Goal: Information Seeking & Learning: Compare options

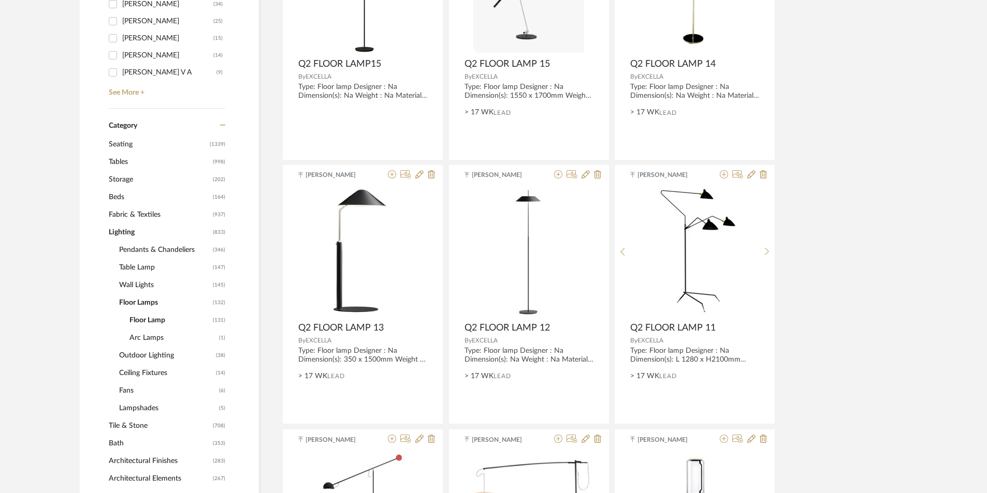
scroll to position [362, 0]
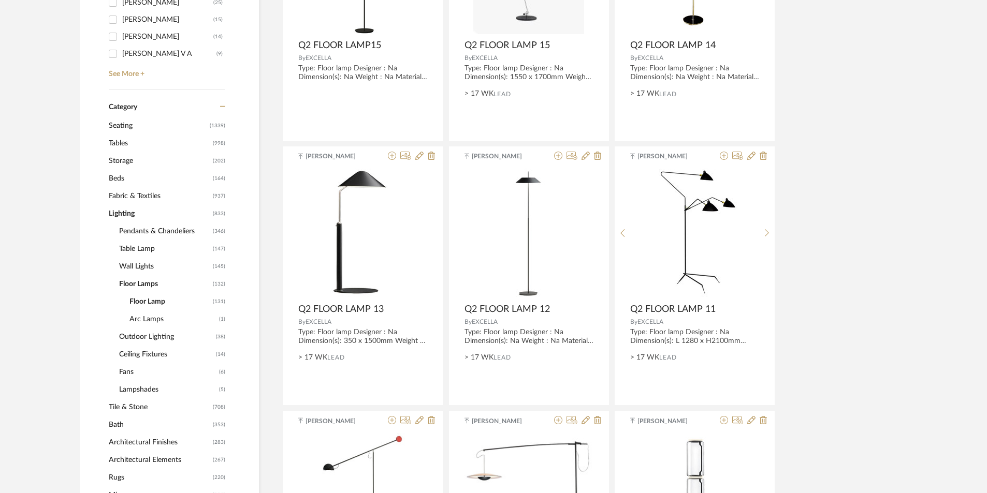
click at [135, 339] on span "Outdoor Lighting" at bounding box center [166, 337] width 94 height 18
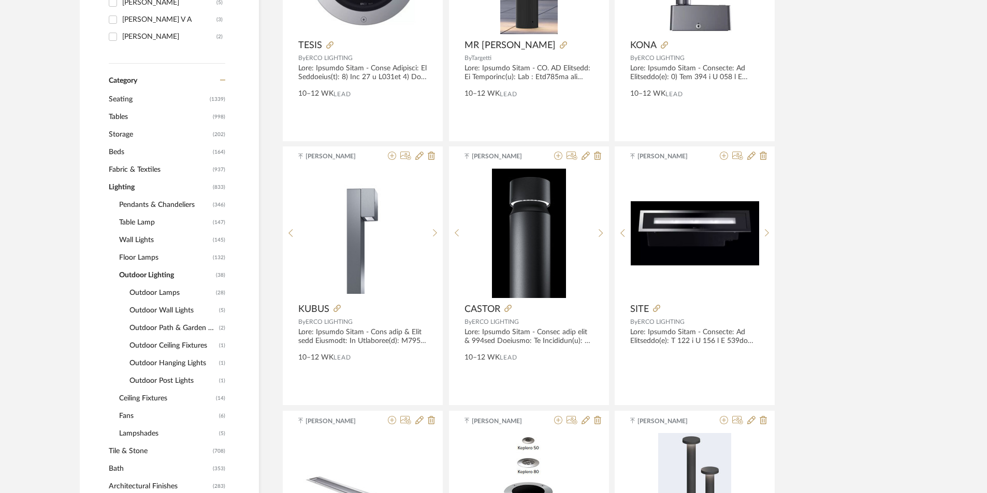
click at [139, 237] on span "Wall Lights" at bounding box center [164, 240] width 91 height 18
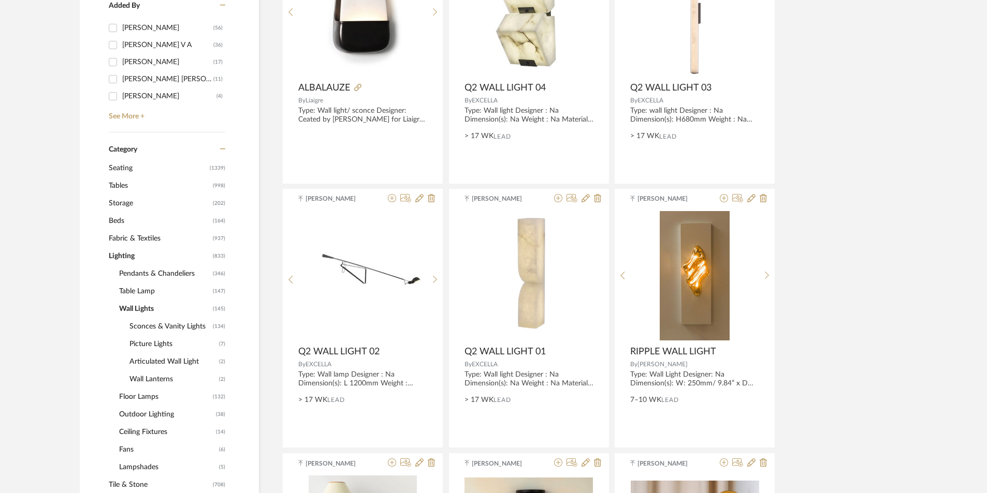
scroll to position [311, 0]
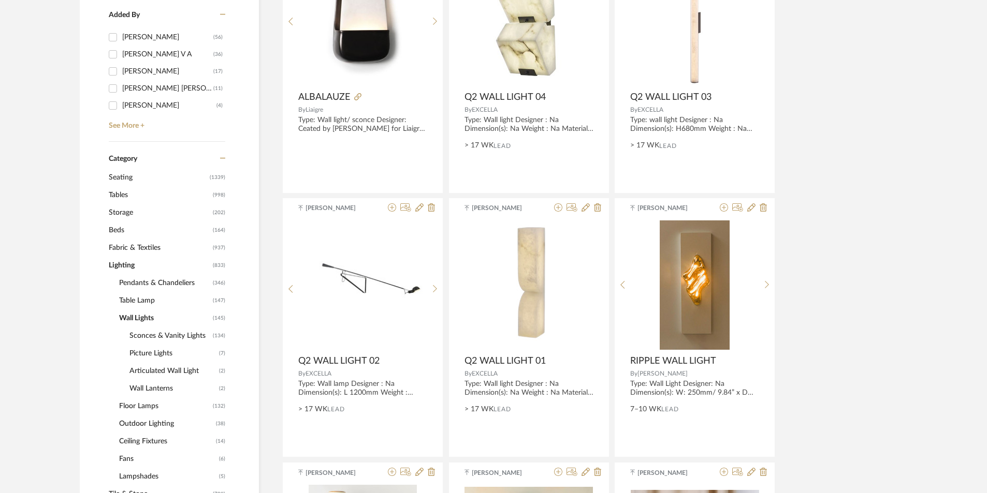
click at [142, 299] on span "Table Lamp" at bounding box center [164, 301] width 91 height 18
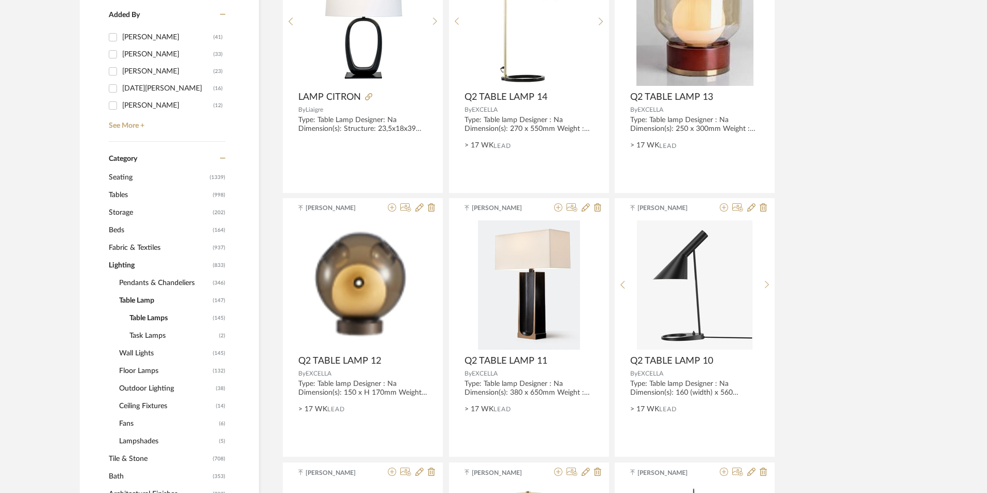
click at [121, 192] on span "Tables" at bounding box center [159, 195] width 101 height 18
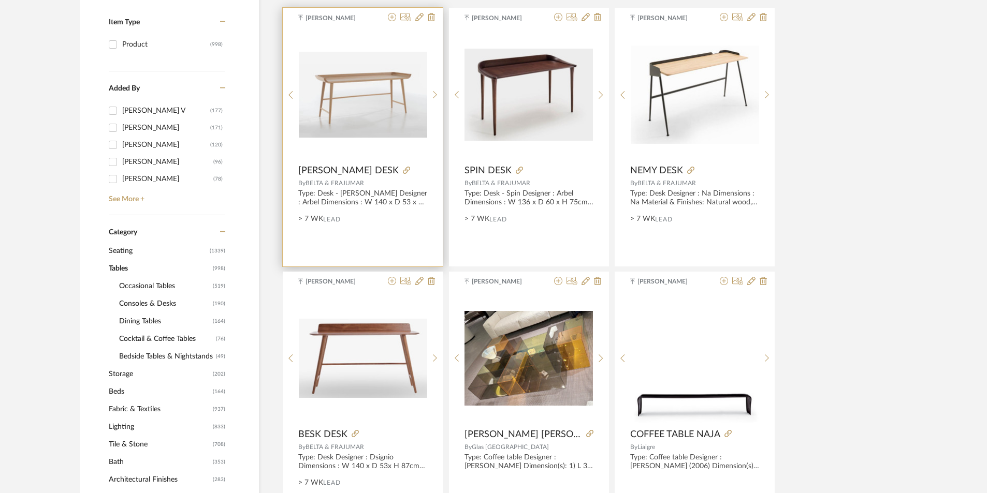
scroll to position [207, 0]
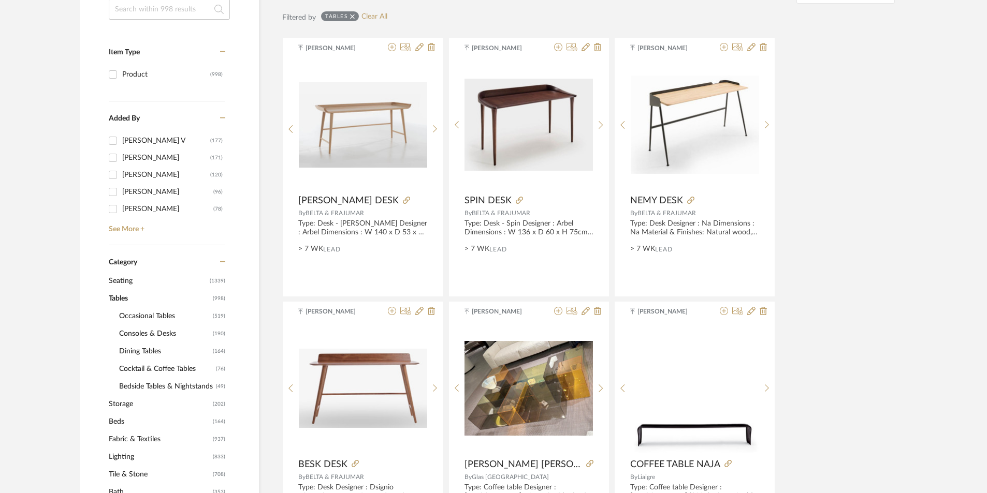
click at [214, 316] on span "(519)" at bounding box center [219, 316] width 12 height 17
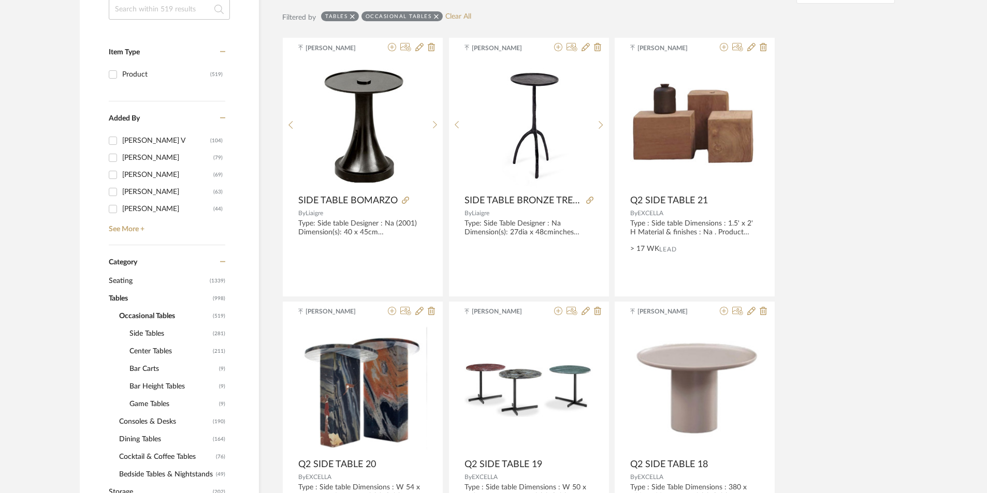
click at [168, 328] on span "Side Tables" at bounding box center [169, 334] width 81 height 18
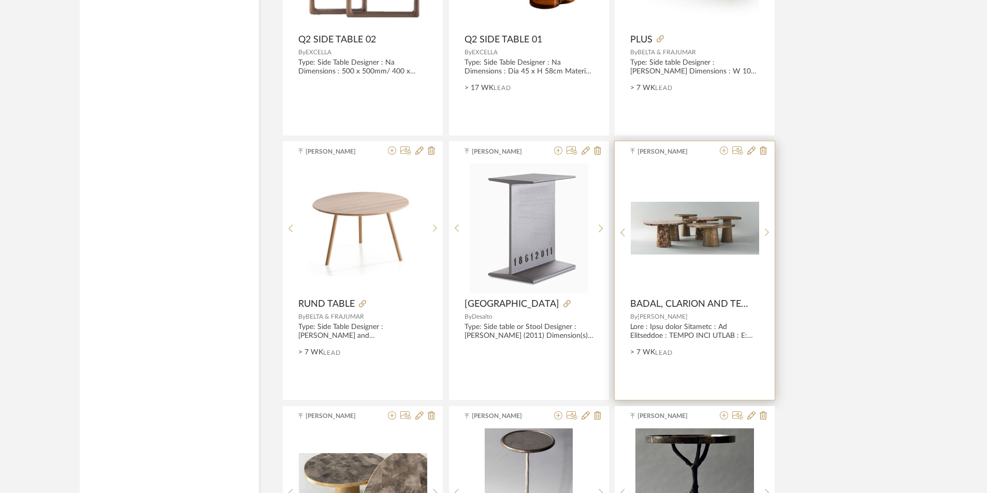
scroll to position [2278, 0]
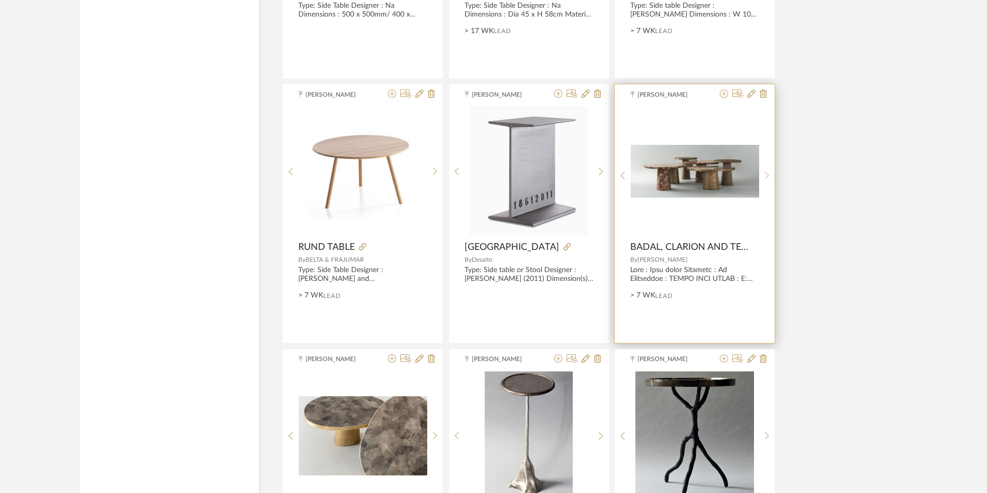
click at [765, 174] on icon at bounding box center [767, 175] width 5 height 9
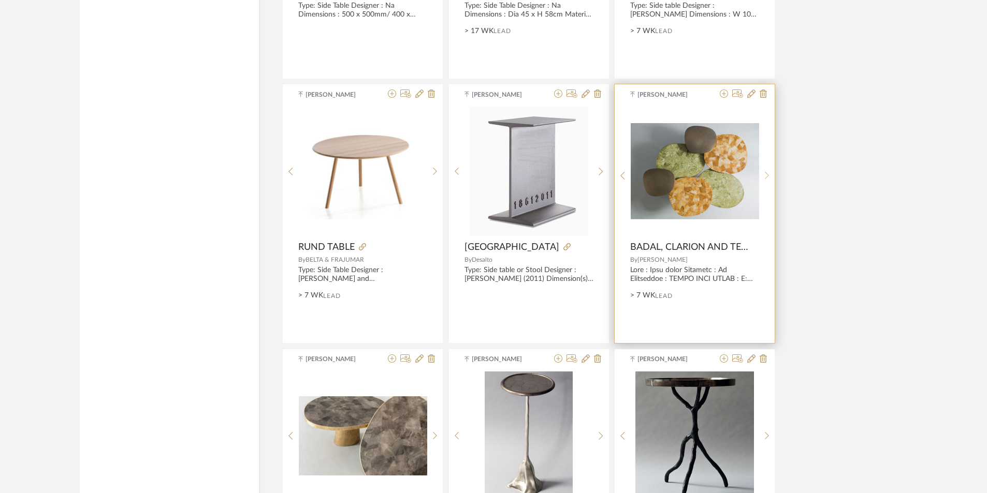
click at [765, 172] on icon at bounding box center [767, 175] width 5 height 9
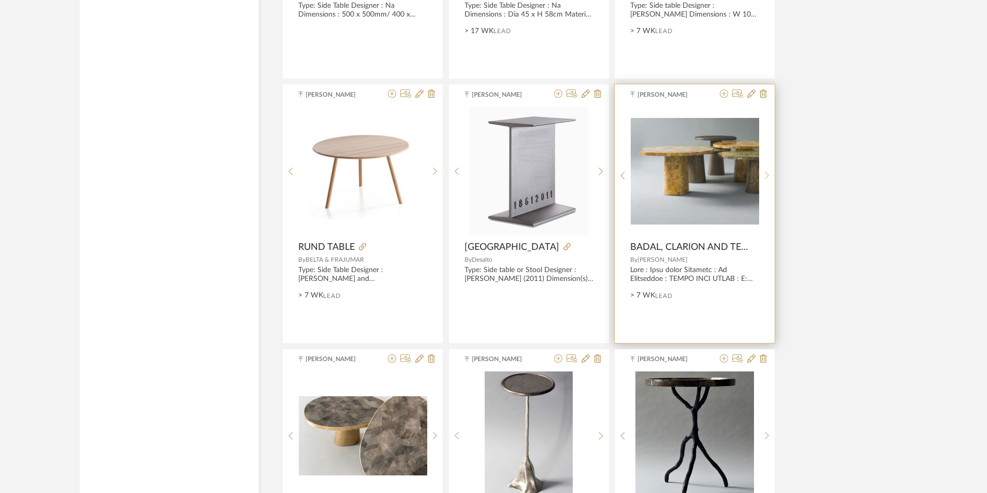
click at [765, 172] on icon at bounding box center [767, 175] width 5 height 9
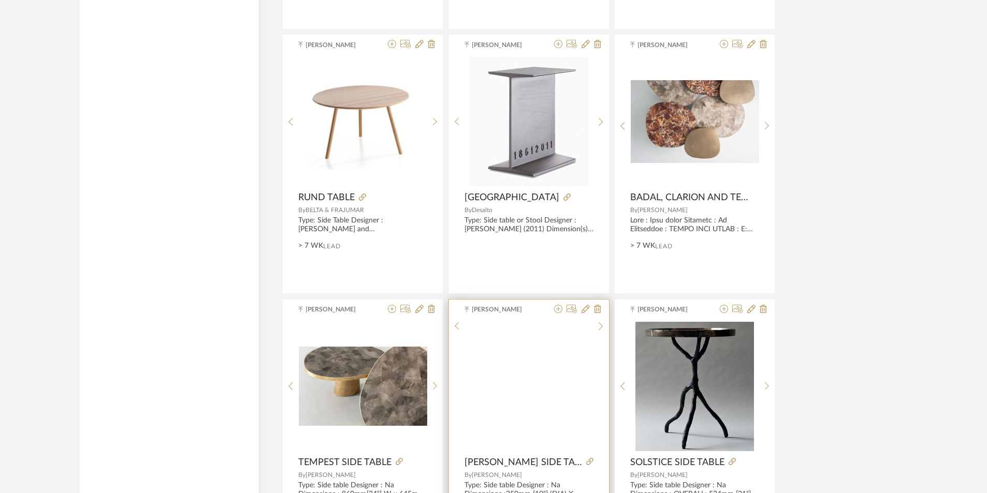
scroll to position [2382, 0]
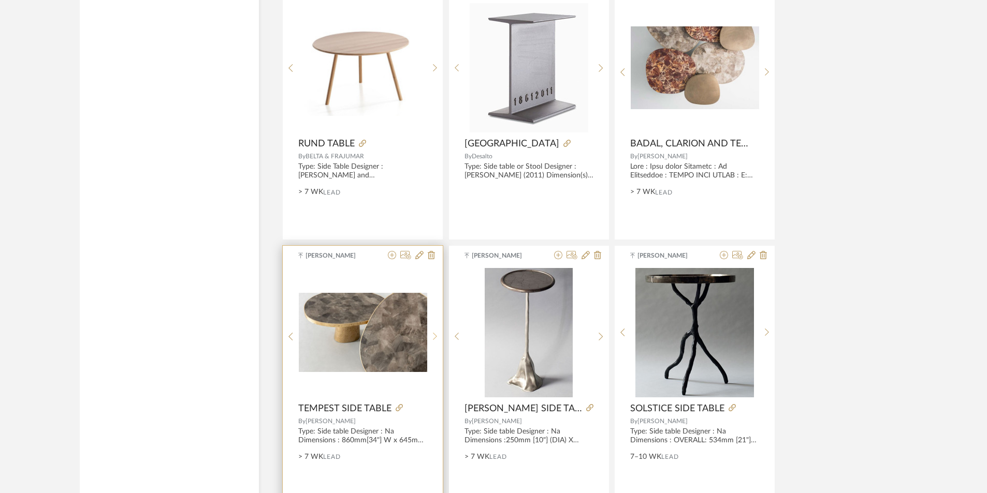
click at [431, 326] on div at bounding box center [435, 337] width 16 height 138
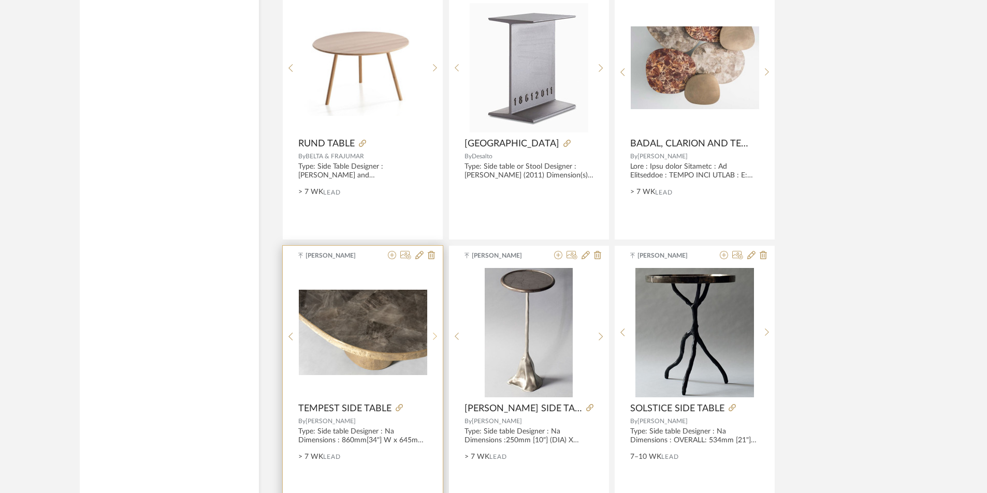
click at [431, 326] on div at bounding box center [435, 337] width 16 height 138
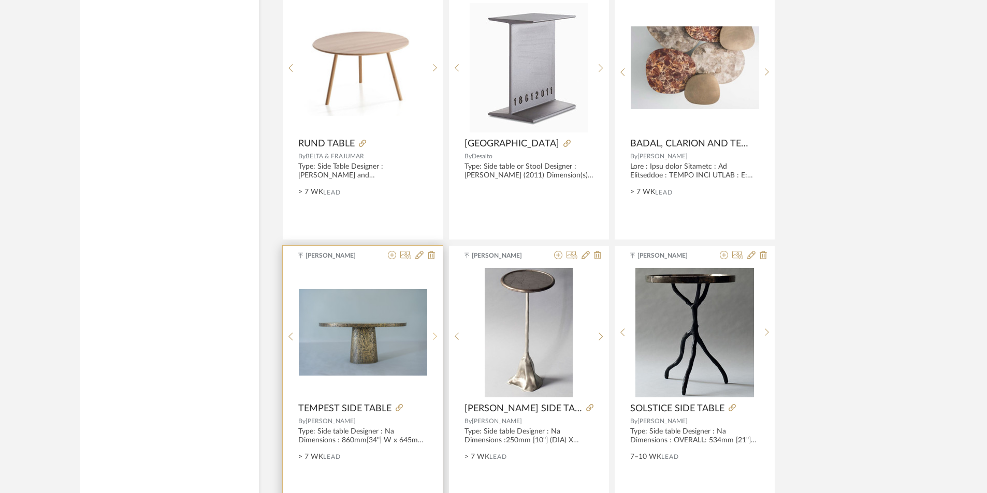
click at [431, 326] on div at bounding box center [435, 337] width 16 height 138
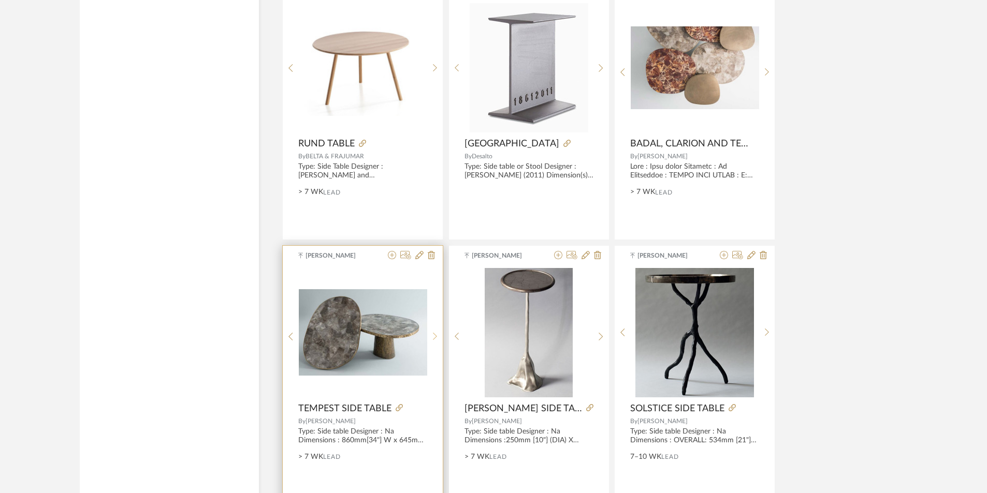
click at [431, 326] on div at bounding box center [435, 337] width 16 height 138
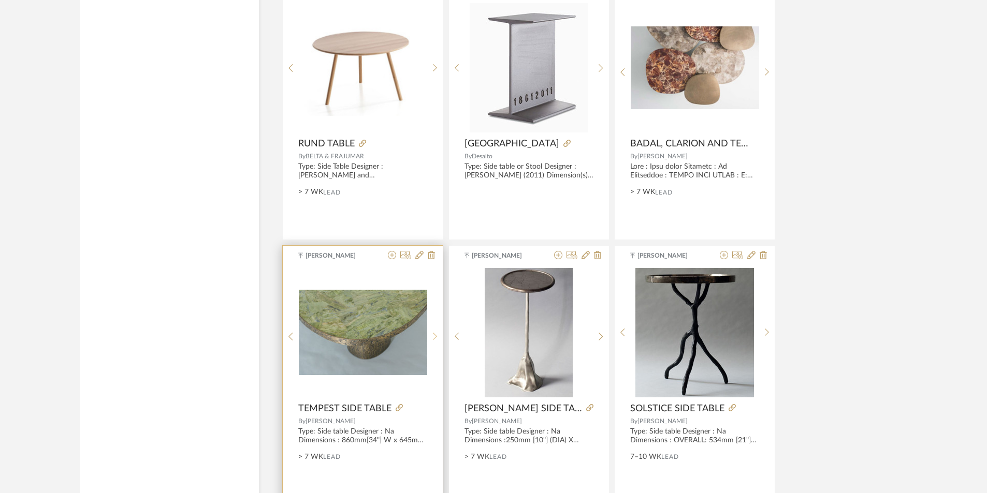
click at [431, 326] on div at bounding box center [435, 337] width 16 height 138
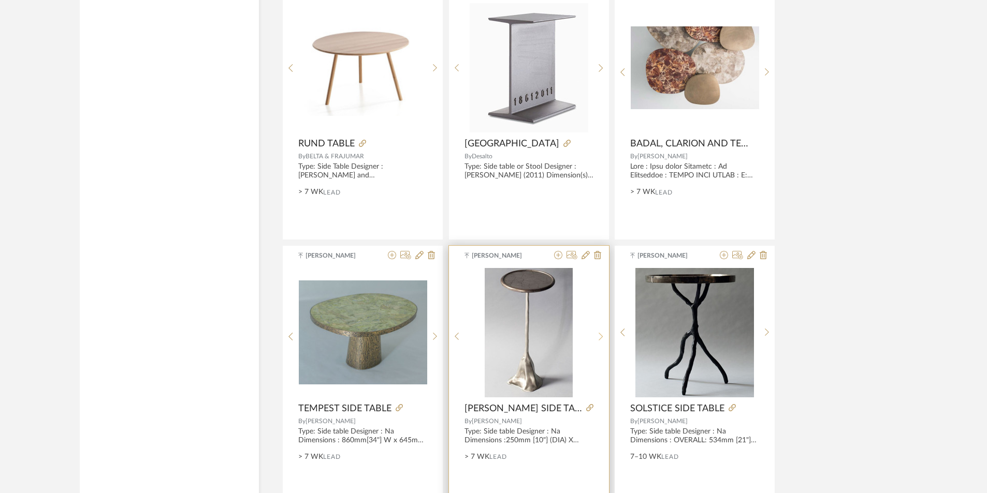
click at [598, 332] on div at bounding box center [601, 337] width 16 height 138
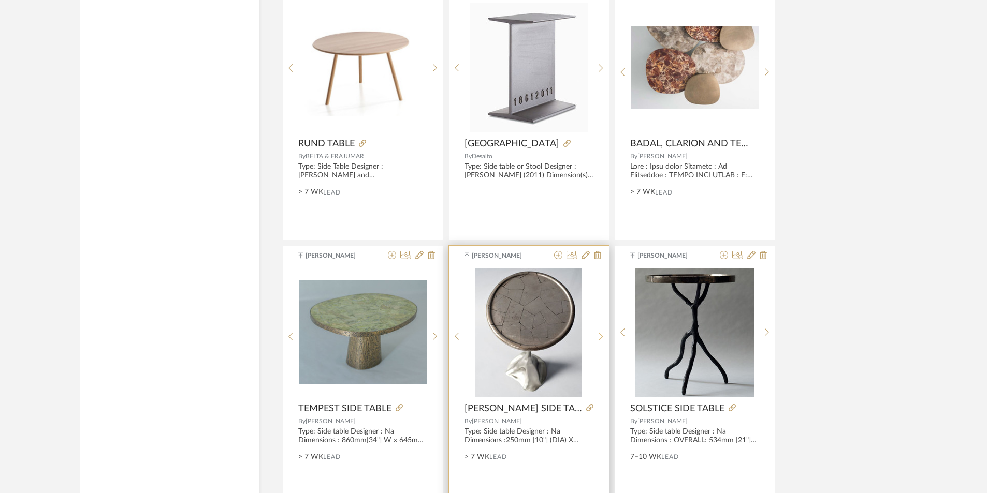
click at [598, 332] on div at bounding box center [601, 337] width 16 height 138
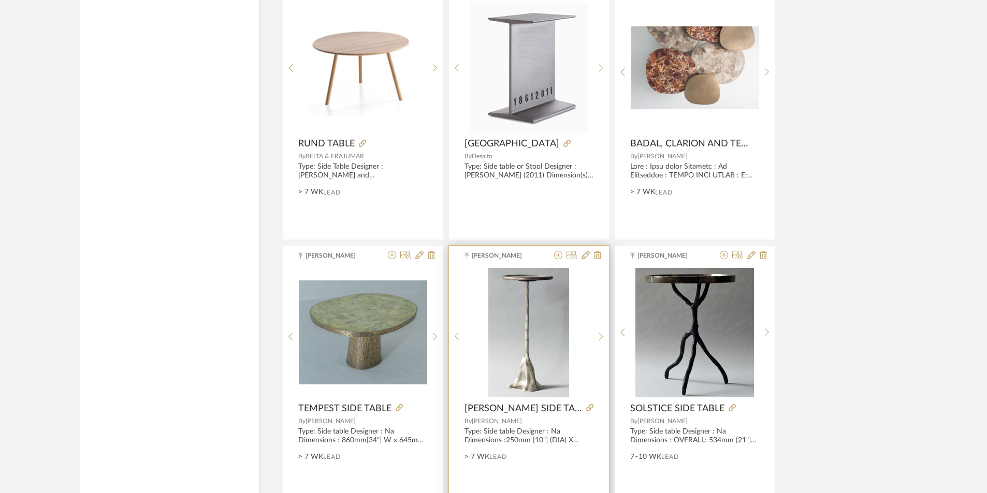
click at [598, 332] on div at bounding box center [601, 337] width 16 height 138
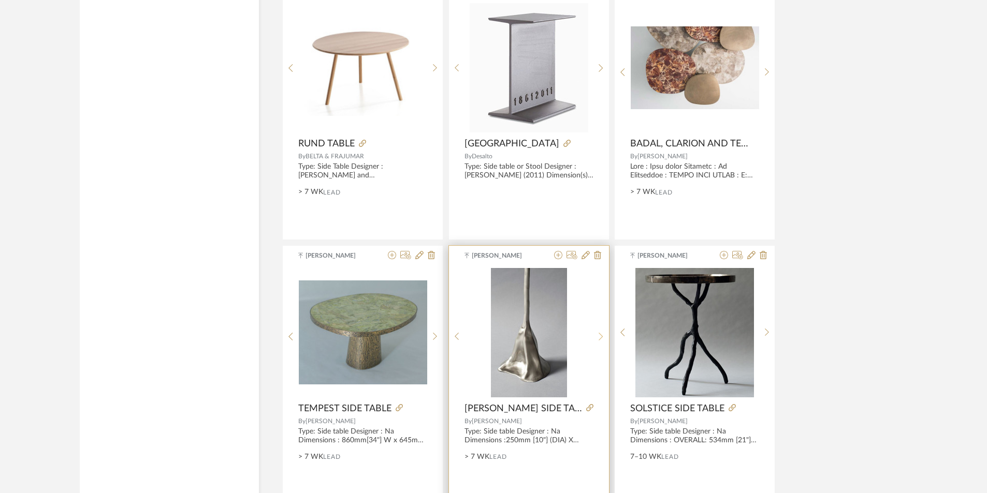
click at [598, 332] on div at bounding box center [601, 337] width 16 height 138
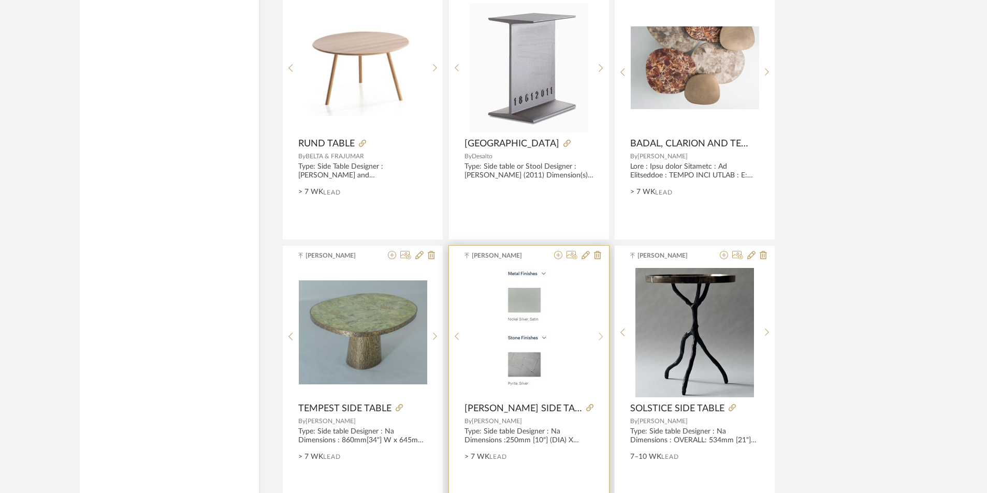
click at [598, 332] on div at bounding box center [601, 337] width 16 height 138
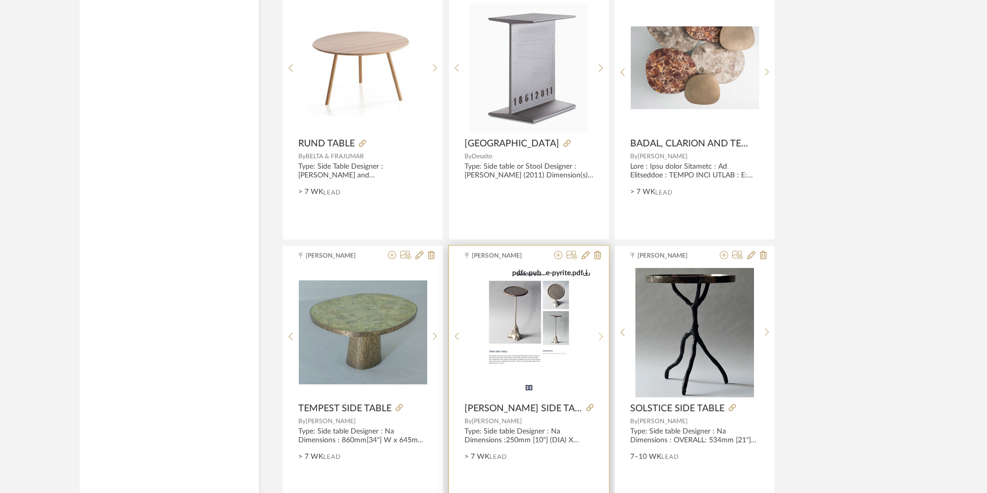
click at [598, 332] on div at bounding box center [601, 337] width 16 height 138
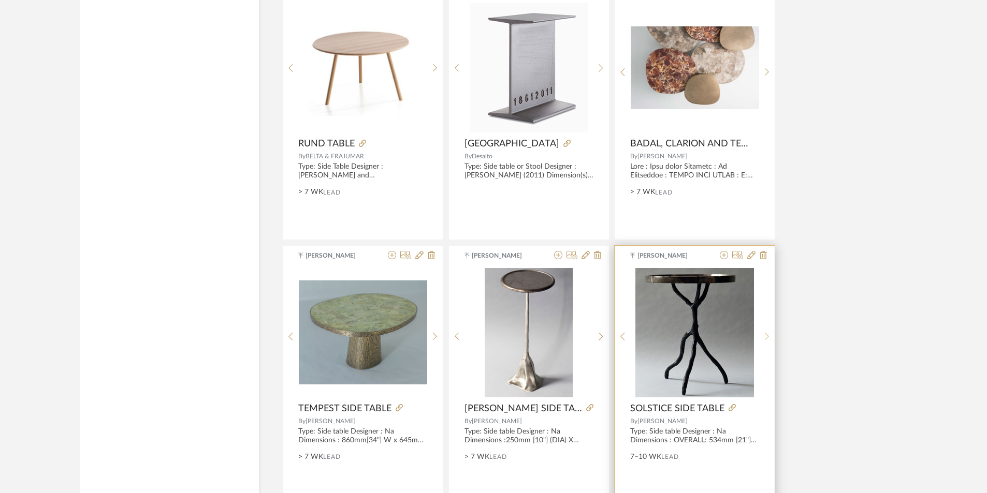
click at [768, 329] on div at bounding box center [767, 337] width 16 height 138
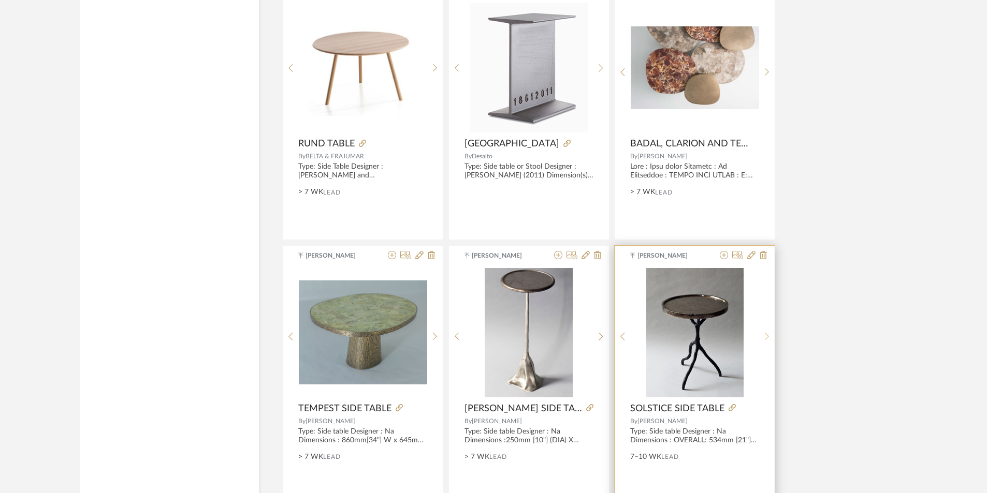
click at [768, 329] on div at bounding box center [767, 337] width 16 height 138
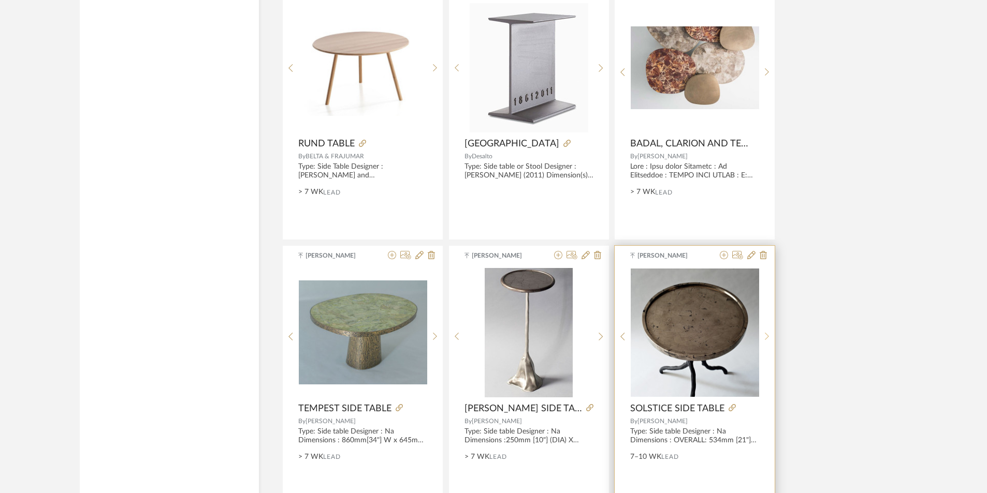
click at [768, 329] on div at bounding box center [767, 337] width 16 height 138
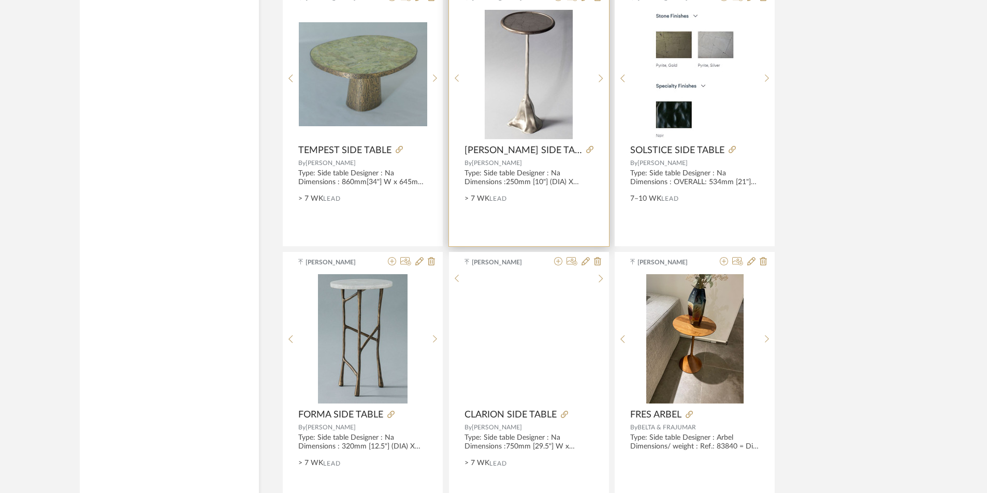
scroll to position [2641, 0]
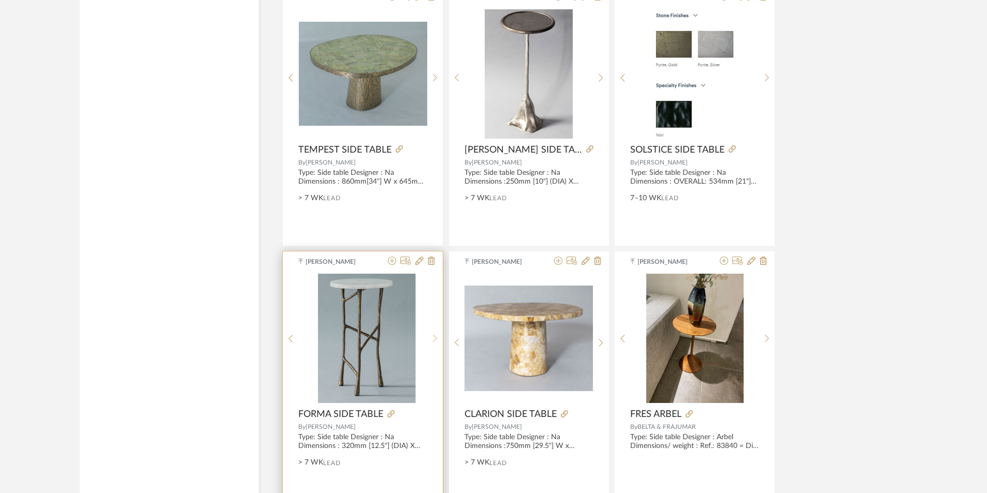
click at [432, 334] on div at bounding box center [435, 338] width 16 height 129
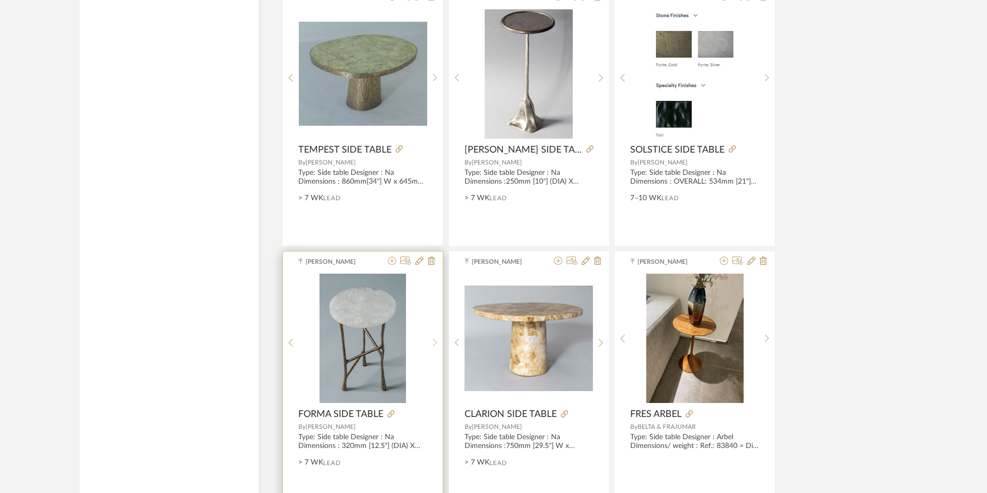
click at [432, 334] on div at bounding box center [435, 343] width 16 height 138
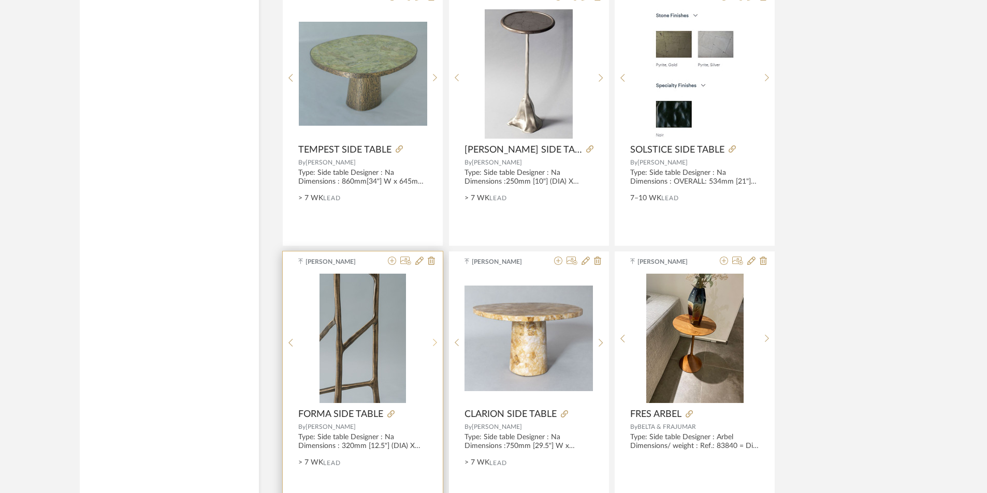
click at [432, 334] on div at bounding box center [435, 343] width 16 height 138
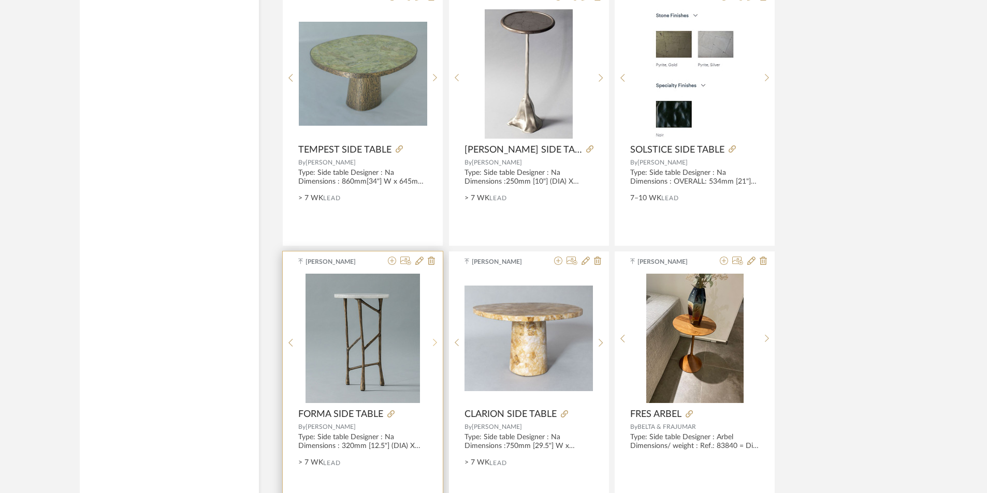
click at [432, 334] on div at bounding box center [435, 343] width 16 height 138
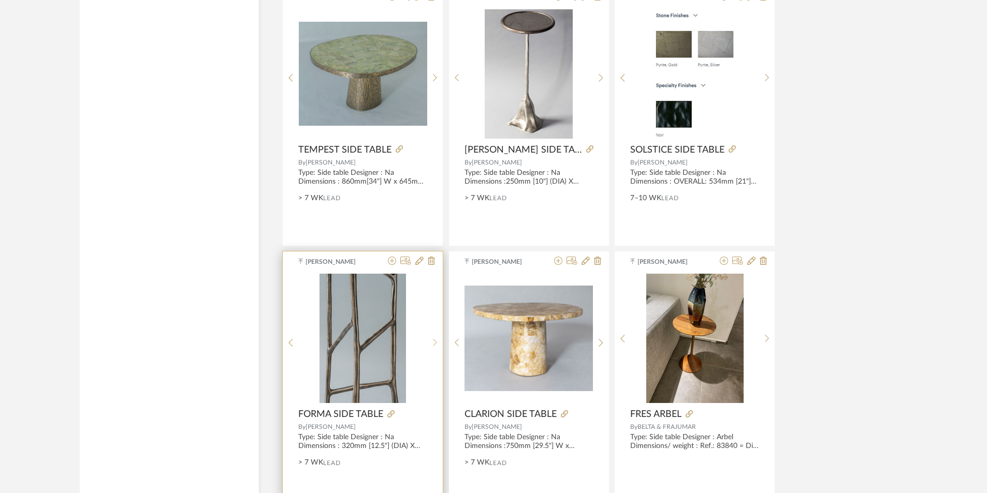
click at [432, 334] on div at bounding box center [435, 343] width 16 height 138
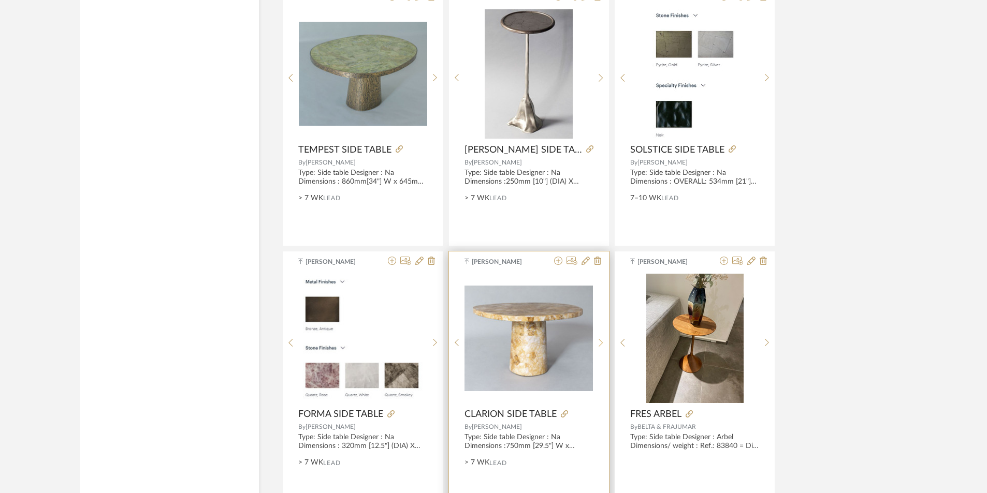
click at [603, 342] on icon at bounding box center [601, 343] width 5 height 9
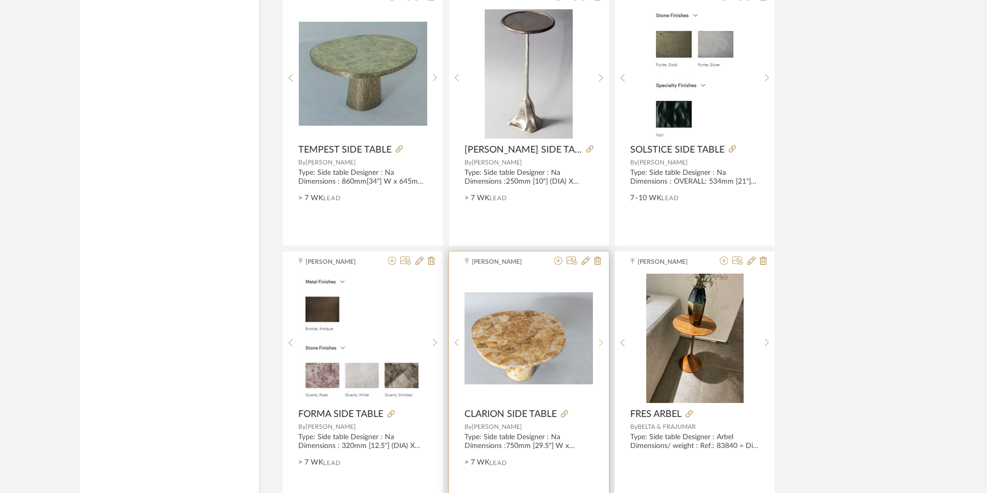
click at [603, 342] on icon at bounding box center [601, 343] width 5 height 9
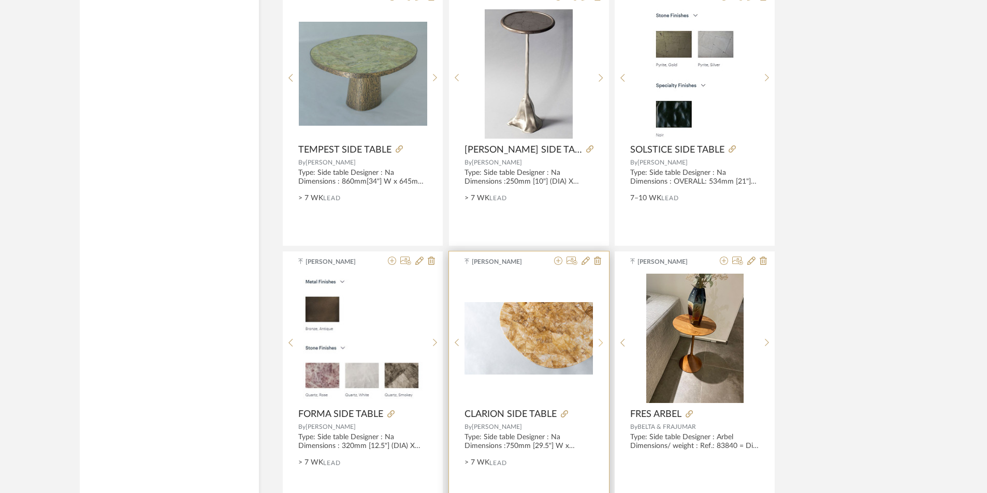
click at [603, 342] on icon at bounding box center [601, 343] width 5 height 9
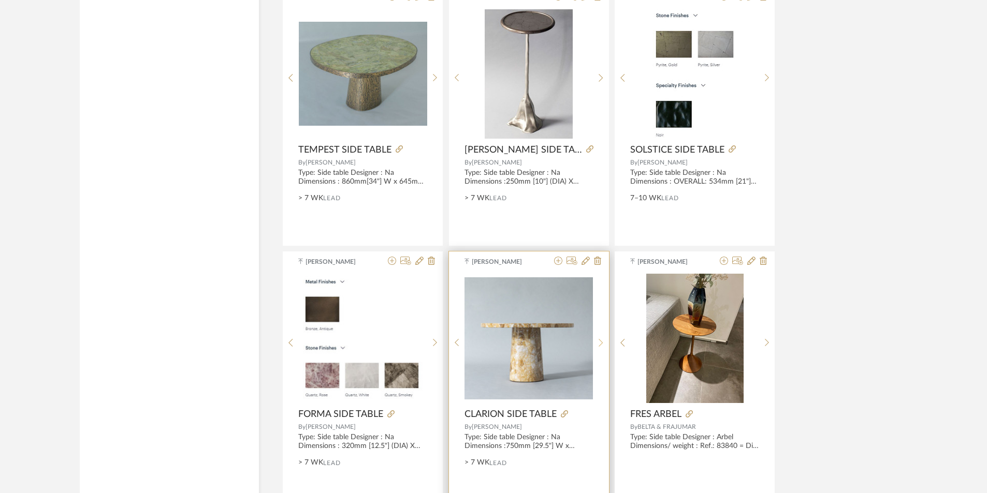
click at [603, 342] on icon at bounding box center [601, 343] width 5 height 9
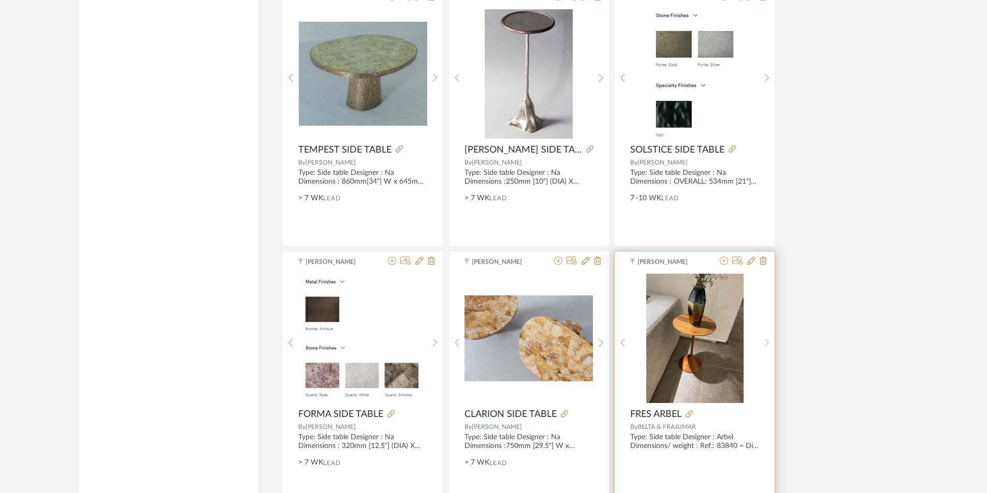
click at [766, 339] on icon at bounding box center [767, 343] width 5 height 9
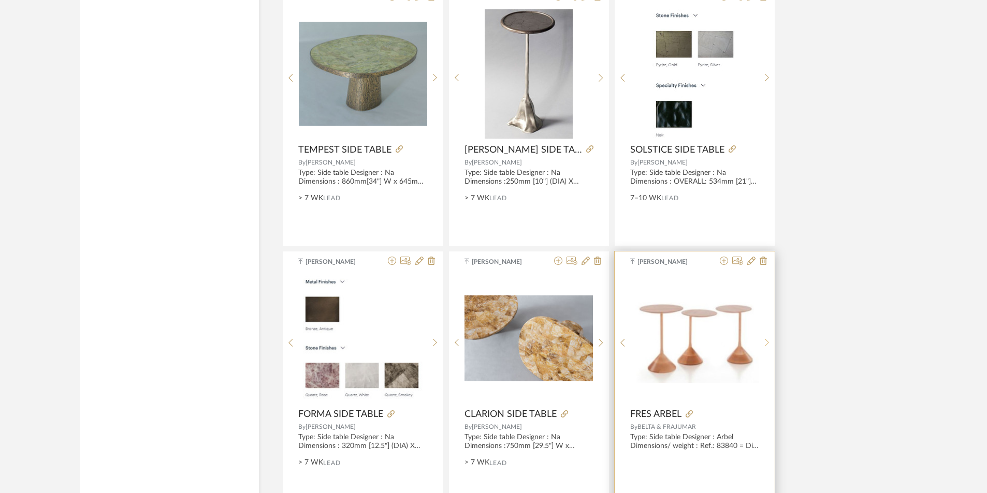
click at [766, 339] on icon at bounding box center [767, 343] width 5 height 9
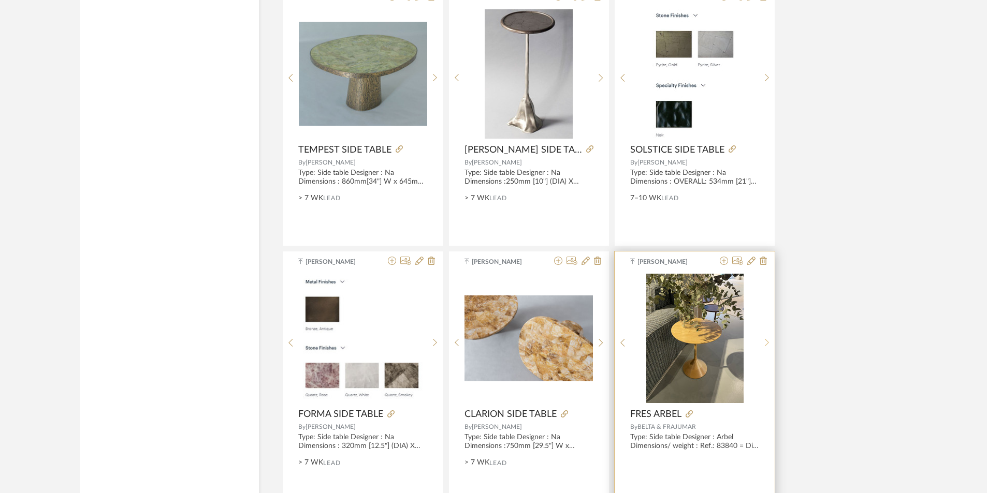
click at [766, 339] on icon at bounding box center [767, 343] width 5 height 9
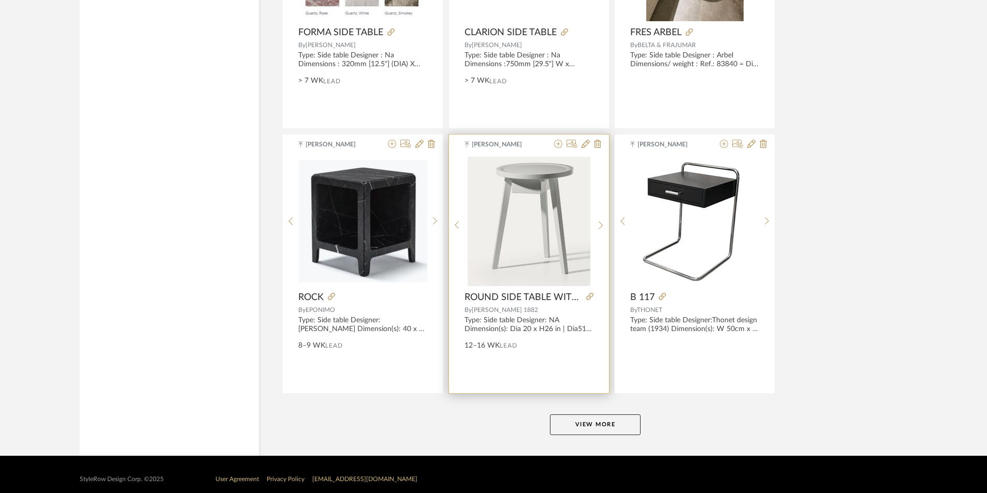
scroll to position [3033, 0]
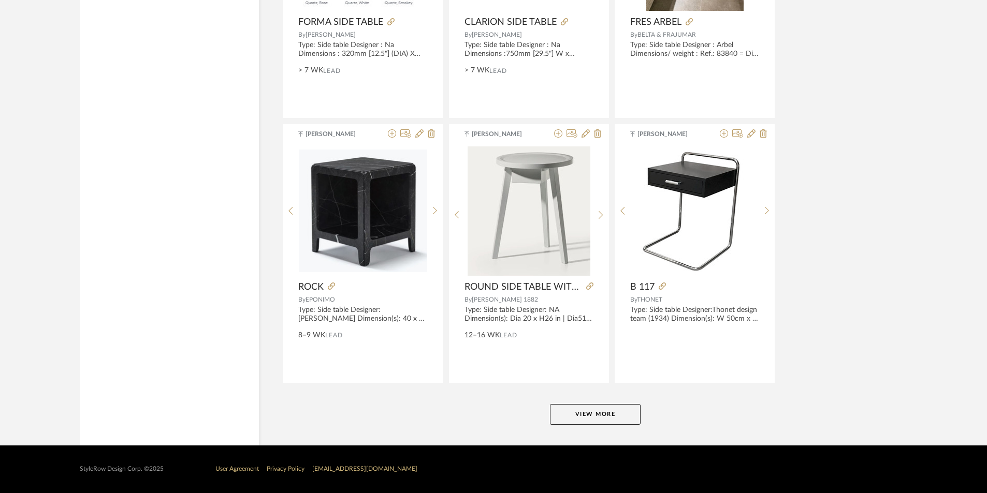
click at [583, 412] on button "View More" at bounding box center [595, 414] width 91 height 21
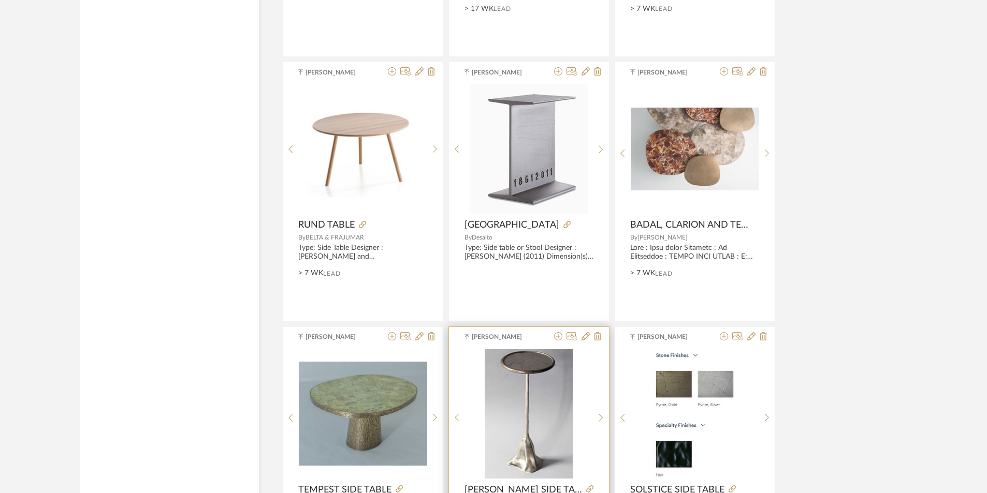
scroll to position [2360, 0]
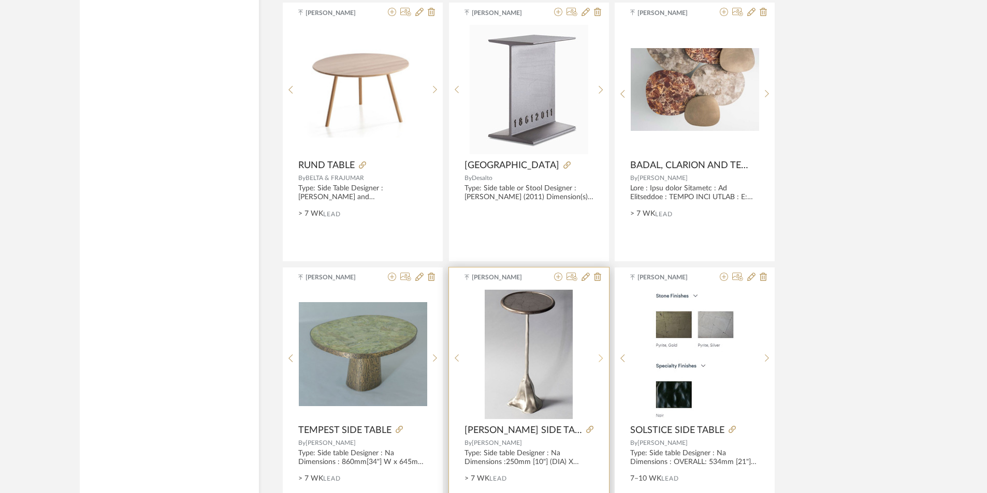
click at [597, 358] on sr-next-btn at bounding box center [601, 358] width 16 height 9
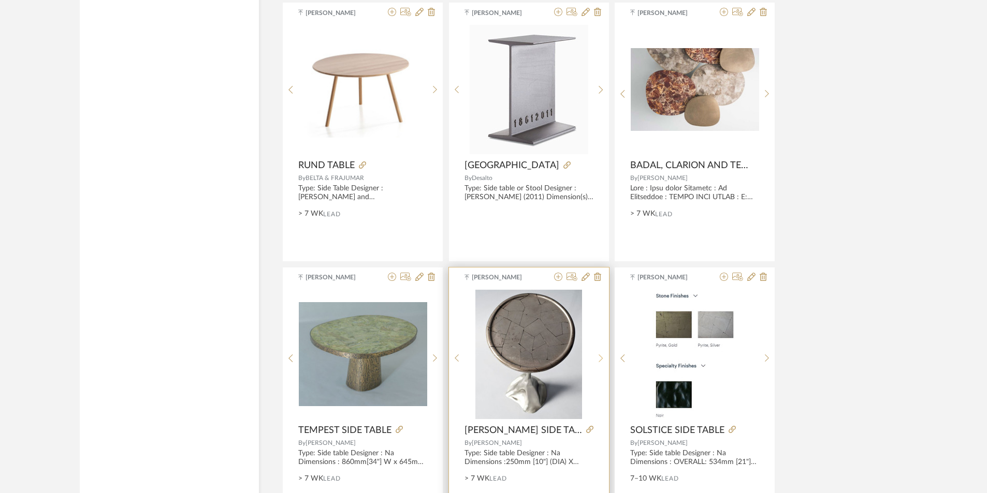
click at [597, 358] on sr-next-btn at bounding box center [601, 358] width 16 height 9
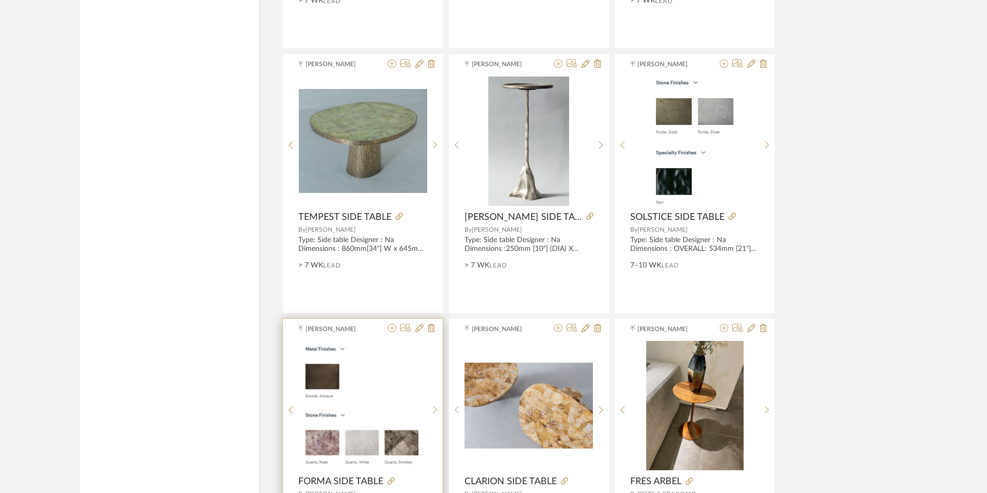
scroll to position [2671, 0]
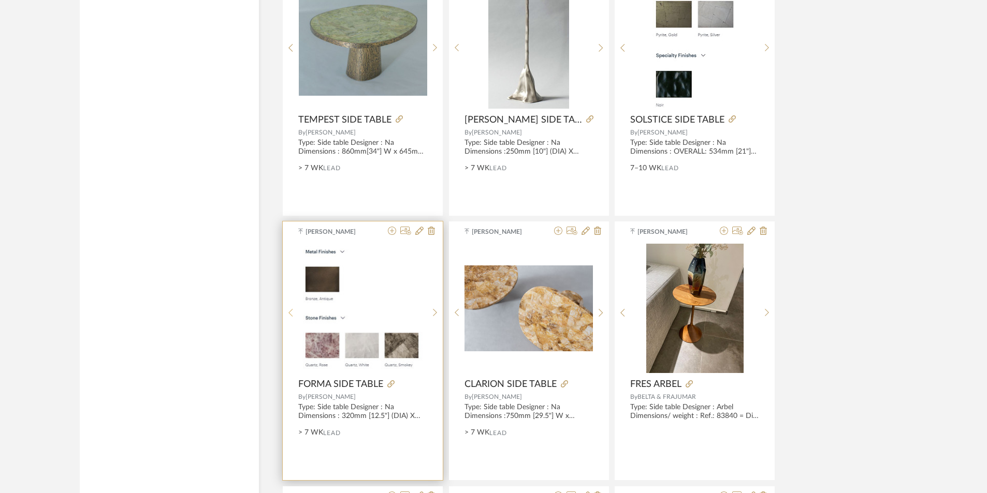
click at [290, 312] on icon at bounding box center [290, 313] width 5 height 9
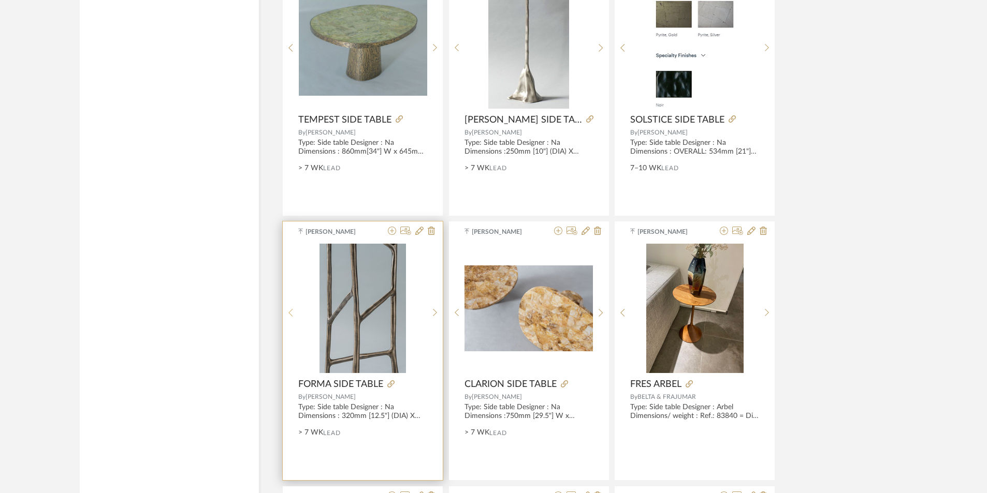
click at [290, 312] on icon at bounding box center [290, 313] width 5 height 9
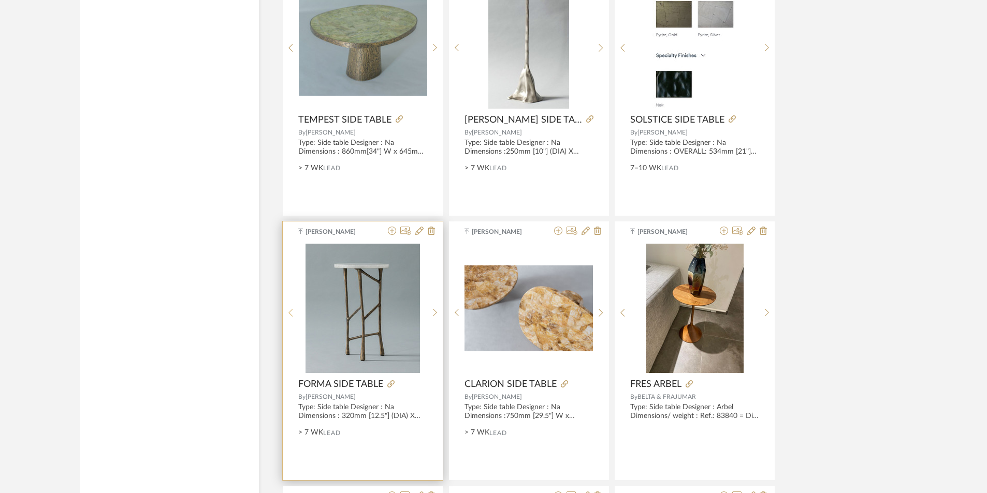
click at [290, 312] on icon at bounding box center [290, 313] width 5 height 9
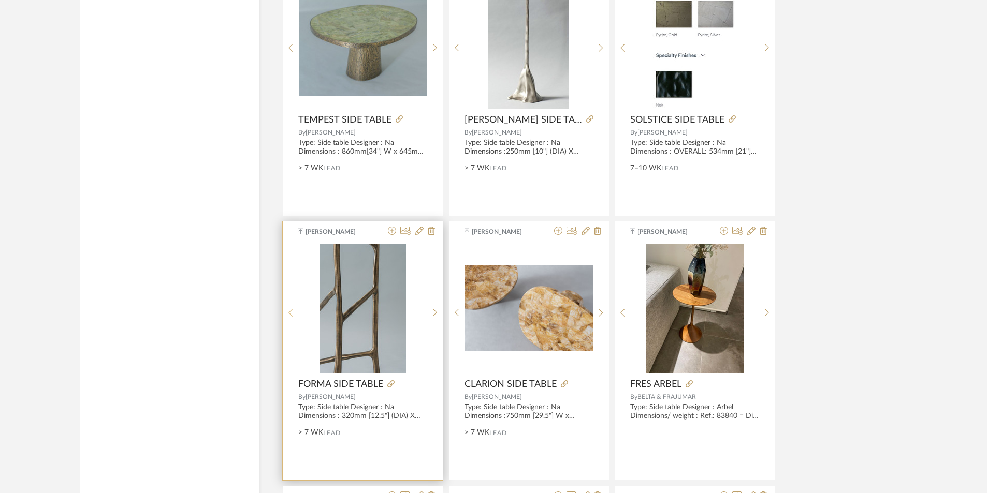
click at [290, 312] on icon at bounding box center [290, 313] width 5 height 9
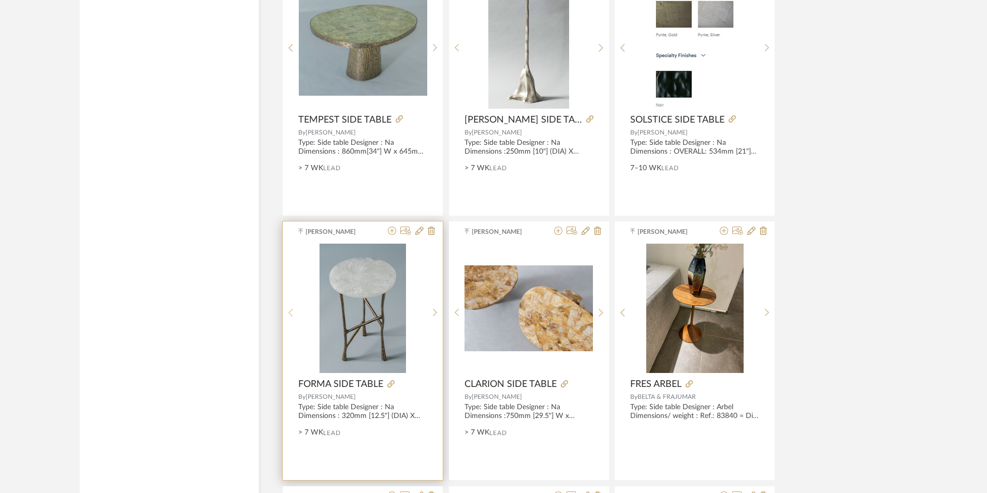
click at [290, 312] on icon at bounding box center [290, 313] width 5 height 9
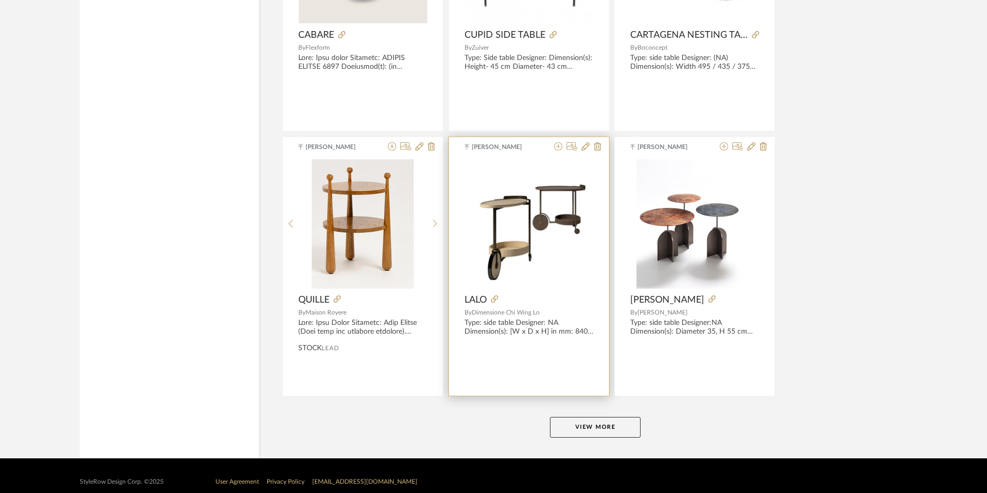
scroll to position [6212, 0]
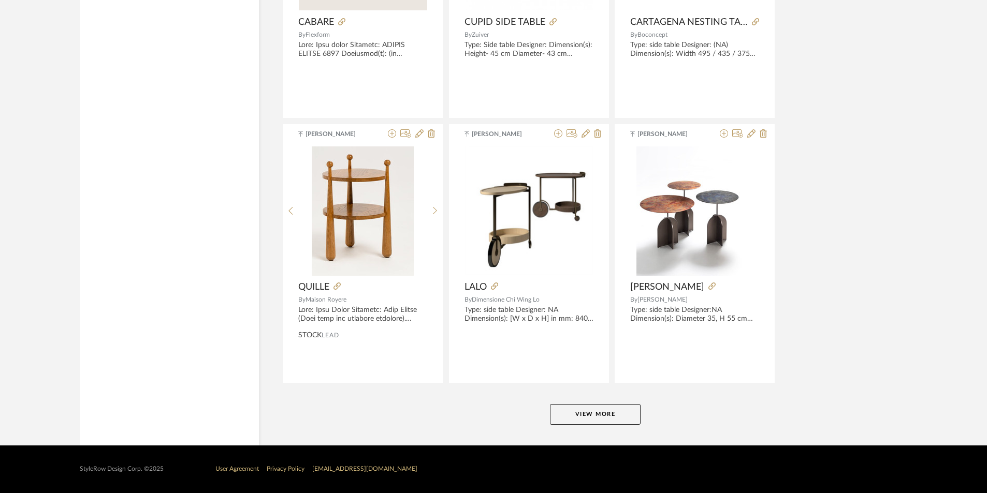
click at [562, 414] on button "View More" at bounding box center [595, 414] width 91 height 21
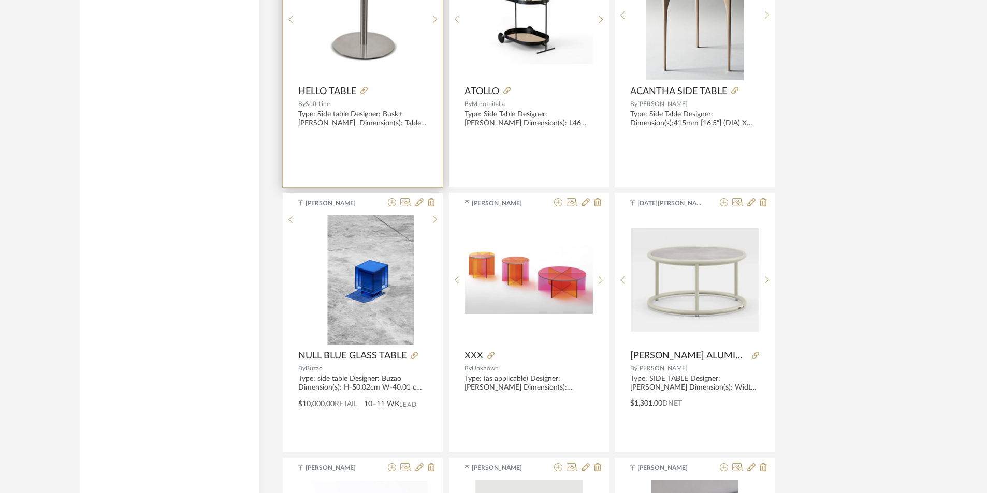
scroll to position [8542, 0]
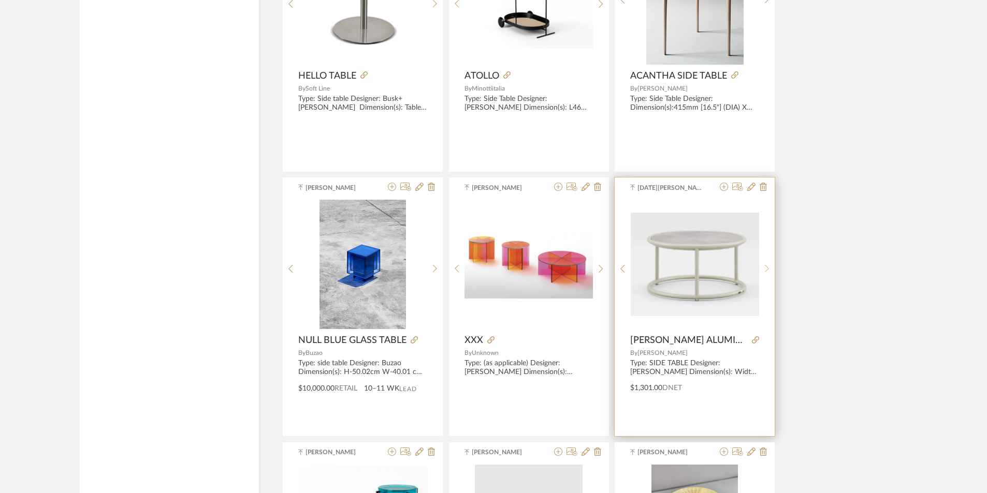
click at [765, 268] on icon at bounding box center [767, 269] width 5 height 9
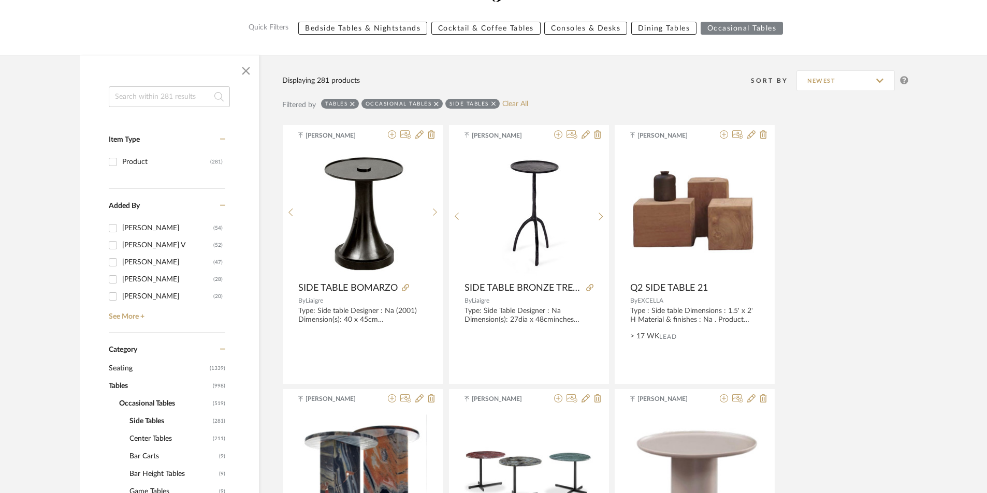
scroll to position [205, 0]
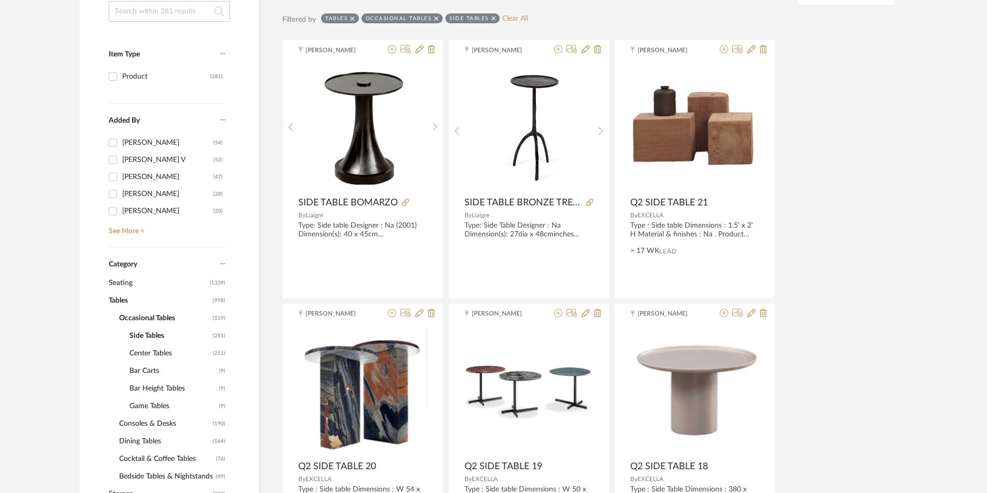
click at [154, 354] on span "Center Tables" at bounding box center [169, 354] width 81 height 18
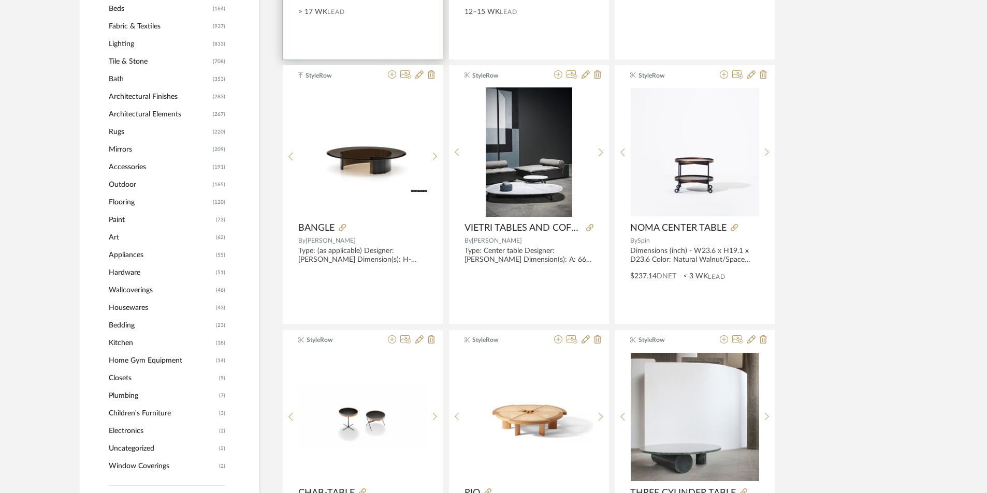
scroll to position [723, 0]
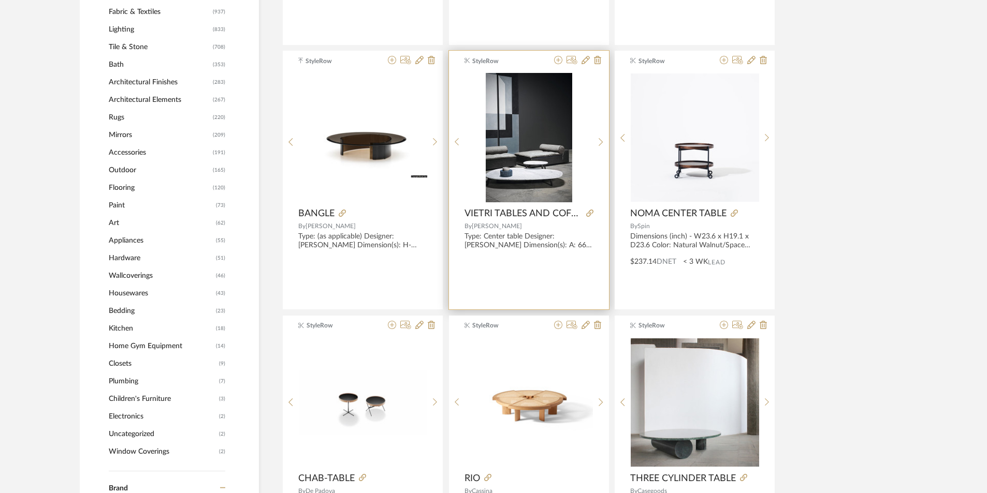
click at [535, 169] on img "0" at bounding box center [529, 137] width 86 height 129
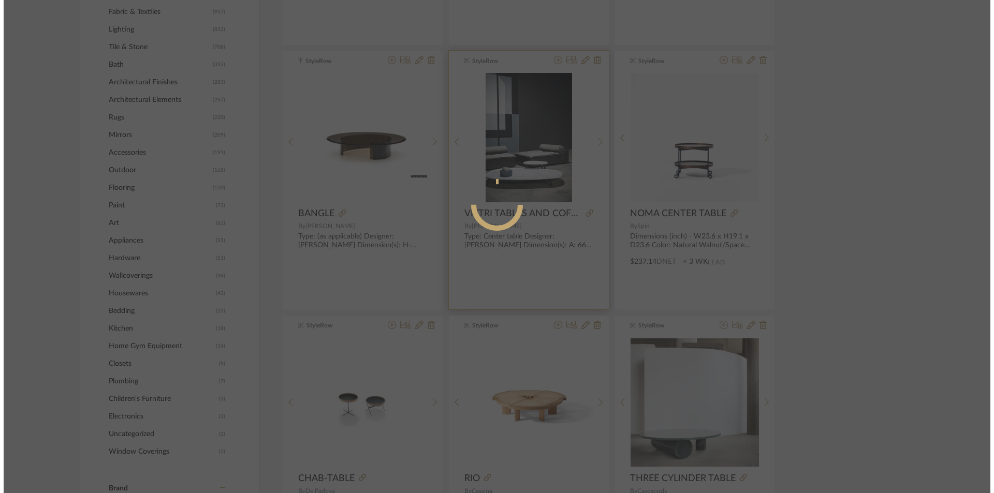
scroll to position [0, 0]
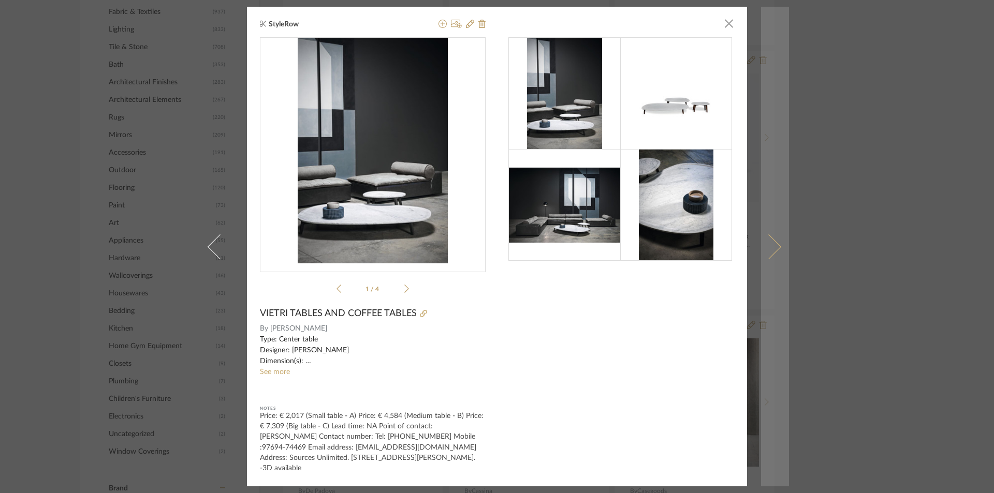
click at [773, 243] on span at bounding box center [769, 246] width 25 height 25
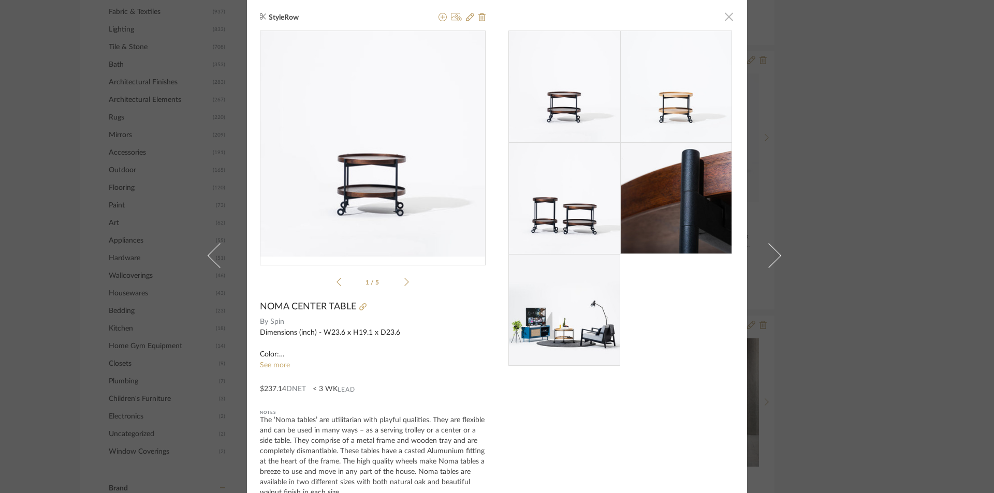
click at [729, 11] on span "button" at bounding box center [729, 16] width 21 height 21
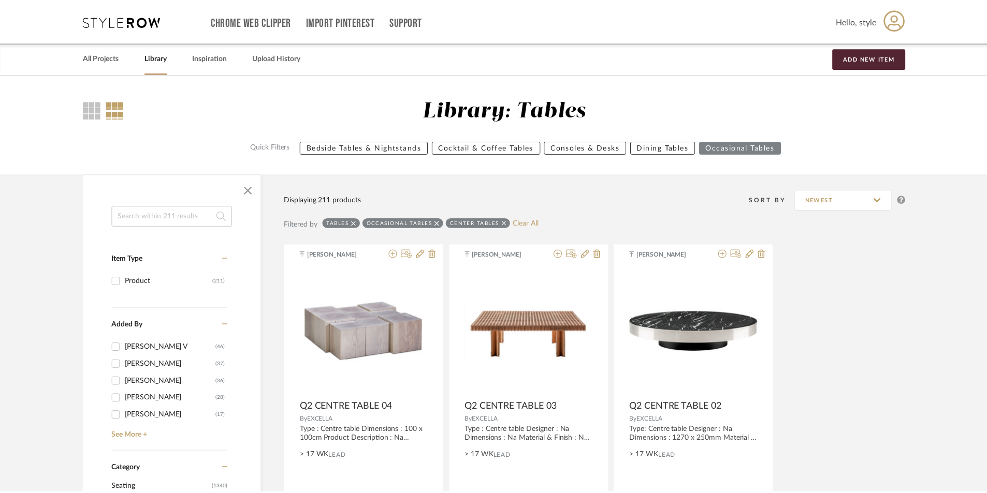
scroll to position [723, 0]
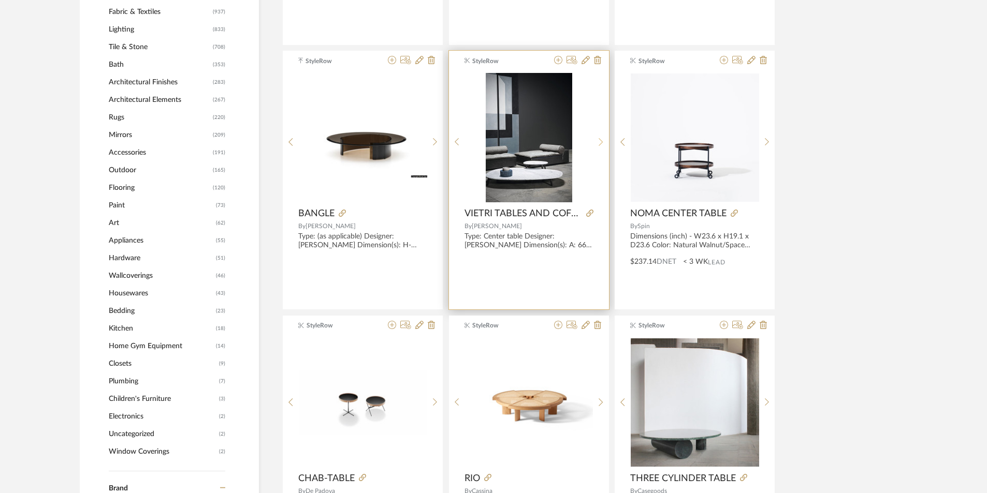
click at [598, 139] on sr-next-btn at bounding box center [601, 142] width 16 height 9
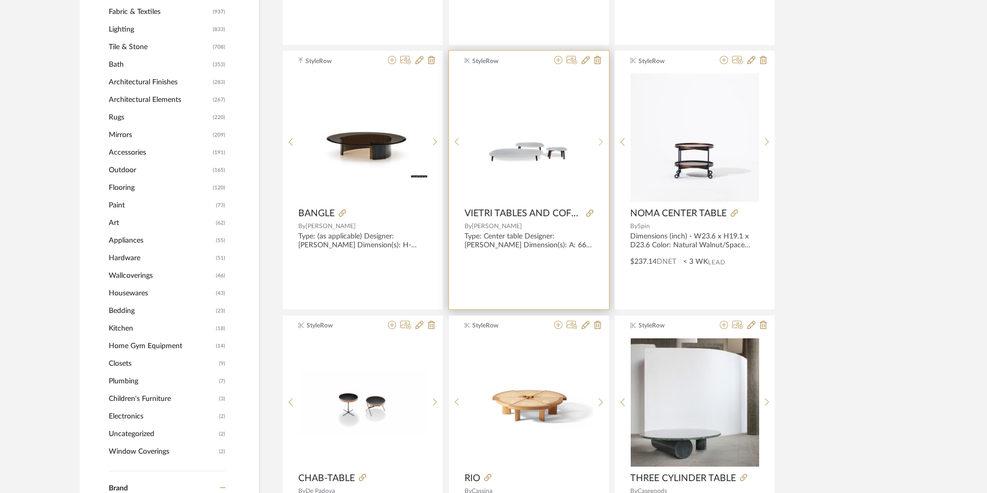
click at [598, 139] on sr-next-btn at bounding box center [601, 142] width 16 height 9
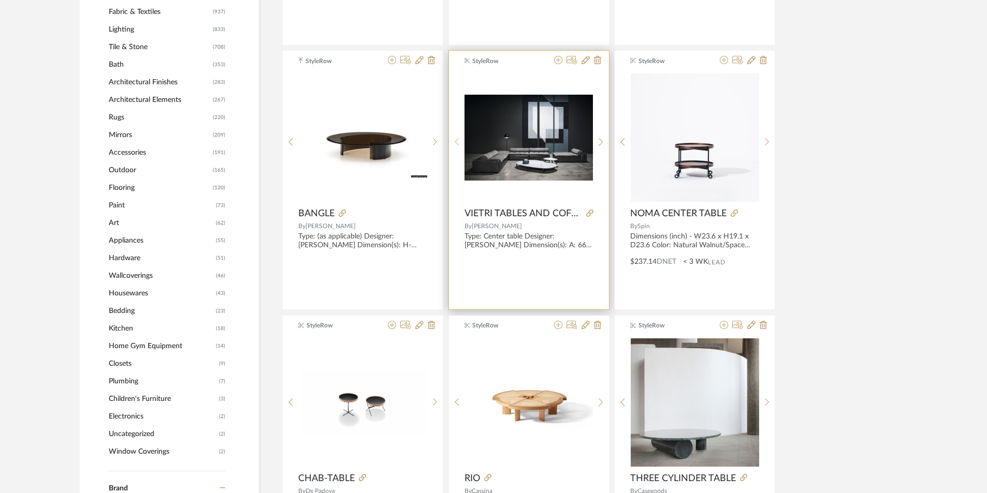
click at [455, 138] on icon at bounding box center [457, 142] width 5 height 9
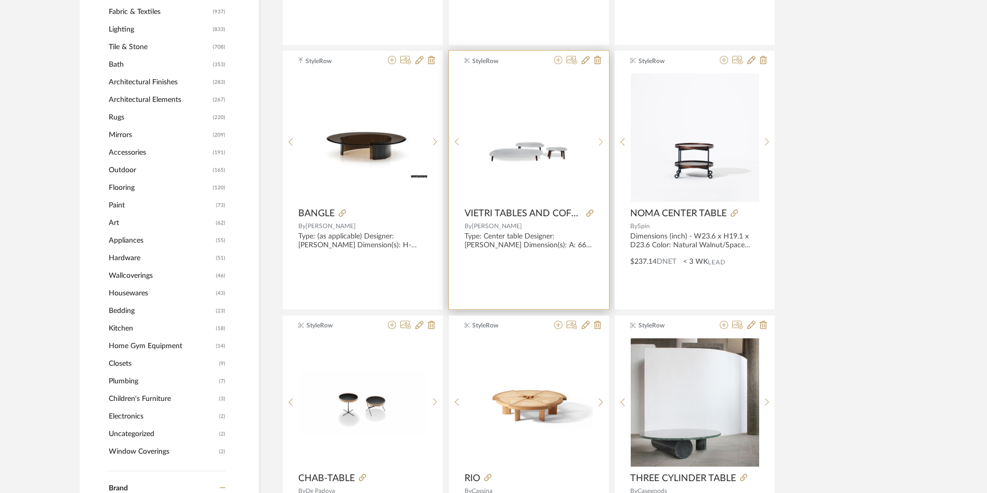
click at [597, 139] on sr-next-btn at bounding box center [601, 142] width 16 height 9
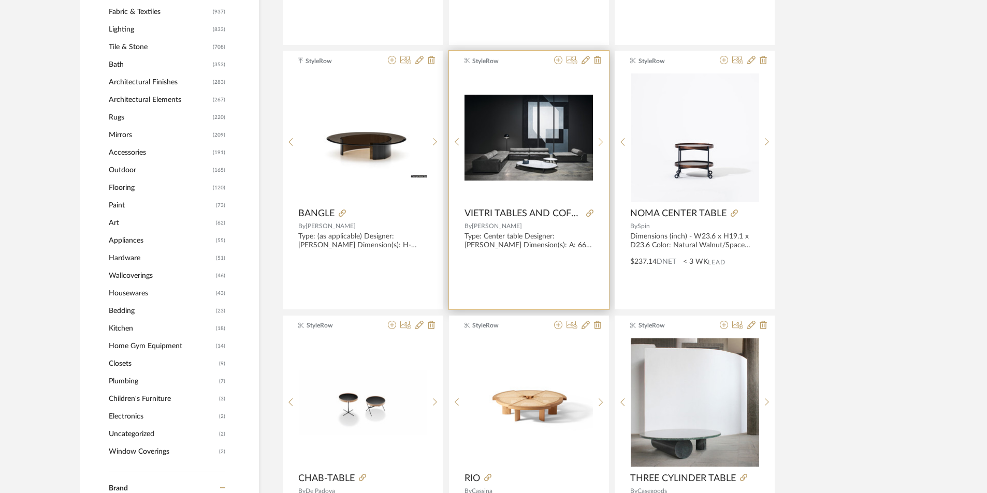
click at [597, 139] on sr-next-btn at bounding box center [601, 142] width 16 height 9
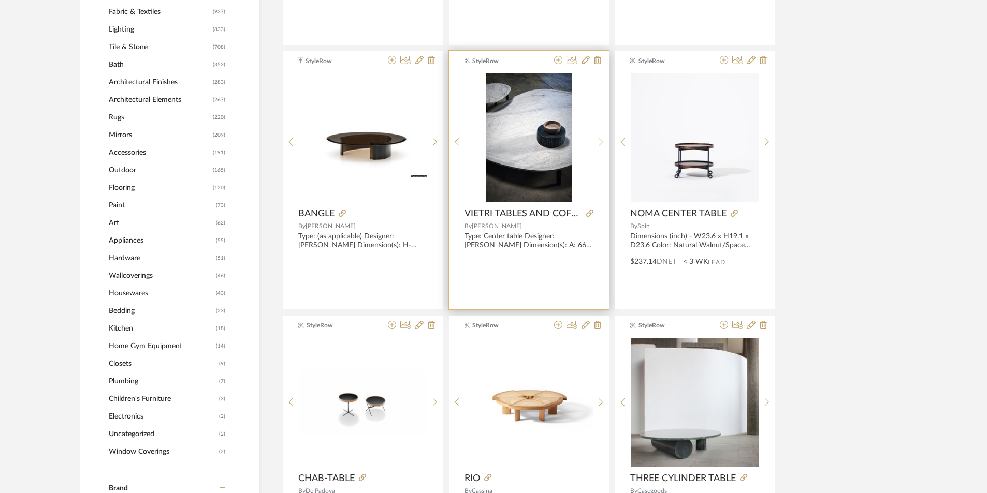
click at [597, 139] on sr-next-btn at bounding box center [601, 142] width 16 height 9
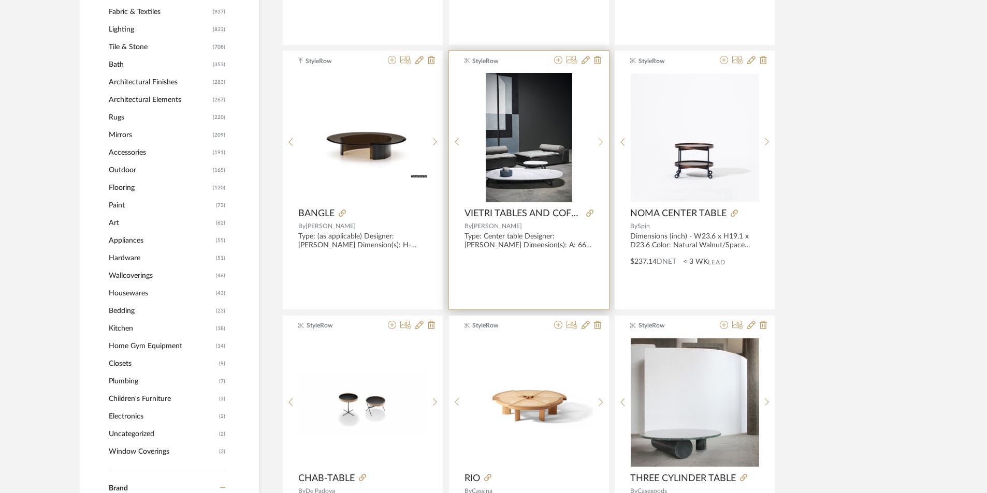
click at [597, 139] on sr-next-btn at bounding box center [601, 142] width 16 height 9
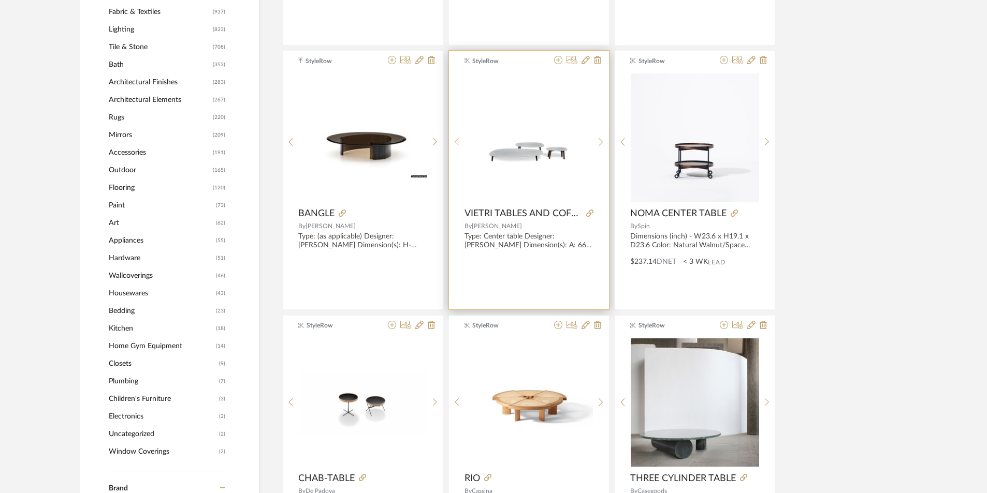
click at [459, 136] on div at bounding box center [457, 142] width 16 height 138
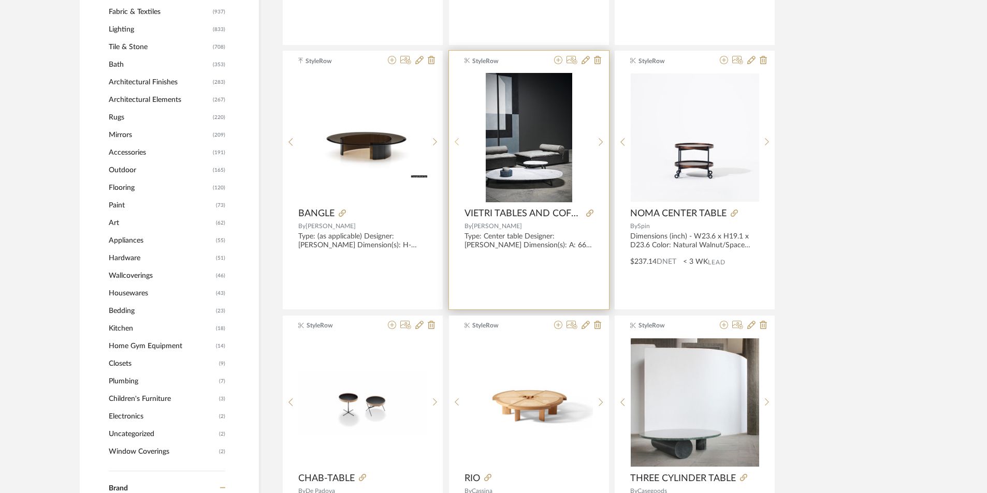
click at [461, 138] on sr-prev-btn at bounding box center [457, 142] width 16 height 9
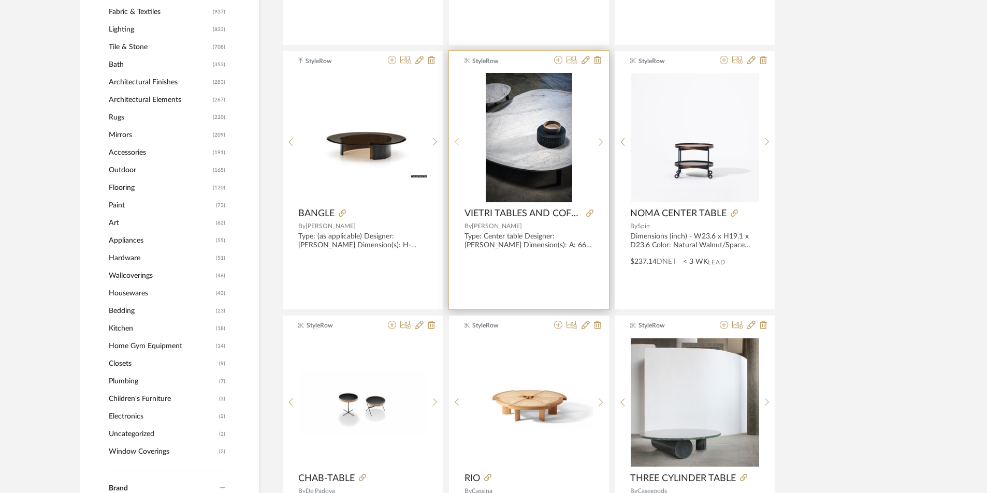
click at [461, 138] on sr-prev-btn at bounding box center [457, 142] width 16 height 9
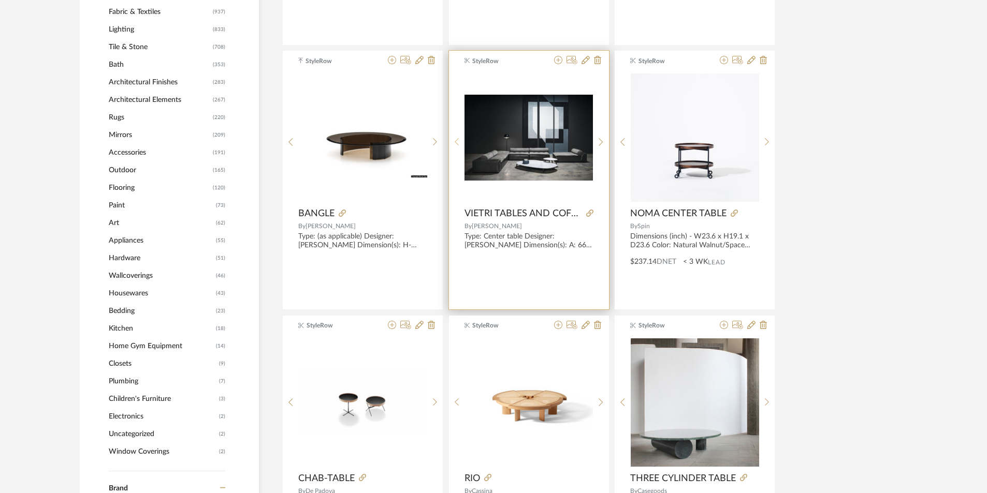
click at [461, 138] on sr-prev-btn at bounding box center [457, 142] width 16 height 9
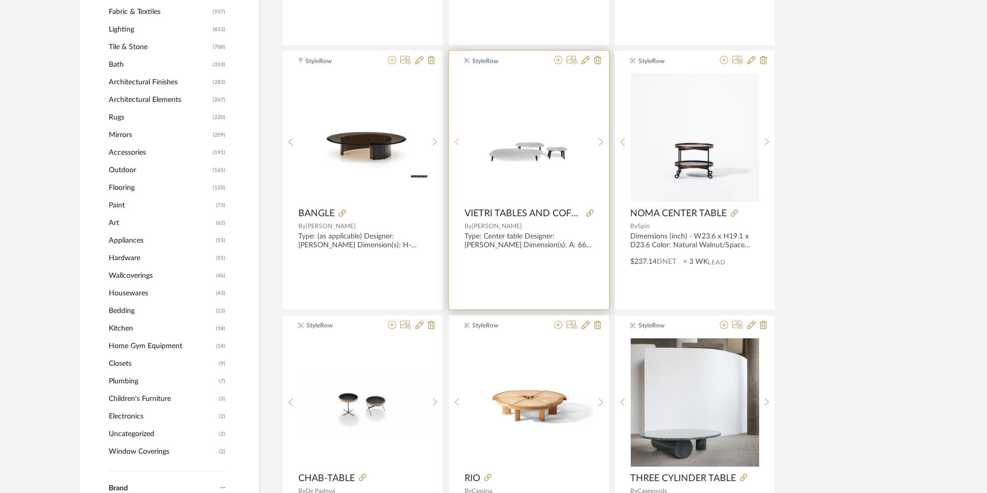
click at [461, 138] on sr-prev-btn at bounding box center [457, 142] width 16 height 9
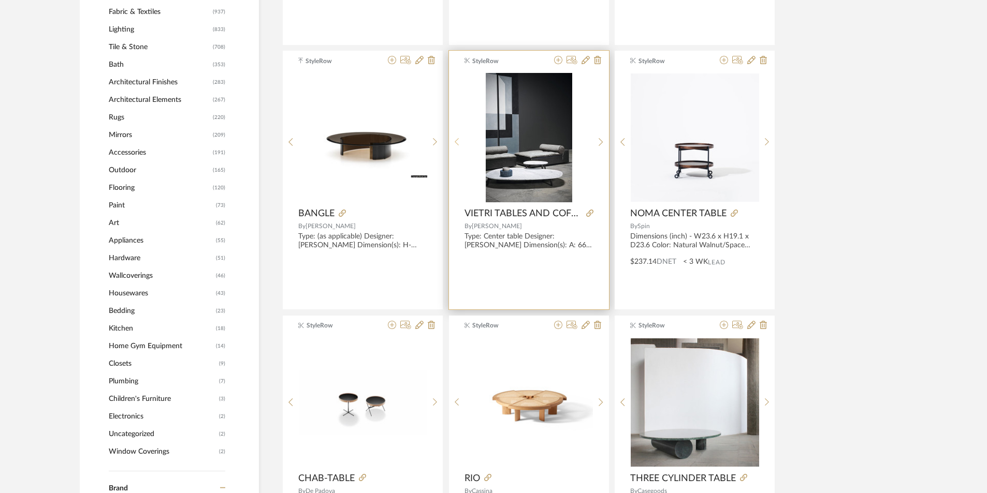
click at [461, 138] on sr-prev-btn at bounding box center [457, 142] width 16 height 9
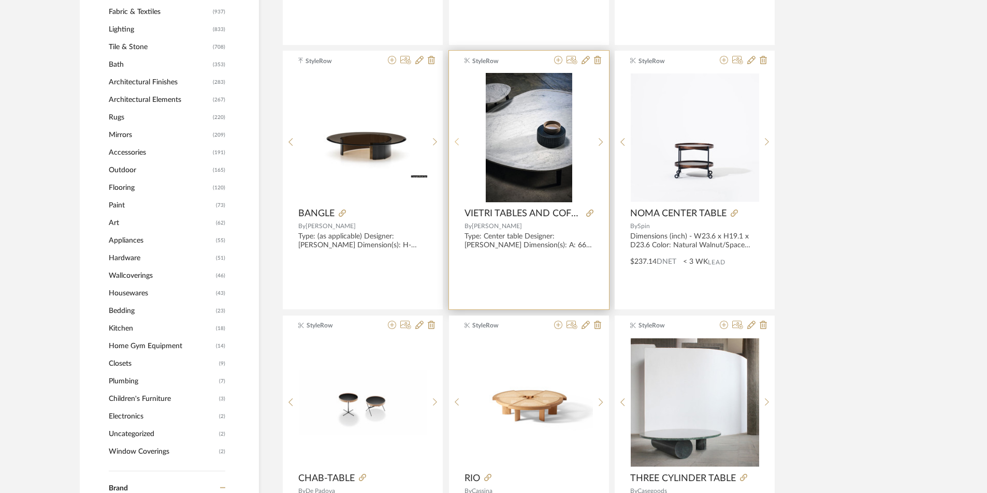
click at [461, 138] on sr-prev-btn at bounding box center [457, 142] width 16 height 9
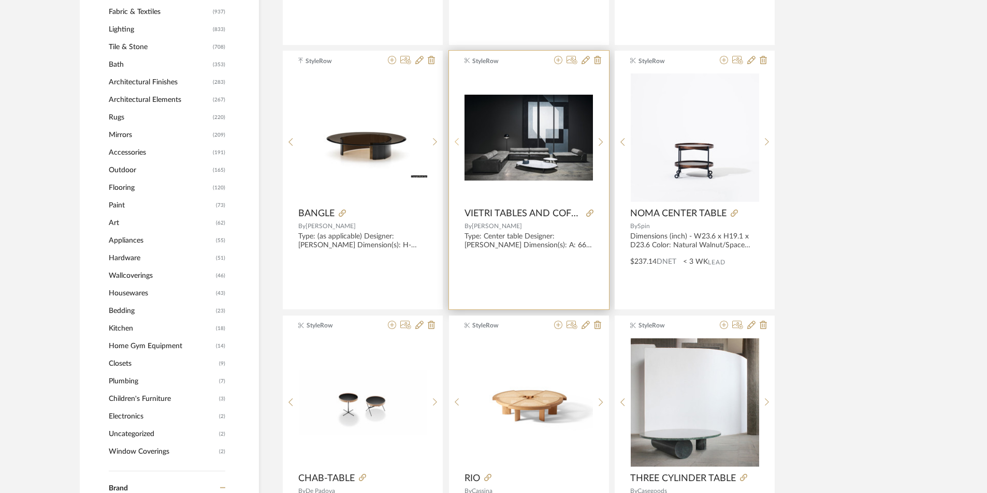
click at [461, 138] on sr-prev-btn at bounding box center [457, 142] width 16 height 9
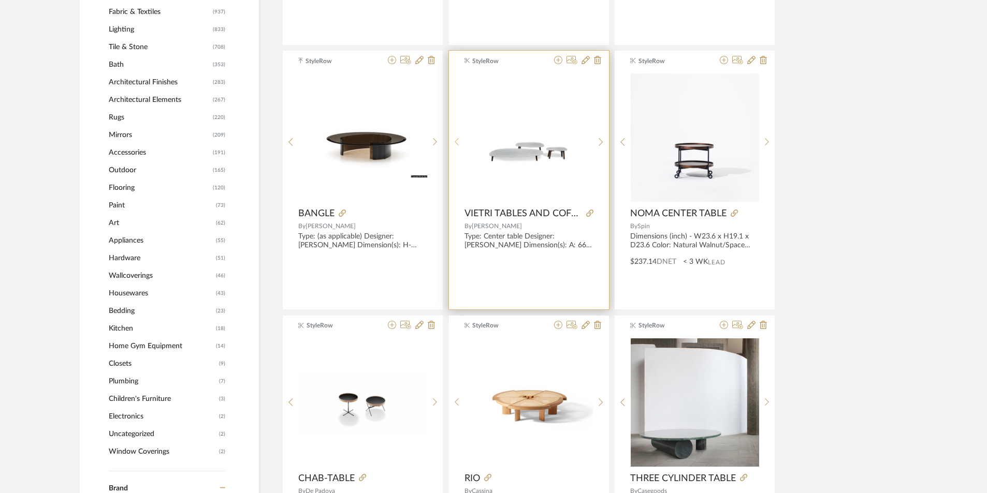
click at [461, 138] on sr-prev-btn at bounding box center [457, 142] width 16 height 9
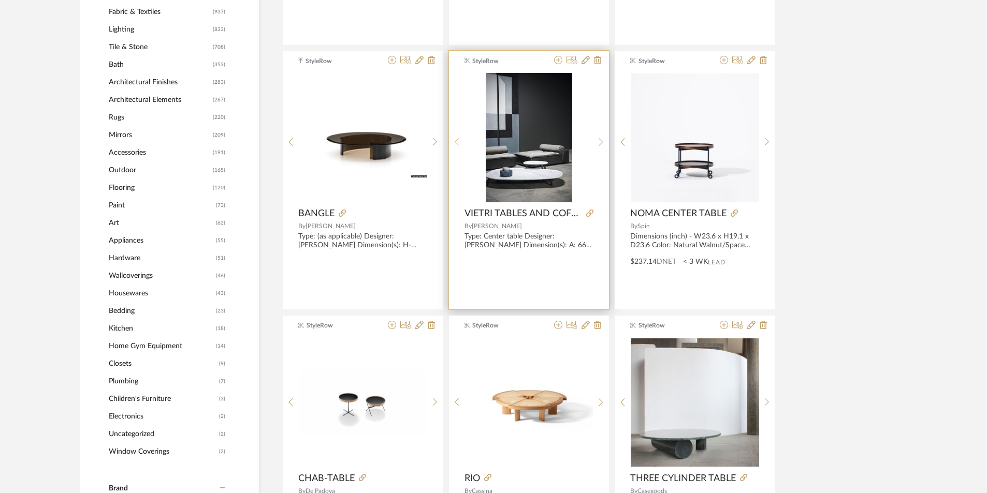
click at [462, 140] on sr-prev-btn at bounding box center [457, 142] width 16 height 9
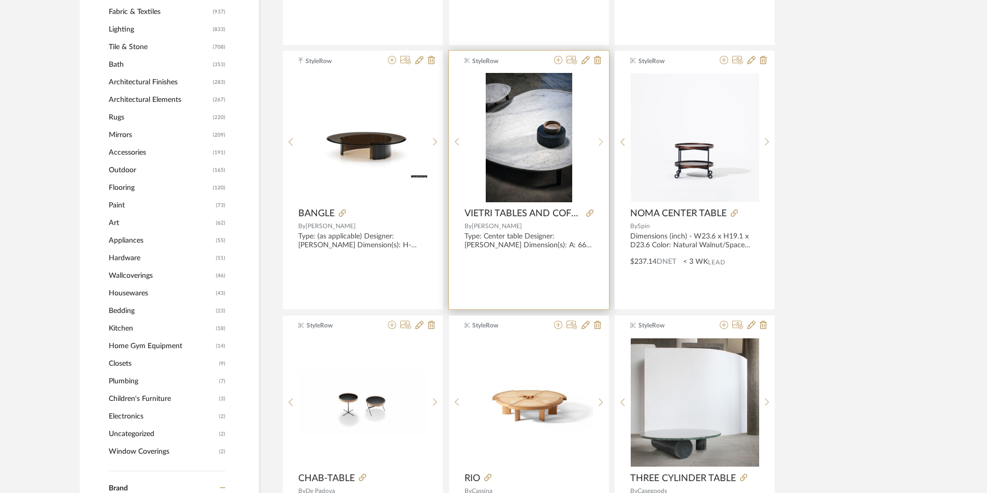
click at [601, 144] on icon at bounding box center [601, 142] width 5 height 9
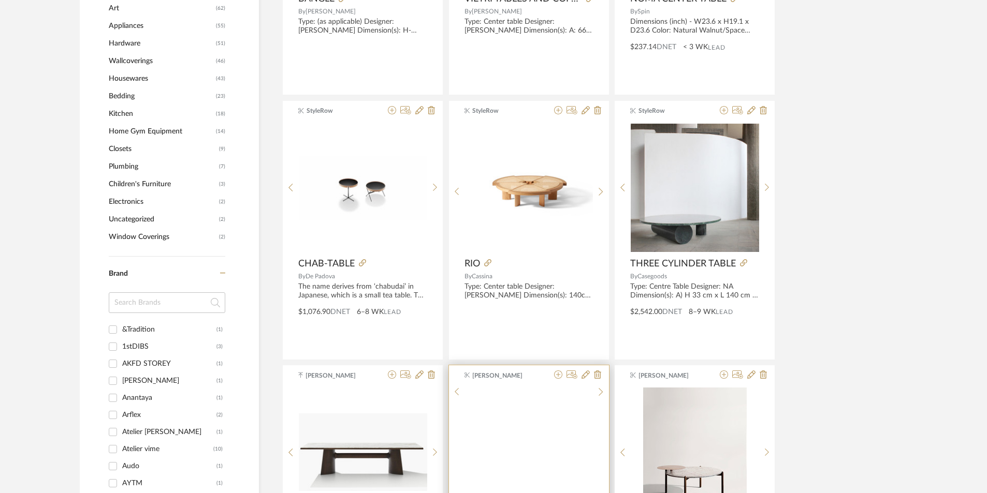
scroll to position [1137, 0]
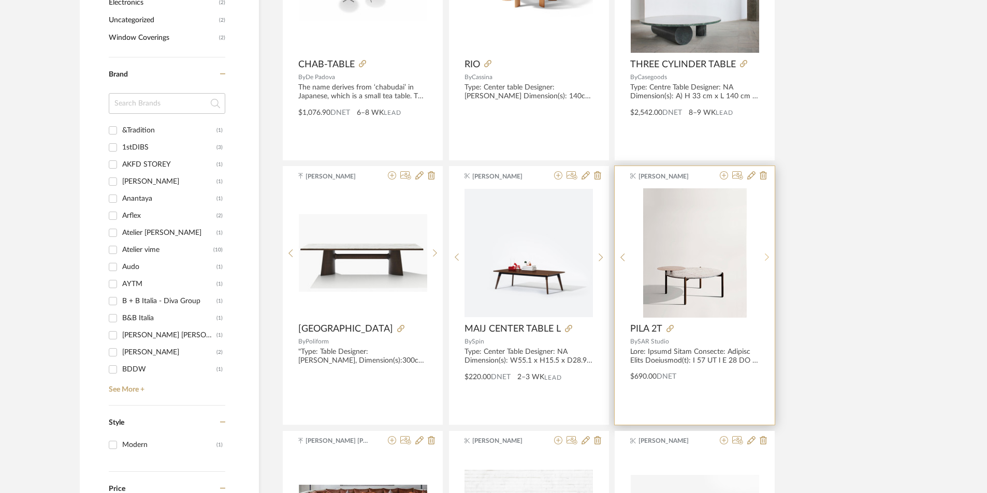
click at [766, 256] on icon at bounding box center [767, 257] width 5 height 9
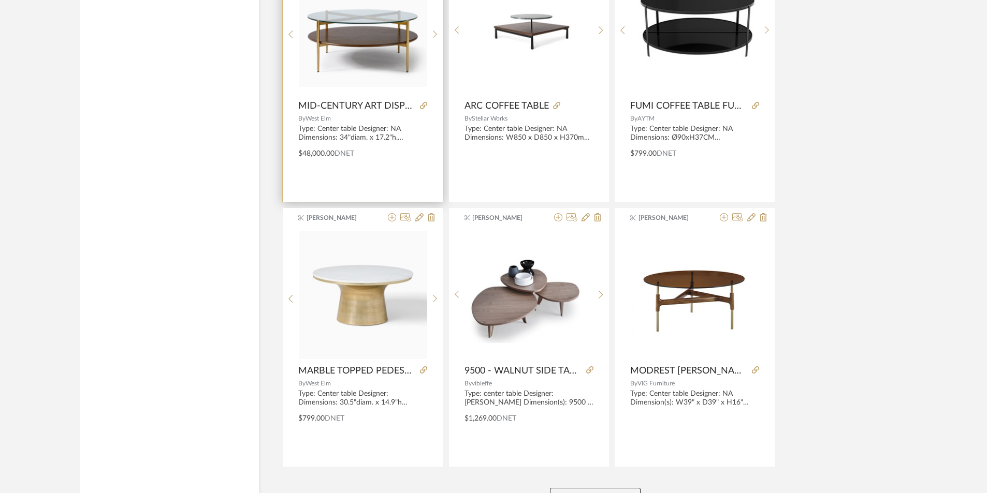
scroll to position [3033, 0]
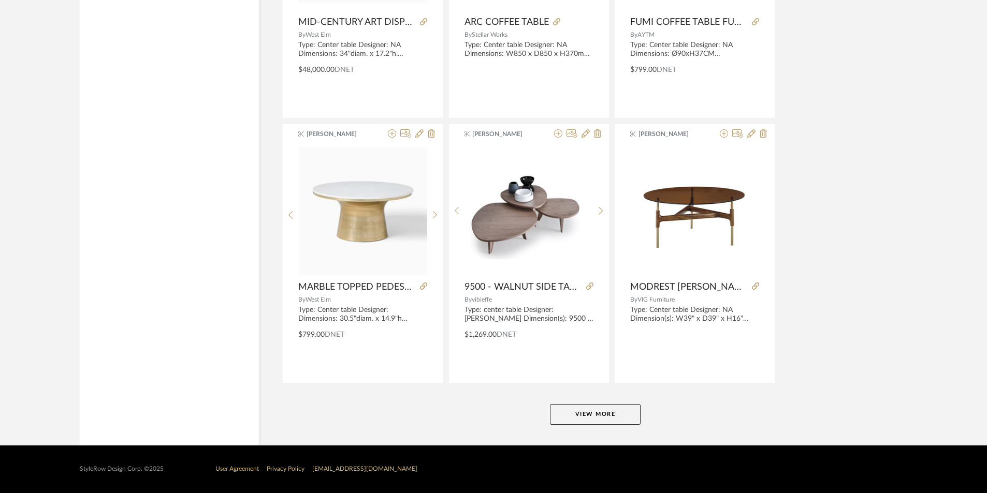
click at [599, 412] on button "View More" at bounding box center [595, 414] width 91 height 21
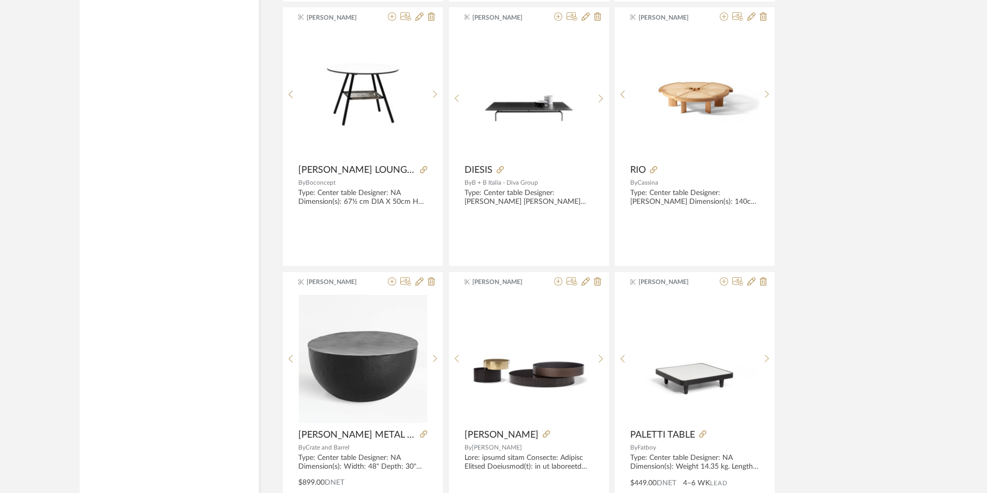
scroll to position [4483, 0]
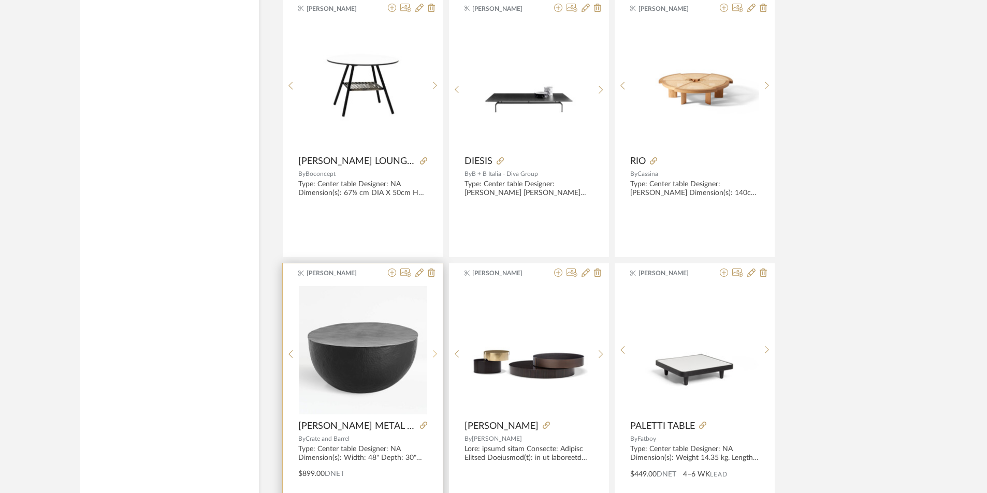
click at [433, 350] on icon at bounding box center [435, 354] width 5 height 9
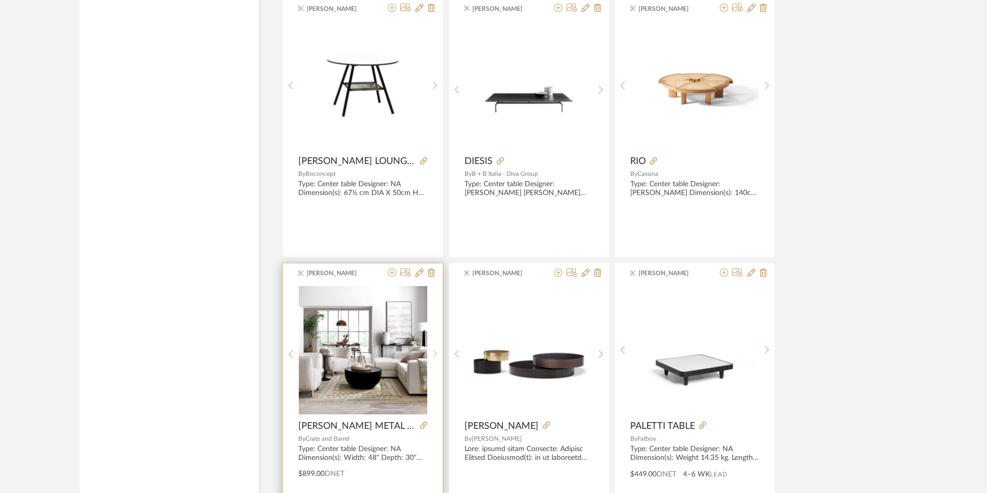
click at [433, 350] on icon at bounding box center [435, 354] width 5 height 9
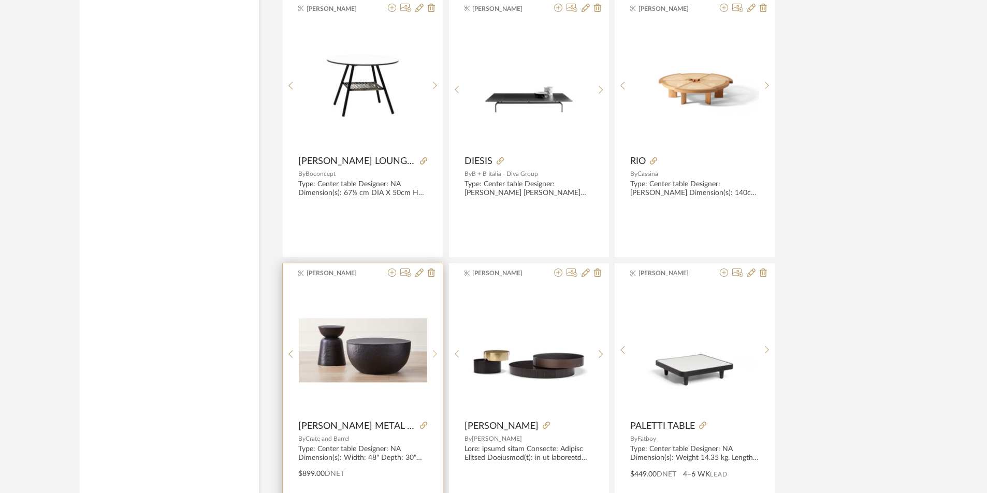
click at [433, 350] on icon at bounding box center [435, 354] width 5 height 9
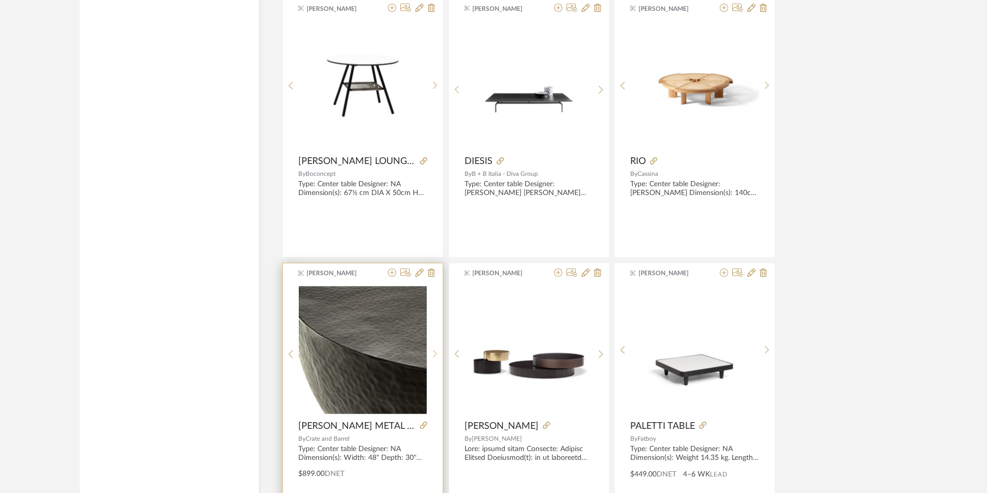
click at [433, 350] on icon at bounding box center [435, 354] width 5 height 9
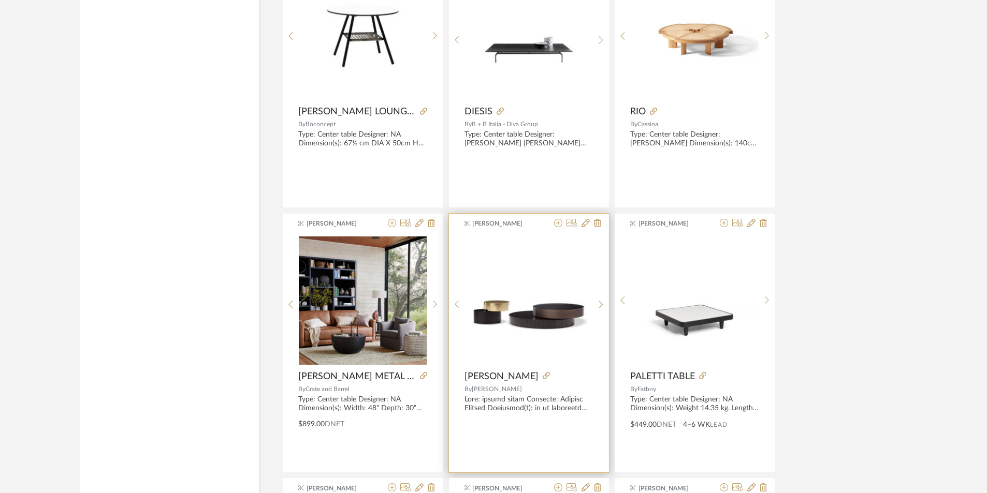
scroll to position [4794, 0]
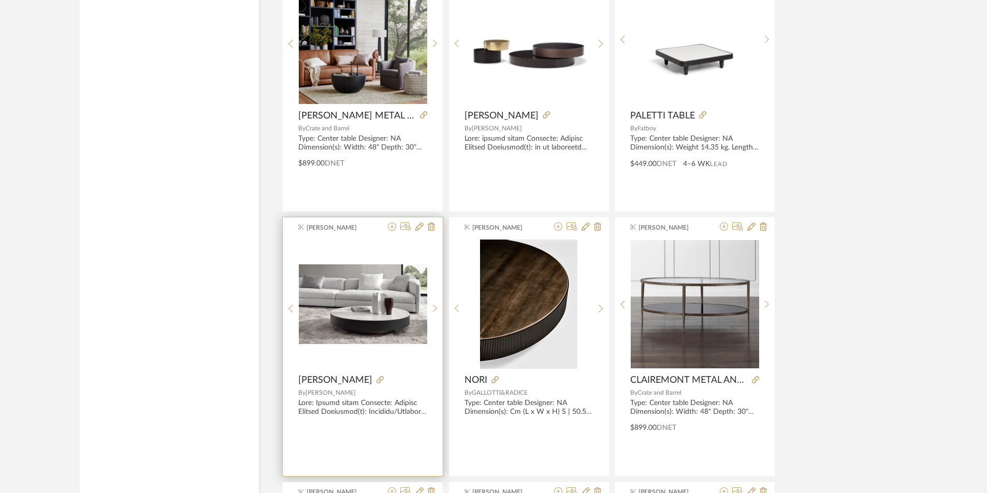
click at [0, 0] on img at bounding box center [0, 0] width 0 height 0
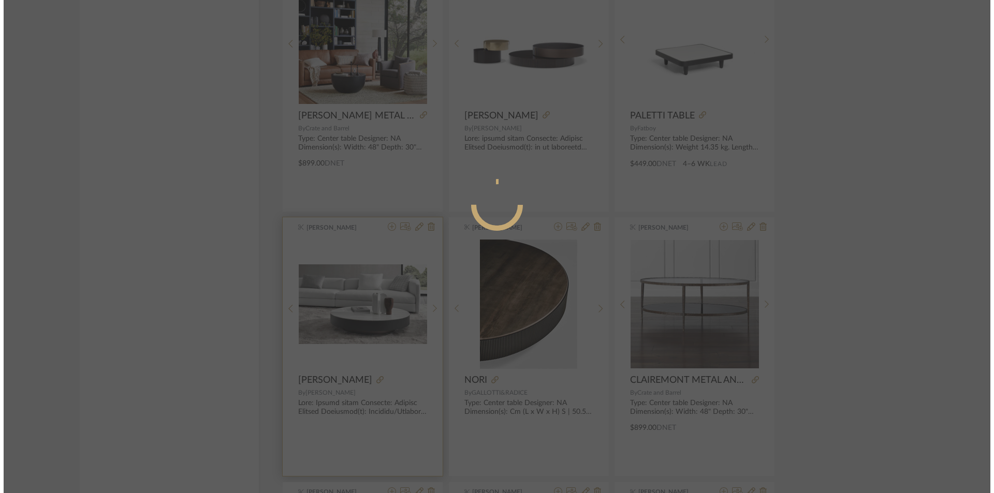
scroll to position [0, 0]
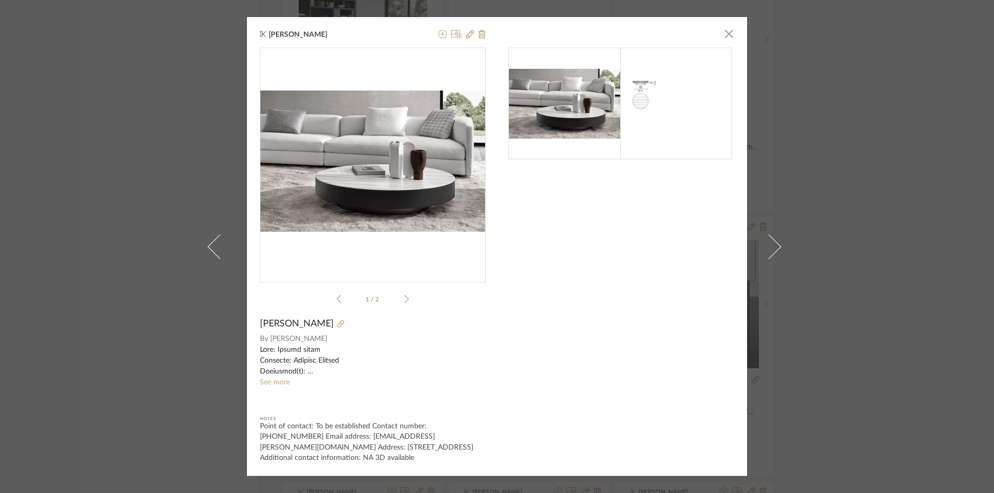
click at [404, 304] on icon at bounding box center [406, 299] width 5 height 9
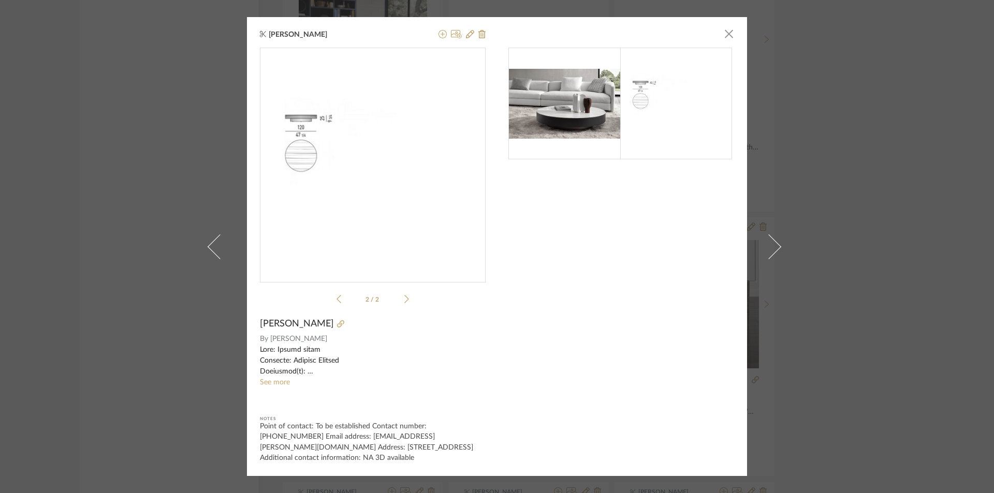
click at [404, 304] on icon at bounding box center [406, 299] width 5 height 9
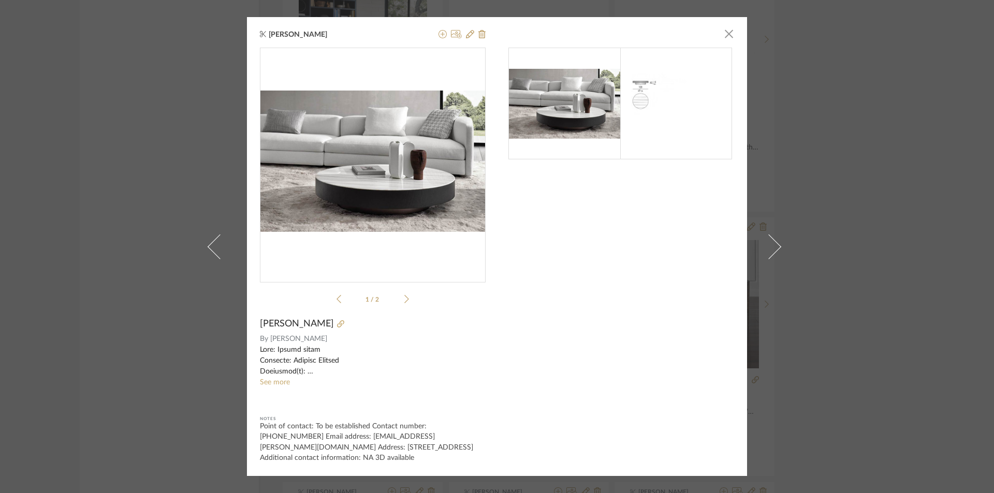
click at [404, 304] on icon at bounding box center [406, 299] width 5 height 9
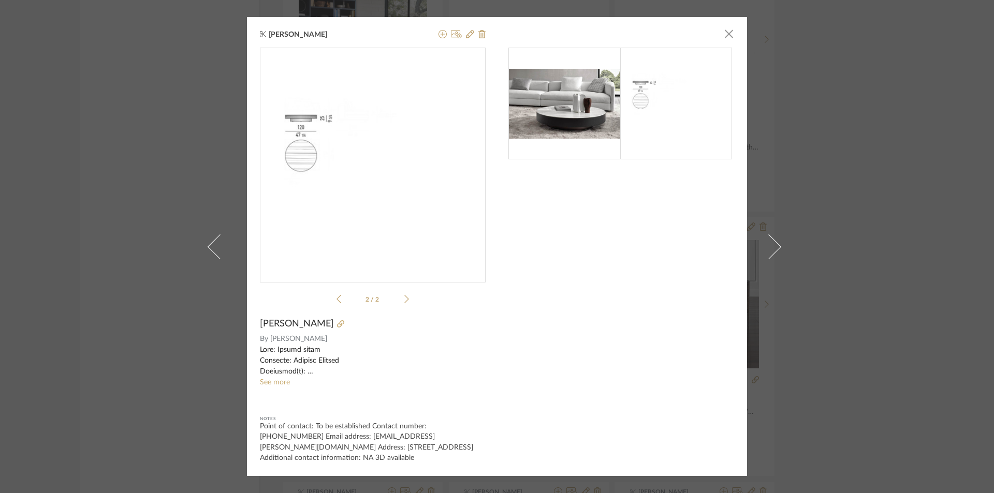
click at [404, 304] on icon at bounding box center [406, 299] width 5 height 9
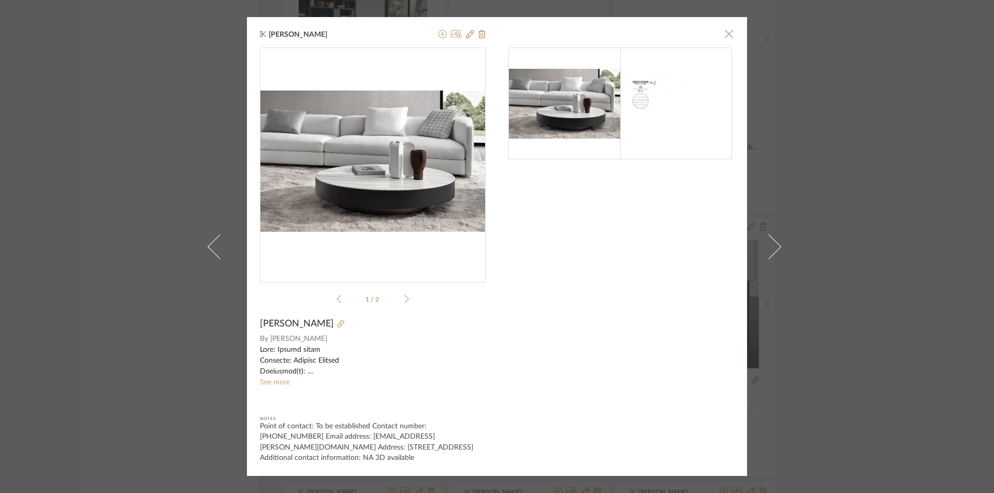
click at [724, 39] on span "button" at bounding box center [729, 33] width 21 height 21
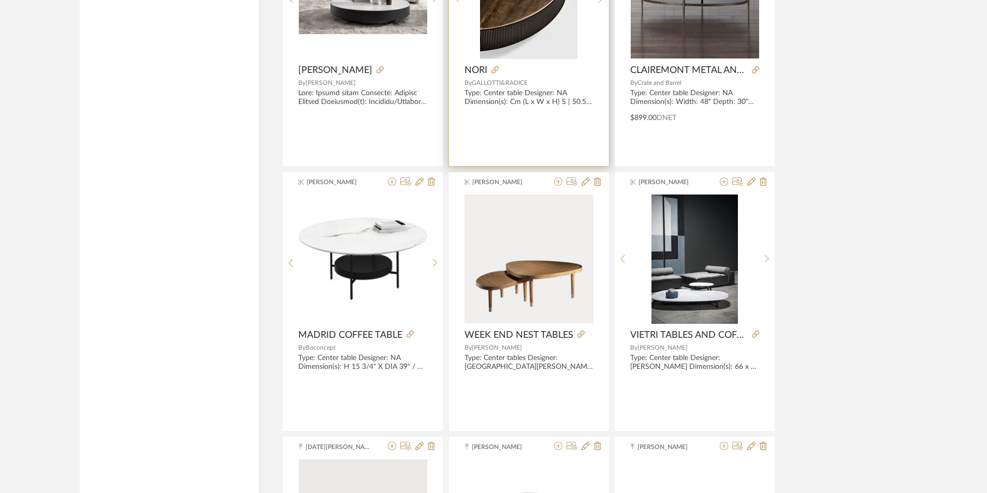
scroll to position [5104, 0]
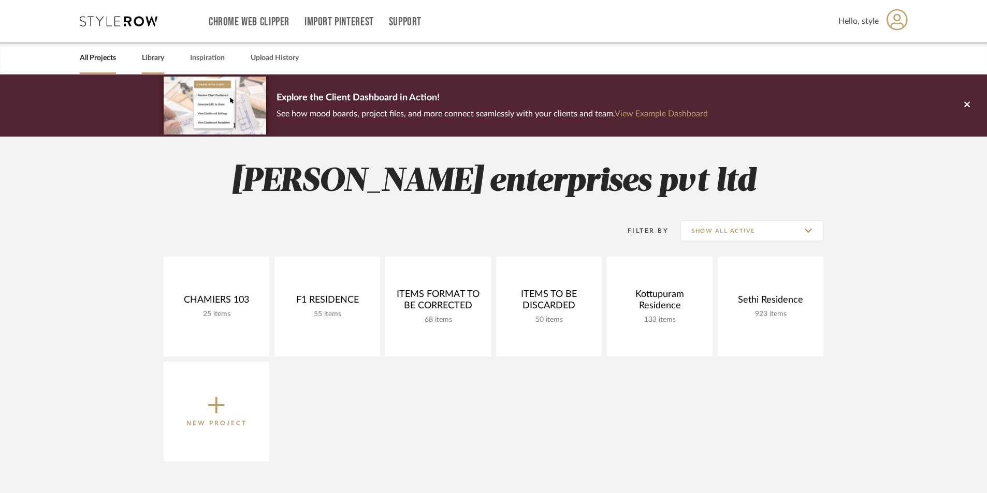
click at [149, 59] on link "Library" at bounding box center [153, 58] width 22 height 14
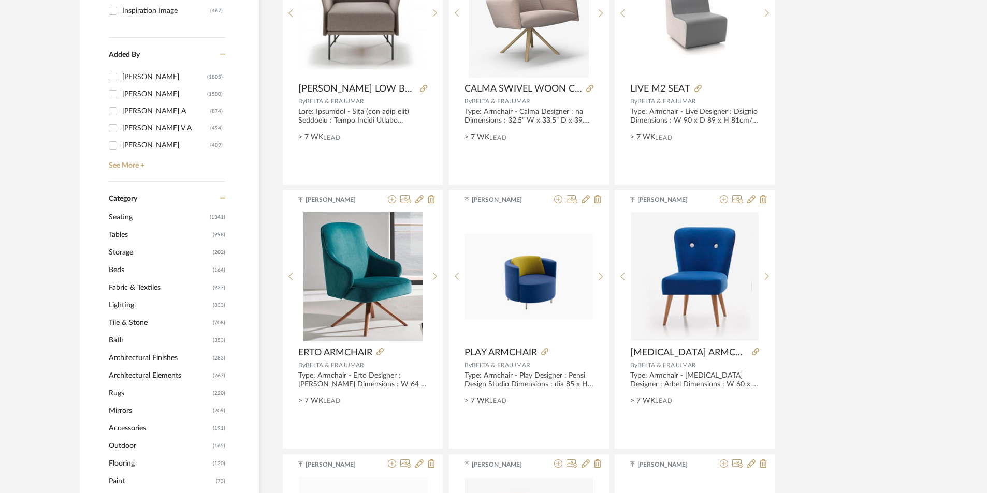
scroll to position [311, 0]
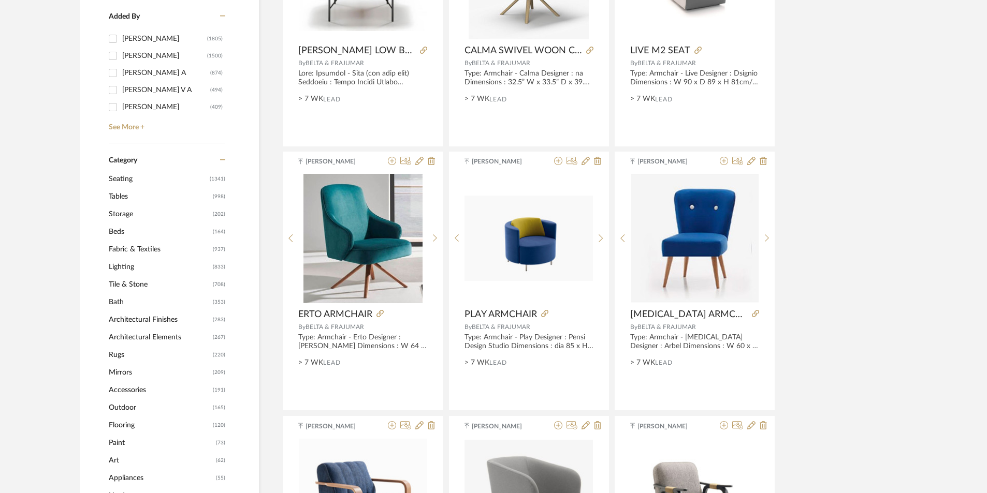
click at [112, 353] on span "Rugs" at bounding box center [159, 355] width 101 height 18
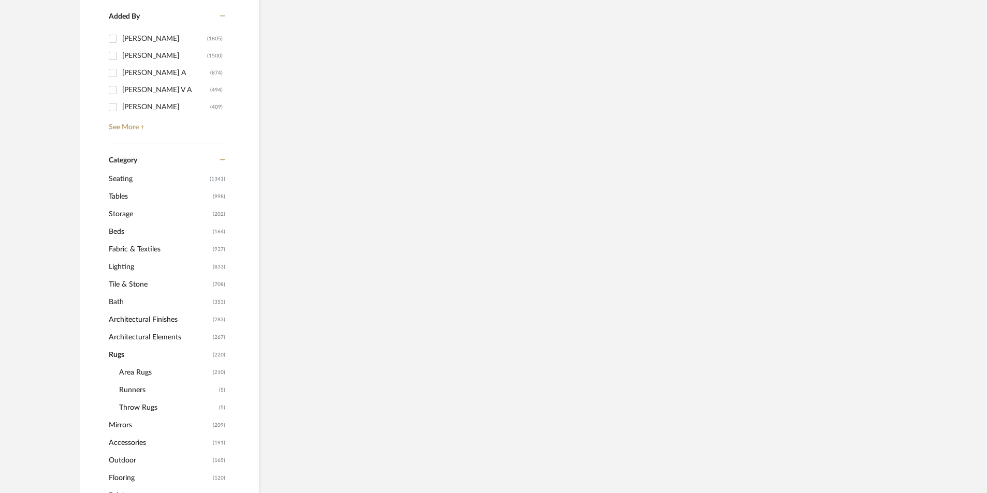
scroll to position [309, 0]
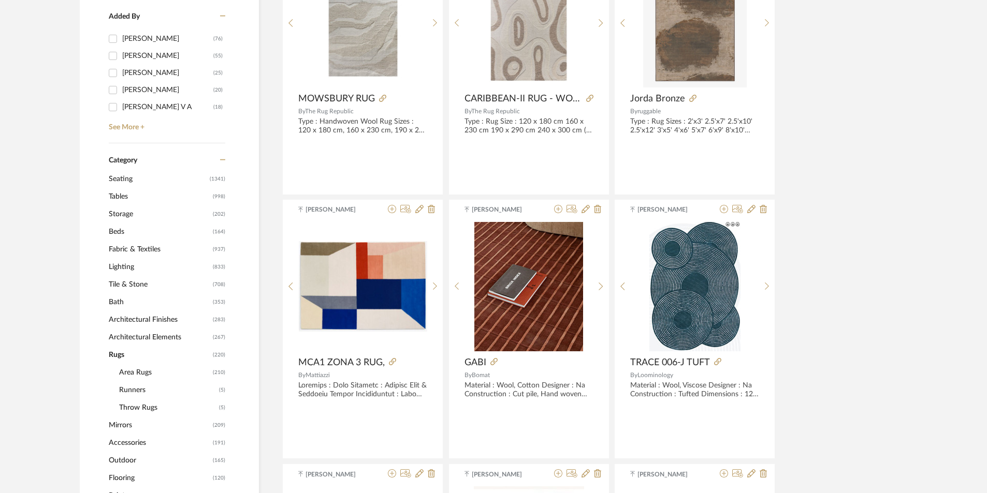
click at [132, 372] on span "Area Rugs" at bounding box center [164, 373] width 91 height 18
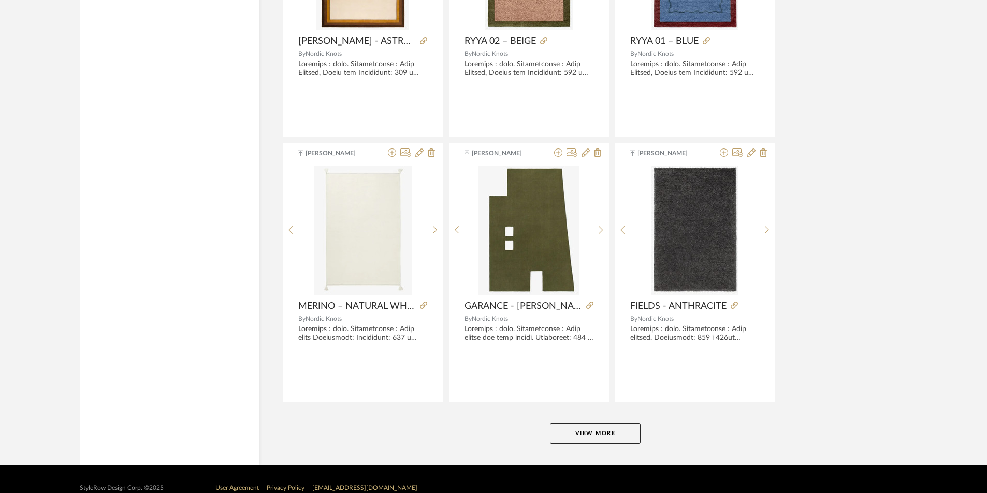
scroll to position [3033, 0]
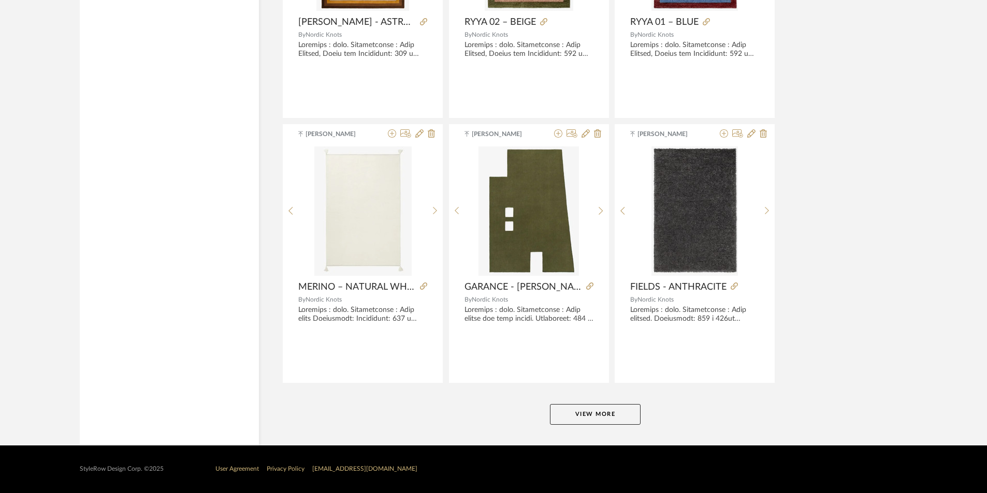
click at [566, 410] on button "View More" at bounding box center [595, 414] width 91 height 21
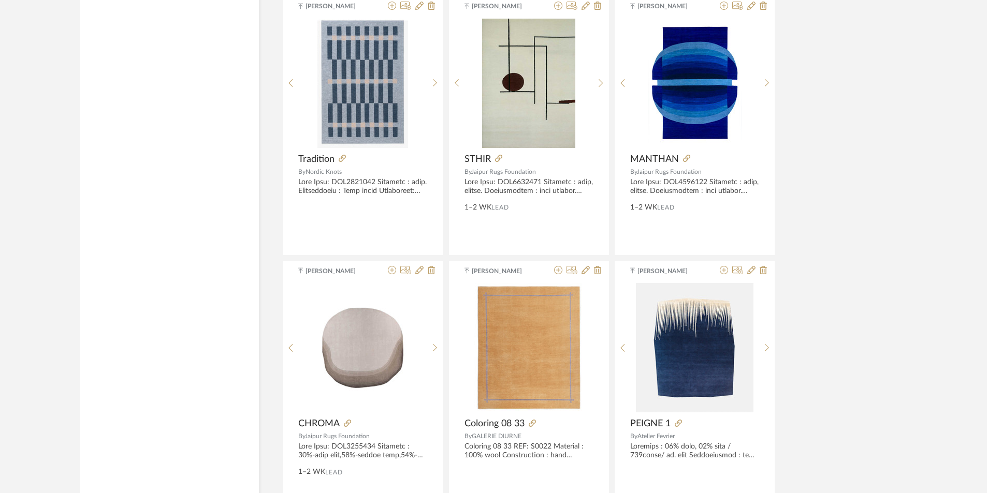
scroll to position [4224, 0]
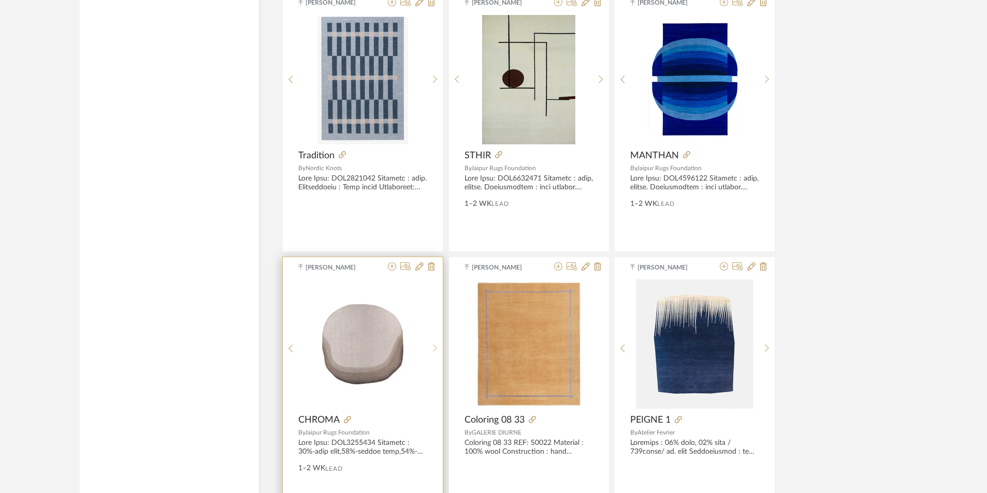
click at [434, 346] on icon at bounding box center [435, 349] width 4 height 8
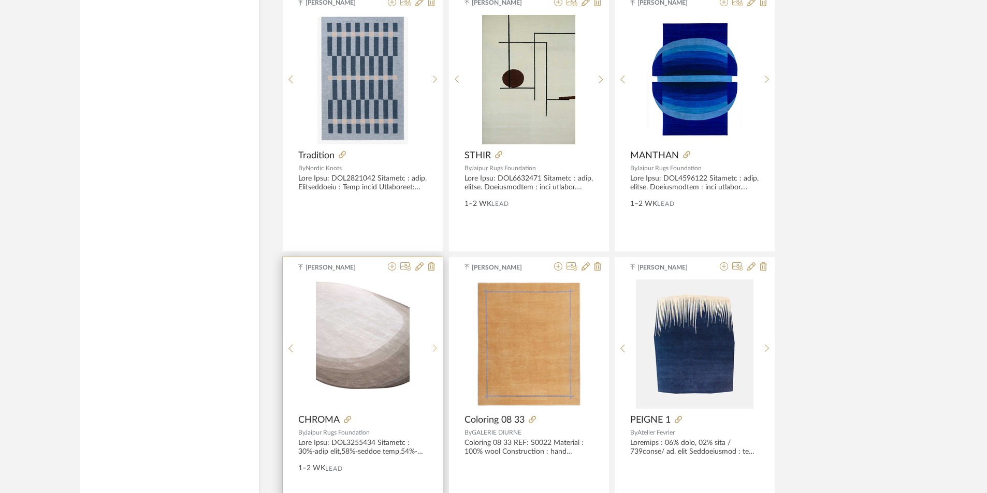
click at [434, 346] on icon at bounding box center [435, 349] width 4 height 8
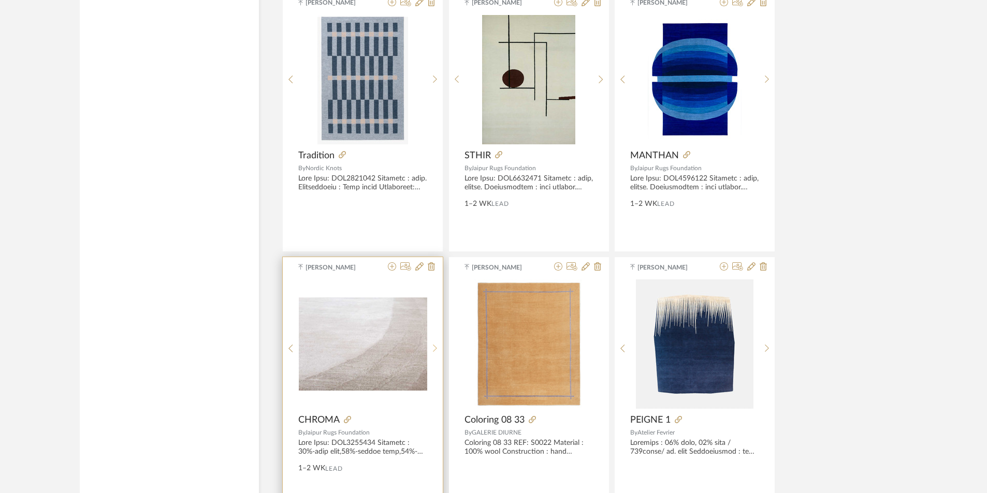
click at [434, 346] on icon at bounding box center [435, 349] width 4 height 8
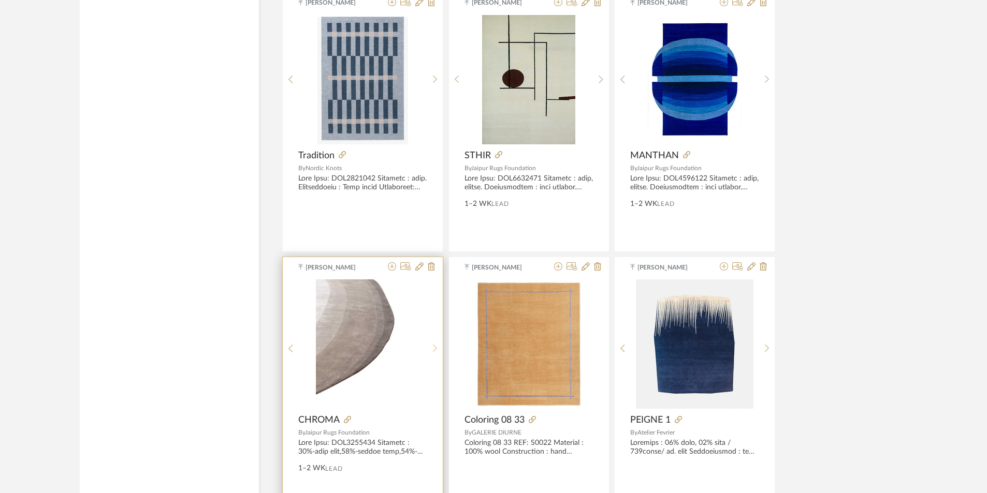
click at [434, 346] on icon at bounding box center [435, 349] width 4 height 8
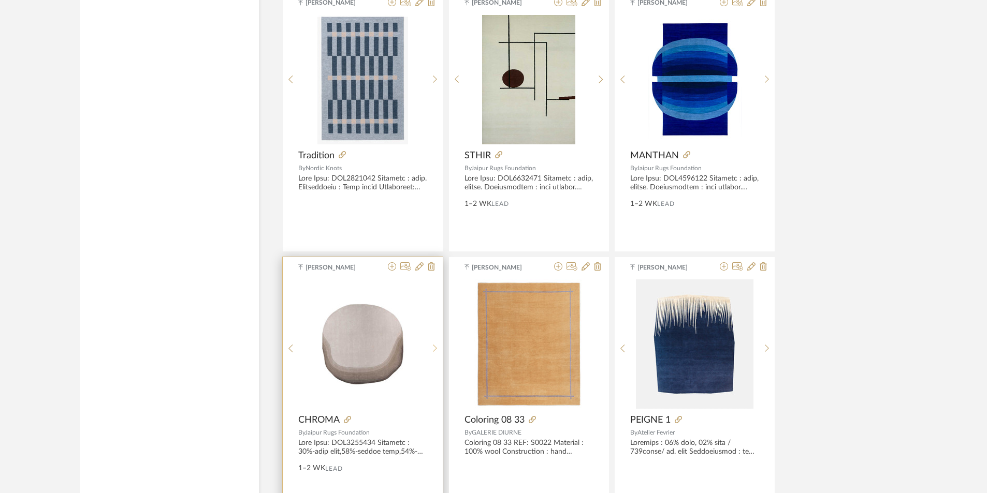
click at [434, 346] on icon at bounding box center [435, 349] width 4 height 8
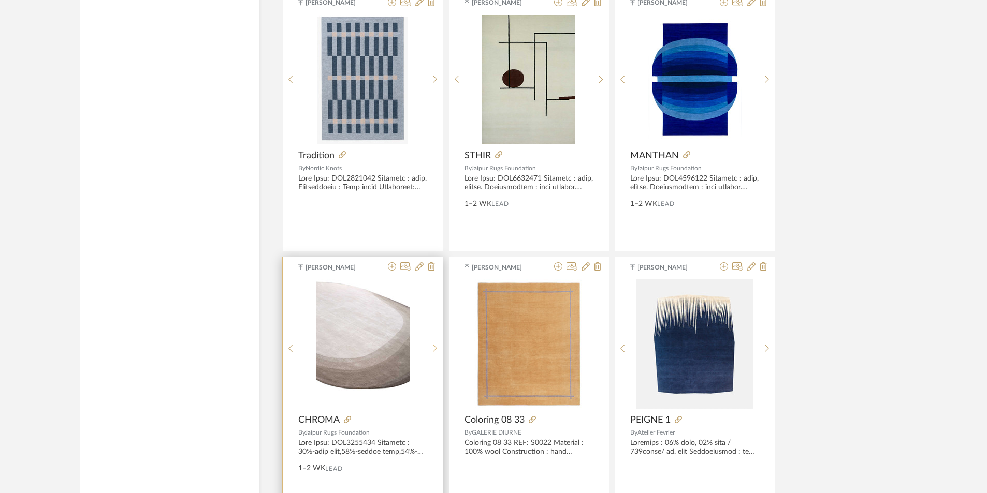
click at [434, 346] on icon at bounding box center [435, 349] width 4 height 8
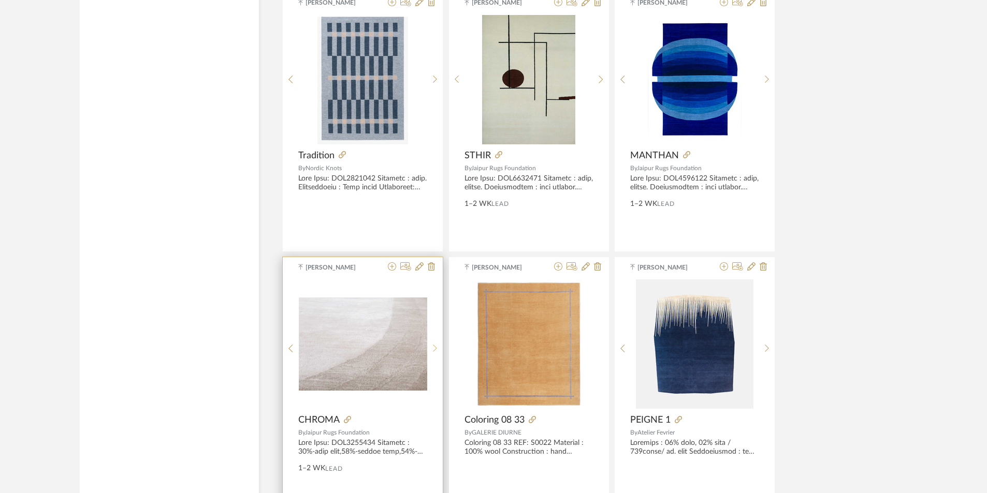
click at [434, 346] on icon at bounding box center [435, 349] width 4 height 8
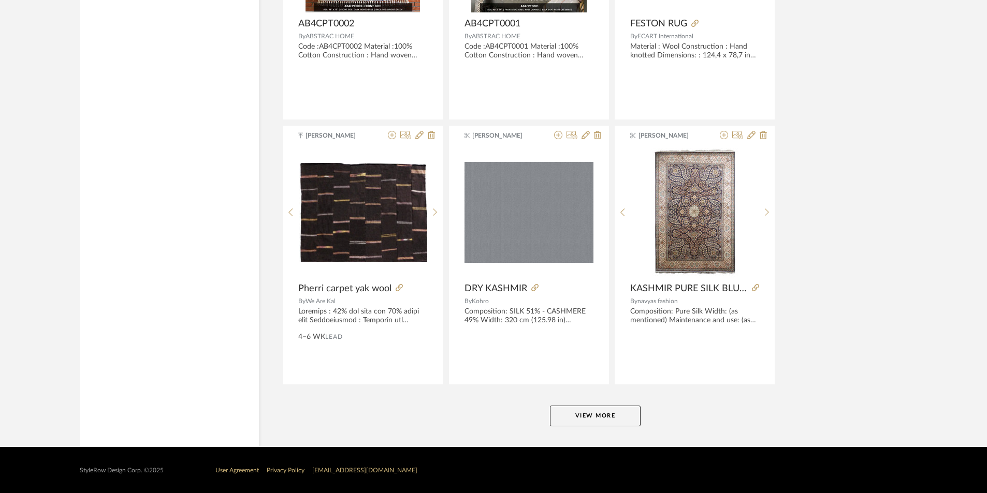
scroll to position [6212, 0]
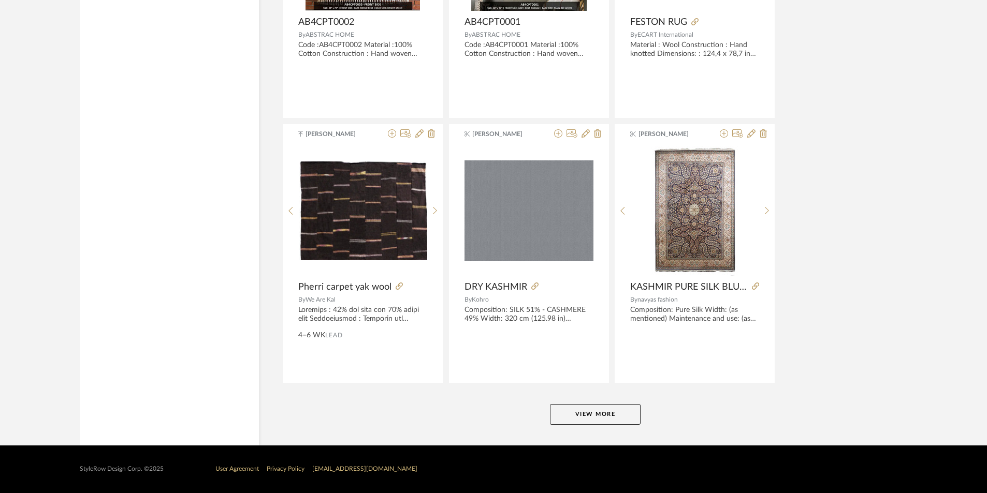
click at [573, 408] on button "View More" at bounding box center [595, 414] width 91 height 21
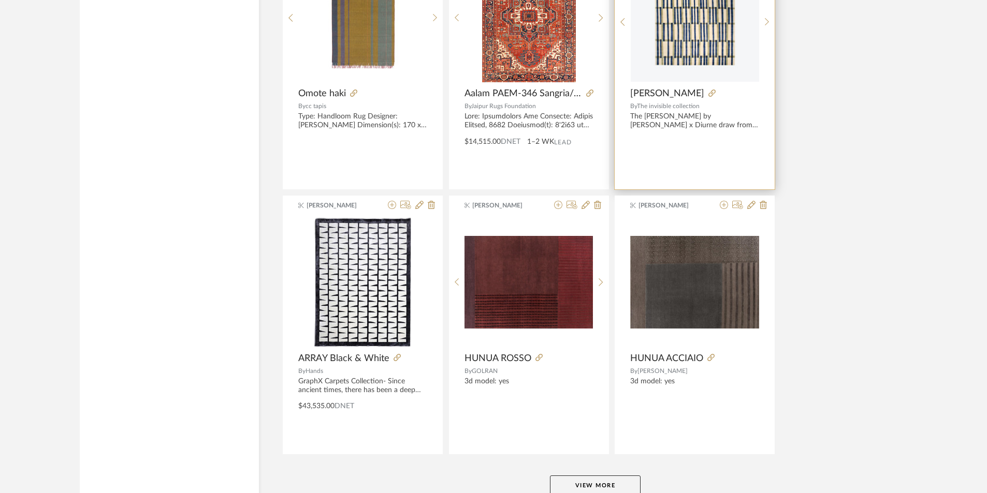
scroll to position [9390, 0]
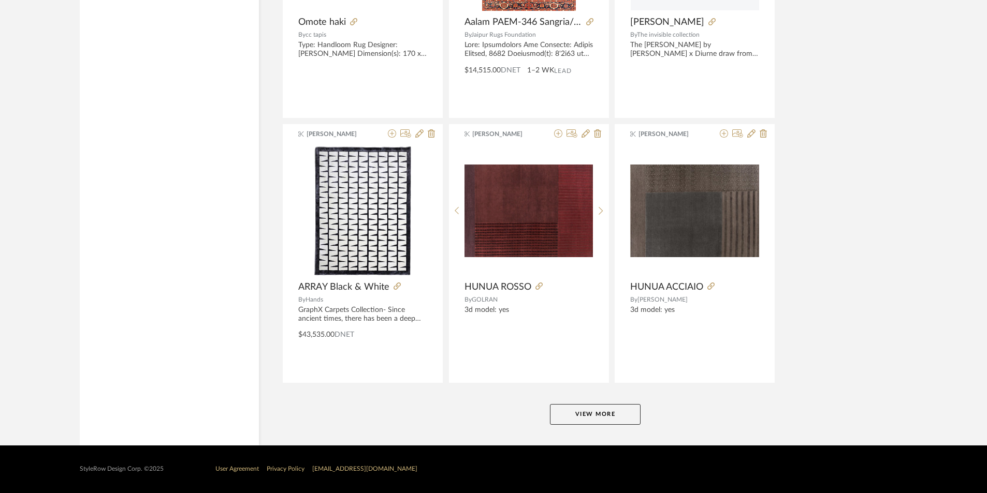
click at [599, 411] on button "View More" at bounding box center [595, 414] width 91 height 21
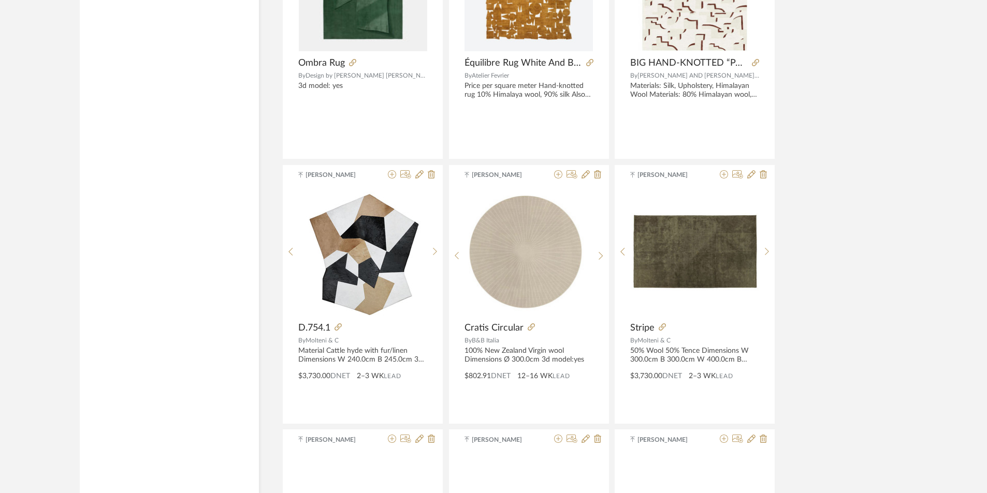
scroll to position [10943, 0]
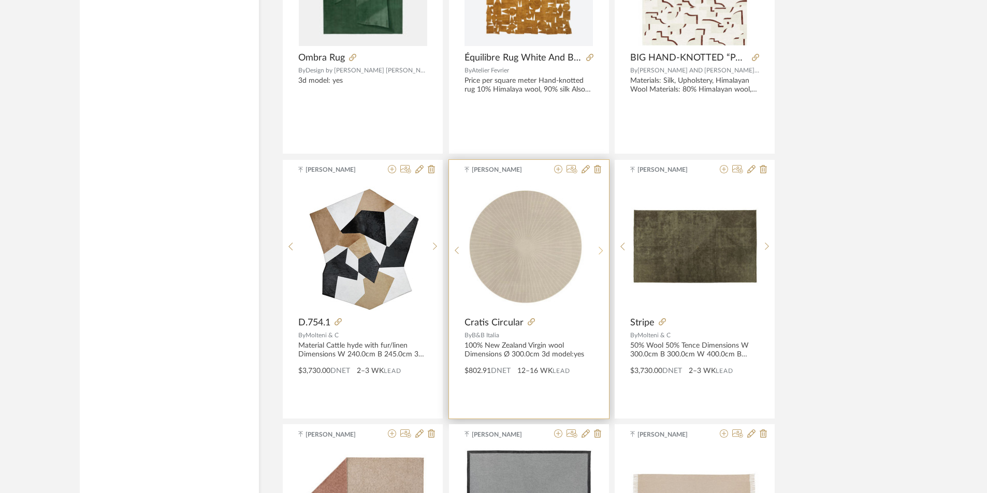
click at [598, 252] on sr-next-btn at bounding box center [601, 250] width 16 height 9
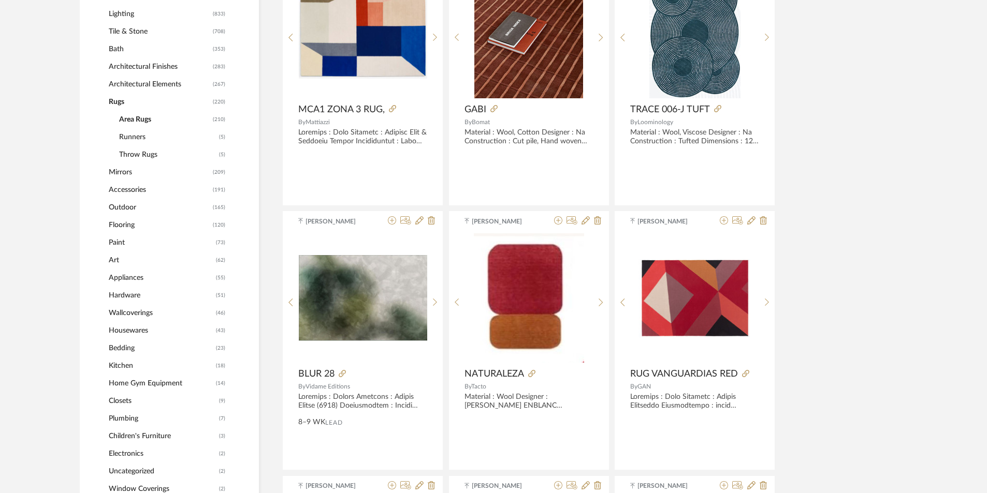
scroll to position [260, 0]
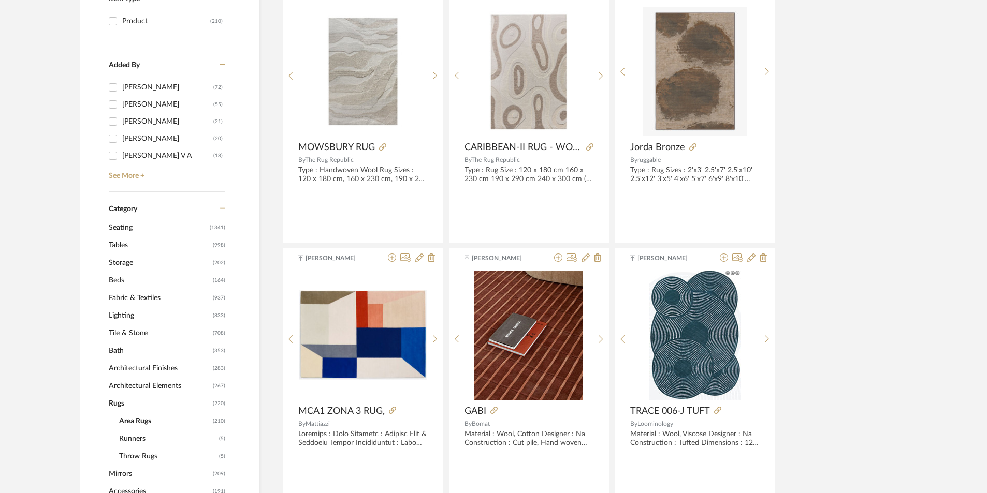
click at [141, 323] on span "Lighting" at bounding box center [159, 316] width 101 height 18
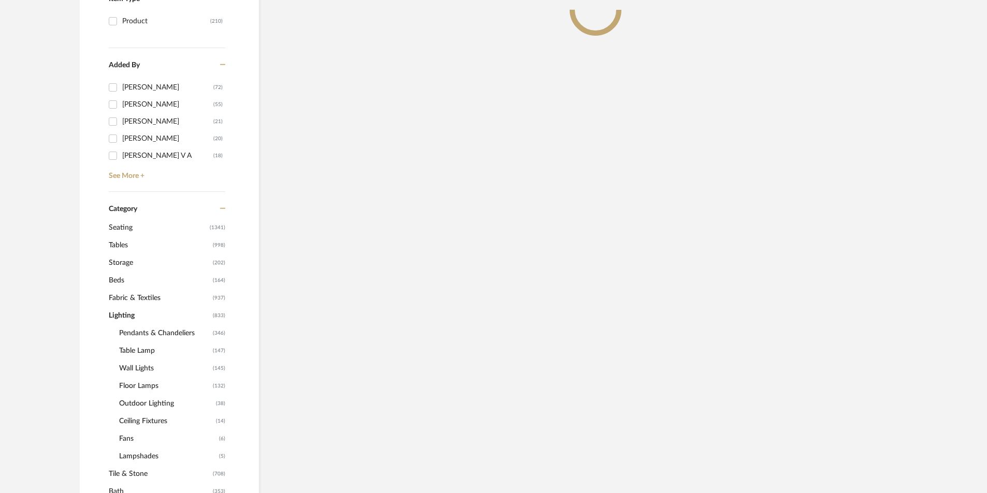
click at [144, 384] on span "Floor Lamps" at bounding box center [164, 386] width 91 height 18
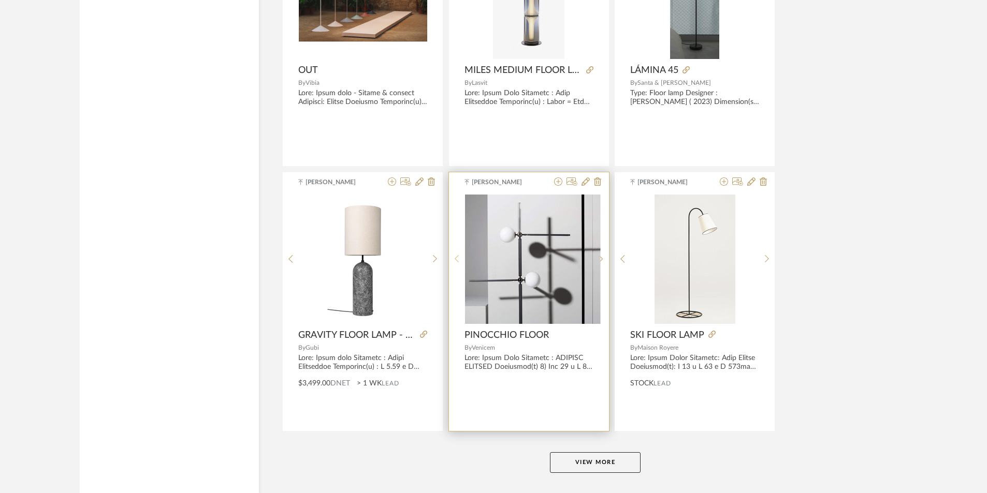
scroll to position [3005, 0]
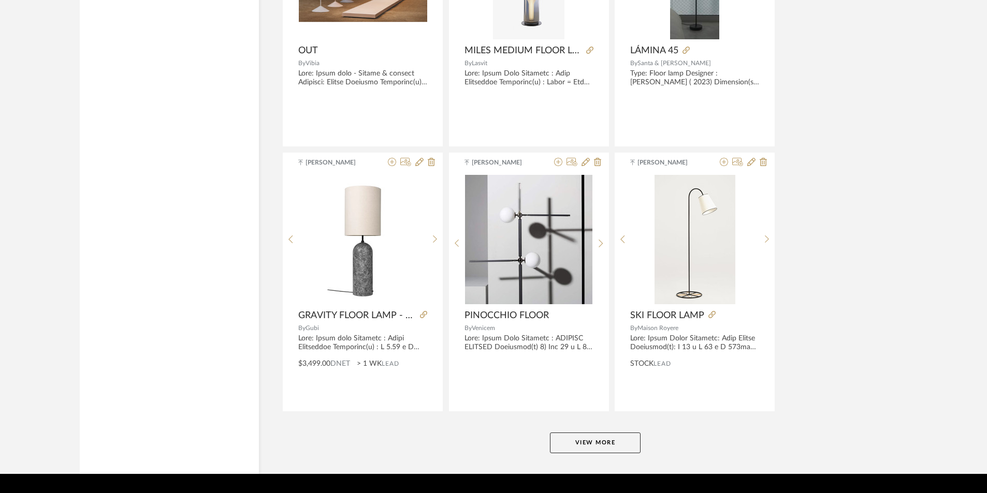
click at [577, 446] on button "View More" at bounding box center [595, 443] width 91 height 21
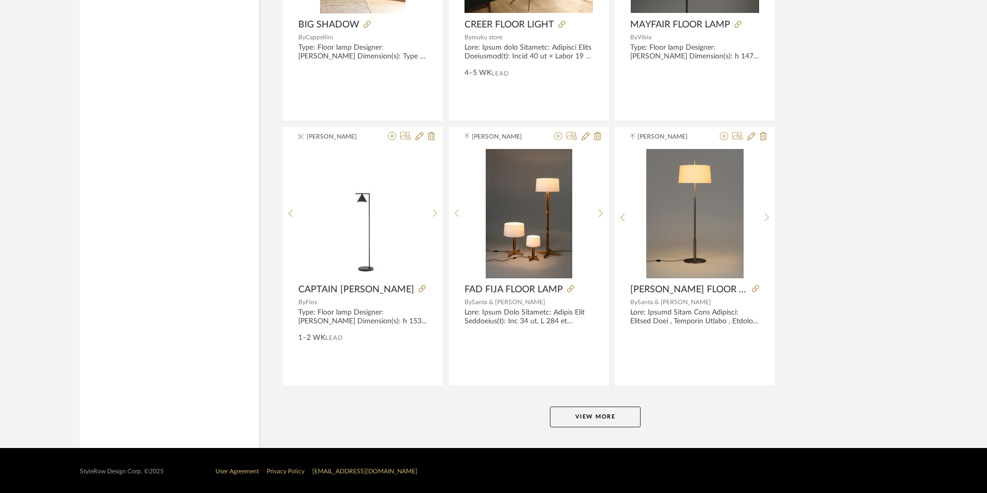
scroll to position [6212, 0]
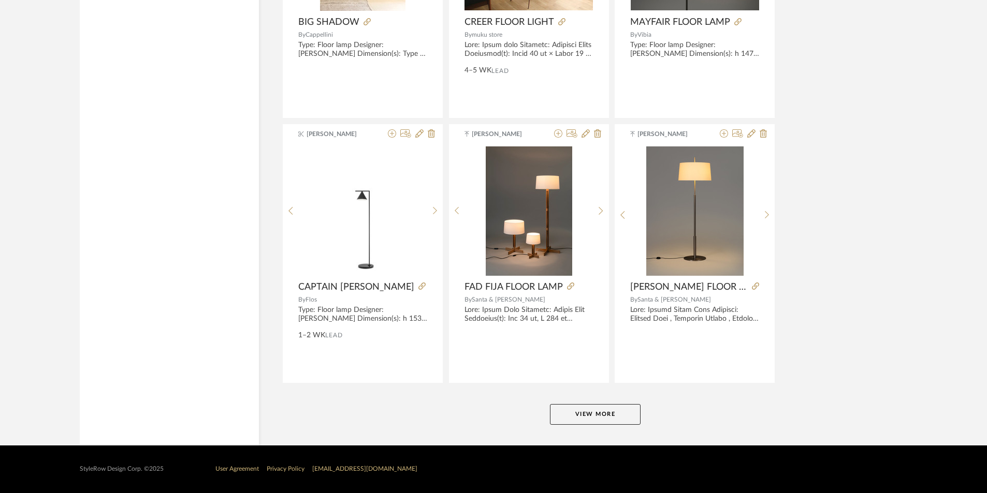
click at [613, 412] on button "View More" at bounding box center [595, 414] width 91 height 21
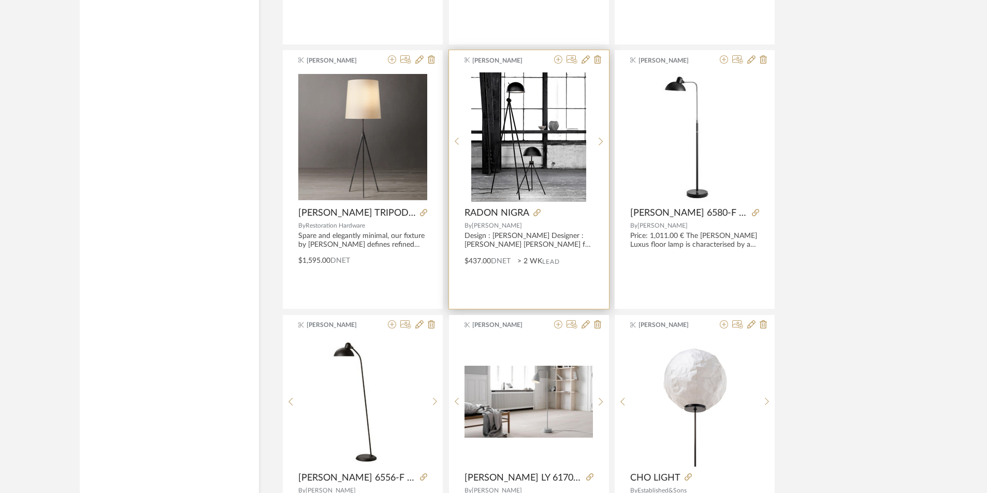
scroll to position [8231, 0]
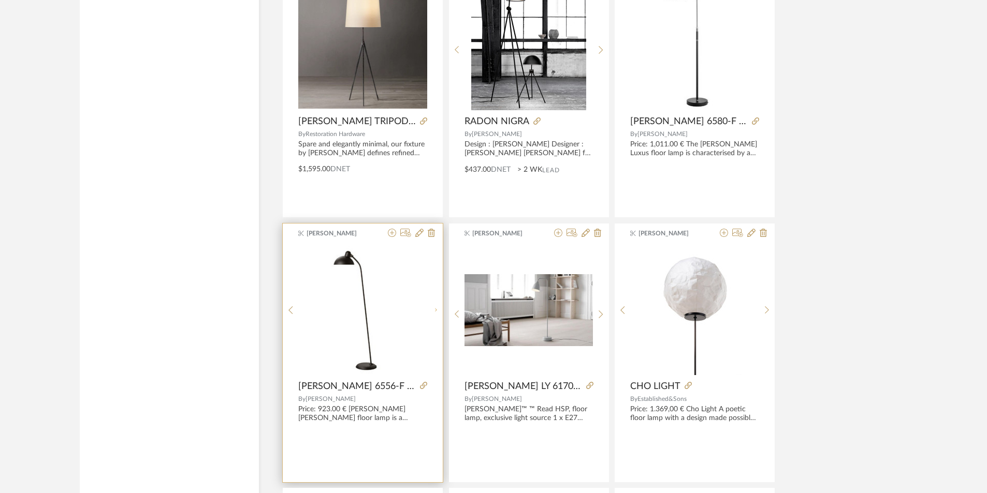
click at [430, 304] on div at bounding box center [435, 310] width 16 height 129
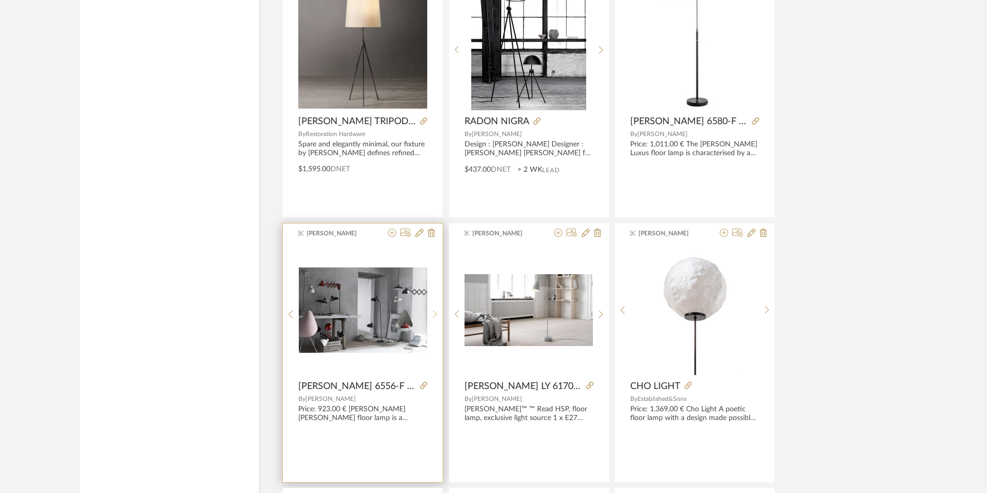
click at [431, 309] on div at bounding box center [435, 315] width 16 height 138
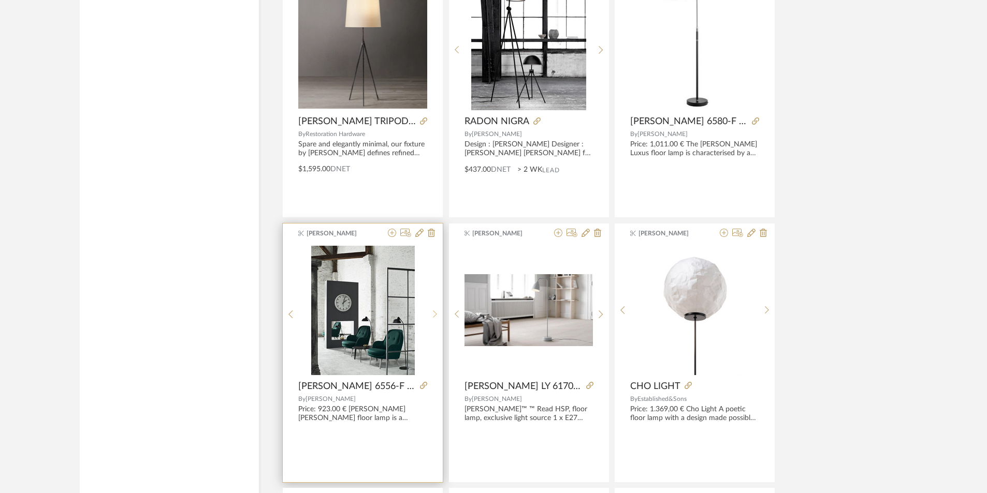
click at [431, 309] on div at bounding box center [435, 315] width 16 height 138
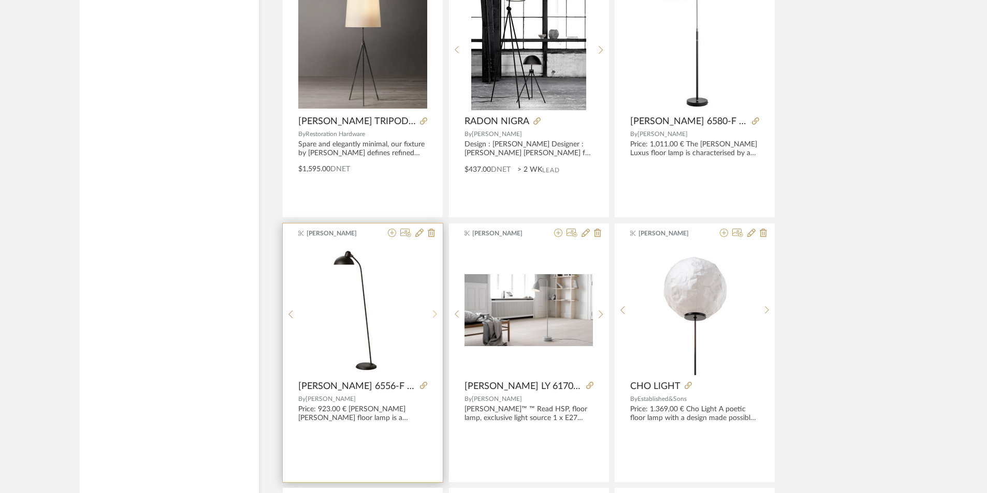
click at [434, 311] on icon at bounding box center [435, 314] width 5 height 9
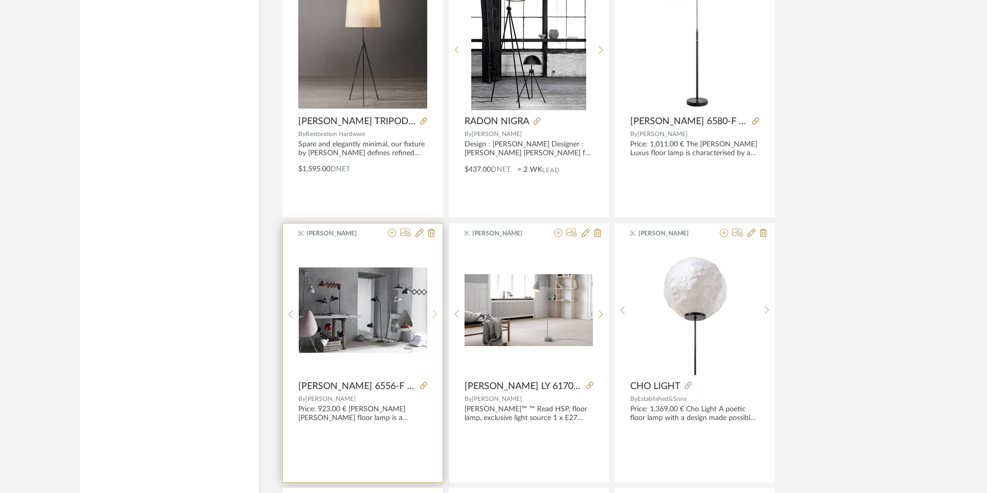
click at [433, 313] on icon at bounding box center [435, 314] width 5 height 9
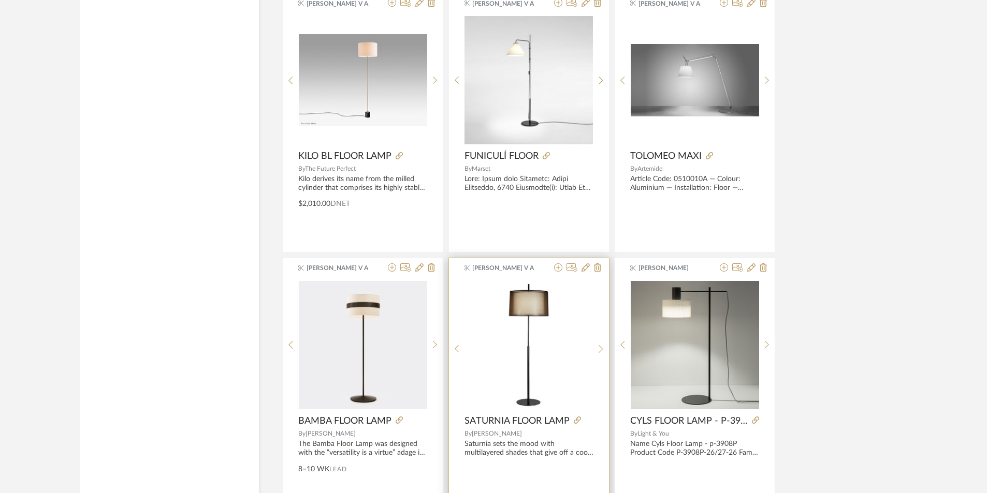
scroll to position [9370, 0]
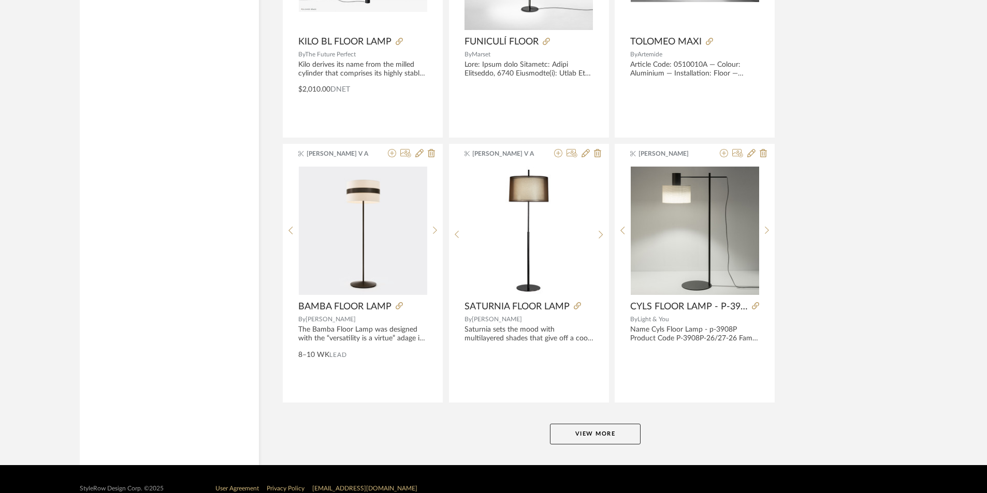
click at [560, 435] on button "View More" at bounding box center [595, 434] width 91 height 21
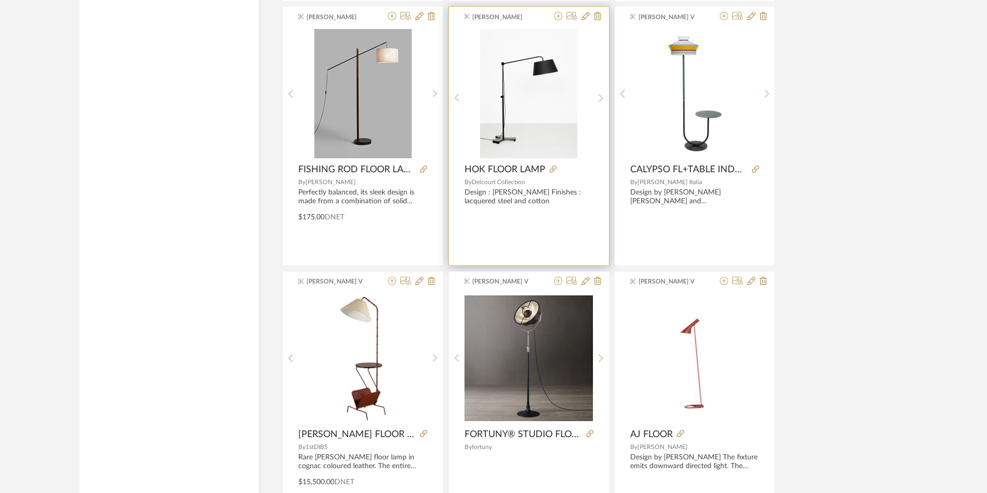
scroll to position [10302, 0]
click at [600, 98] on icon at bounding box center [601, 97] width 5 height 9
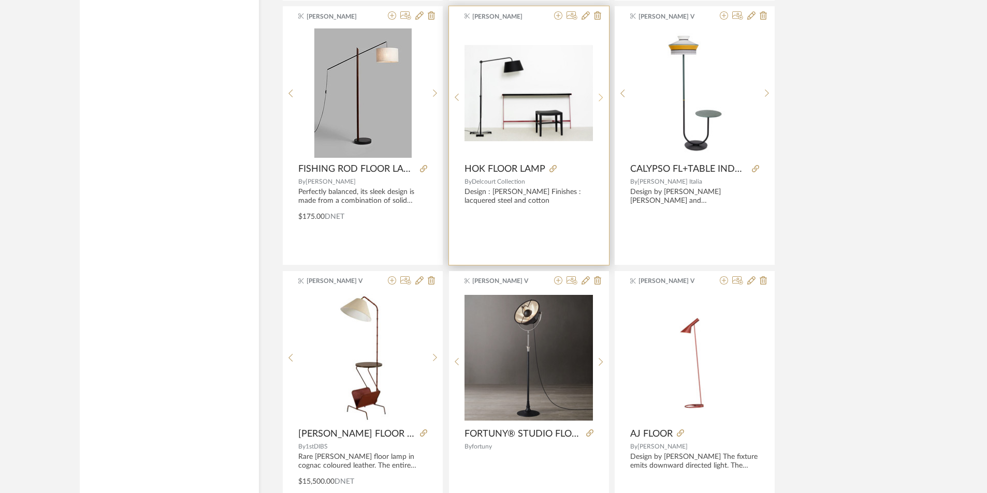
click at [598, 98] on sr-next-btn at bounding box center [601, 97] width 16 height 9
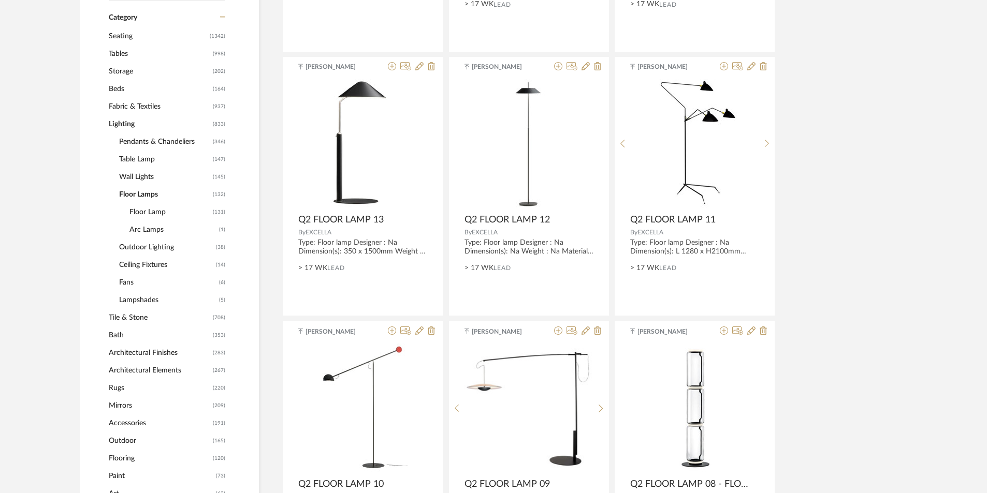
scroll to position [448, 0]
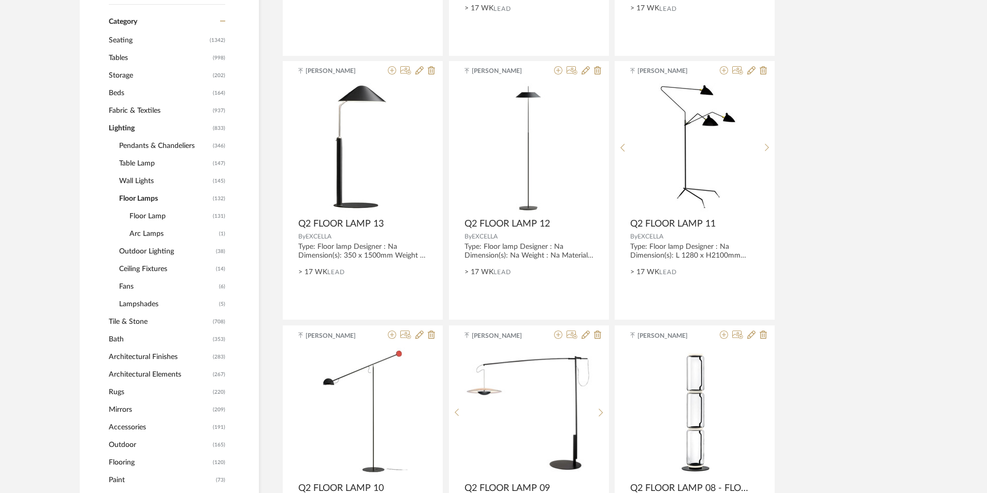
click at [129, 39] on span "Seating" at bounding box center [158, 41] width 98 height 18
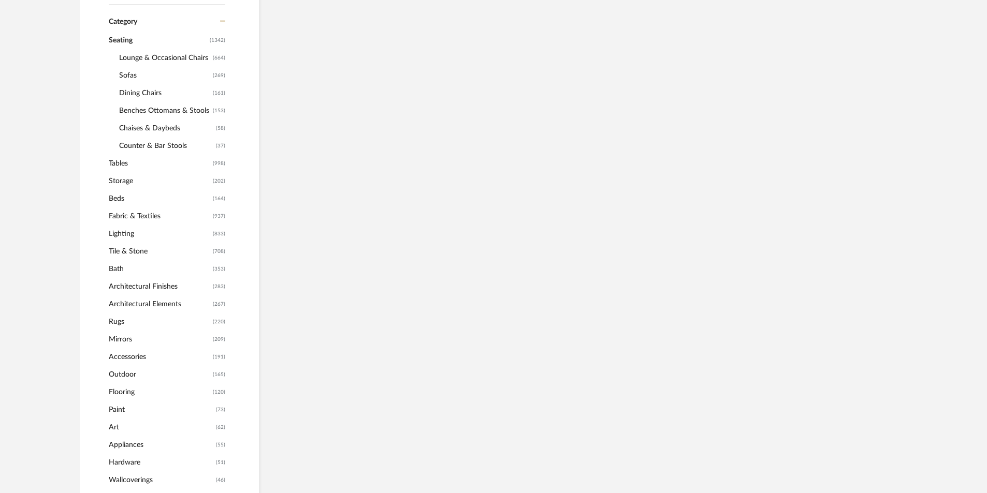
click at [149, 55] on span "Lounge & Occasional Chairs" at bounding box center [164, 58] width 91 height 18
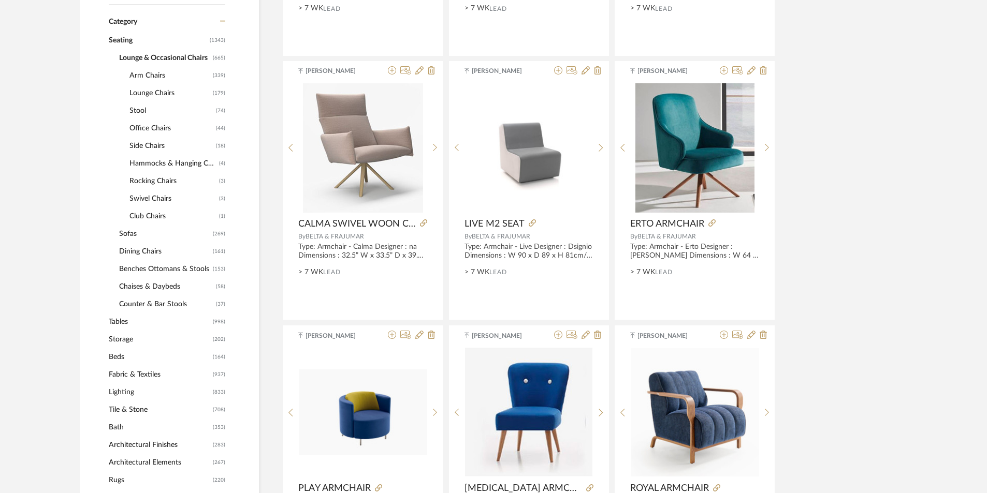
click at [147, 86] on span "Lounge Chairs" at bounding box center [169, 93] width 81 height 18
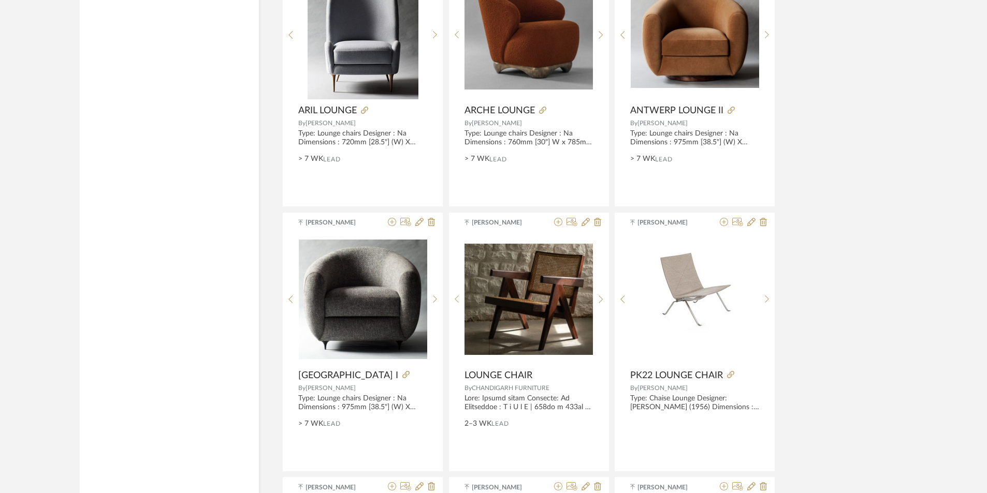
scroll to position [1898, 0]
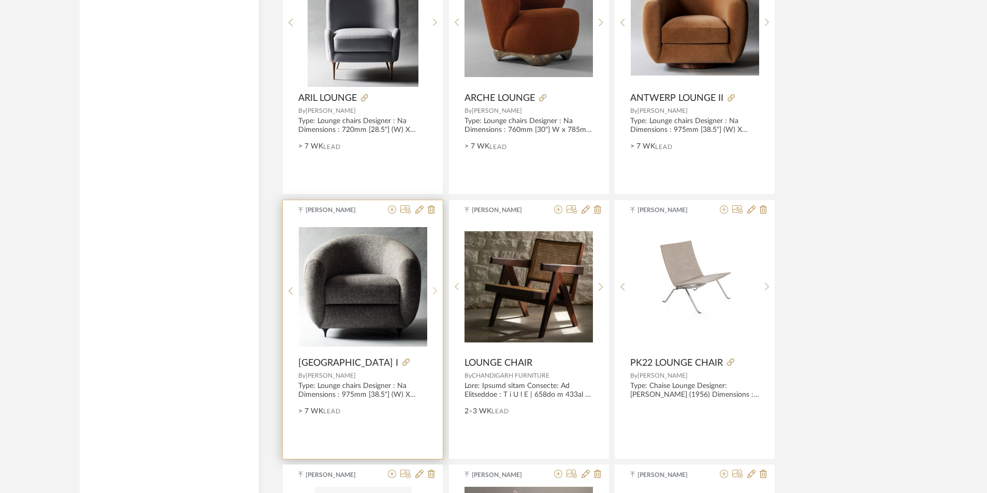
click at [431, 285] on div at bounding box center [435, 292] width 16 height 138
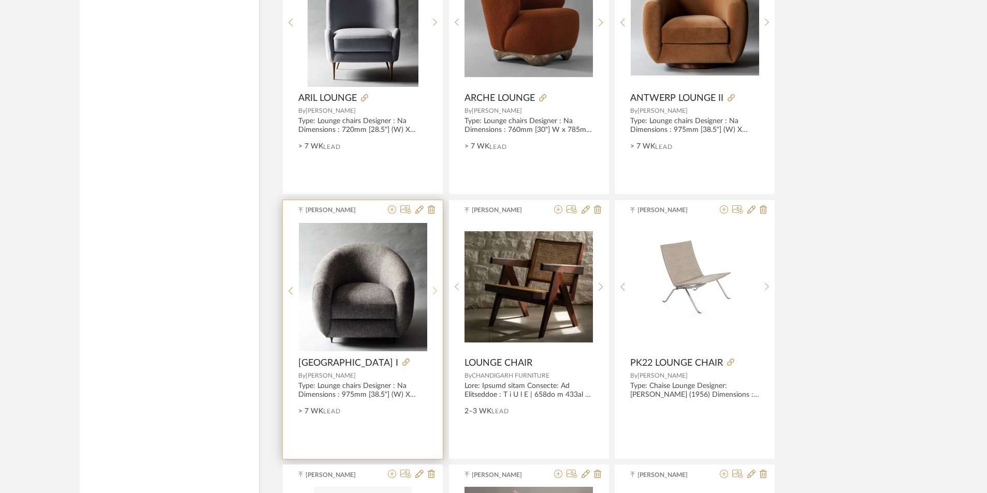
click at [431, 285] on div at bounding box center [435, 292] width 16 height 138
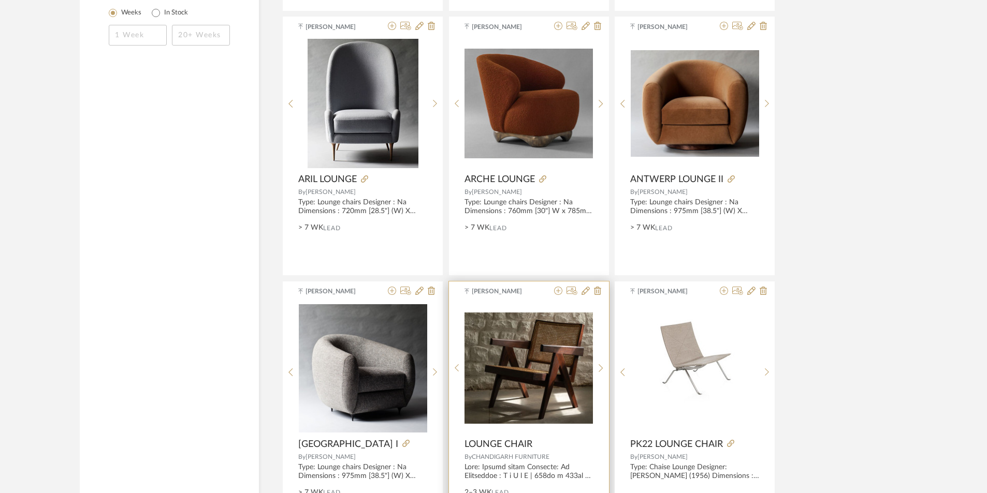
scroll to position [1794, 0]
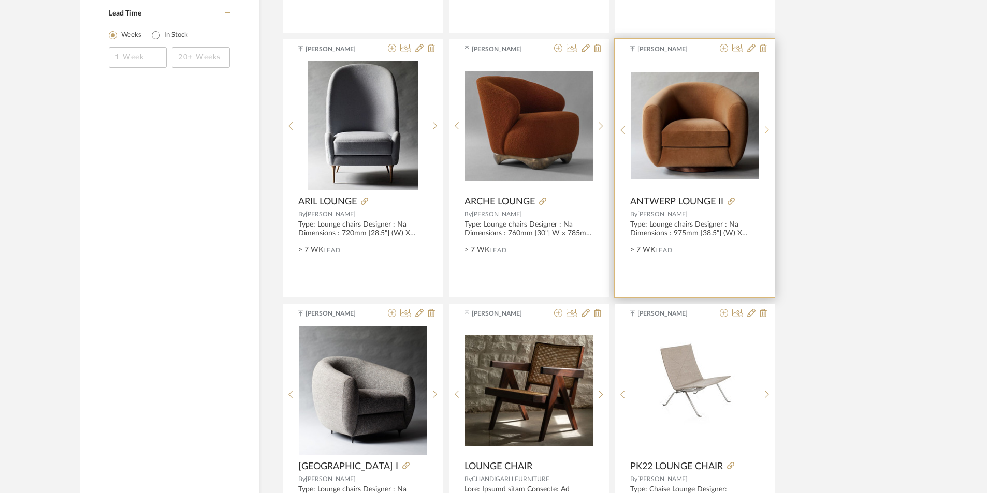
click at [765, 126] on icon at bounding box center [767, 130] width 5 height 9
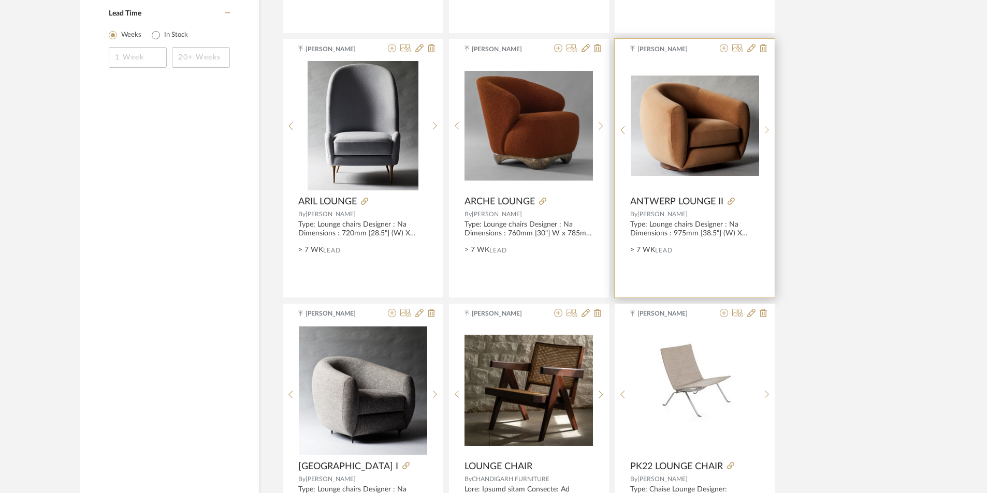
click at [765, 126] on icon at bounding box center [767, 130] width 5 height 9
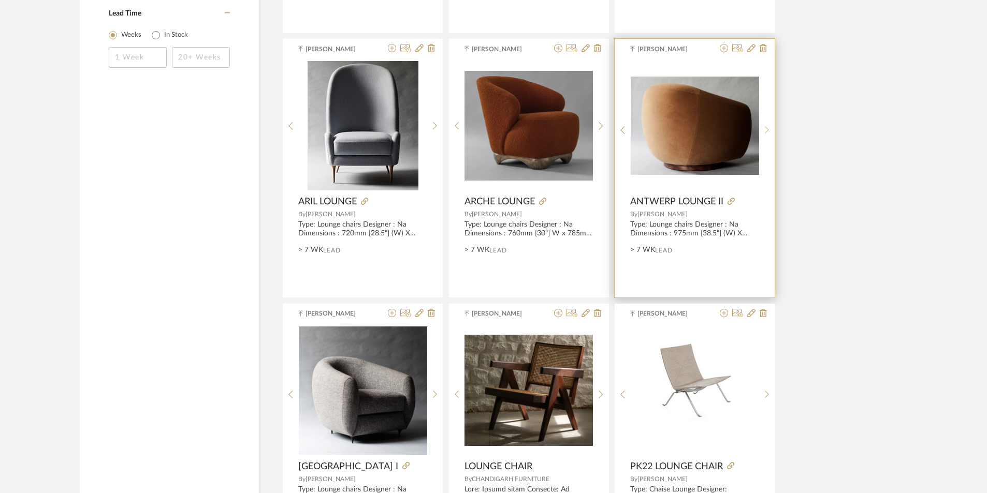
click at [765, 126] on icon at bounding box center [767, 130] width 5 height 9
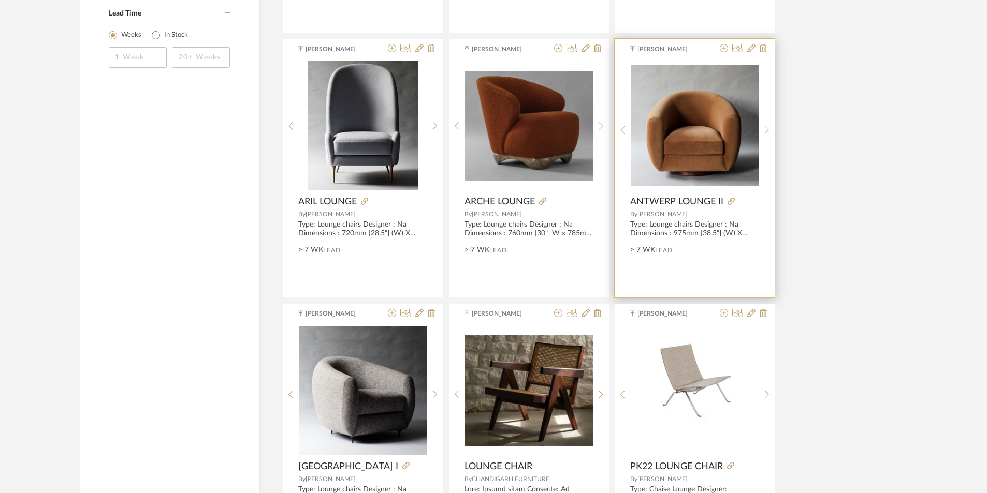
click at [765, 126] on icon at bounding box center [767, 130] width 5 height 9
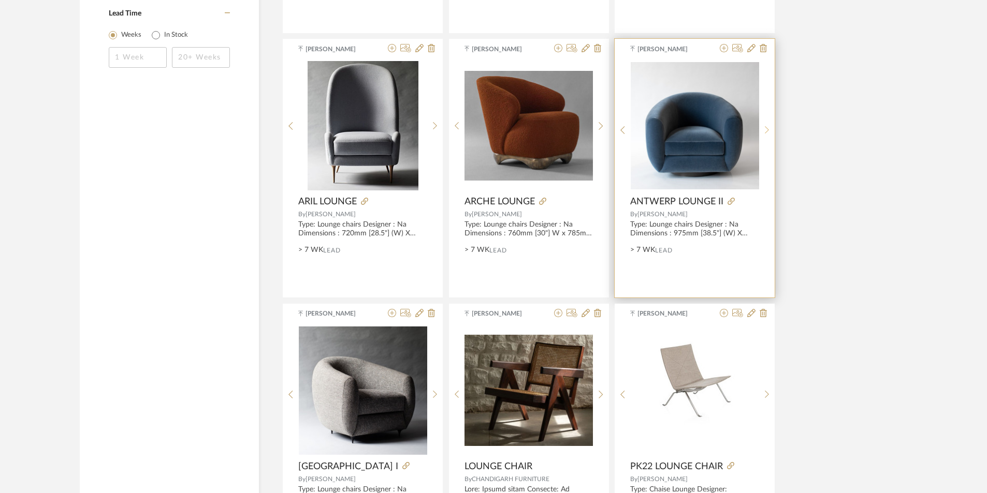
click at [765, 126] on icon at bounding box center [767, 130] width 5 height 9
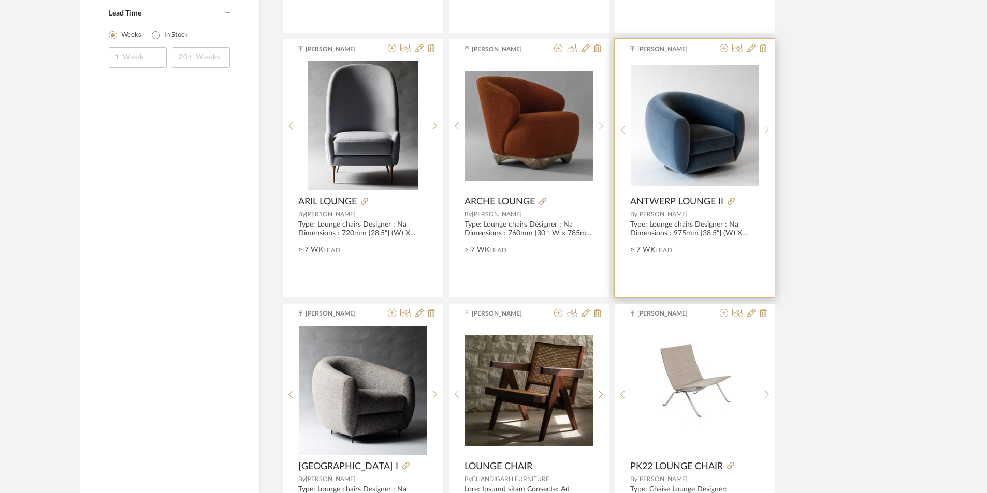
click at [765, 126] on icon at bounding box center [767, 130] width 5 height 9
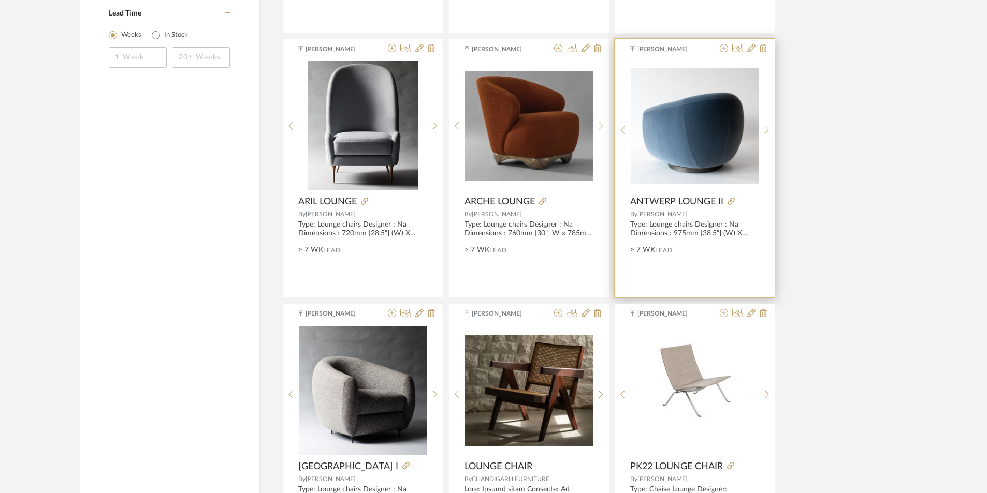
click at [765, 126] on icon at bounding box center [767, 130] width 5 height 9
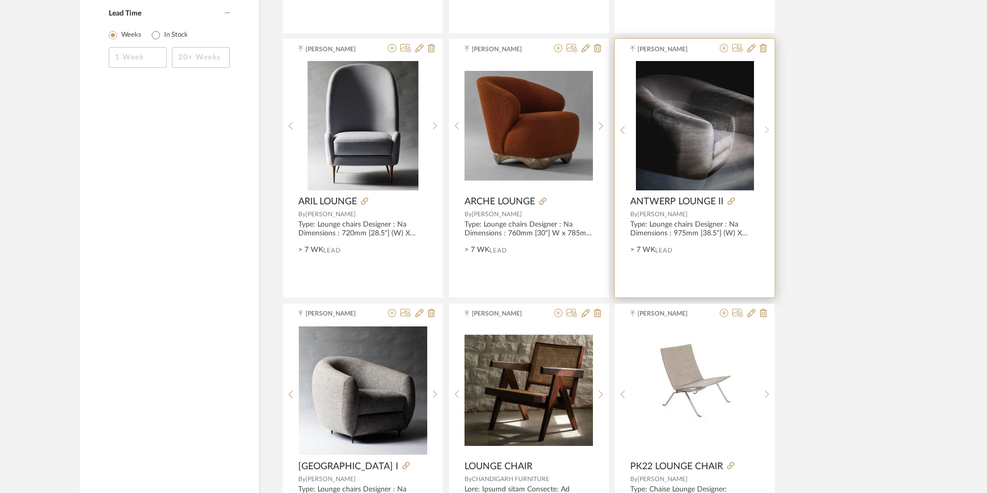
click at [765, 126] on icon at bounding box center [767, 130] width 5 height 9
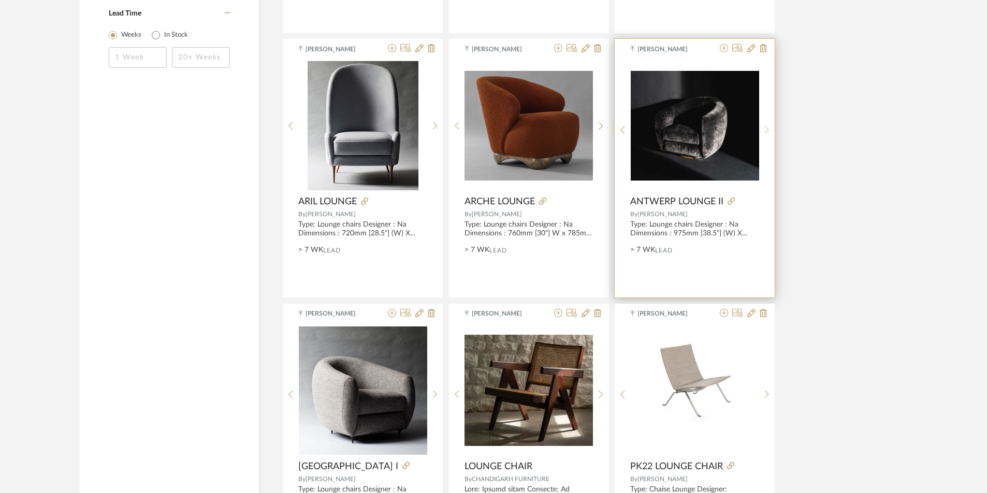
click at [765, 126] on icon at bounding box center [767, 130] width 5 height 9
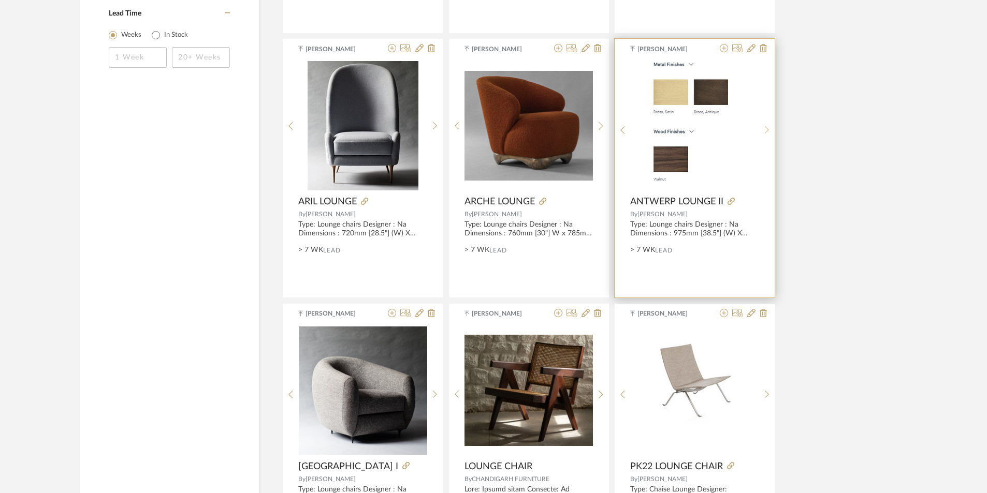
click at [765, 126] on icon at bounding box center [767, 130] width 5 height 9
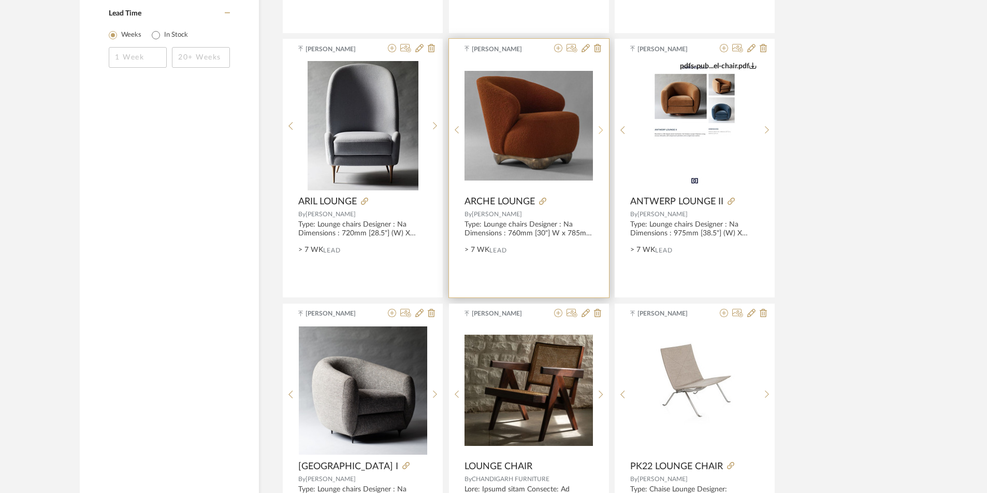
click at [599, 126] on icon at bounding box center [601, 130] width 5 height 9
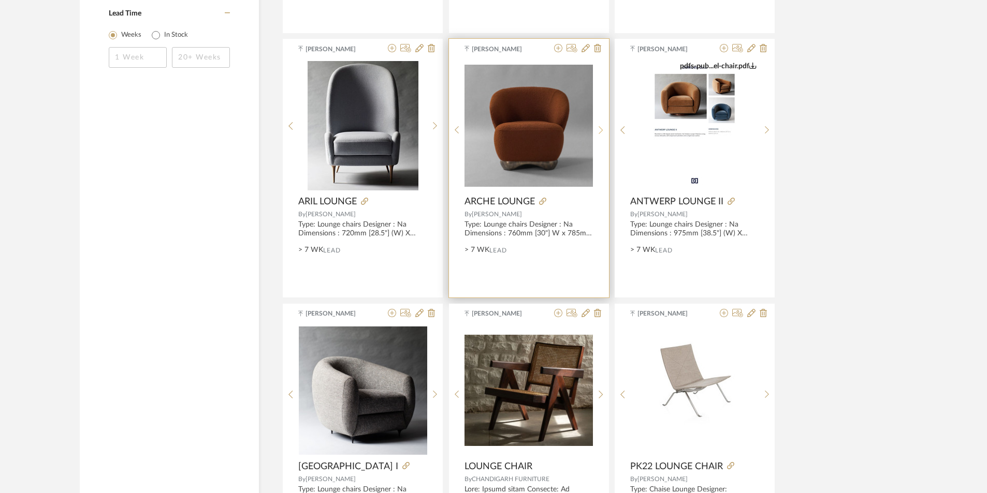
click at [599, 126] on icon at bounding box center [601, 130] width 5 height 9
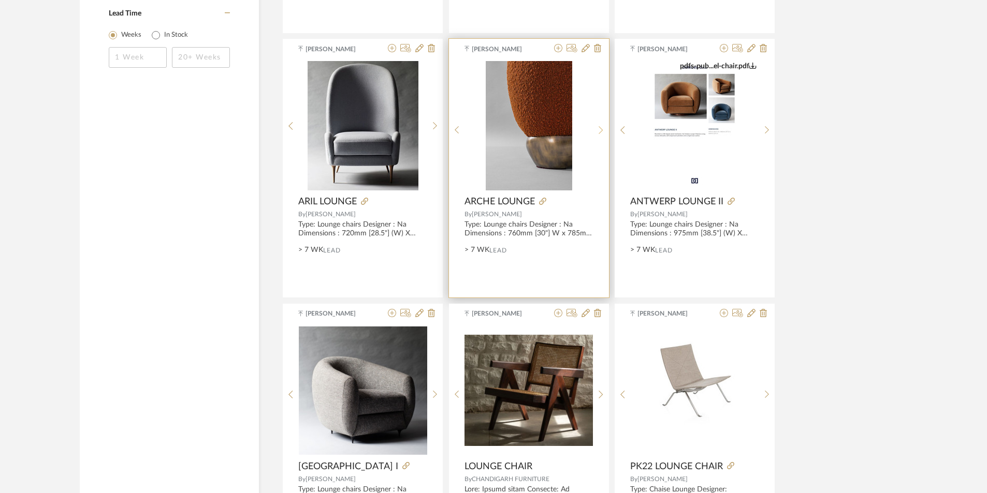
click at [599, 126] on icon at bounding box center [601, 130] width 5 height 9
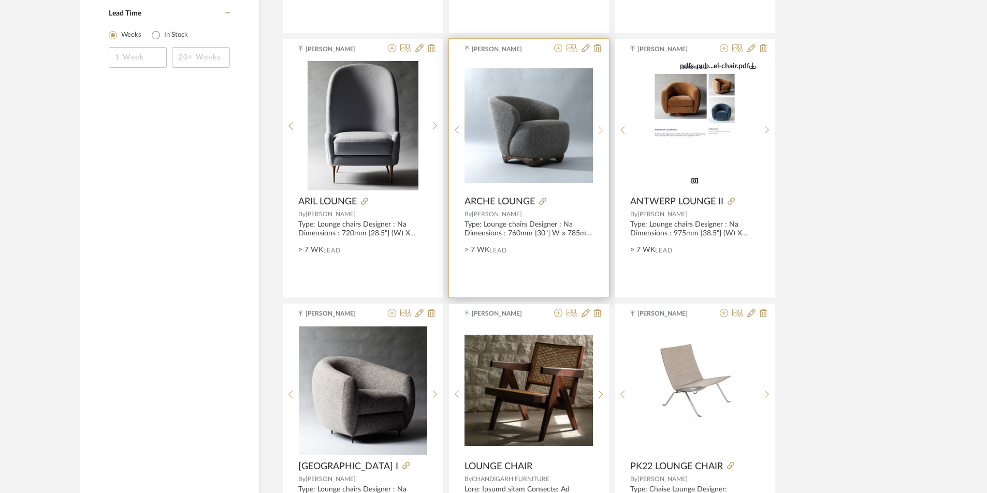
click at [599, 126] on icon at bounding box center [601, 130] width 5 height 9
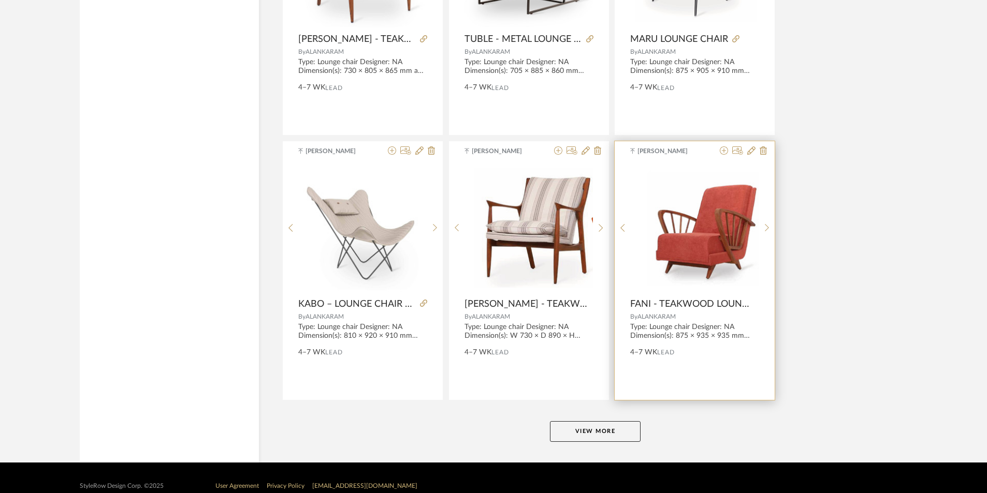
scroll to position [3033, 0]
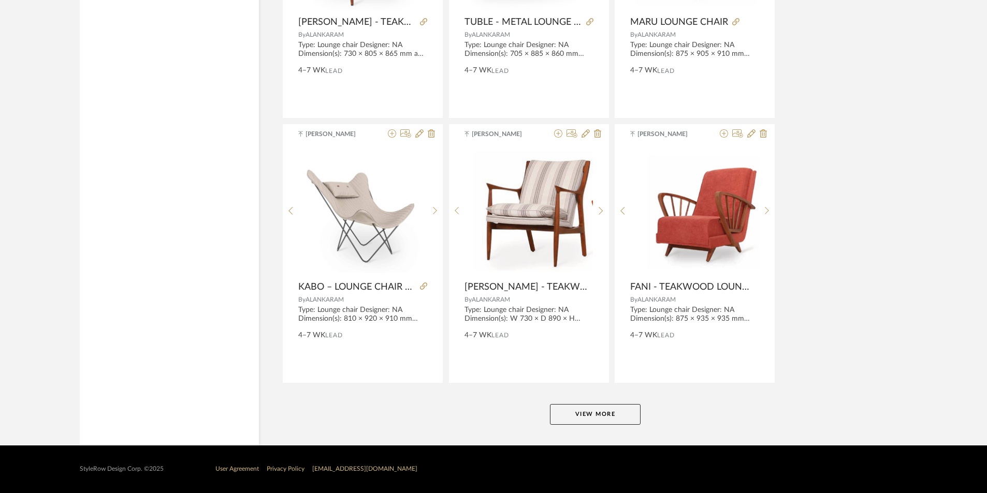
click at [568, 417] on button "View More" at bounding box center [595, 414] width 91 height 21
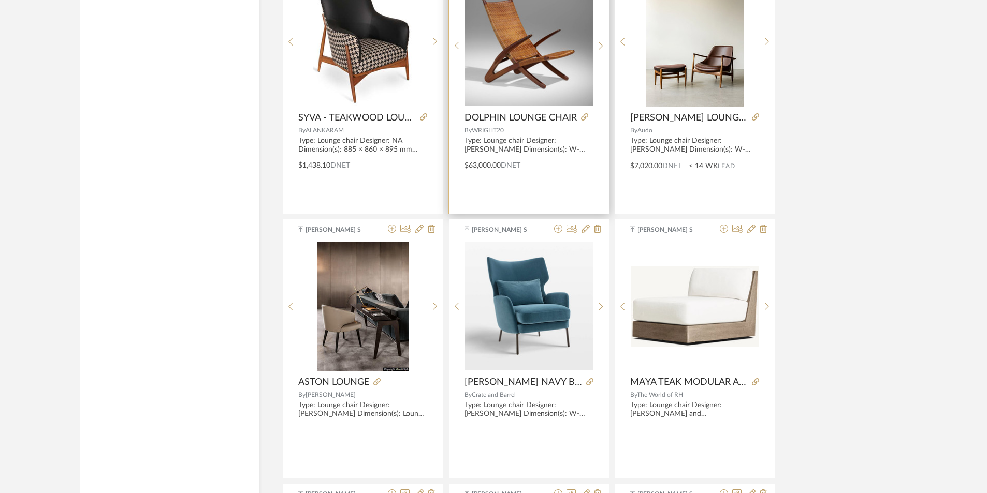
scroll to position [5322, 0]
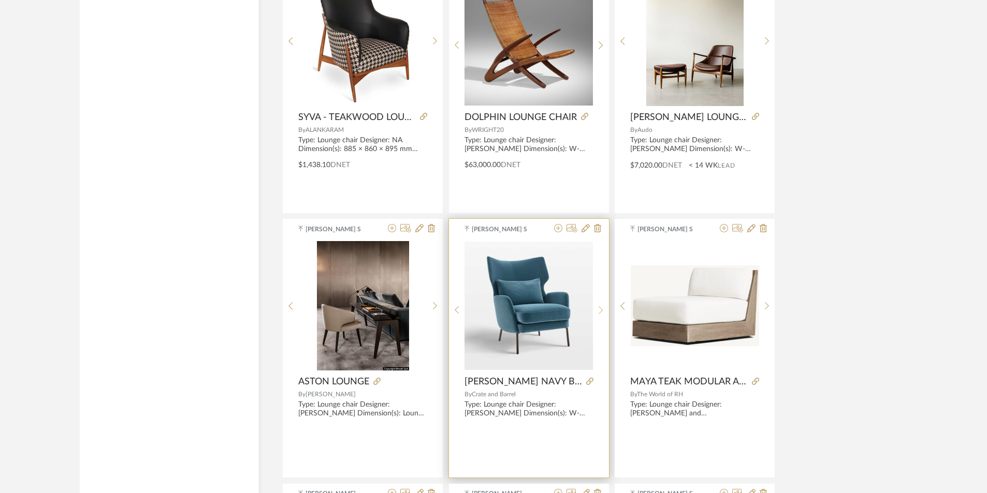
click at [596, 303] on div at bounding box center [601, 310] width 16 height 138
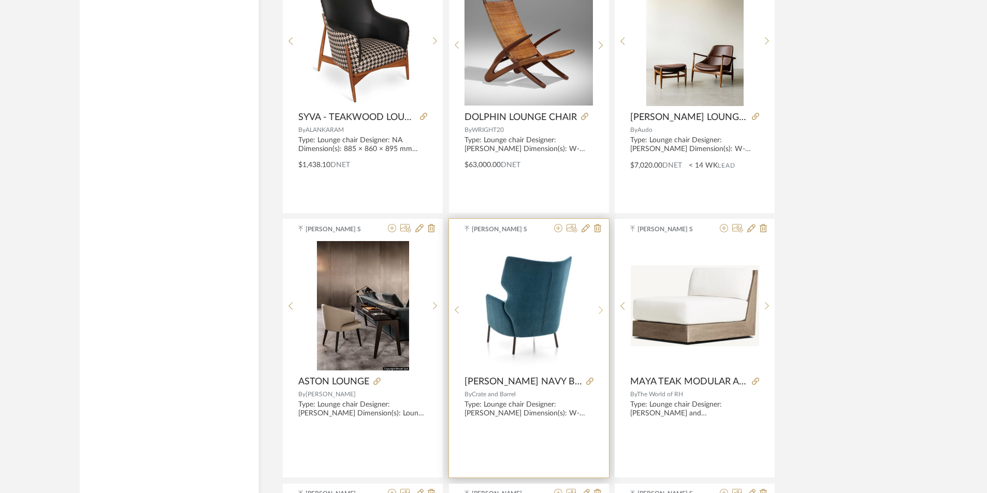
click at [596, 303] on div at bounding box center [601, 310] width 16 height 138
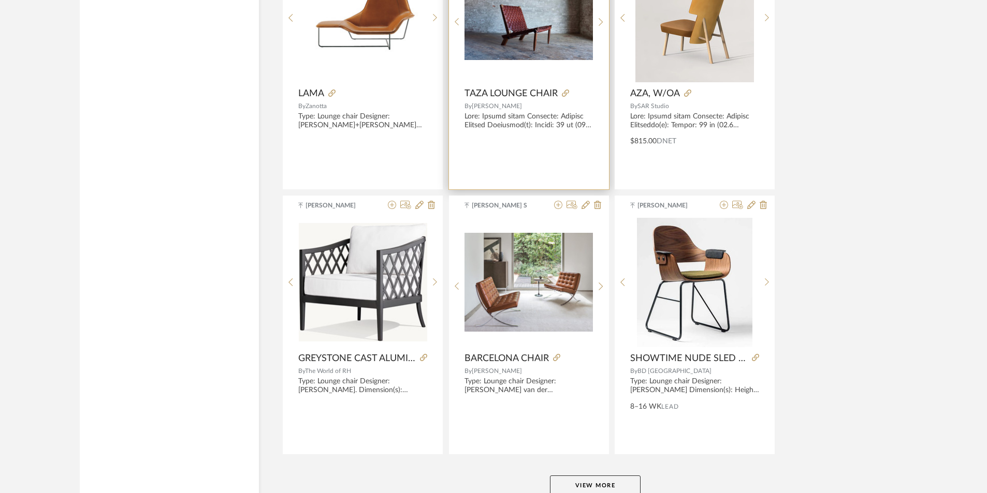
scroll to position [6212, 0]
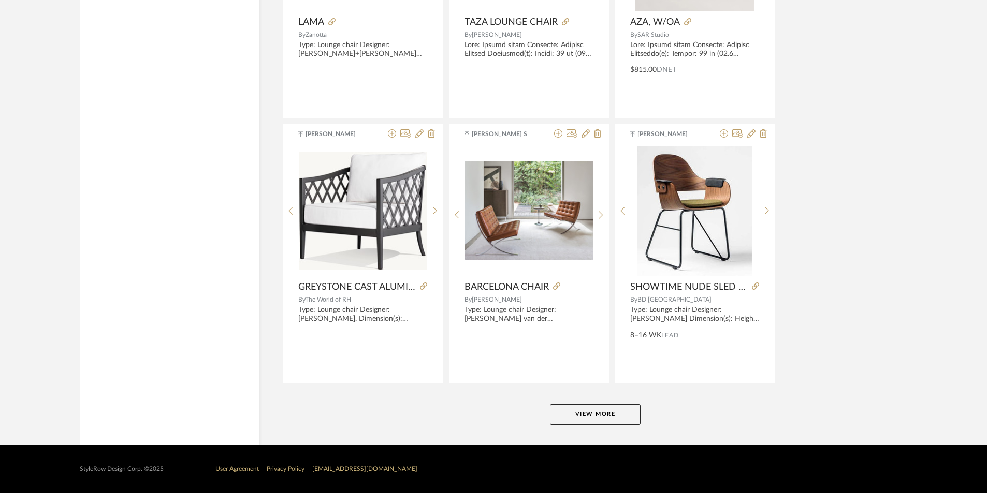
click at [586, 417] on button "View More" at bounding box center [595, 414] width 91 height 21
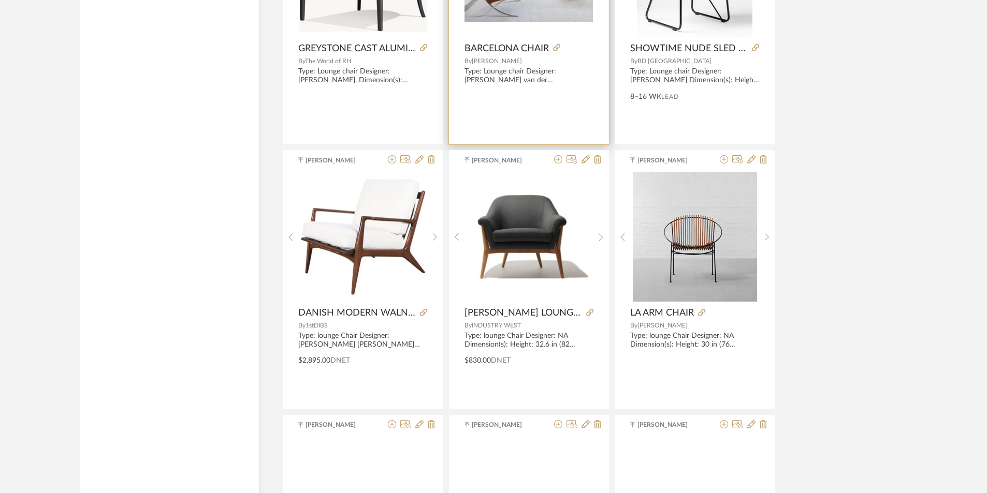
scroll to position [6470, 0]
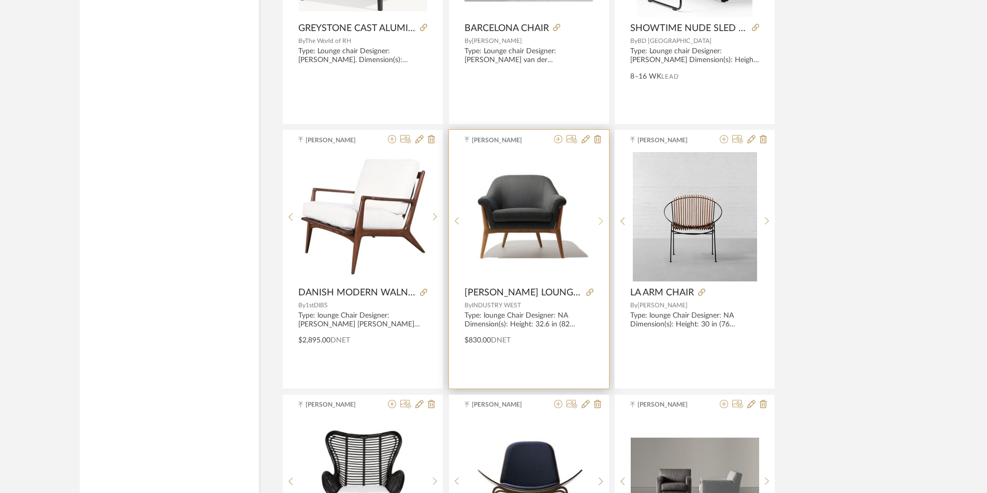
click at [597, 219] on sr-next-btn at bounding box center [601, 221] width 16 height 9
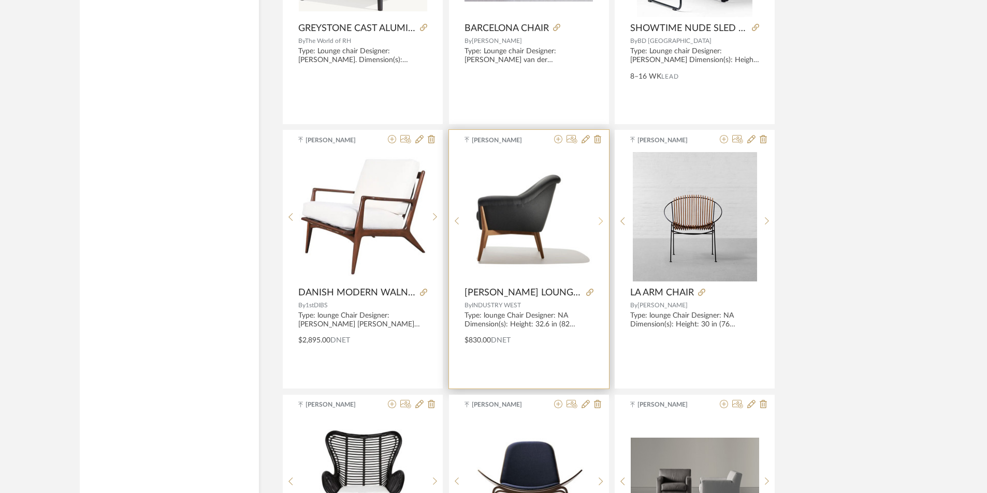
click at [599, 218] on icon at bounding box center [601, 221] width 5 height 9
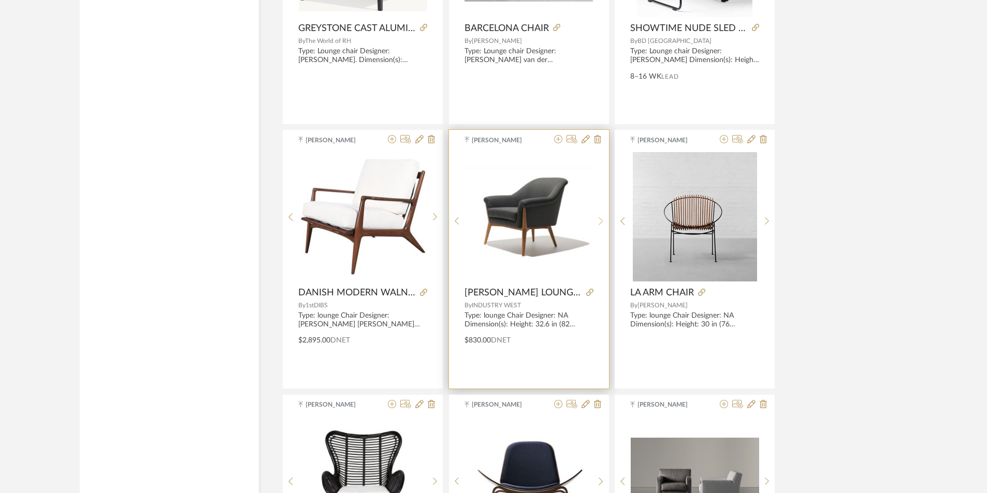
click at [597, 218] on sr-next-btn at bounding box center [601, 221] width 16 height 9
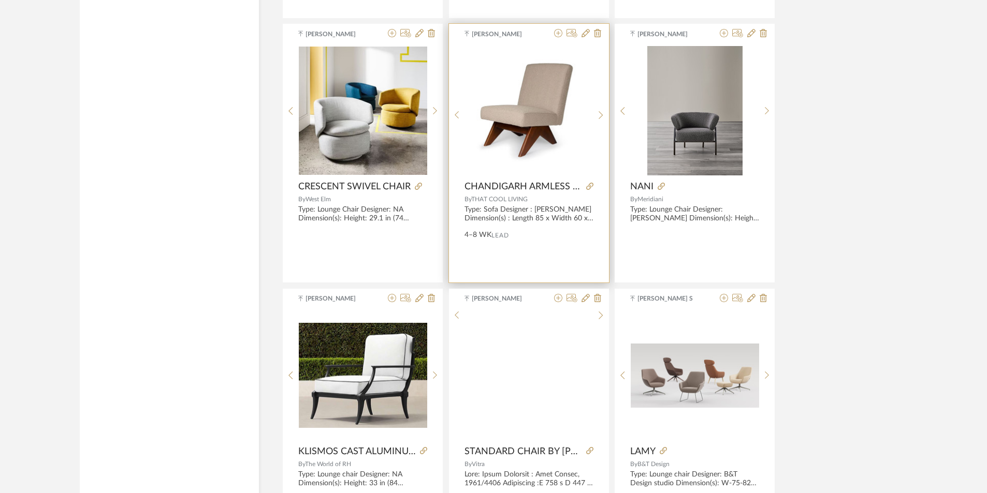
scroll to position [7247, 0]
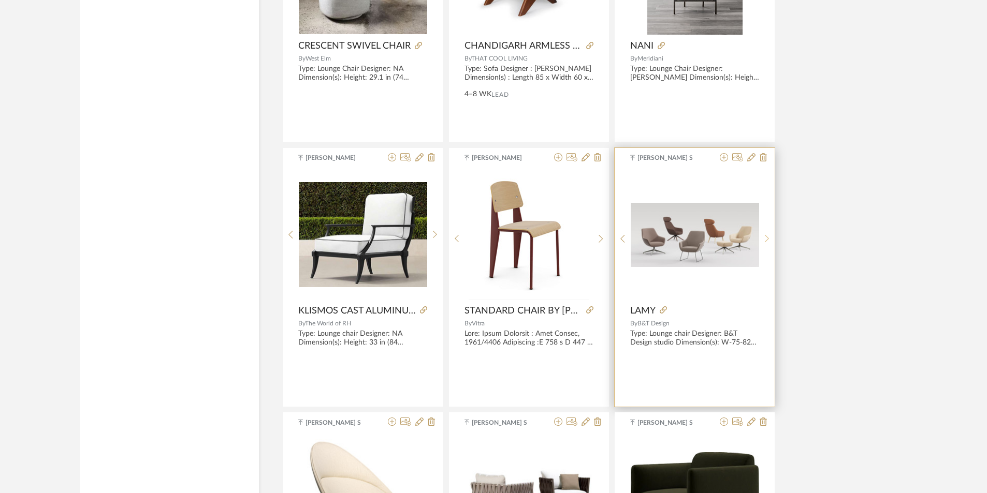
click at [763, 234] on div at bounding box center [767, 239] width 16 height 138
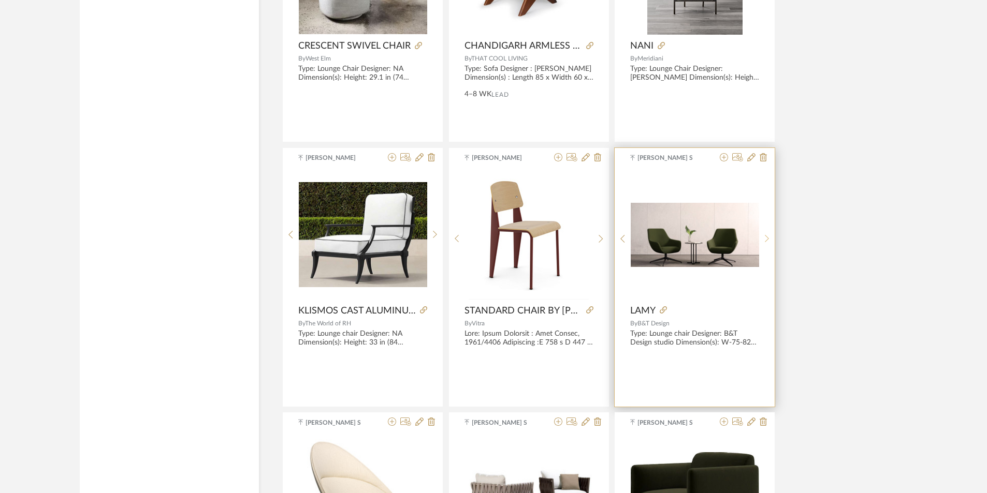
click at [763, 234] on div at bounding box center [767, 239] width 16 height 138
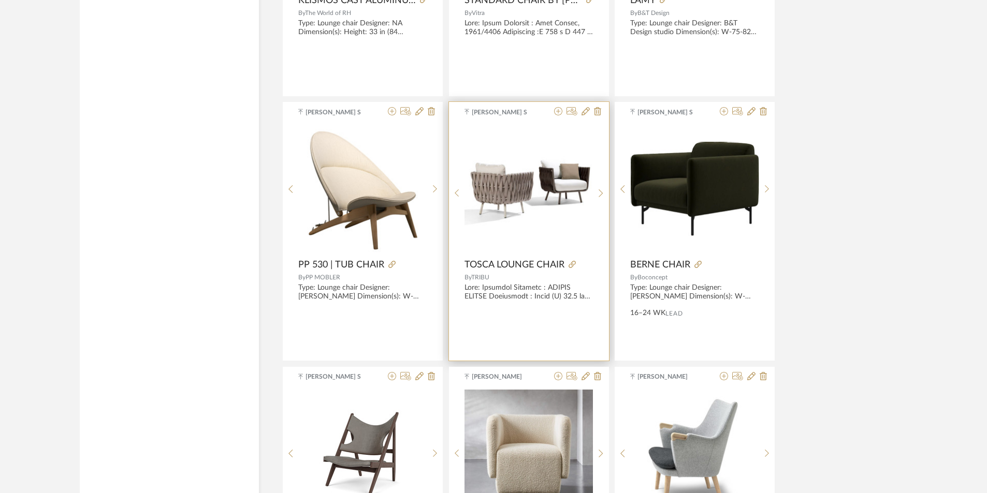
scroll to position [7713, 0]
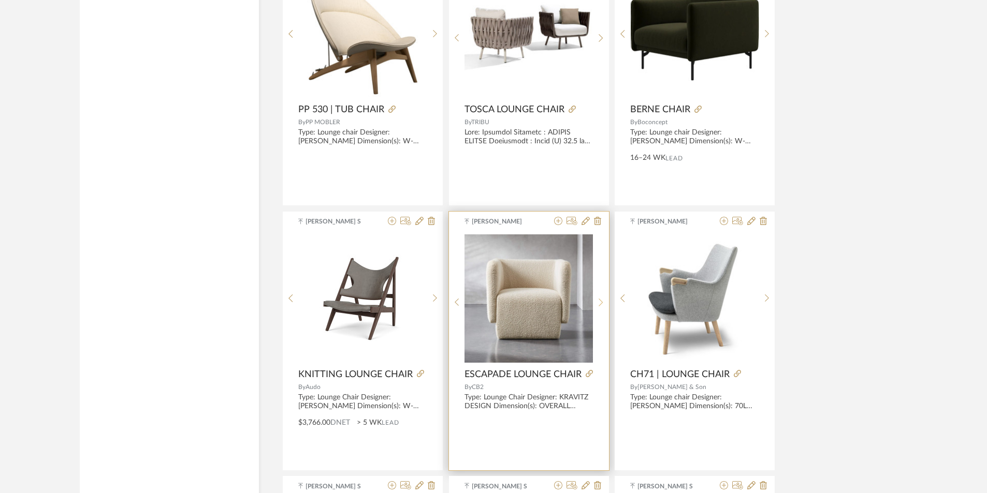
click at [600, 301] on icon at bounding box center [601, 302] width 5 height 9
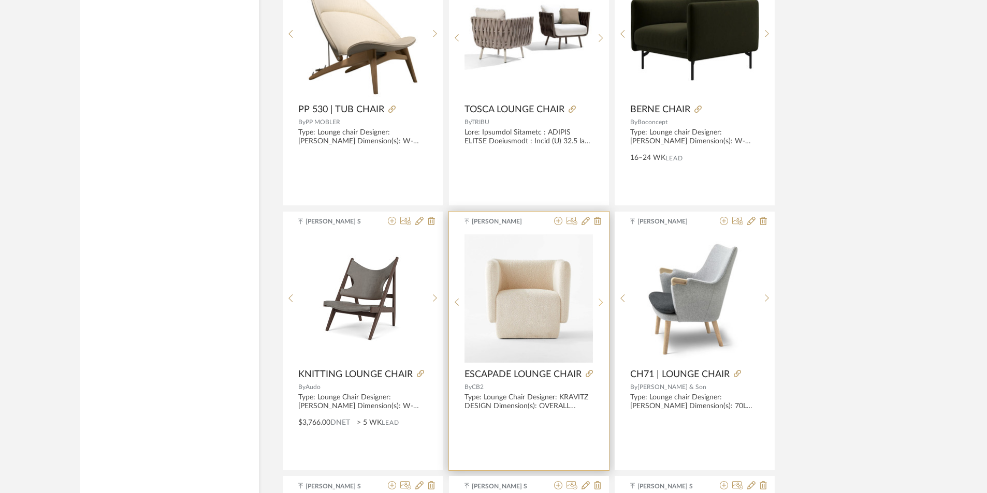
click at [600, 301] on icon at bounding box center [601, 302] width 5 height 9
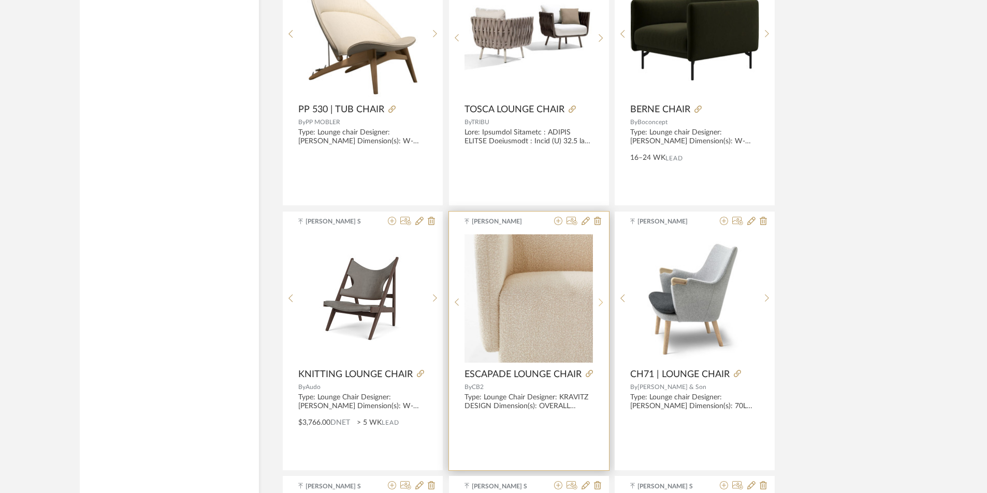
click at [600, 301] on icon at bounding box center [601, 302] width 5 height 9
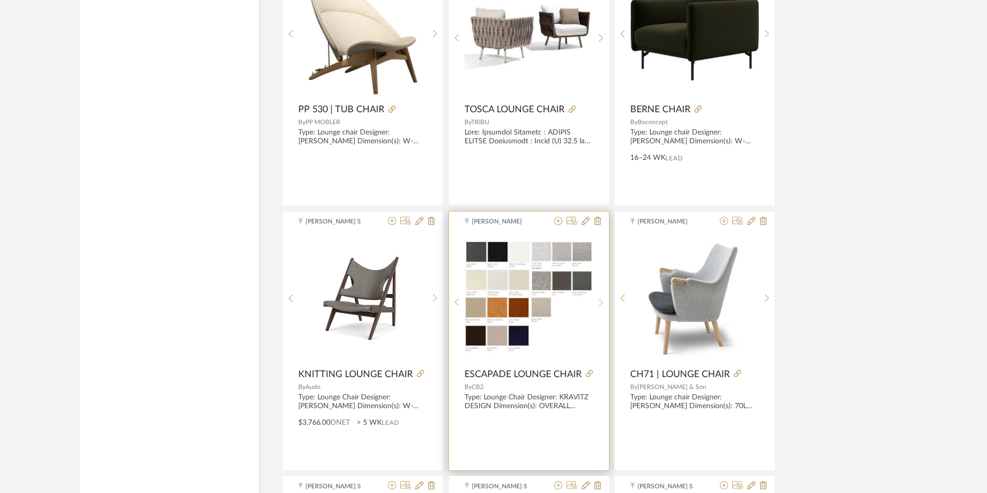
click at [600, 301] on icon at bounding box center [601, 302] width 5 height 9
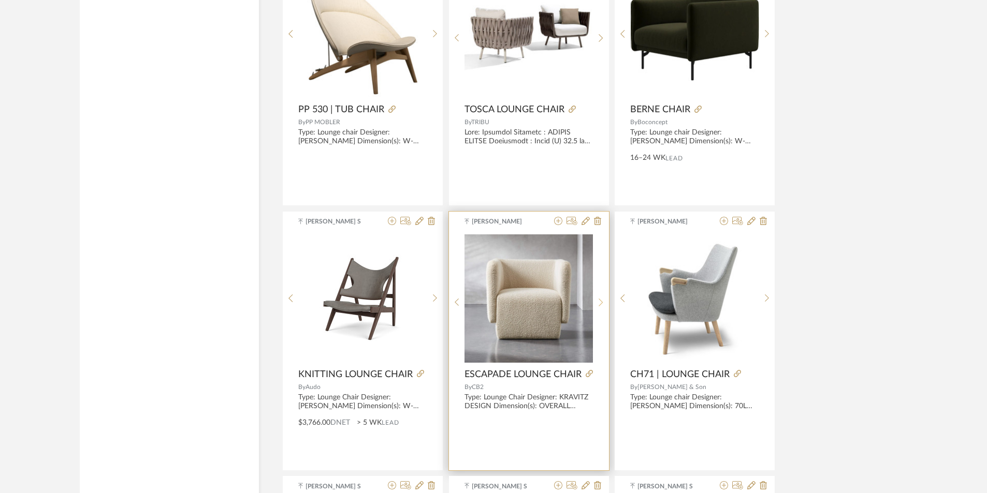
click at [600, 301] on icon at bounding box center [601, 302] width 5 height 9
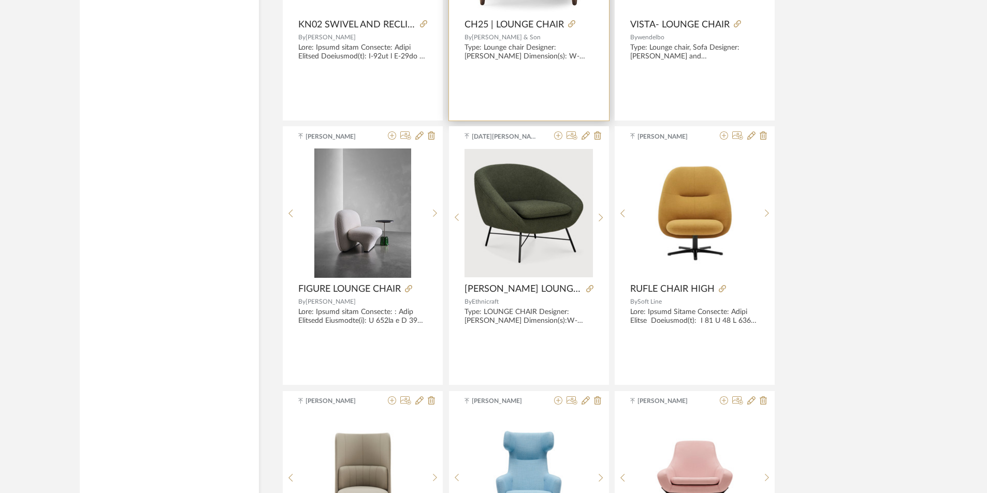
scroll to position [8593, 0]
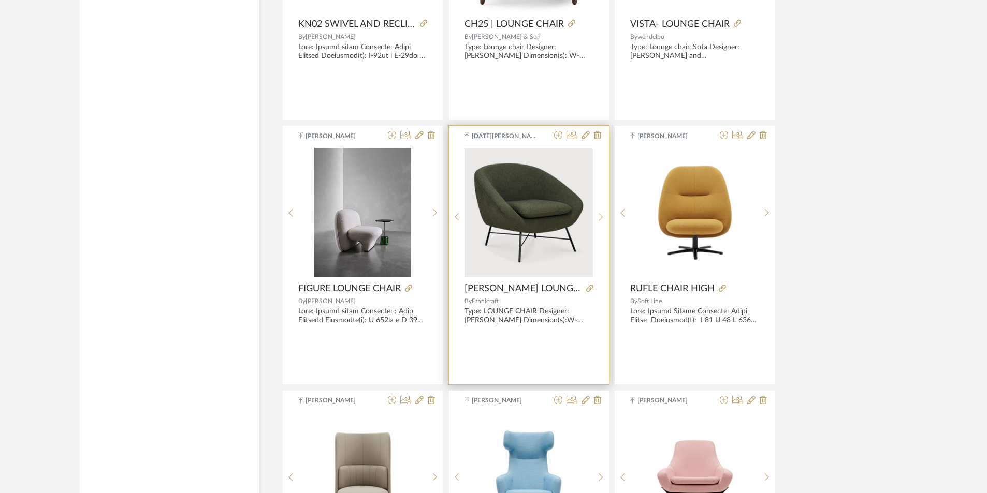
click at [595, 213] on sr-next-btn at bounding box center [601, 217] width 16 height 9
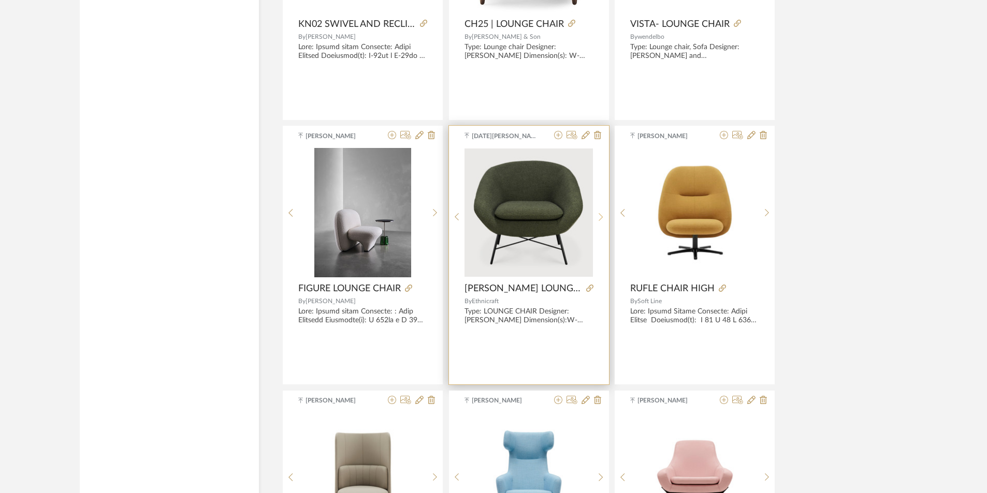
click at [596, 213] on sr-next-btn at bounding box center [601, 217] width 16 height 9
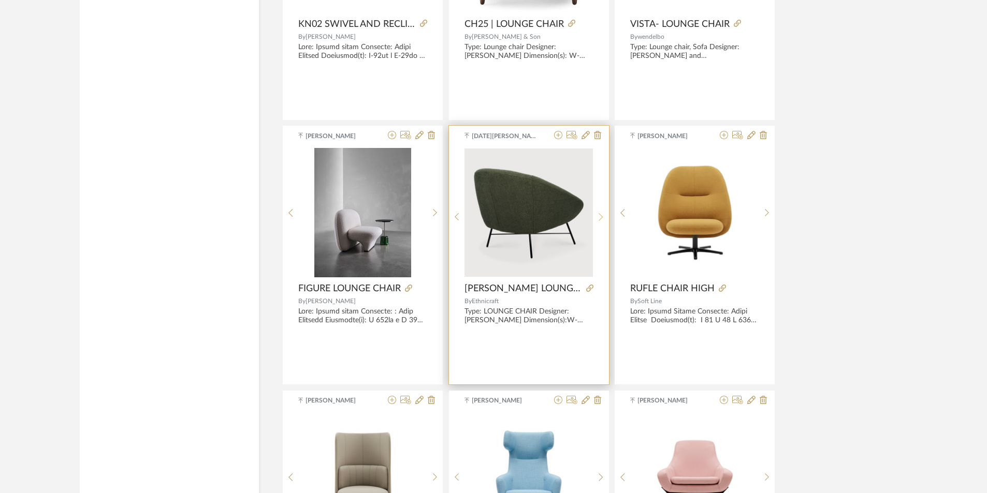
click at [596, 213] on sr-next-btn at bounding box center [601, 217] width 16 height 9
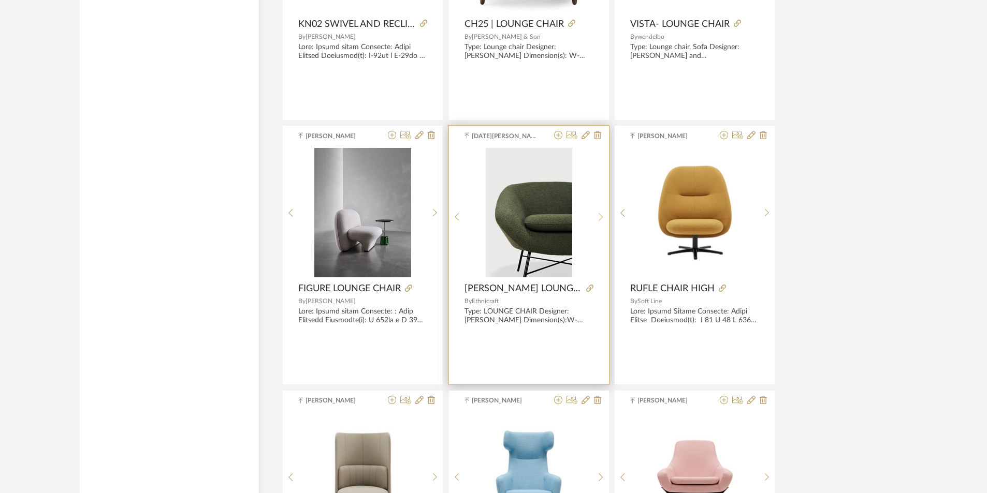
click at [596, 213] on sr-next-btn at bounding box center [601, 217] width 16 height 9
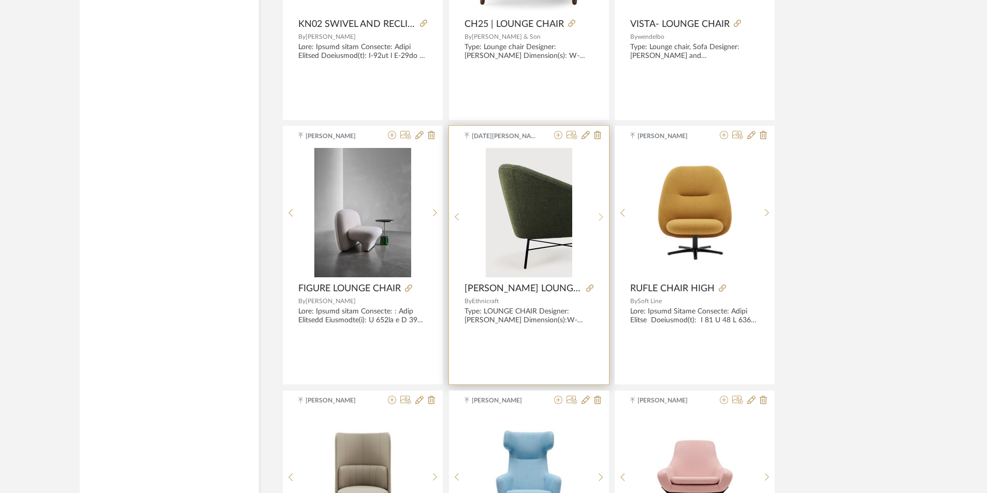
click at [596, 213] on sr-next-btn at bounding box center [601, 217] width 16 height 9
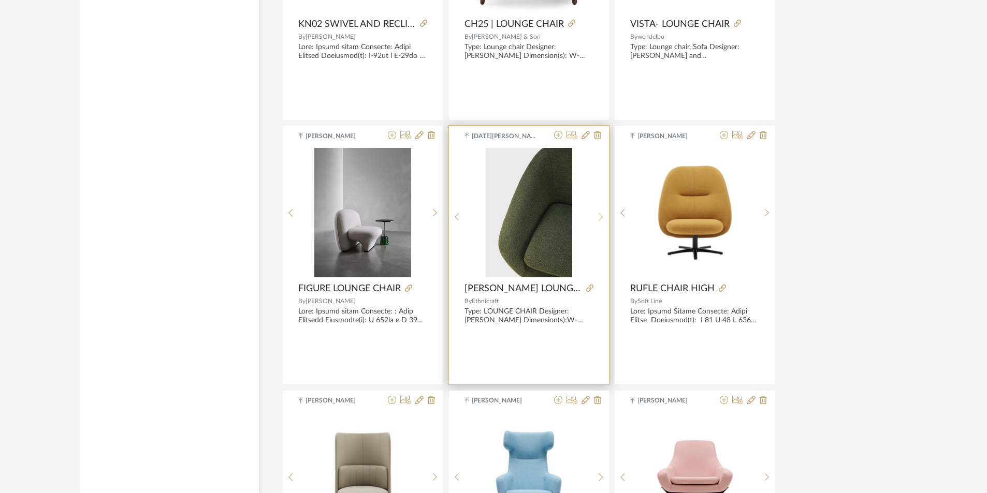
click at [594, 213] on sr-next-btn at bounding box center [601, 217] width 16 height 9
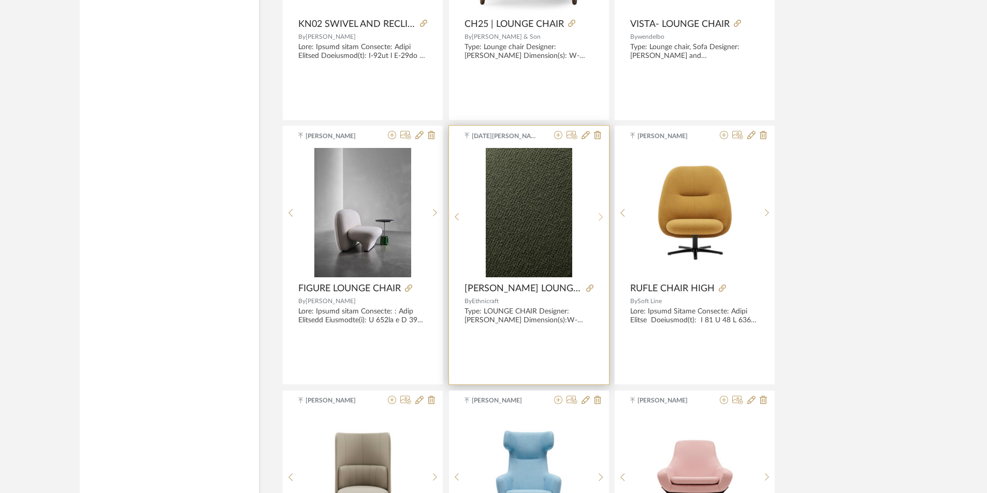
click at [594, 214] on sr-next-btn at bounding box center [601, 217] width 16 height 9
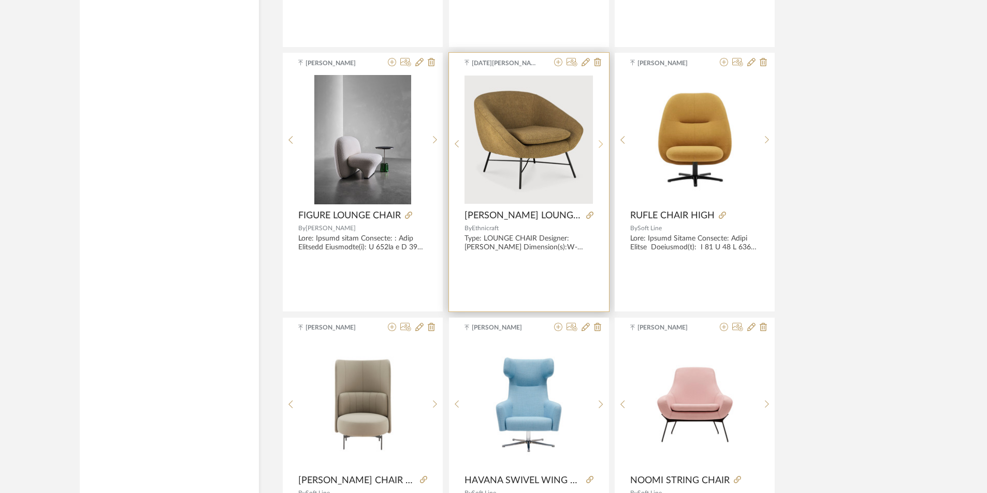
scroll to position [8697, 0]
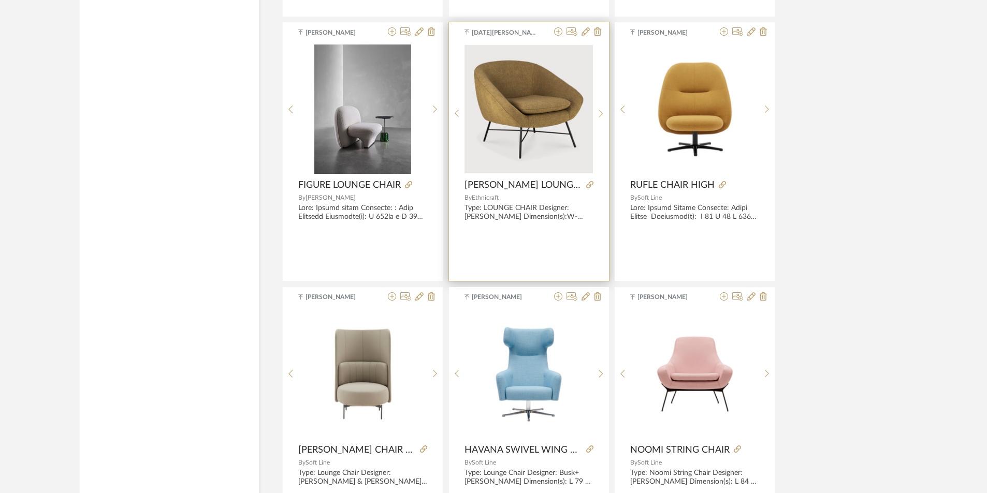
click at [598, 113] on sr-next-btn at bounding box center [601, 113] width 16 height 9
click at [598, 112] on sr-next-btn at bounding box center [601, 113] width 16 height 9
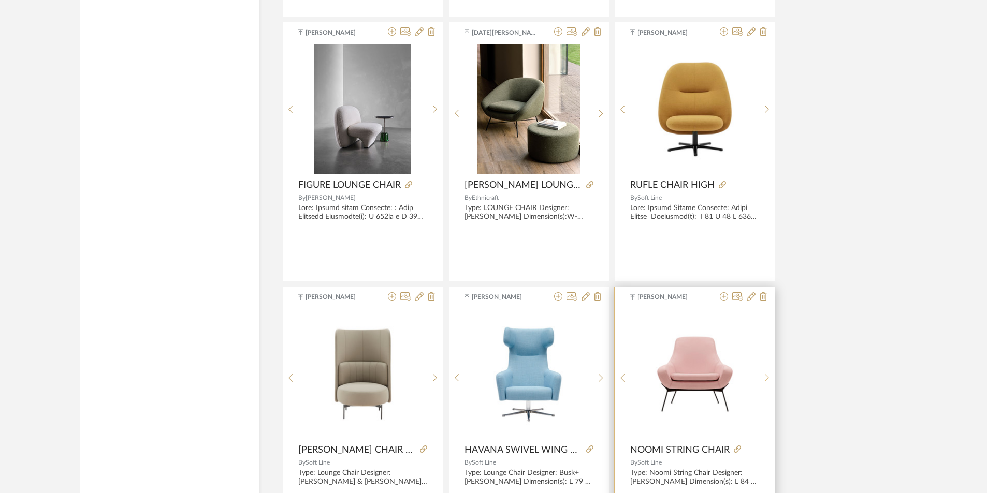
click at [767, 369] on div at bounding box center [767, 379] width 16 height 138
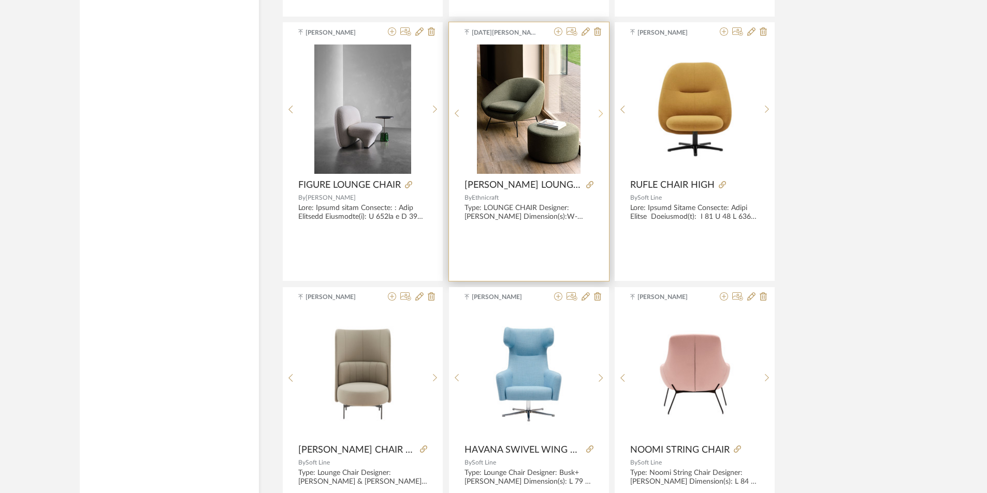
click at [599, 111] on icon at bounding box center [601, 113] width 5 height 9
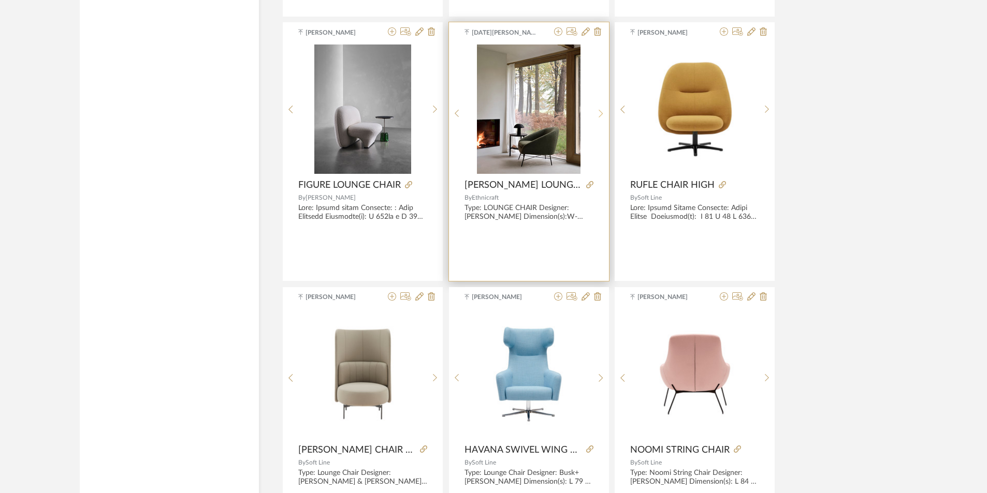
click at [599, 111] on icon at bounding box center [601, 113] width 5 height 9
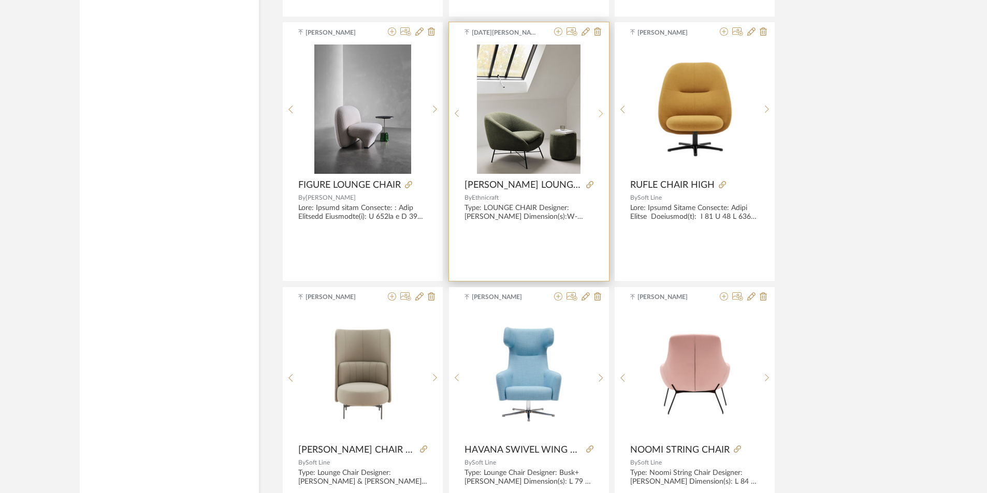
click at [599, 111] on icon at bounding box center [601, 113] width 5 height 9
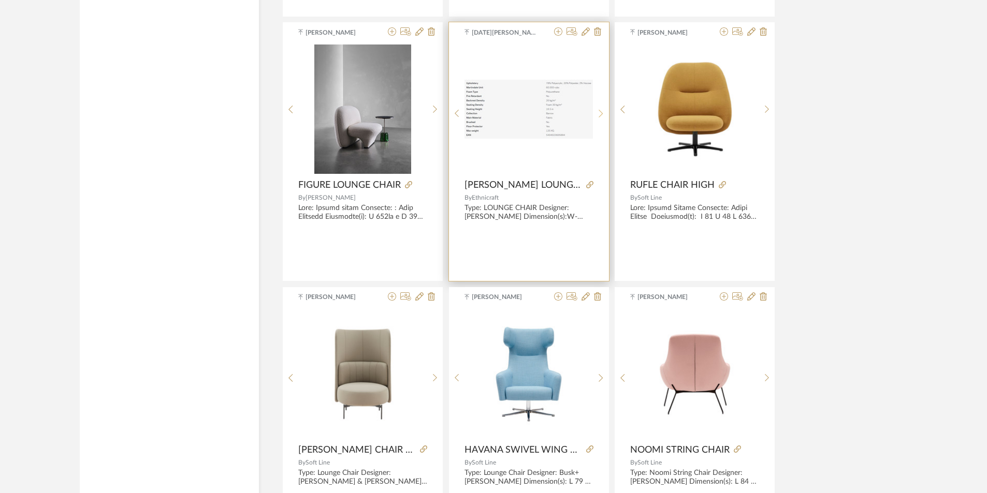
click at [599, 111] on icon at bounding box center [601, 113] width 5 height 9
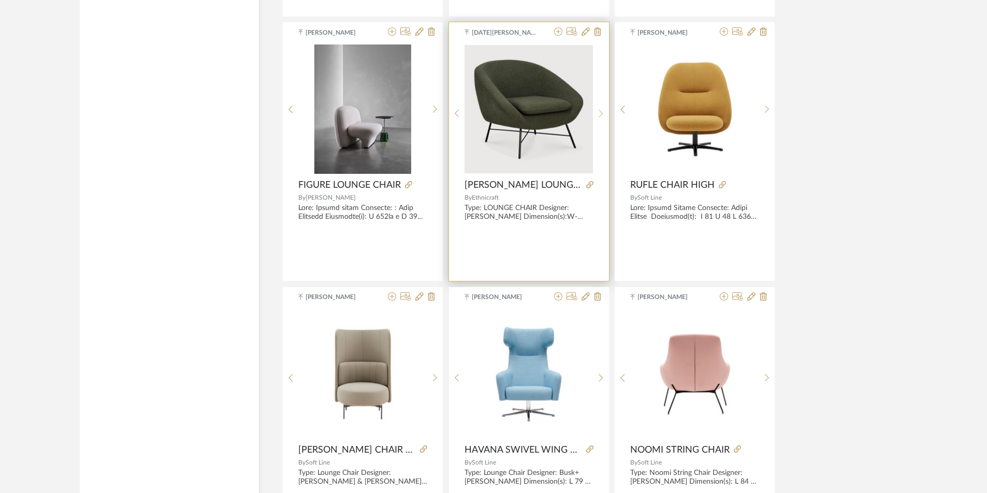
click at [599, 111] on icon at bounding box center [601, 113] width 5 height 9
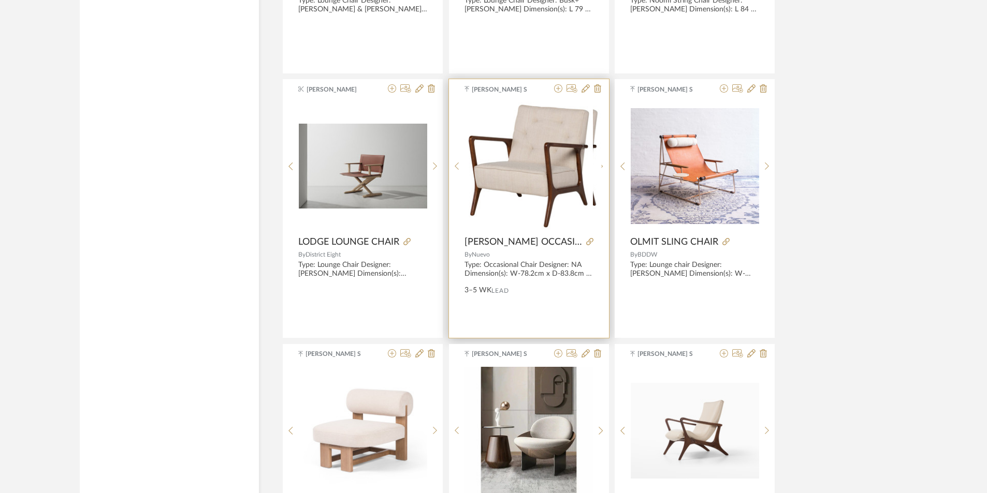
scroll to position [9267, 0]
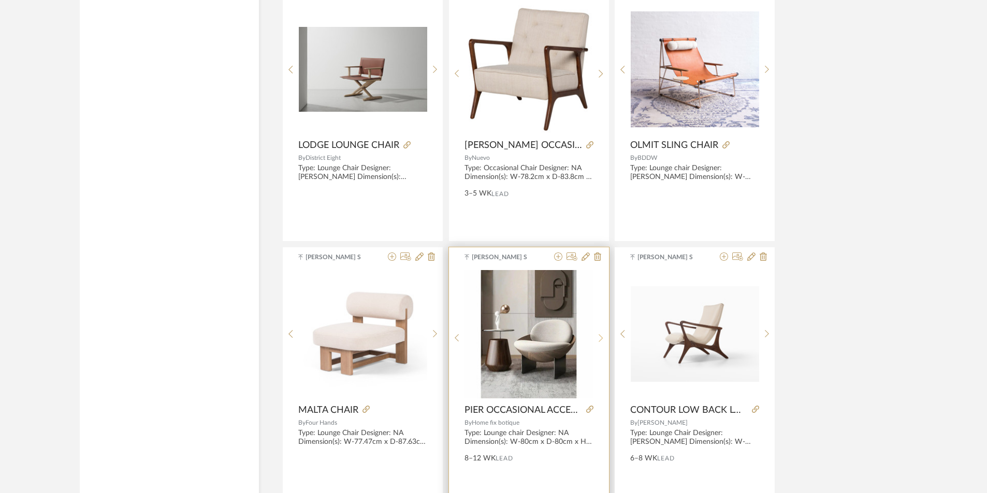
click at [602, 335] on icon at bounding box center [601, 338] width 5 height 9
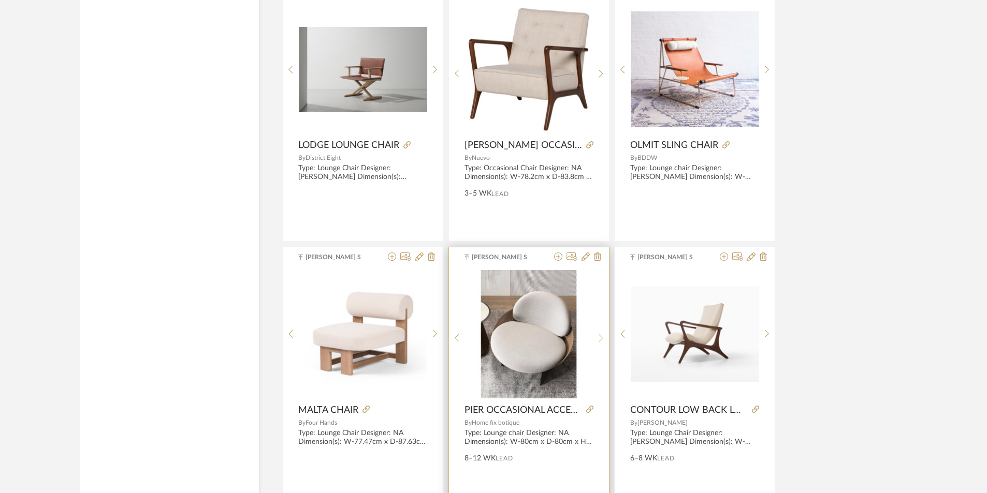
click at [602, 335] on icon at bounding box center [601, 338] width 5 height 9
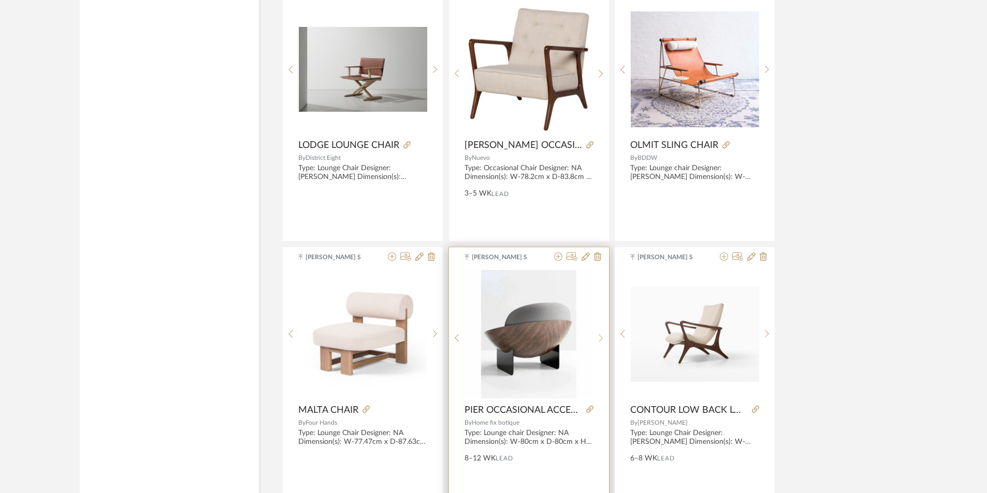
click at [602, 335] on icon at bounding box center [601, 338] width 5 height 9
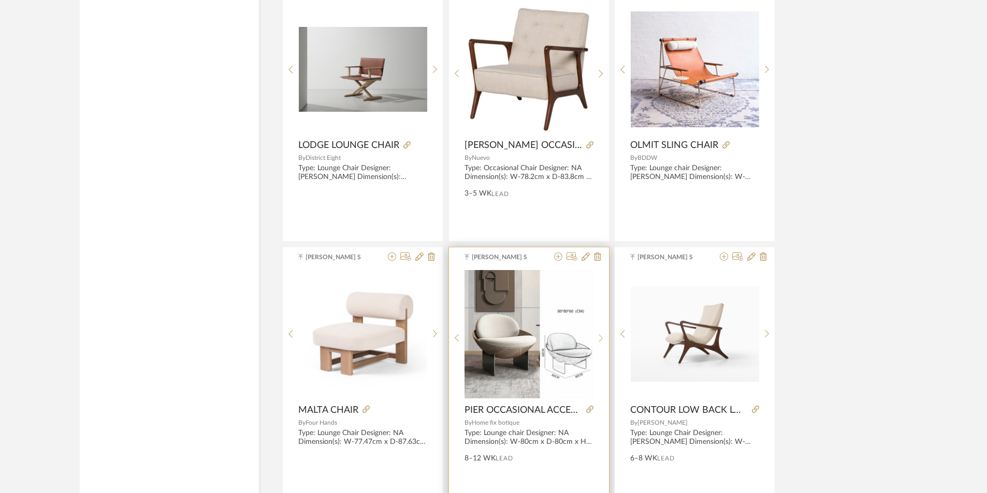
click at [602, 335] on icon at bounding box center [601, 338] width 5 height 9
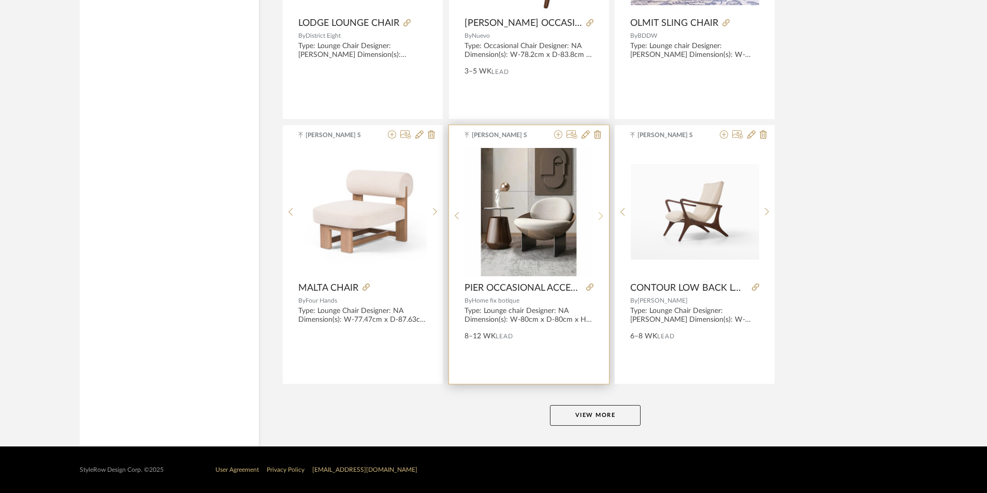
scroll to position [9390, 0]
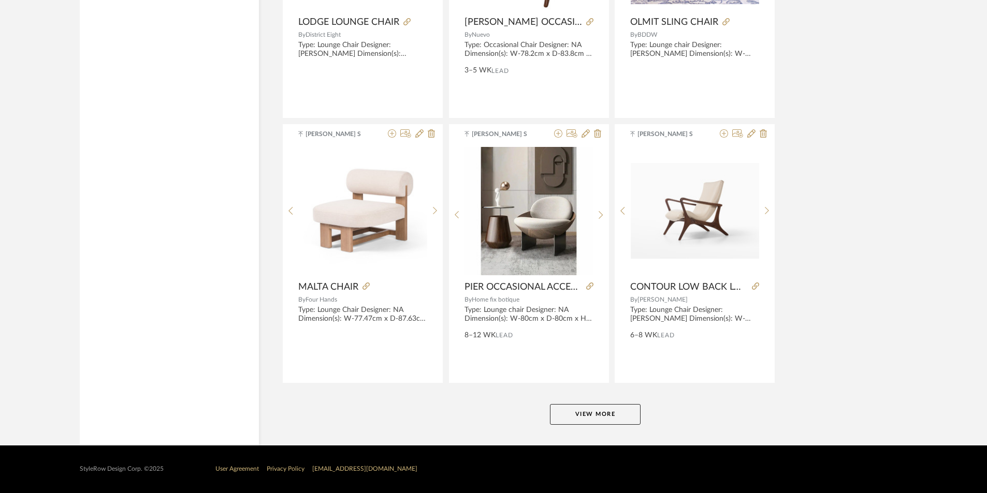
click at [608, 409] on button "View More" at bounding box center [595, 414] width 91 height 21
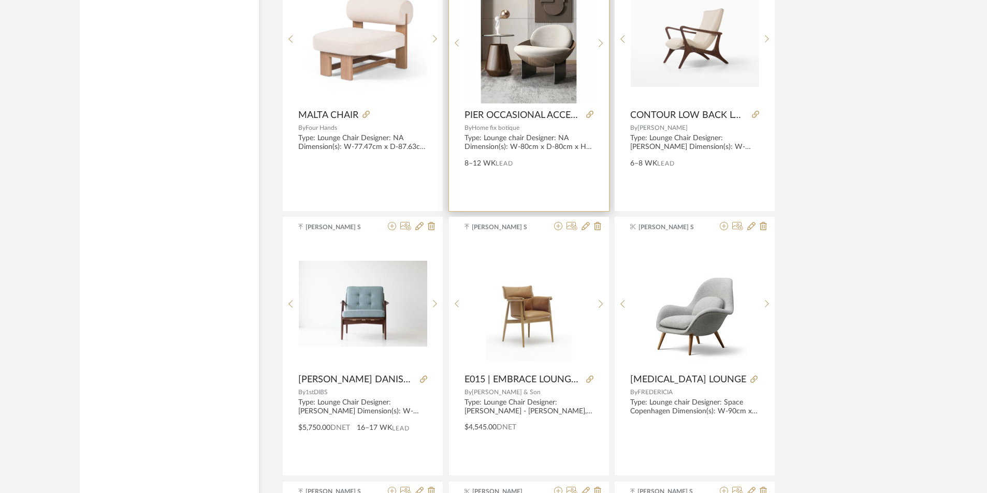
scroll to position [9607, 0]
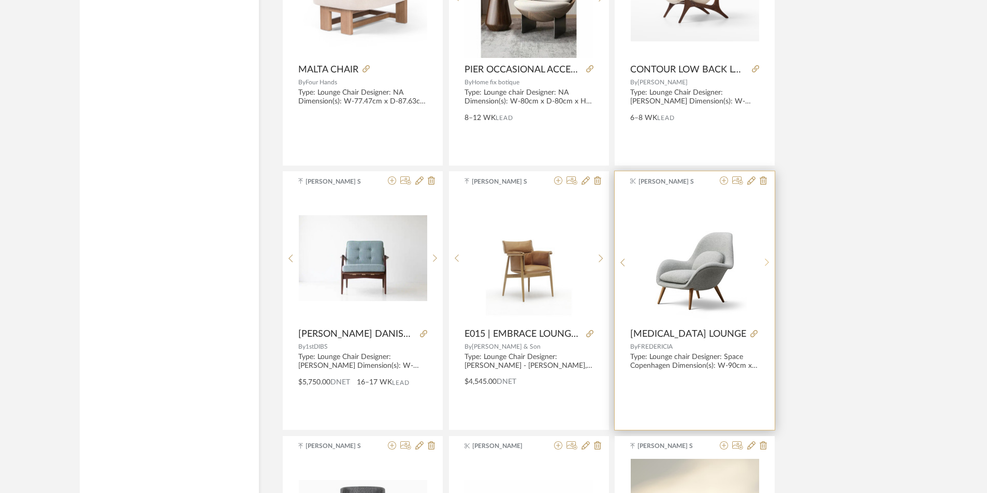
click at [767, 255] on div at bounding box center [767, 263] width 16 height 138
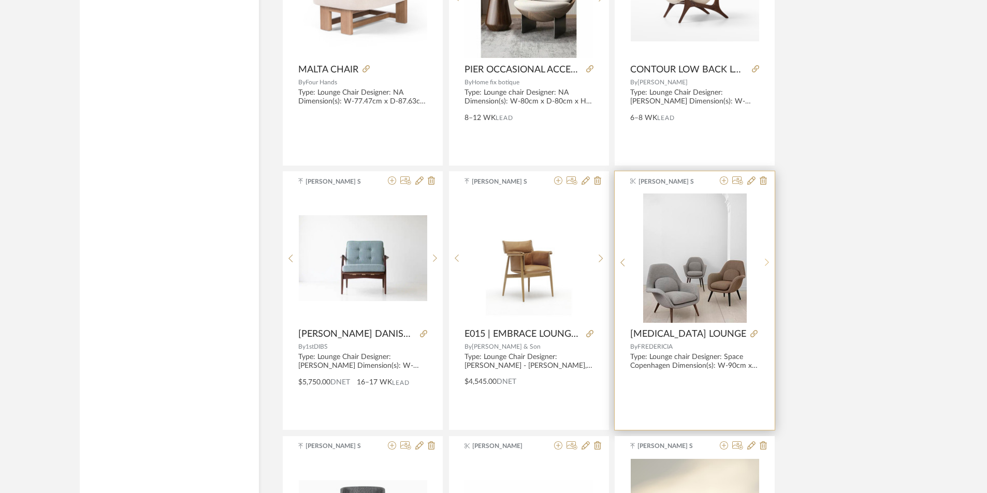
click at [767, 255] on div at bounding box center [767, 263] width 16 height 138
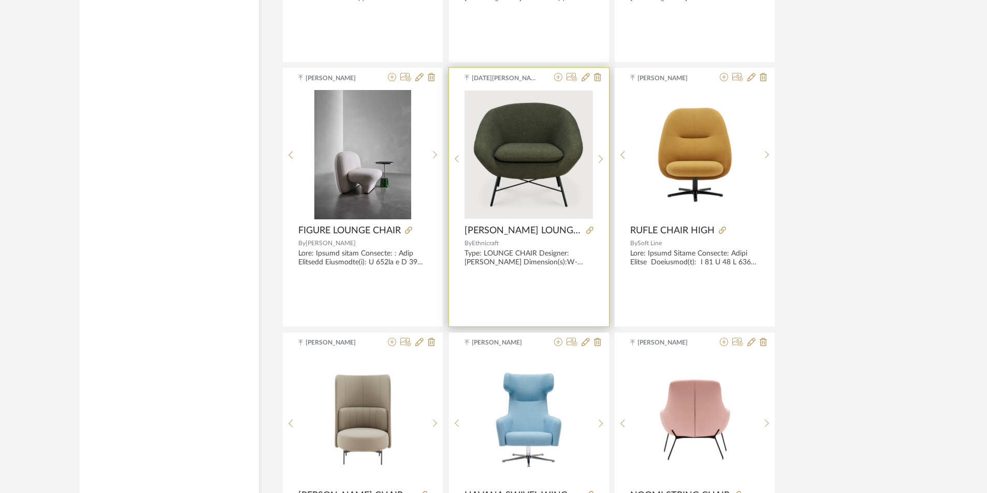
scroll to position [8623, 0]
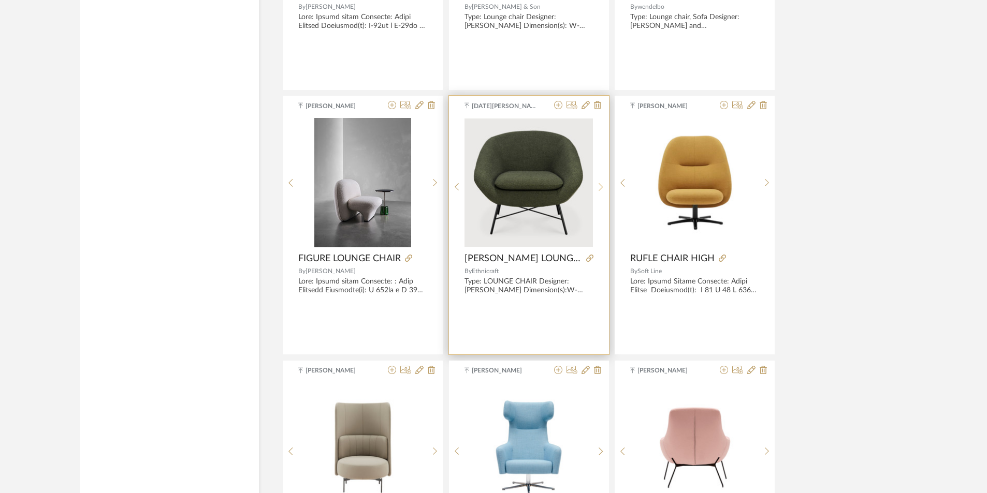
click at [598, 185] on sr-next-btn at bounding box center [601, 187] width 16 height 9
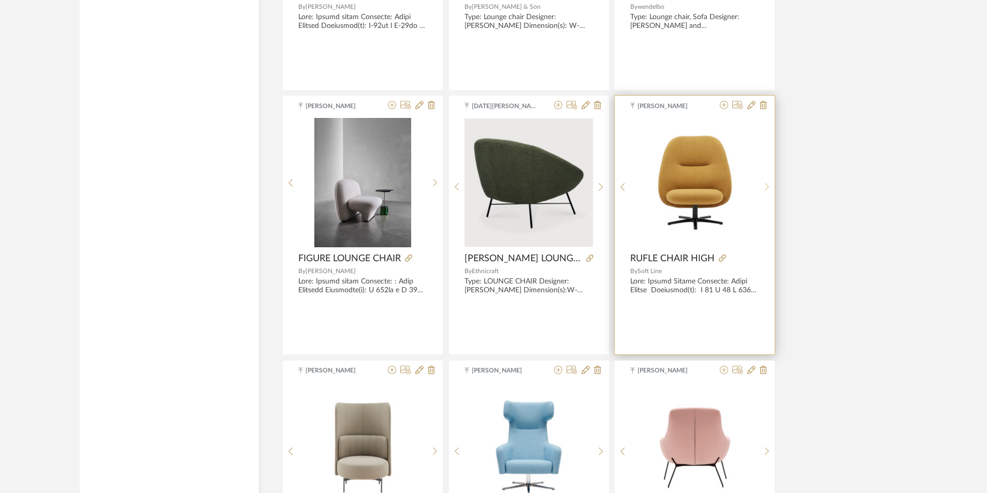
click at [770, 186] on sr-next-btn at bounding box center [767, 187] width 16 height 9
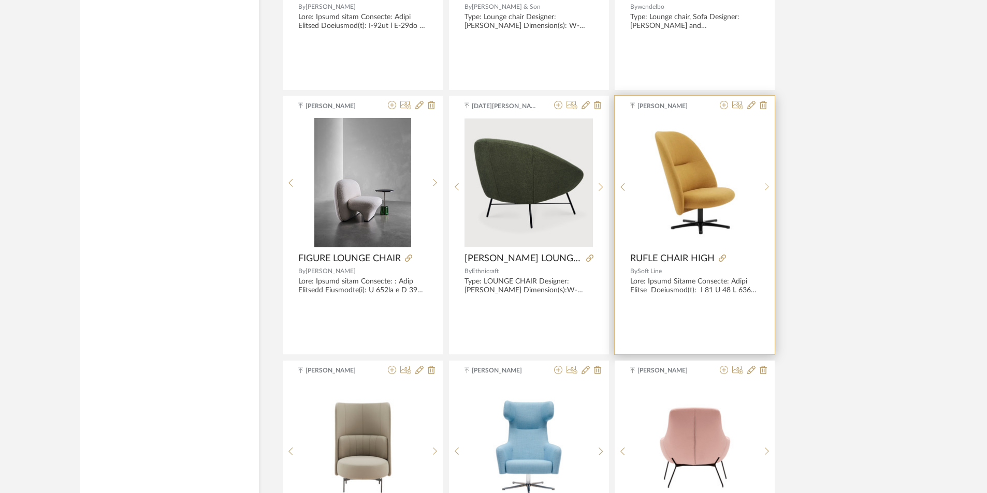
click at [770, 186] on sr-next-btn at bounding box center [767, 187] width 16 height 9
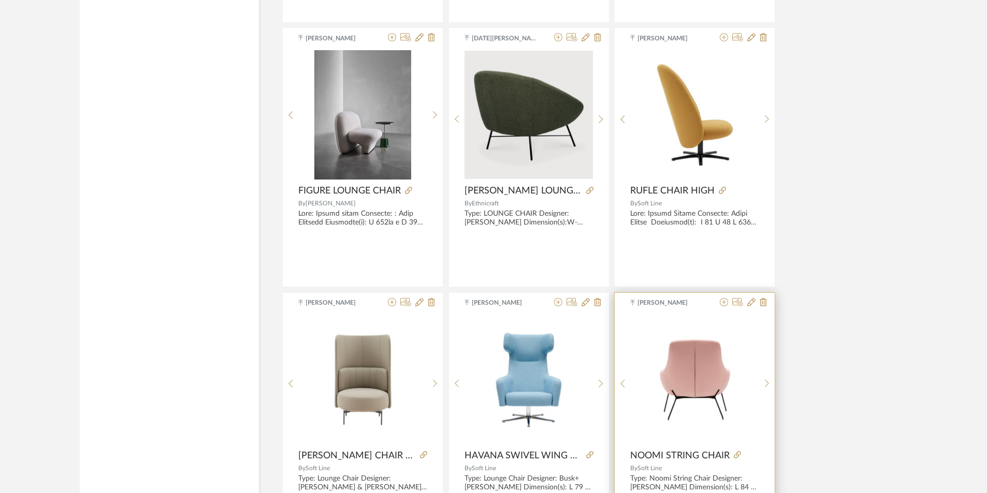
scroll to position [8779, 0]
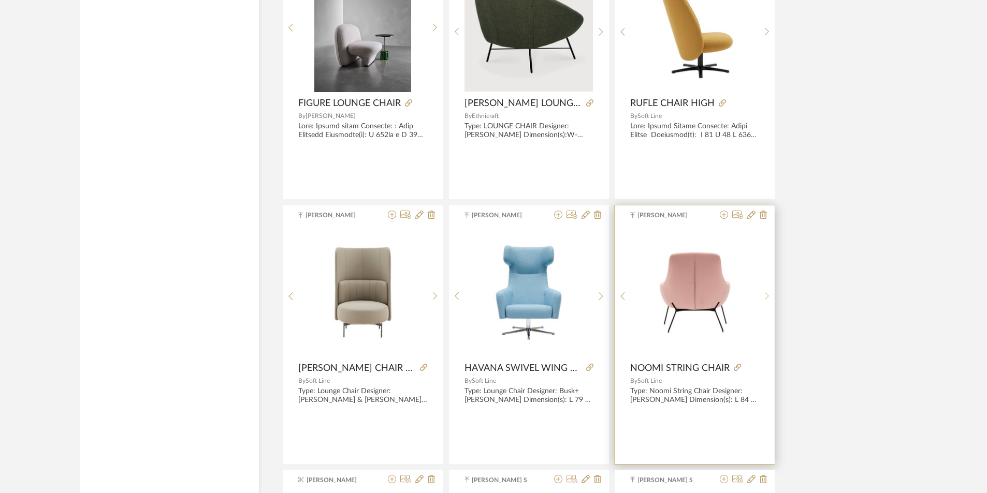
click at [768, 294] on icon at bounding box center [767, 296] width 5 height 9
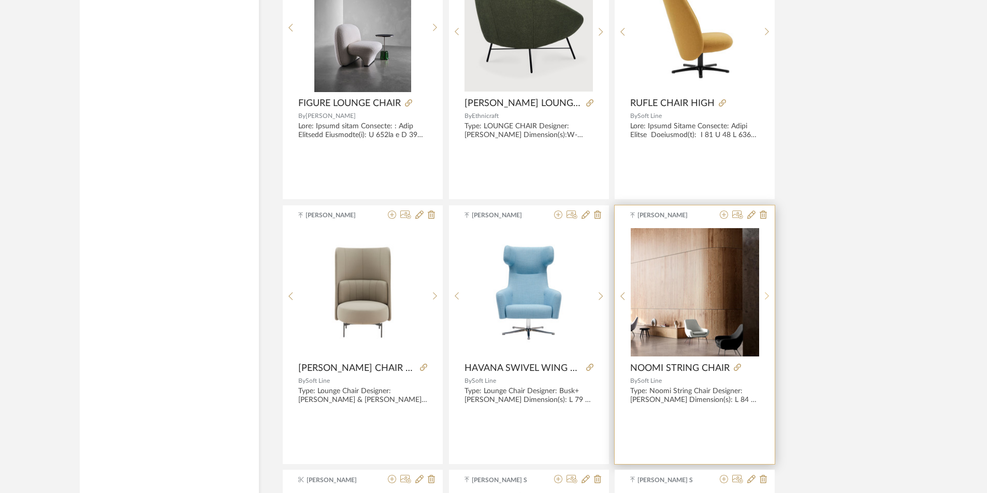
click at [768, 294] on icon at bounding box center [767, 296] width 5 height 9
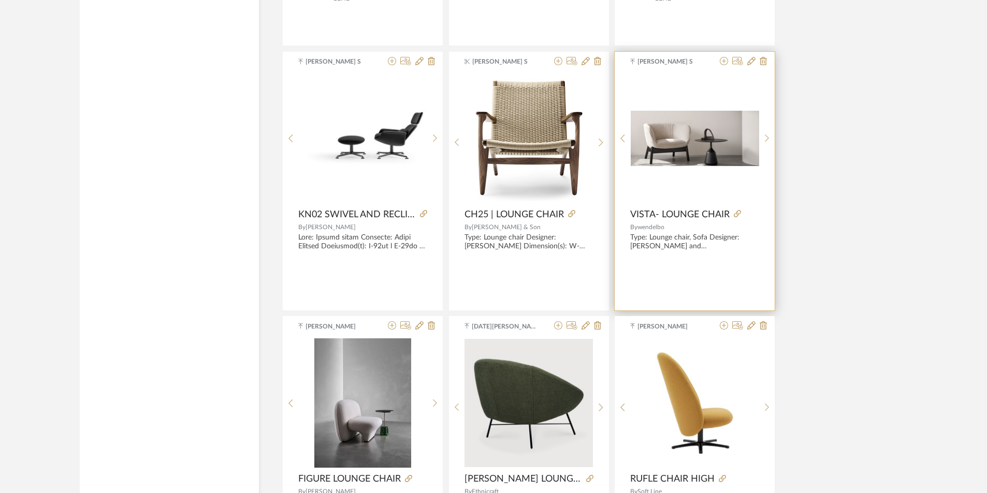
scroll to position [8261, 0]
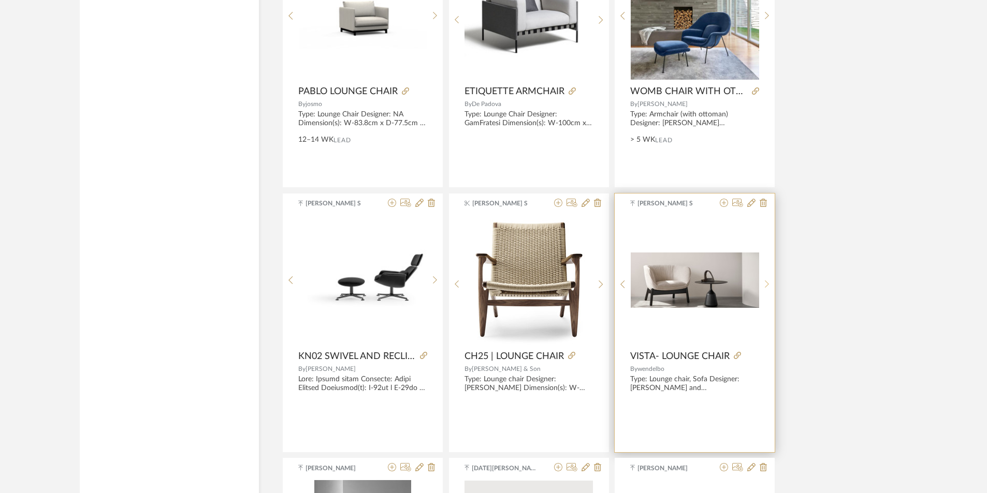
click at [766, 285] on icon at bounding box center [767, 284] width 5 height 9
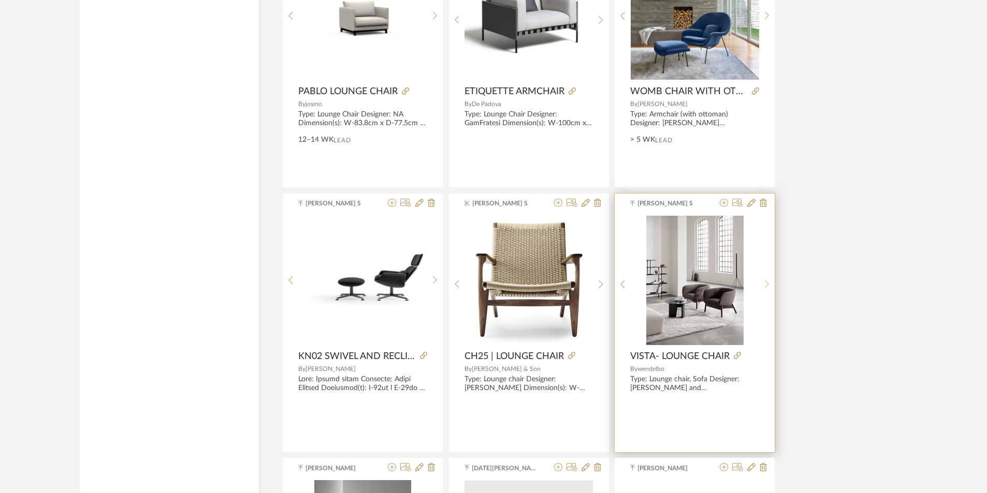
click at [766, 285] on icon at bounding box center [767, 284] width 5 height 9
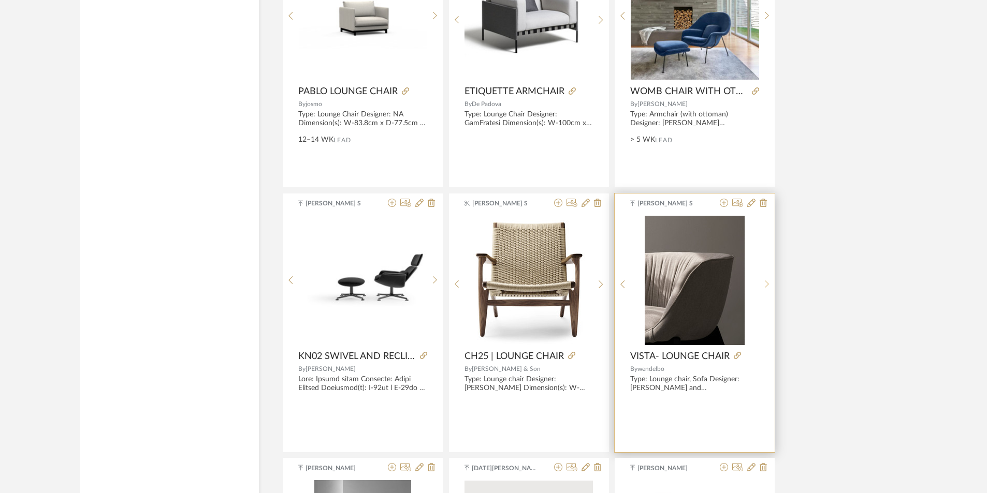
click at [766, 285] on icon at bounding box center [767, 284] width 5 height 9
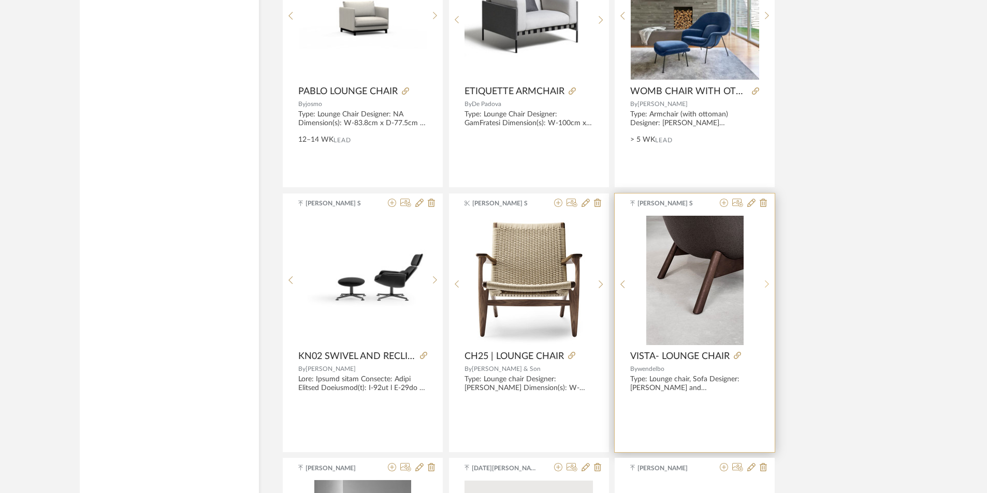
click at [761, 286] on sr-next-btn at bounding box center [767, 284] width 16 height 9
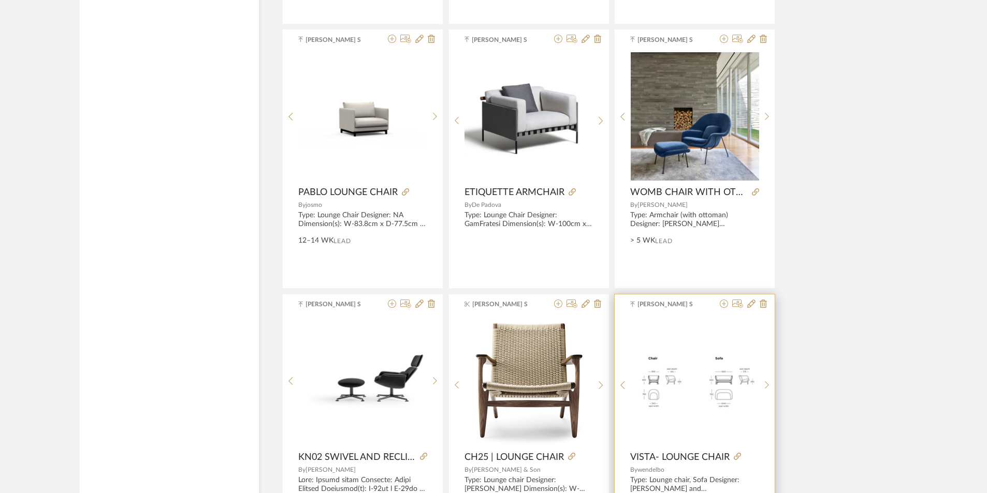
scroll to position [8106, 0]
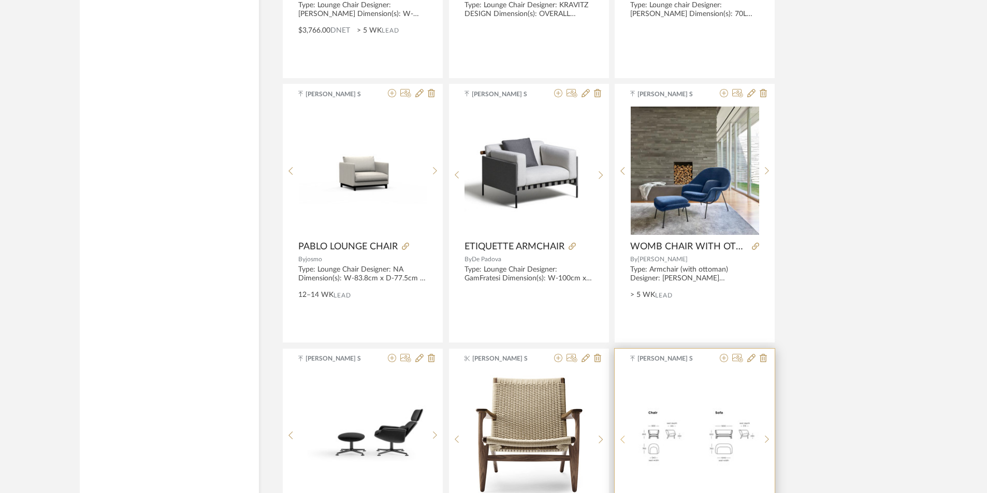
click at [627, 438] on sr-prev-btn at bounding box center [623, 439] width 16 height 9
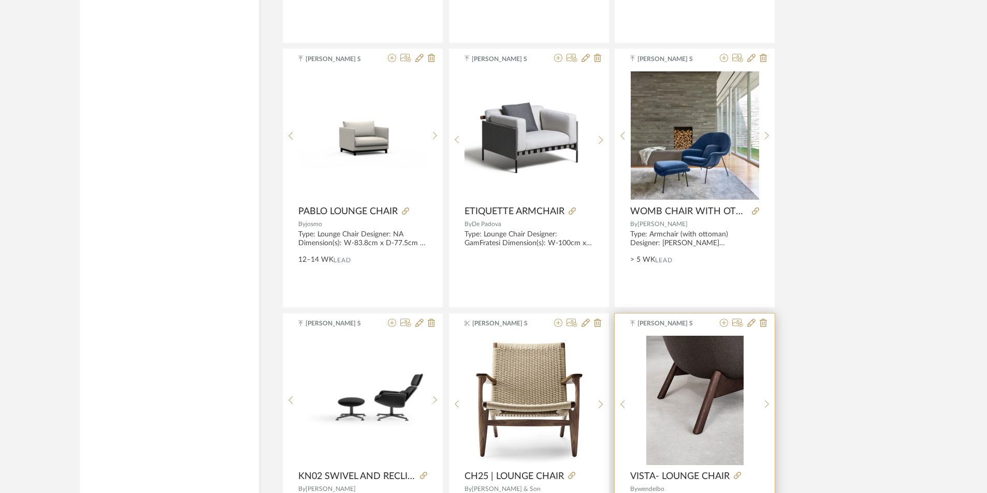
scroll to position [8261, 0]
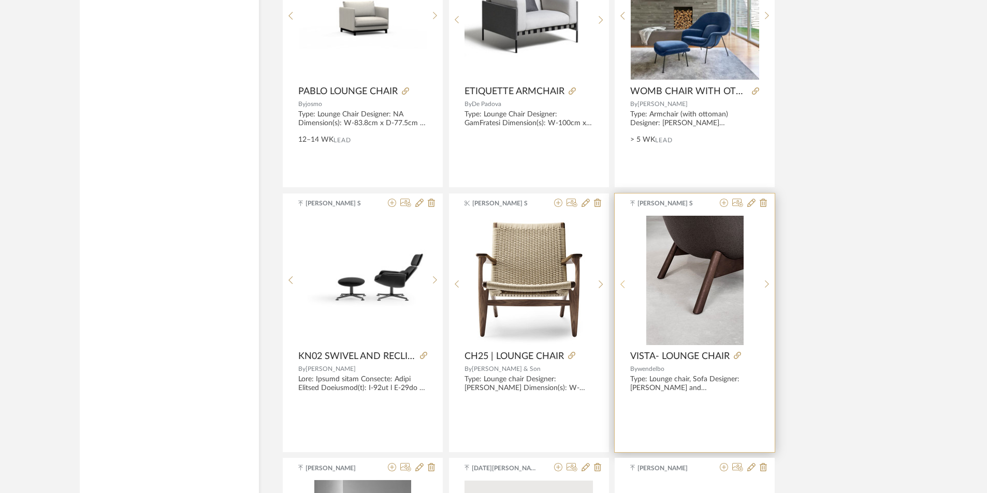
click at [624, 279] on div at bounding box center [623, 285] width 16 height 138
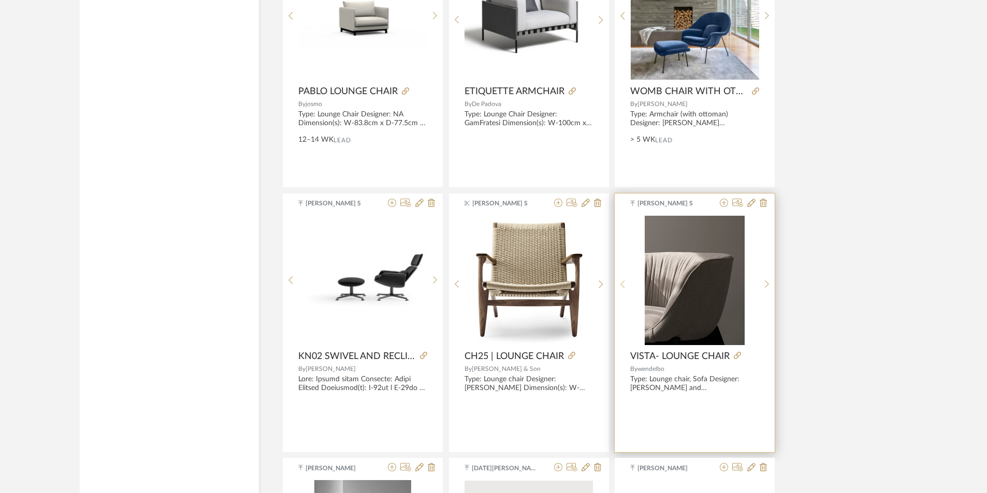
click at [625, 283] on sr-prev-btn at bounding box center [623, 284] width 16 height 9
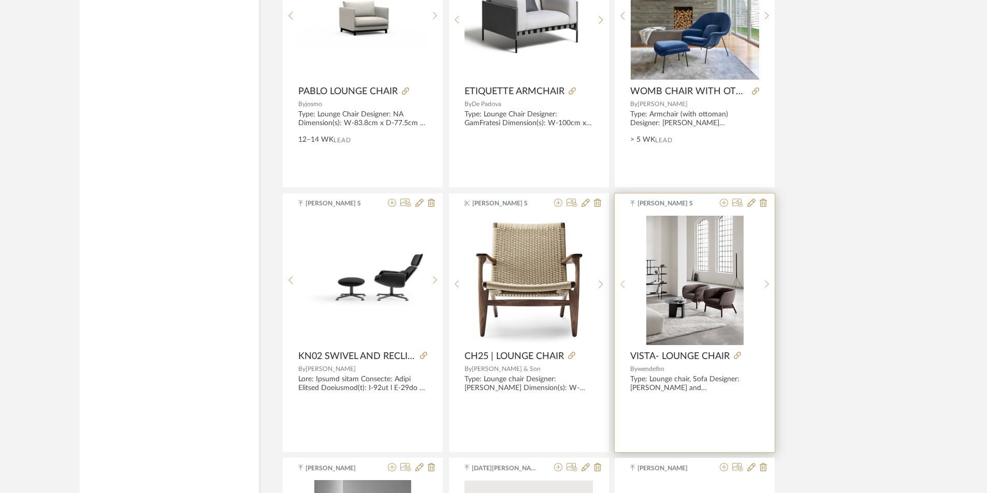
click at [625, 283] on sr-prev-btn at bounding box center [623, 284] width 16 height 9
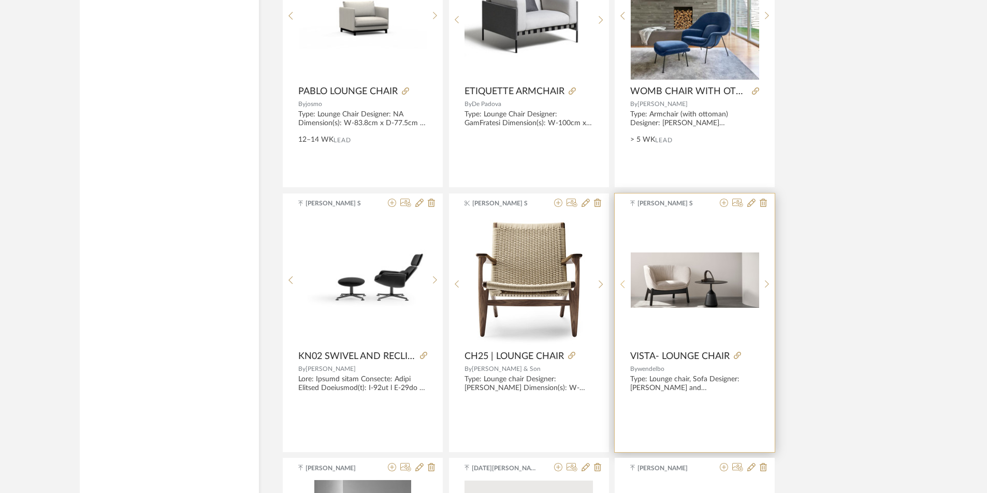
click at [626, 283] on sr-prev-btn at bounding box center [623, 284] width 16 height 9
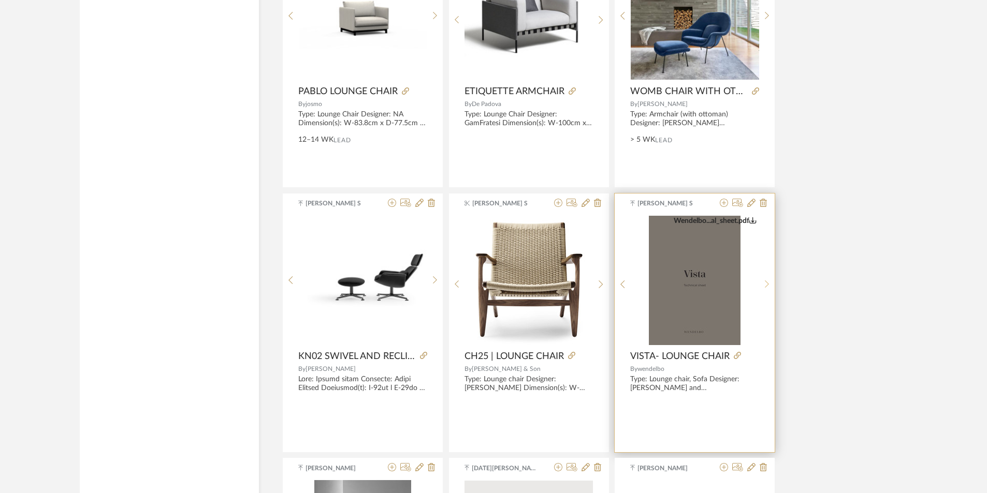
click at [766, 285] on icon at bounding box center [767, 284] width 5 height 9
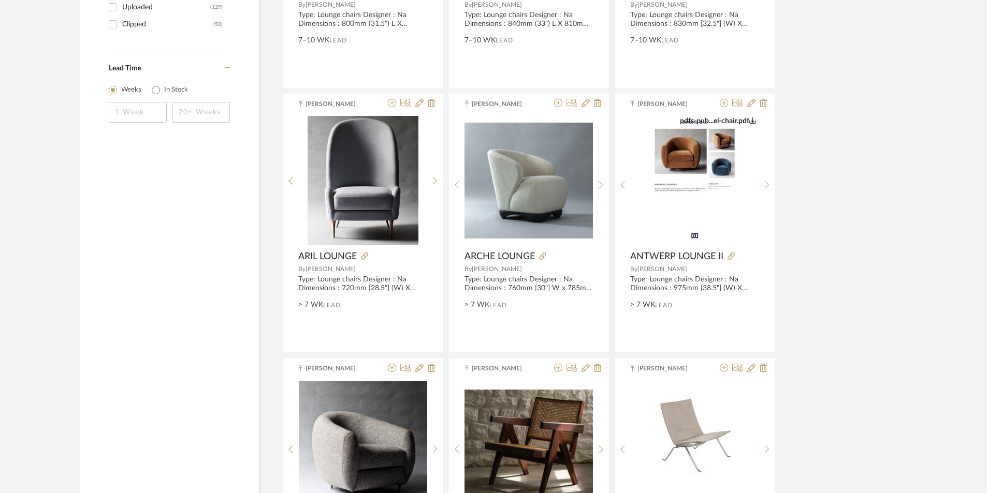
scroll to position [1737, 0]
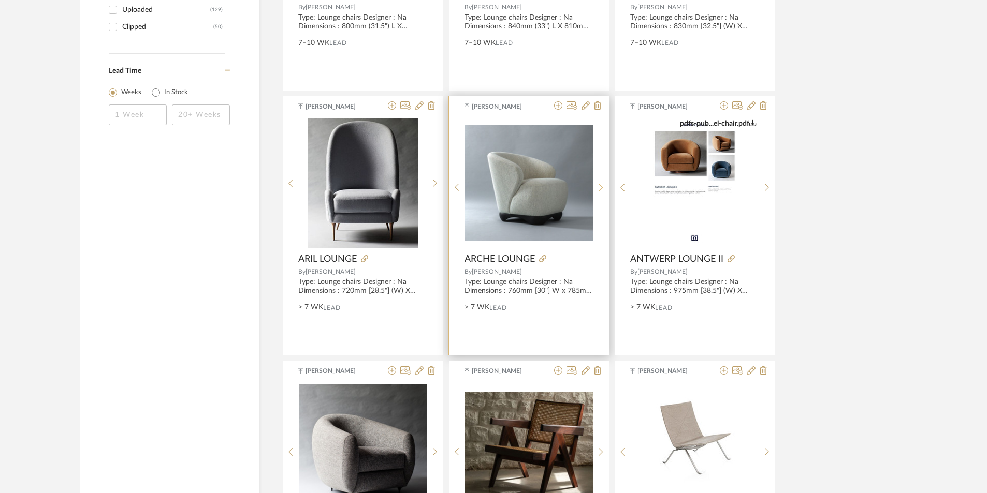
click at [600, 185] on icon at bounding box center [601, 188] width 4 height 8
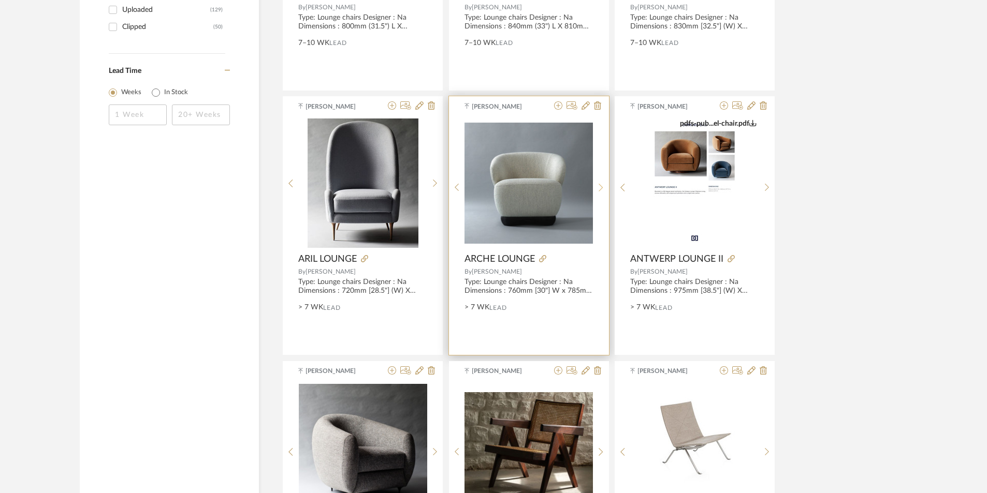
click at [600, 185] on icon at bounding box center [601, 188] width 4 height 8
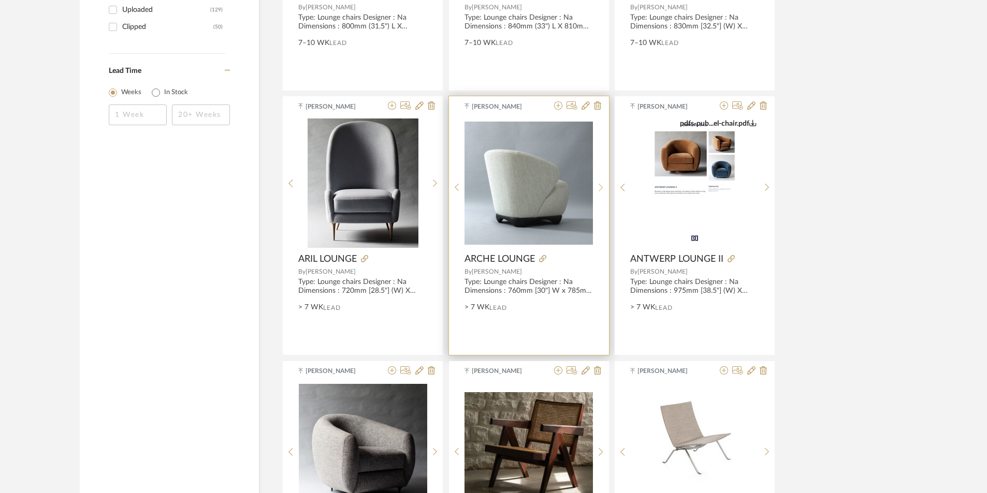
click at [600, 185] on icon at bounding box center [601, 188] width 4 height 8
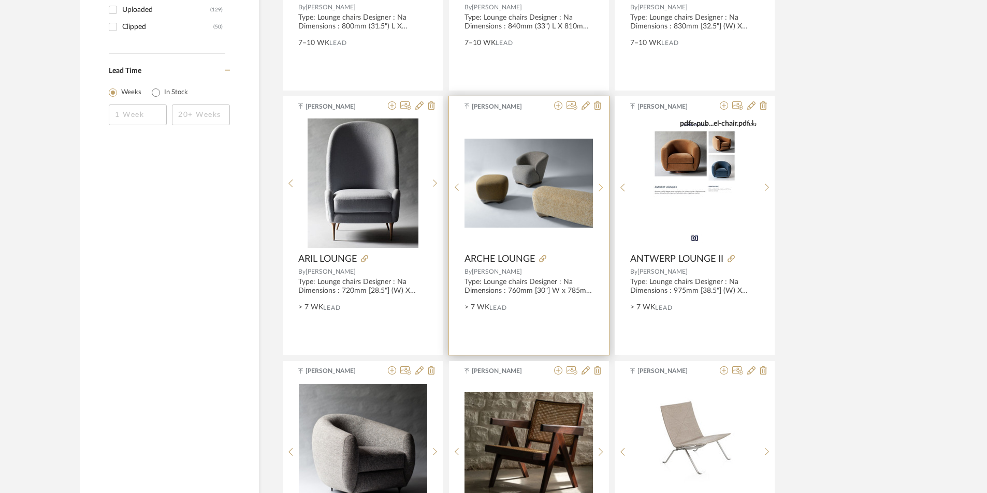
click at [600, 185] on icon at bounding box center [601, 188] width 4 height 8
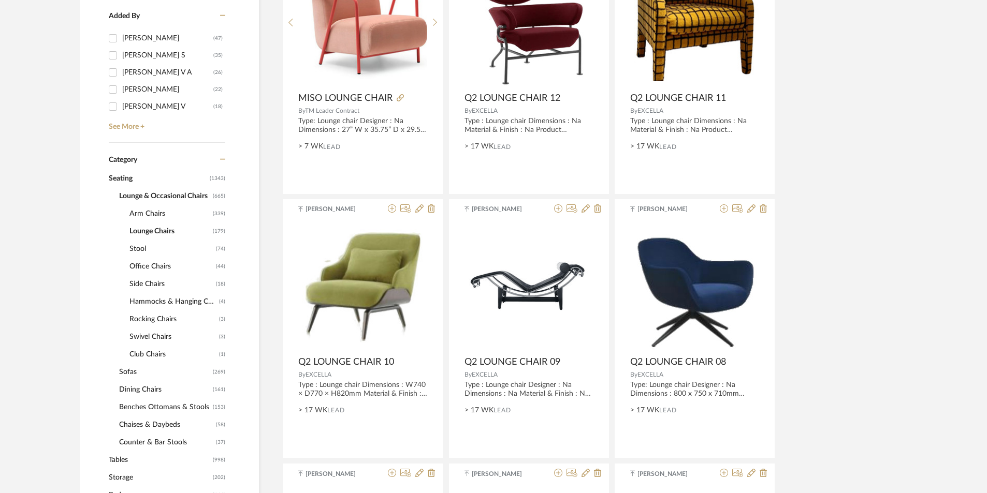
scroll to position [311, 0]
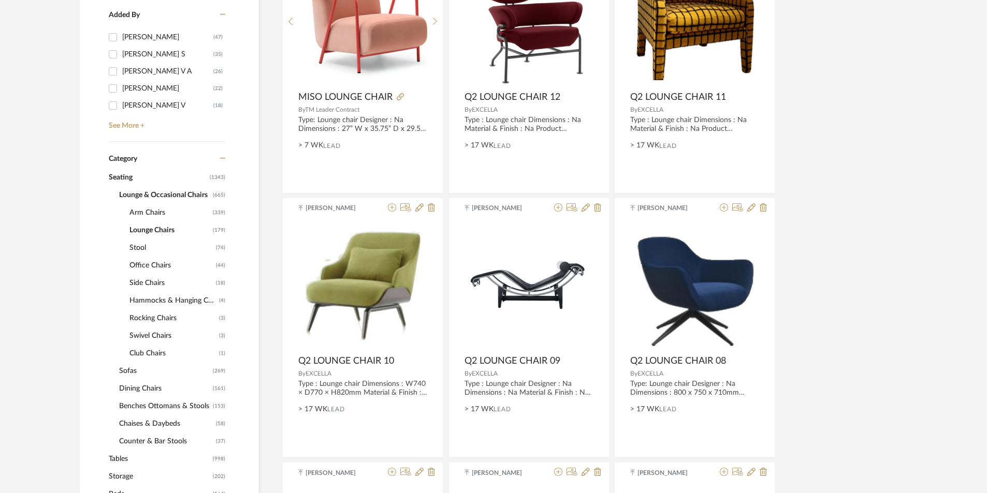
click at [141, 213] on span "Arm Chairs" at bounding box center [169, 213] width 81 height 18
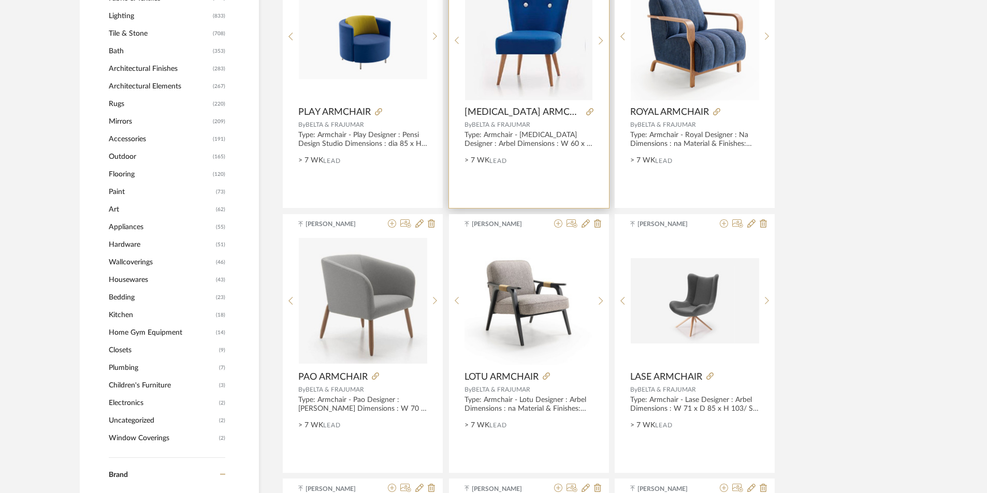
scroll to position [828, 0]
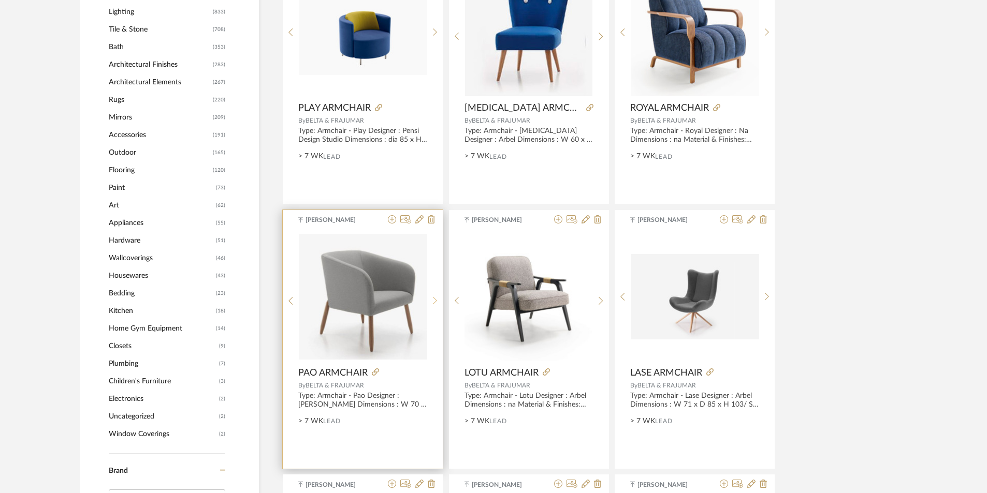
click at [435, 296] on div at bounding box center [435, 301] width 16 height 138
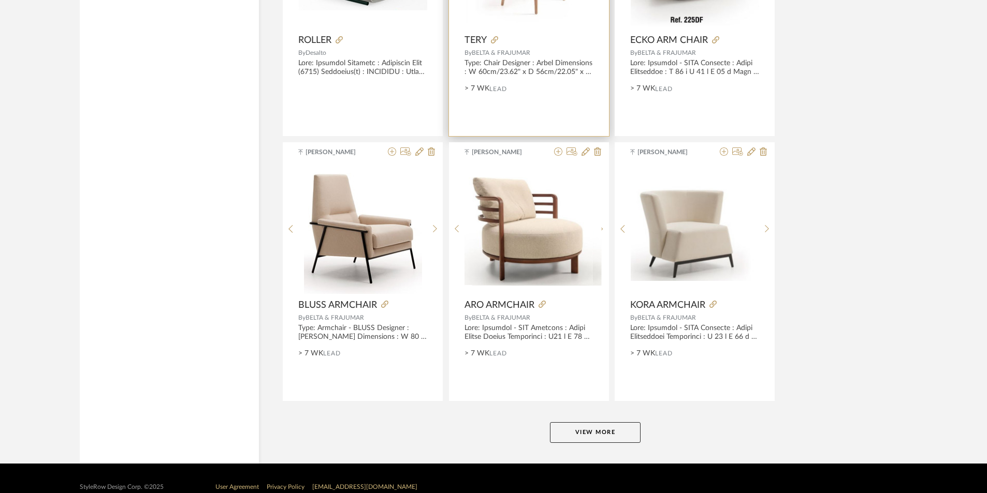
scroll to position [3033, 0]
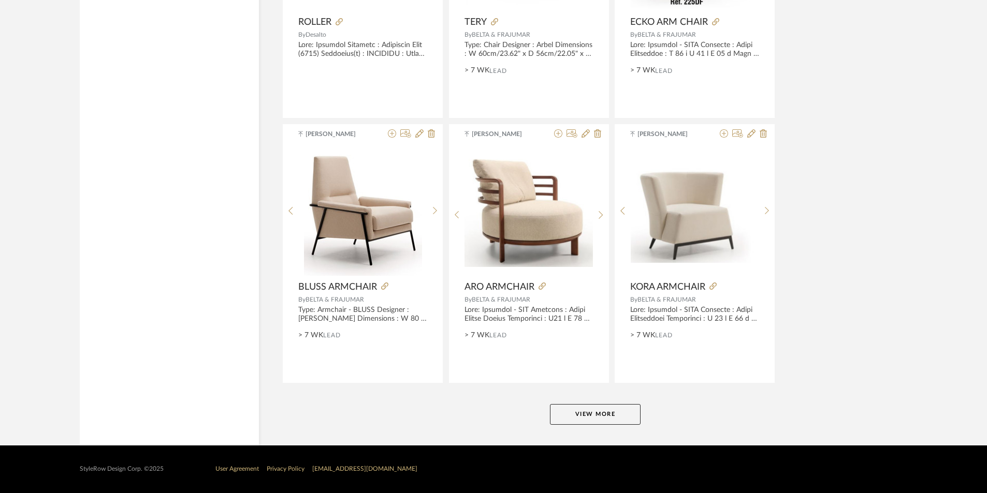
click at [584, 410] on button "View More" at bounding box center [595, 414] width 91 height 21
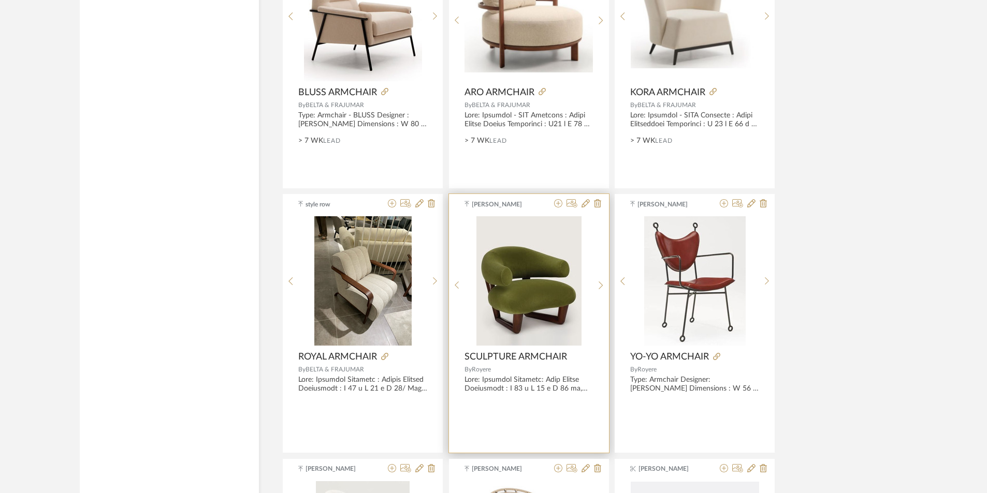
scroll to position [3344, 0]
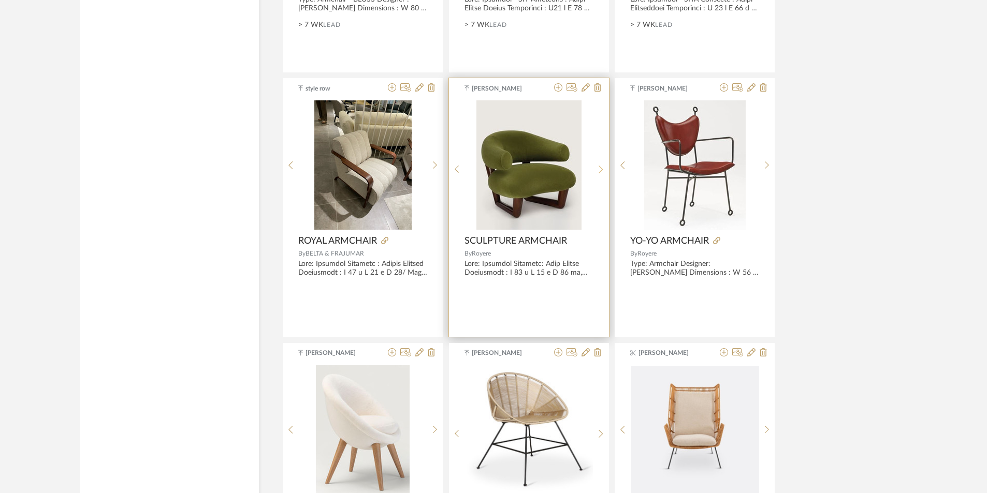
click at [596, 167] on sr-next-btn at bounding box center [601, 169] width 16 height 9
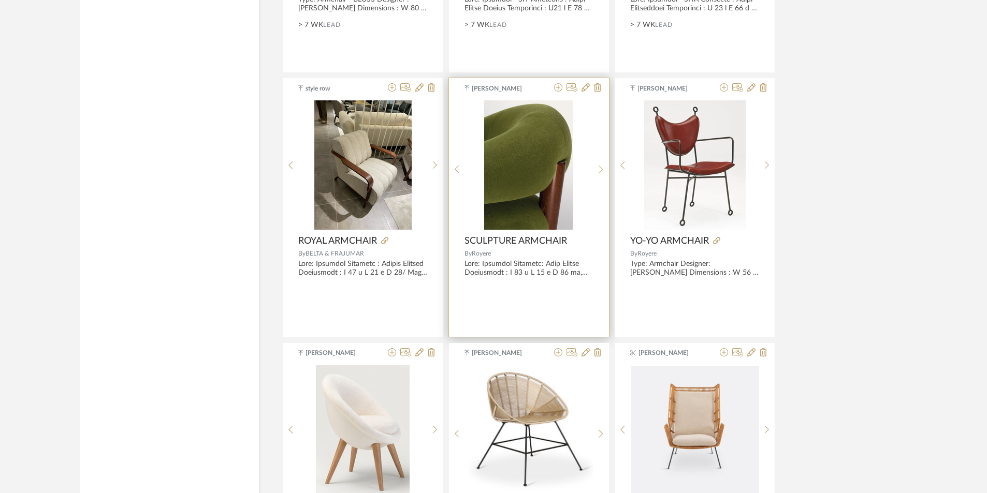
click at [596, 167] on sr-next-btn at bounding box center [601, 169] width 16 height 9
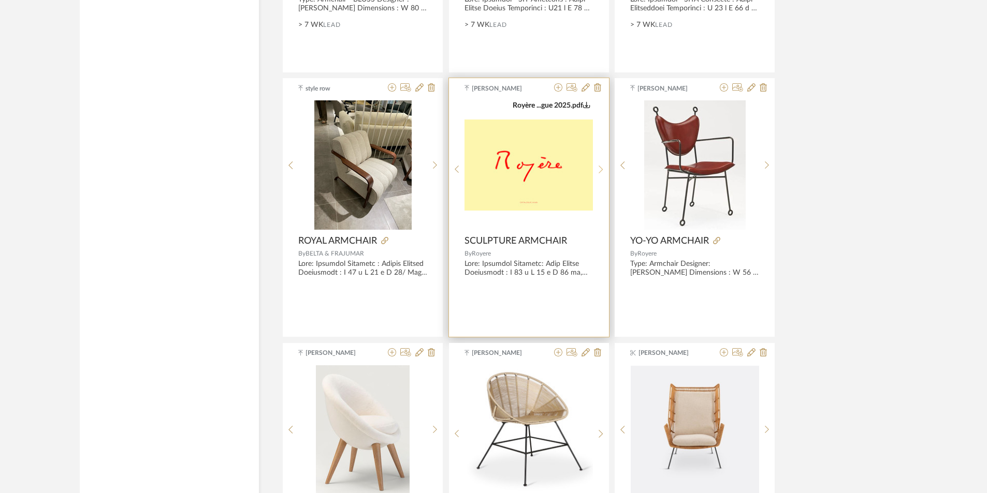
click at [596, 167] on sr-next-btn at bounding box center [601, 169] width 16 height 9
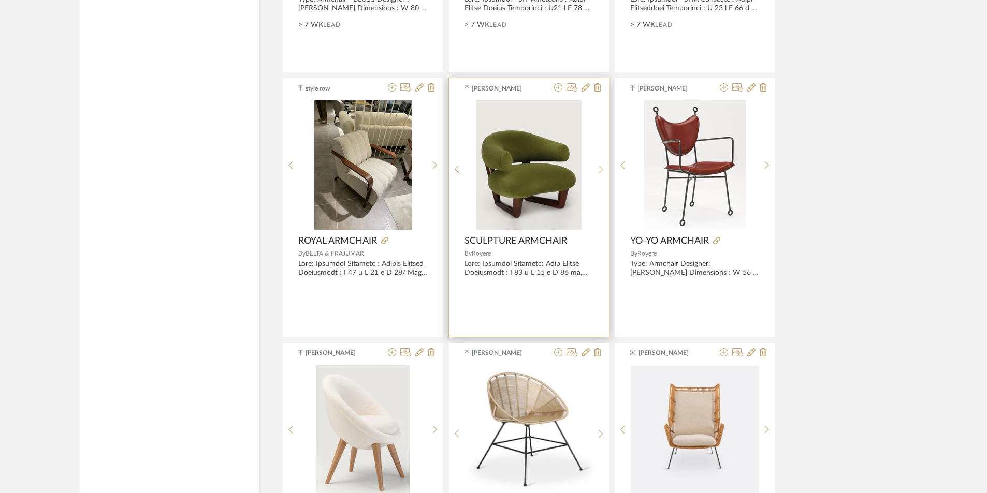
click at [596, 168] on sr-next-btn at bounding box center [601, 169] width 16 height 9
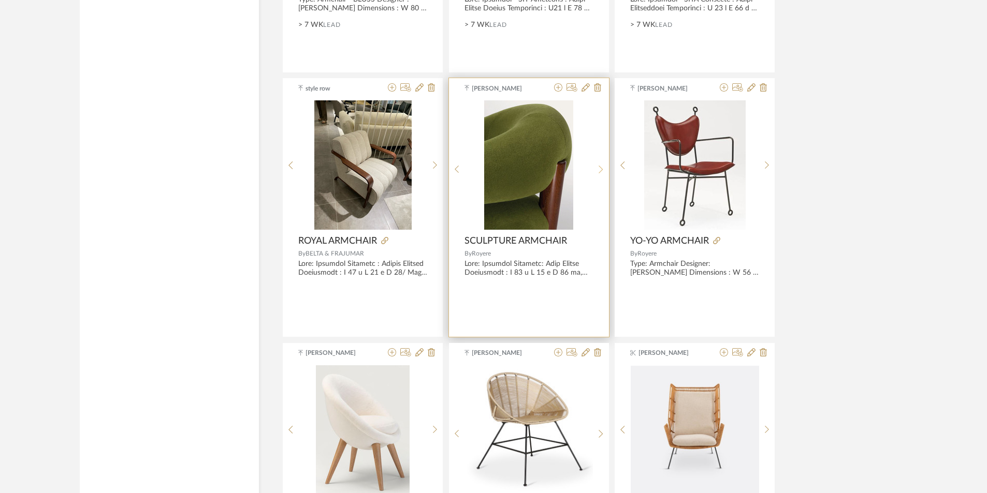
click at [595, 168] on sr-next-btn at bounding box center [601, 169] width 16 height 9
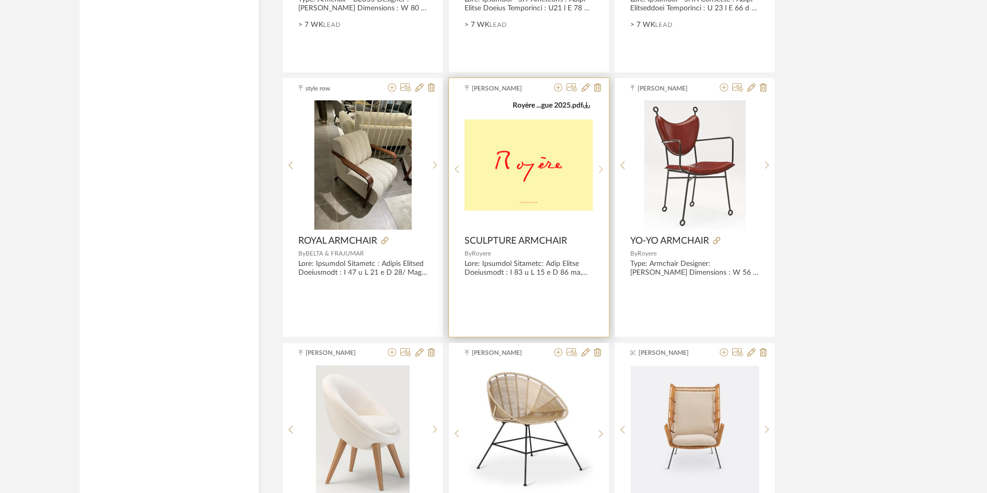
click at [595, 168] on sr-next-btn at bounding box center [601, 169] width 16 height 9
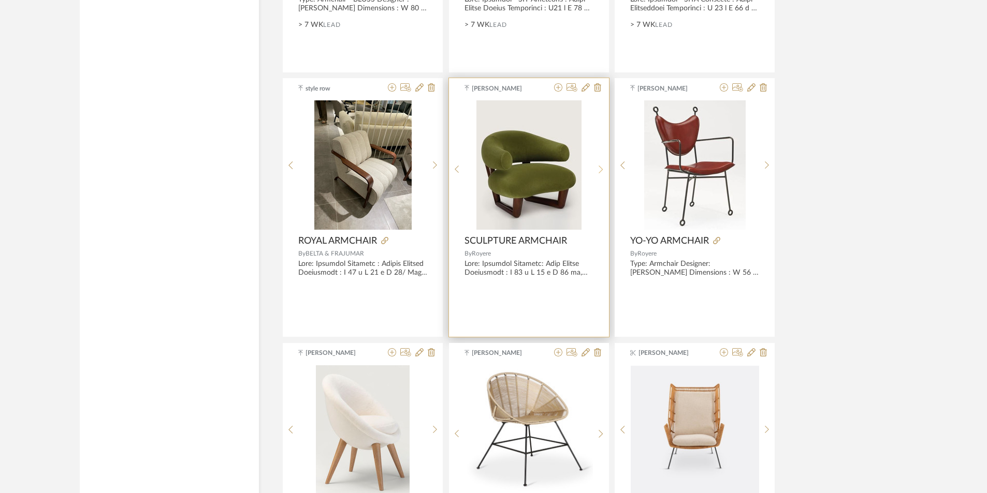
click at [595, 168] on sr-next-btn at bounding box center [601, 169] width 16 height 9
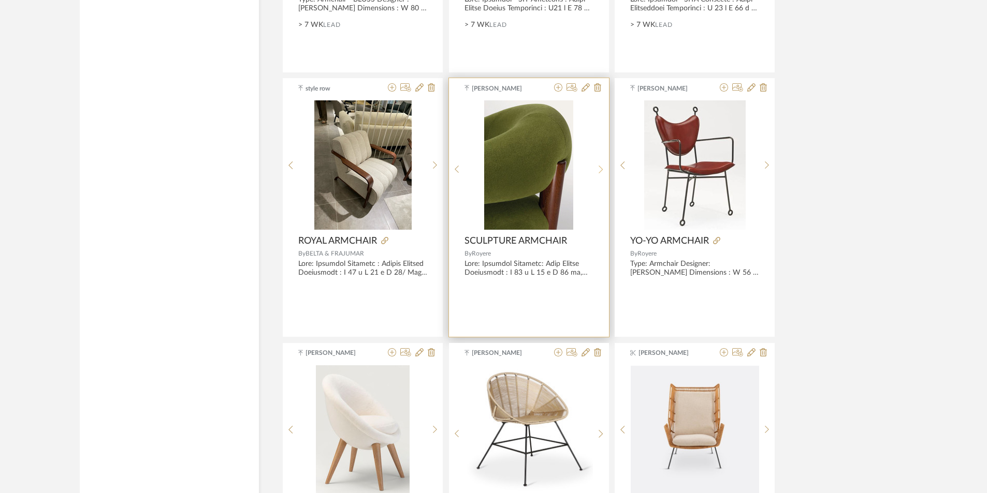
click at [595, 168] on sr-next-btn at bounding box center [601, 169] width 16 height 9
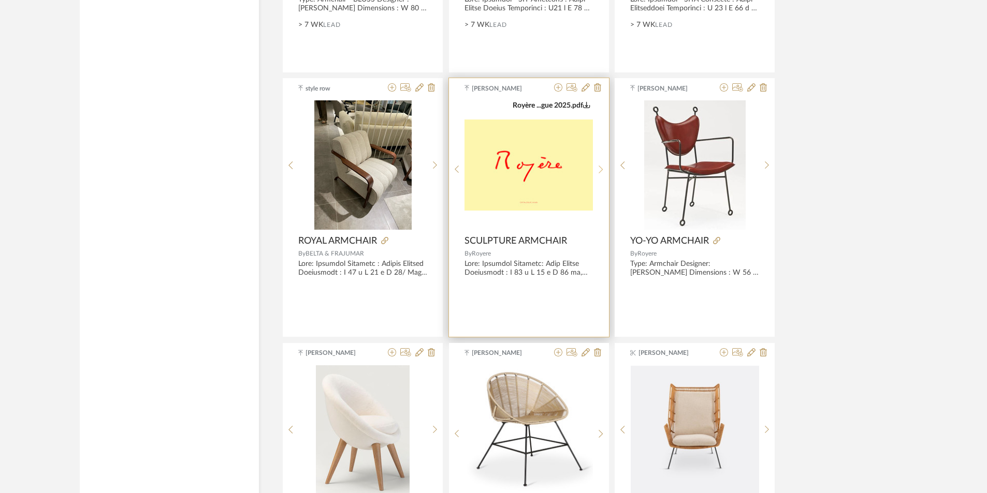
click at [595, 168] on sr-next-btn at bounding box center [601, 169] width 16 height 9
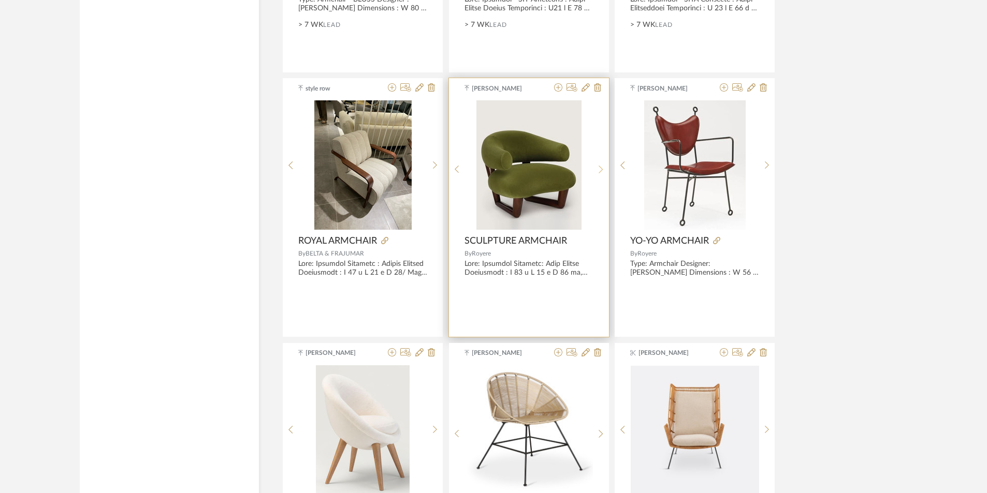
click at [595, 168] on sr-next-btn at bounding box center [601, 169] width 16 height 9
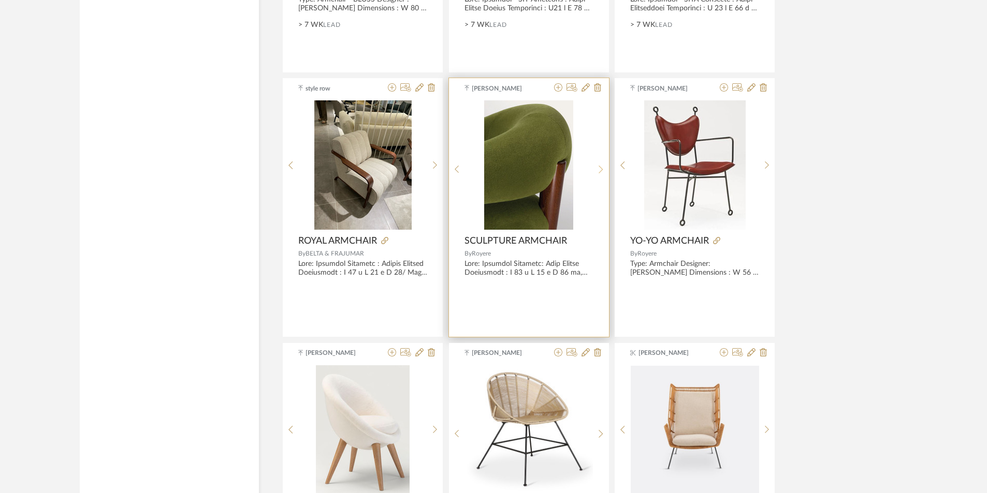
click at [595, 169] on sr-next-btn at bounding box center [601, 169] width 16 height 9
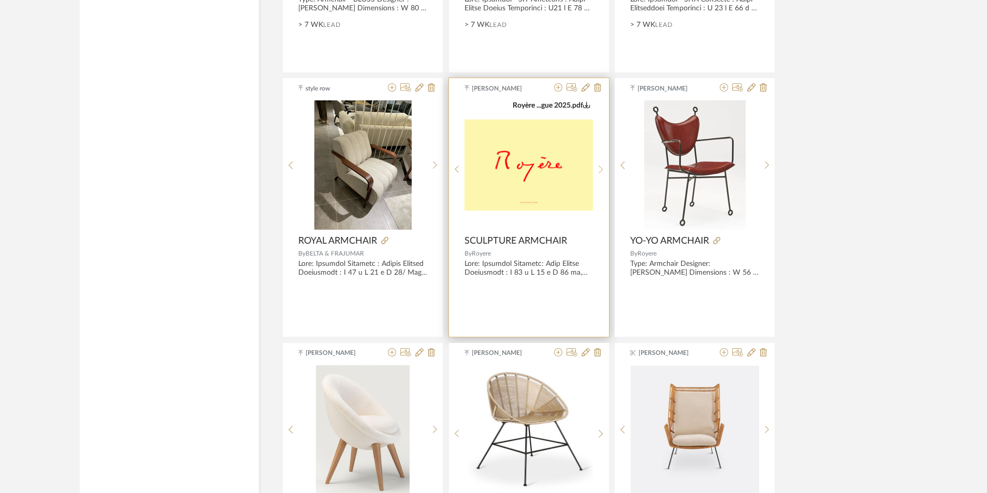
click at [595, 169] on sr-next-btn at bounding box center [601, 169] width 16 height 9
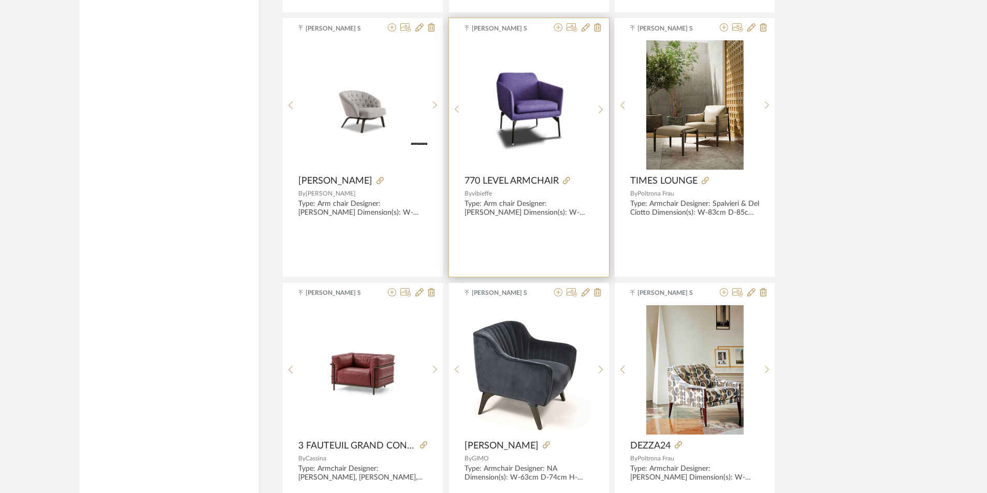
scroll to position [5001, 0]
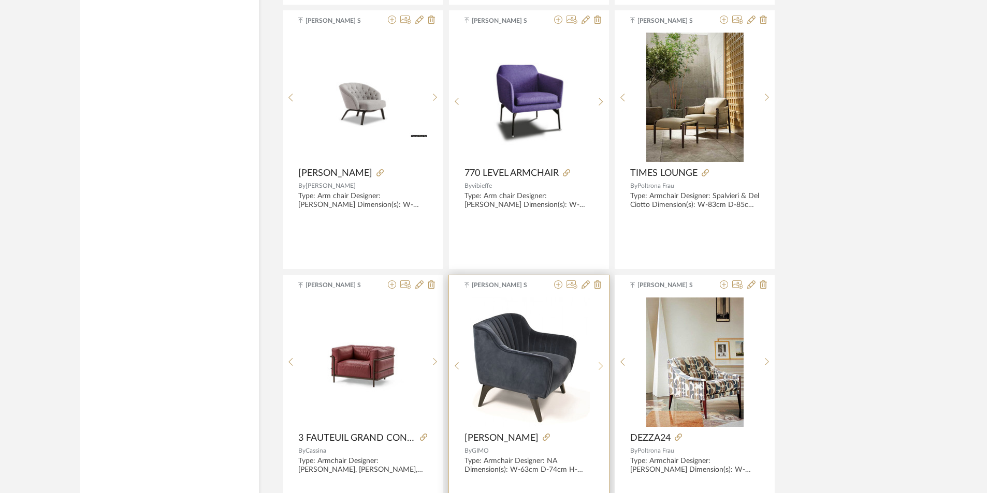
click at [598, 361] on div at bounding box center [601, 367] width 16 height 138
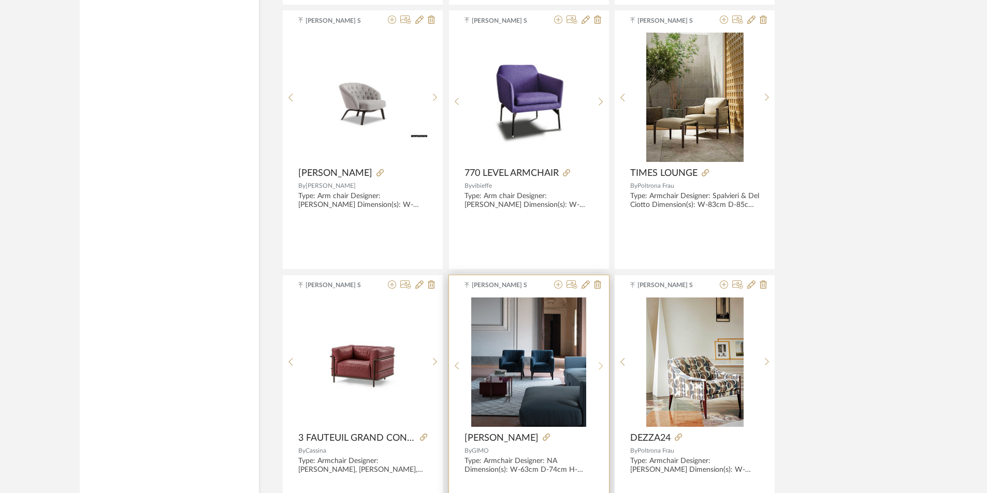
click at [598, 366] on sr-next-btn at bounding box center [601, 366] width 16 height 9
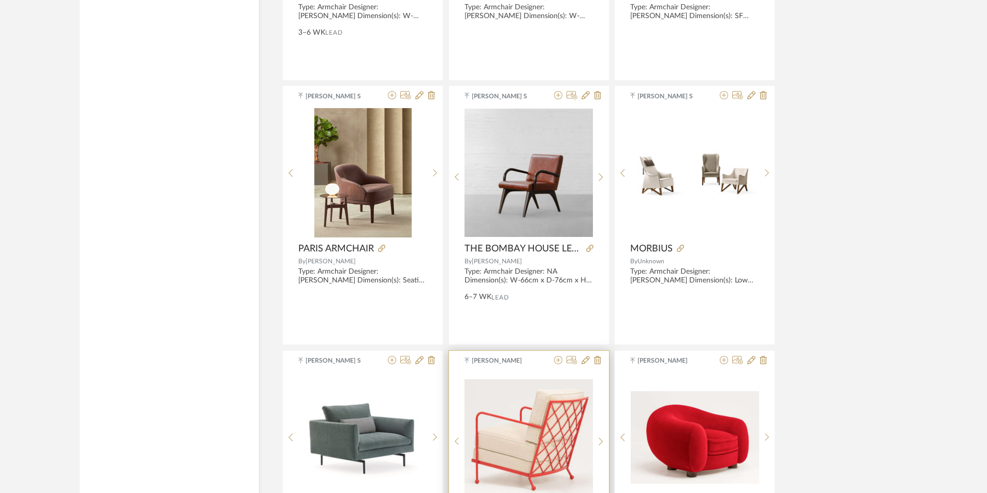
scroll to position [6192, 0]
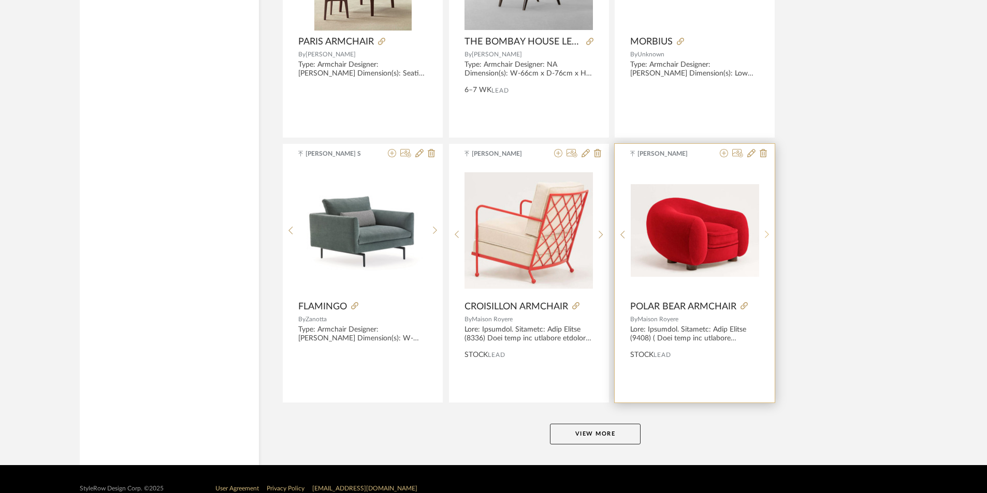
click at [765, 230] on div at bounding box center [767, 235] width 16 height 138
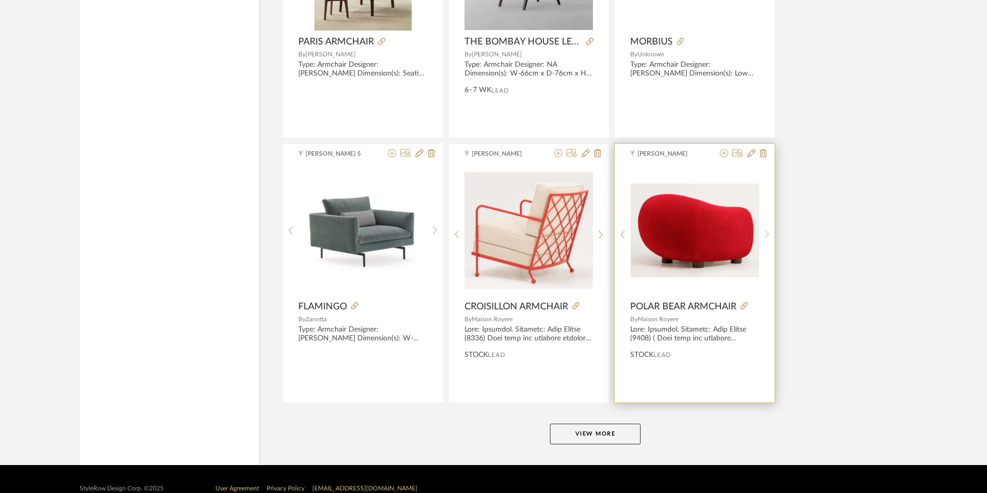
click at [765, 230] on icon at bounding box center [767, 234] width 5 height 9
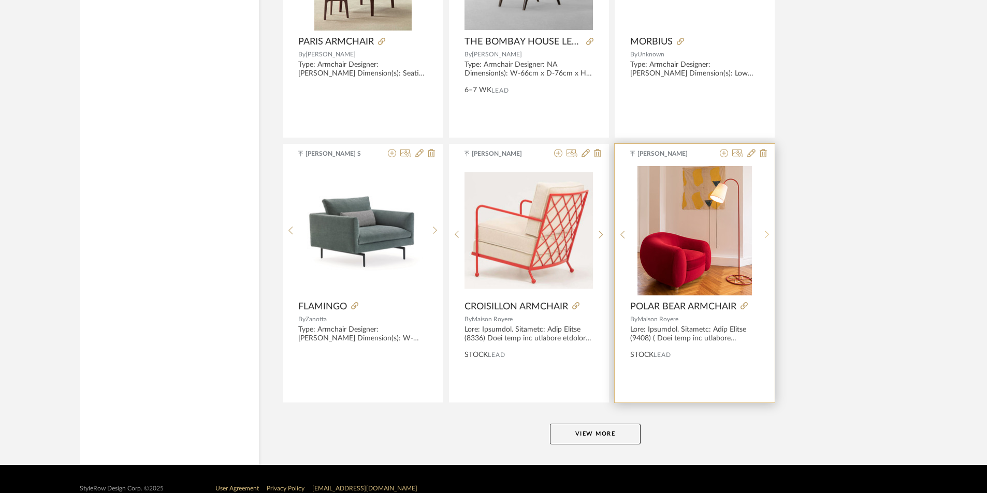
click at [765, 230] on icon at bounding box center [767, 234] width 5 height 9
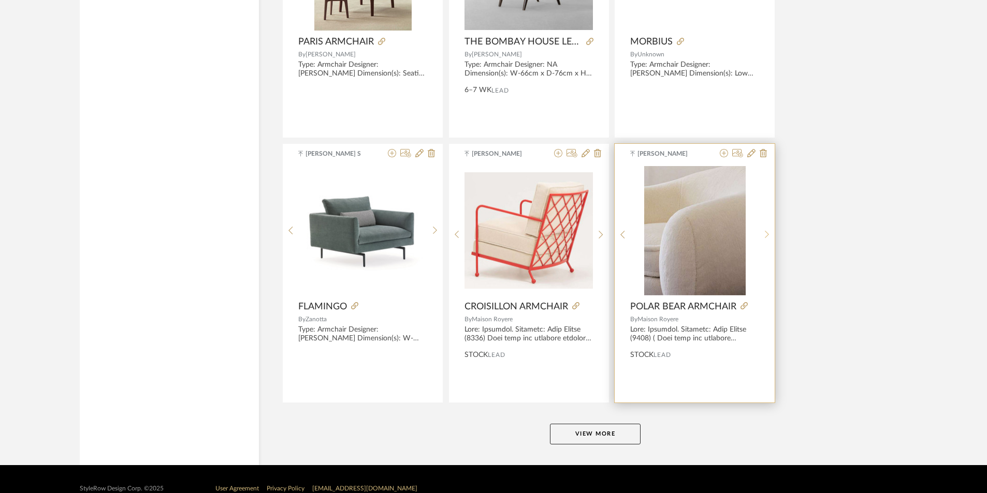
click at [765, 230] on icon at bounding box center [767, 234] width 5 height 9
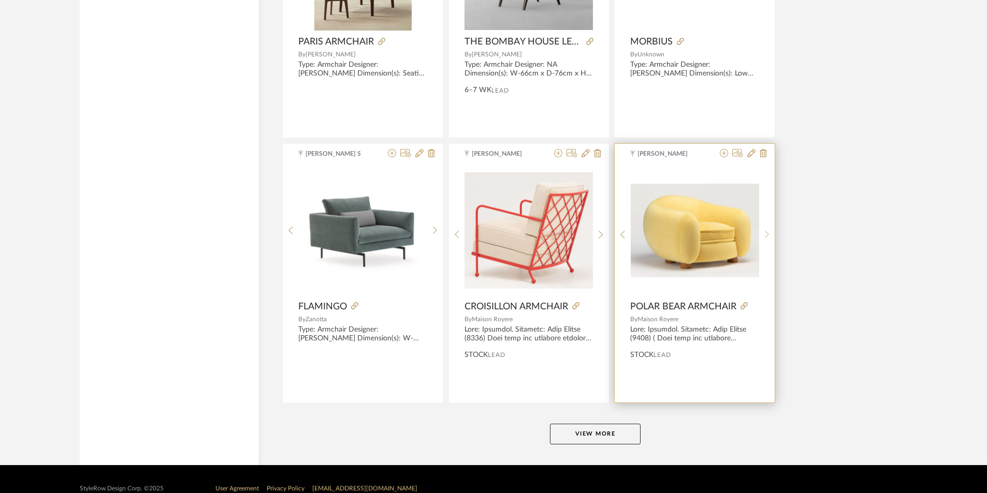
click at [763, 231] on sr-next-btn at bounding box center [767, 234] width 16 height 9
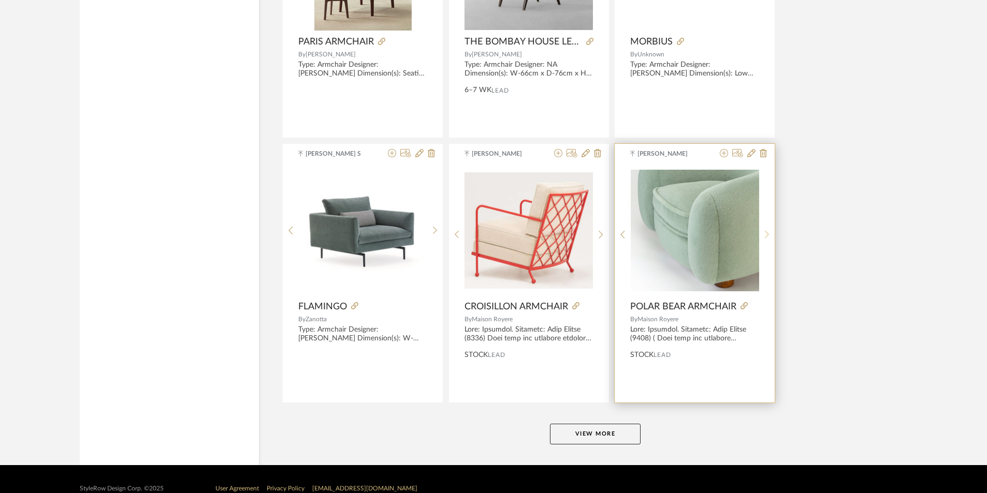
click at [763, 231] on sr-next-btn at bounding box center [767, 234] width 16 height 9
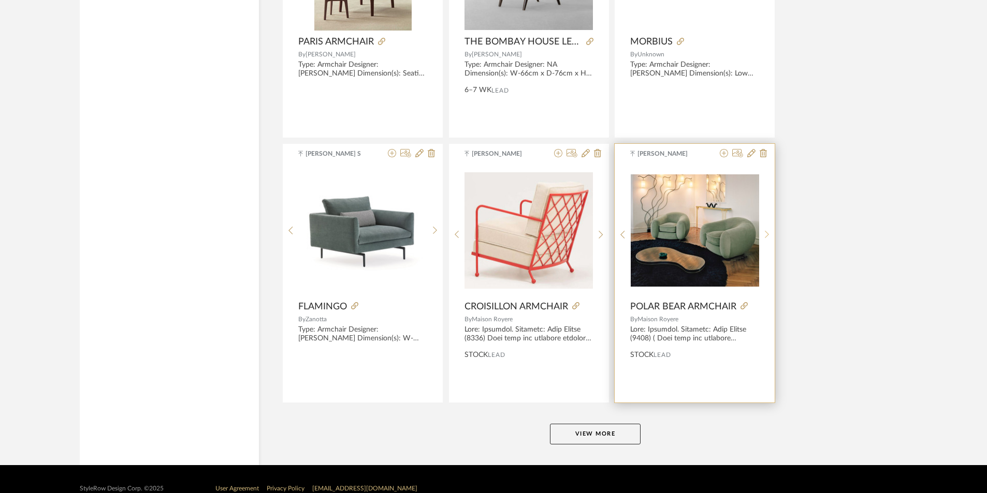
click at [763, 231] on sr-next-btn at bounding box center [767, 234] width 16 height 9
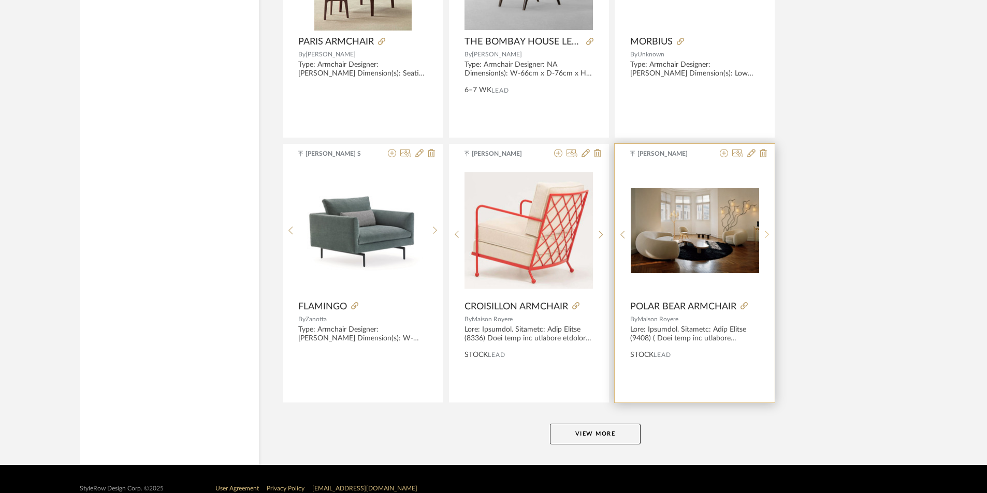
click at [763, 231] on sr-next-btn at bounding box center [767, 234] width 16 height 9
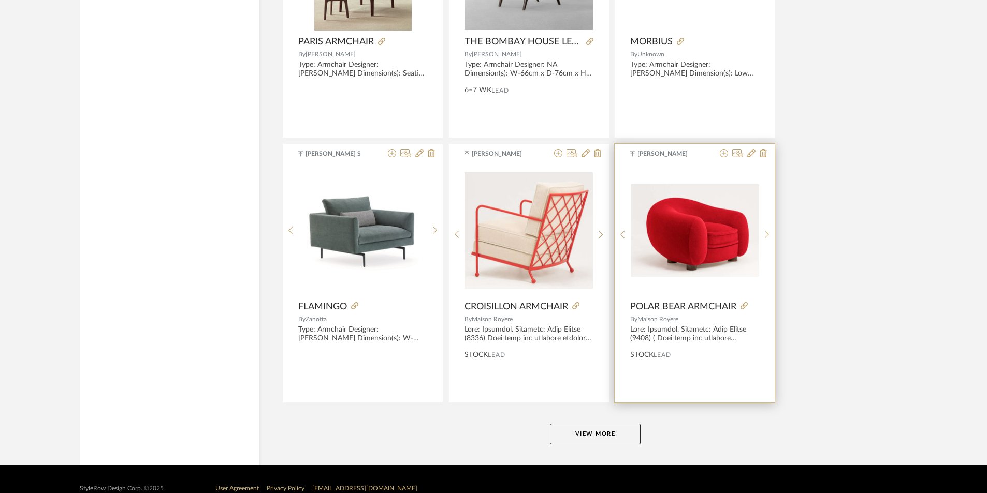
click at [763, 231] on sr-next-btn at bounding box center [767, 234] width 16 height 9
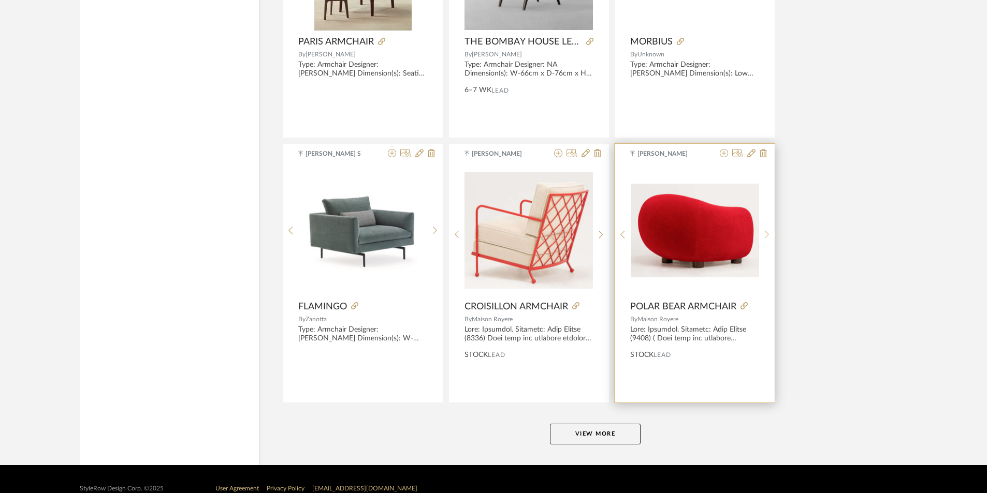
click at [763, 231] on sr-next-btn at bounding box center [767, 234] width 16 height 9
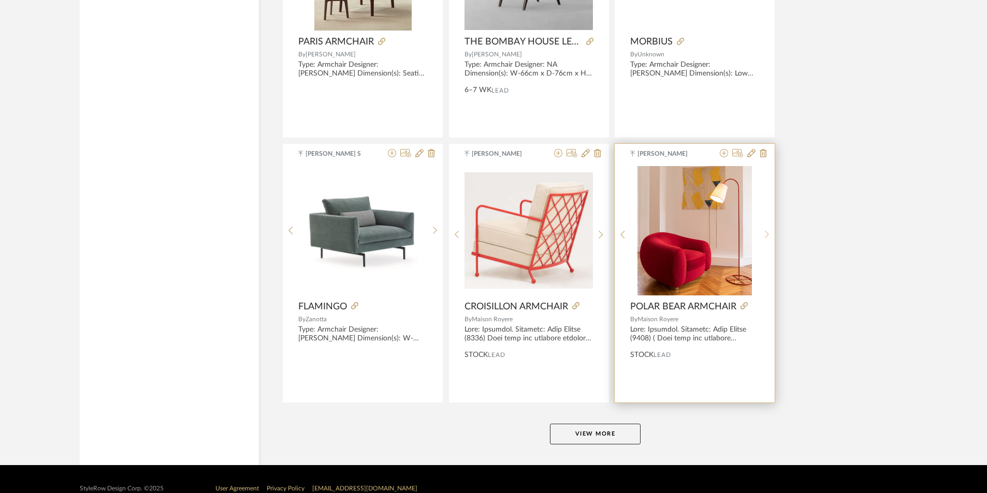
click at [763, 231] on sr-next-btn at bounding box center [767, 234] width 16 height 9
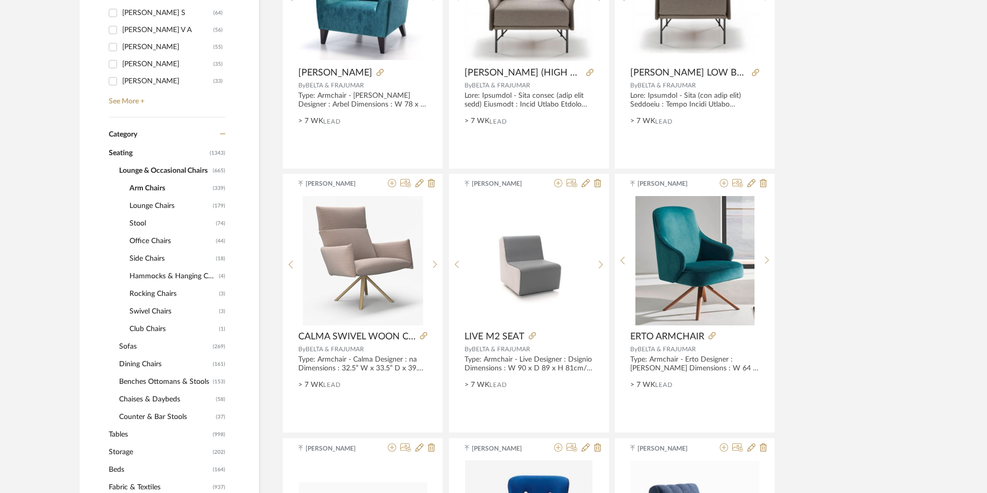
scroll to position [321, 0]
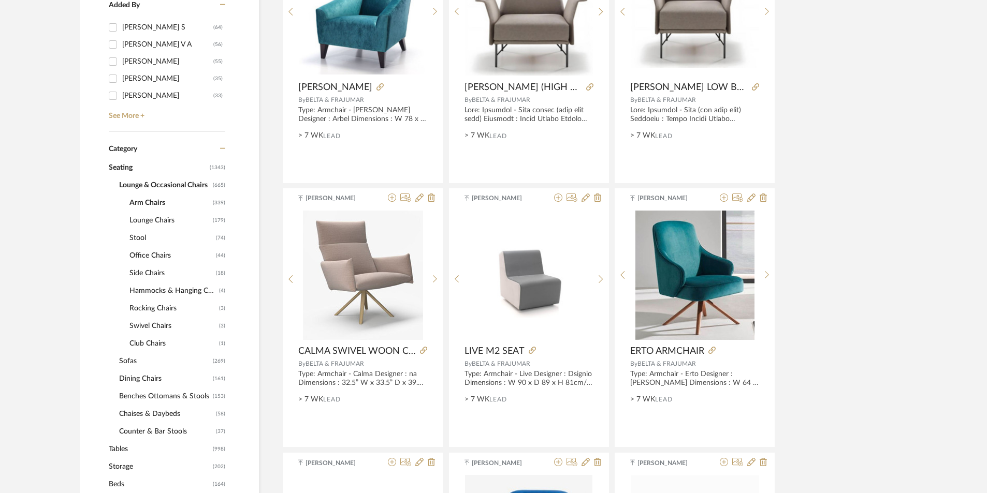
click at [160, 217] on span "Lounge Chairs" at bounding box center [169, 221] width 81 height 18
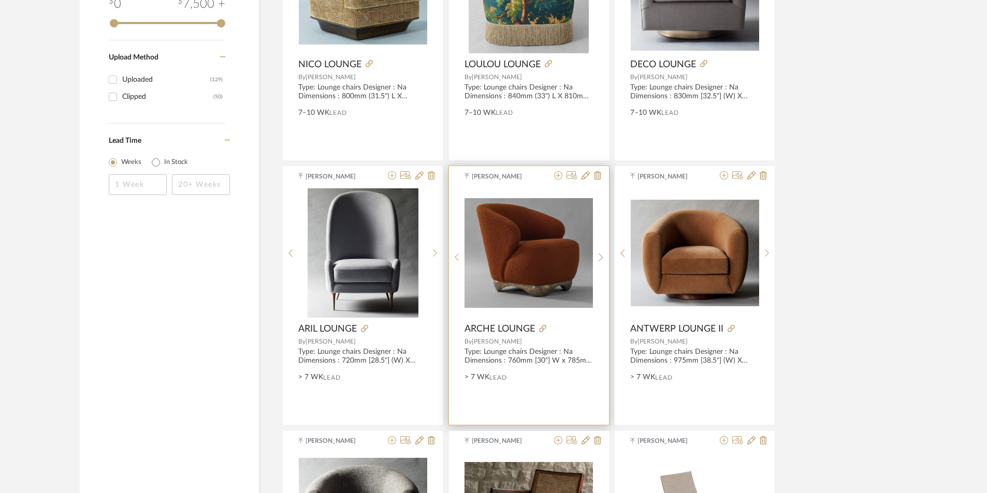
scroll to position [1770, 0]
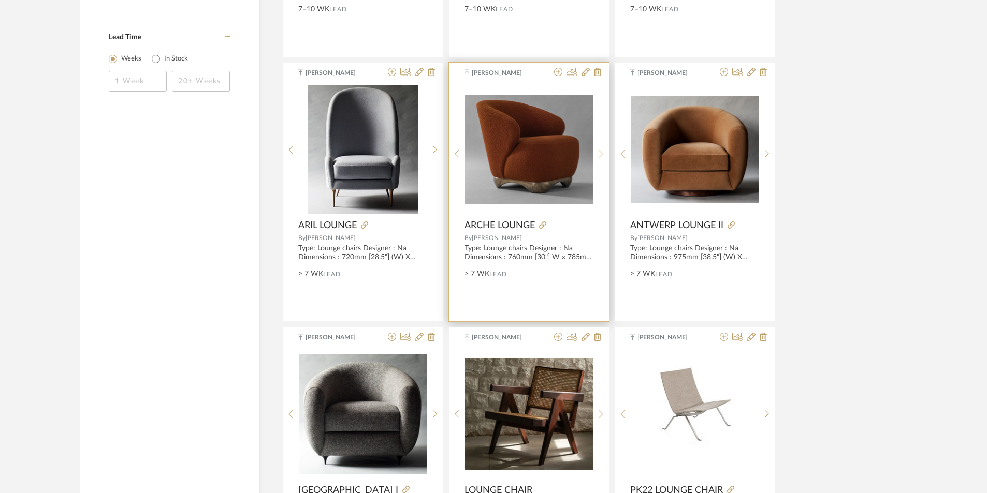
click at [598, 152] on sr-next-btn at bounding box center [601, 154] width 16 height 9
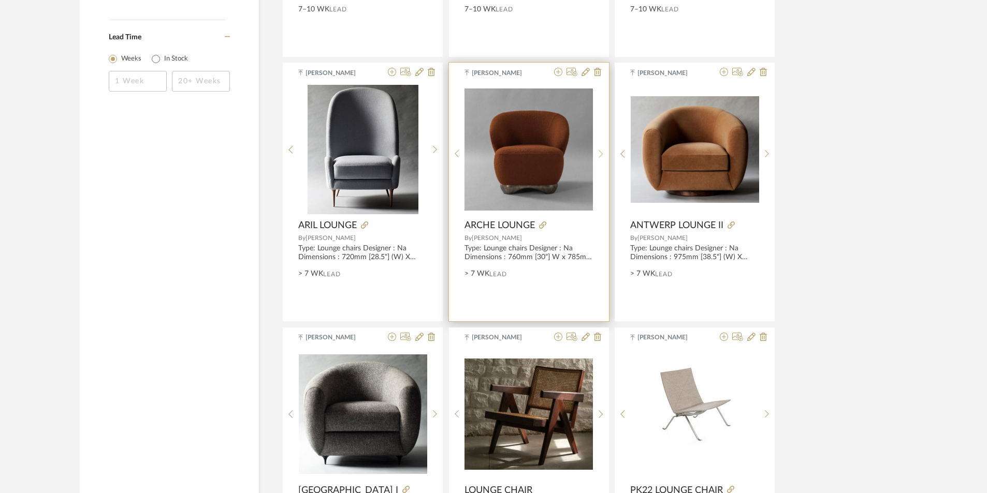
click at [598, 152] on sr-next-btn at bounding box center [601, 154] width 16 height 9
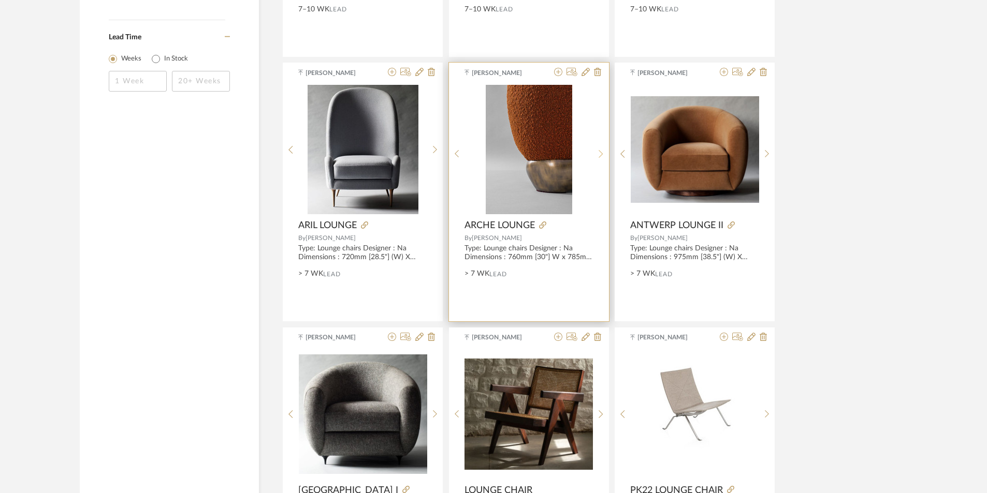
click at [598, 152] on sr-next-btn at bounding box center [601, 154] width 16 height 9
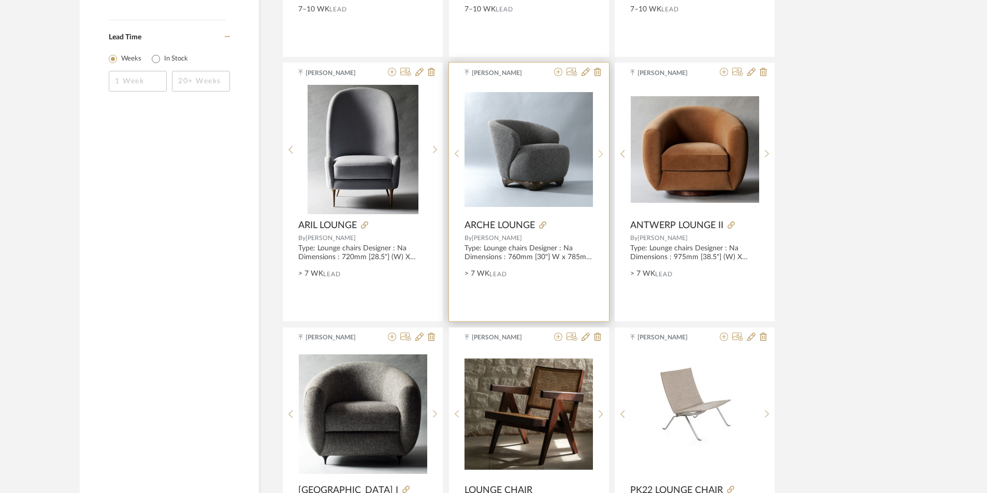
click at [598, 152] on sr-next-btn at bounding box center [601, 154] width 16 height 9
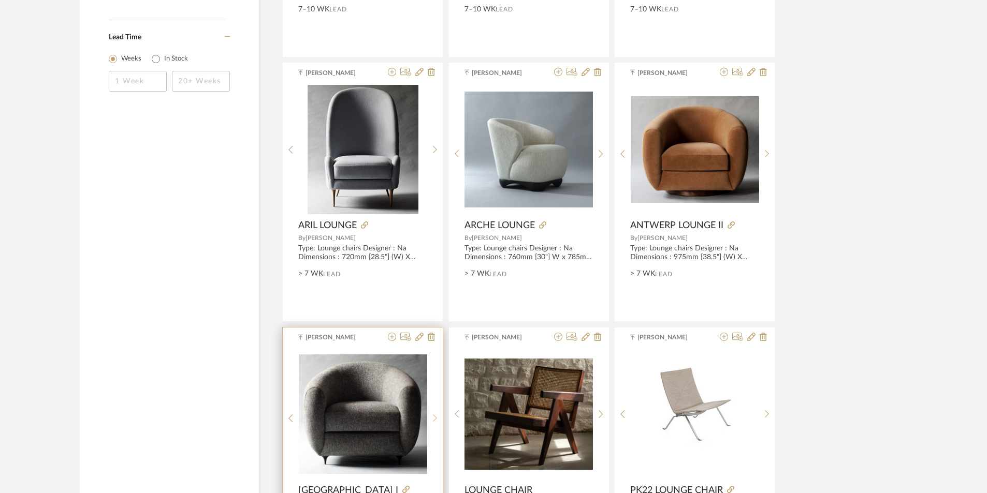
click at [431, 413] on div at bounding box center [435, 419] width 16 height 138
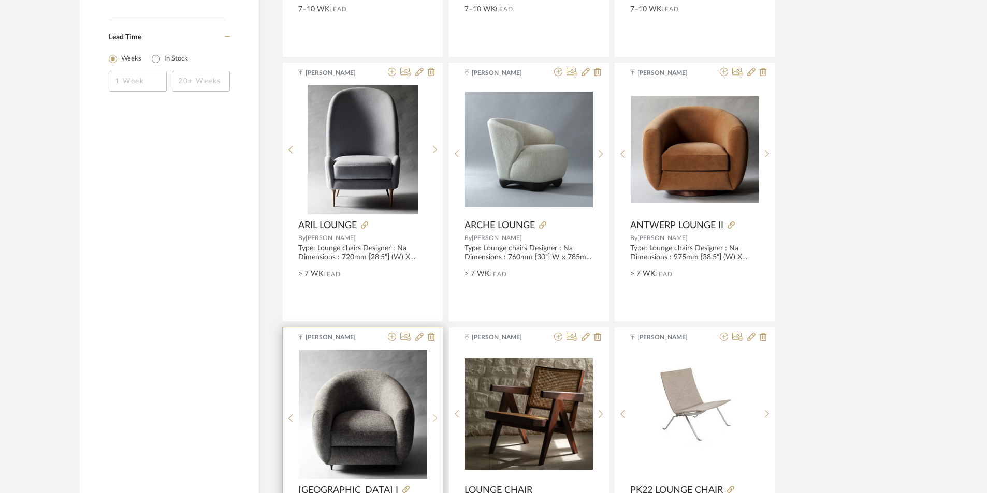
click at [432, 412] on div at bounding box center [435, 419] width 16 height 138
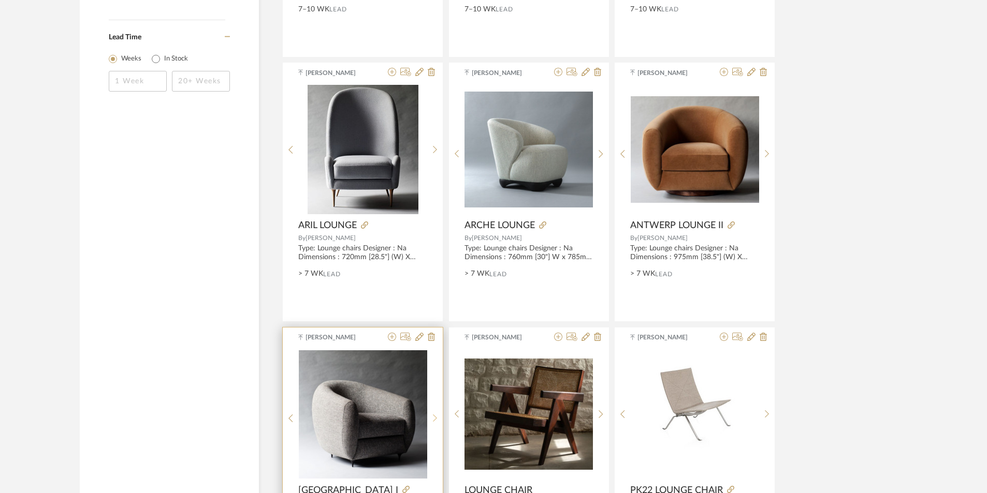
click at [433, 412] on div at bounding box center [435, 419] width 16 height 138
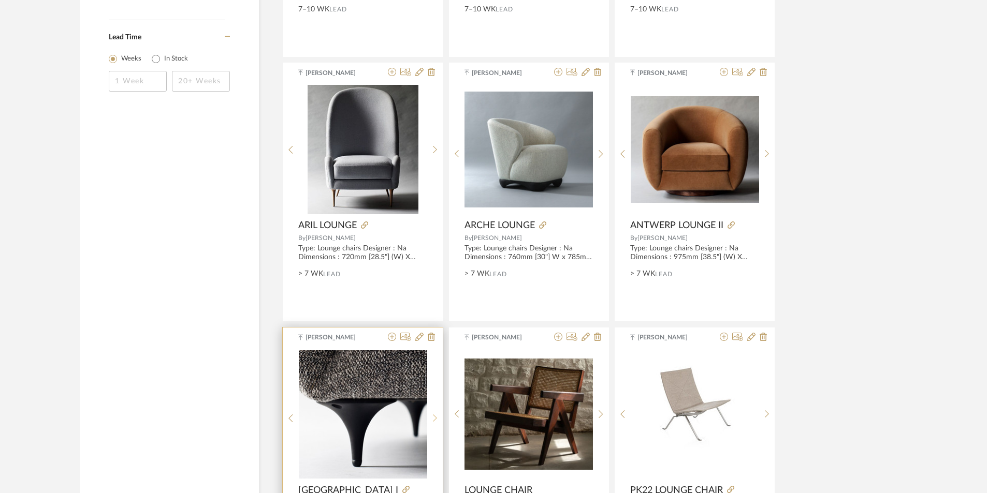
click at [433, 412] on div at bounding box center [435, 419] width 16 height 138
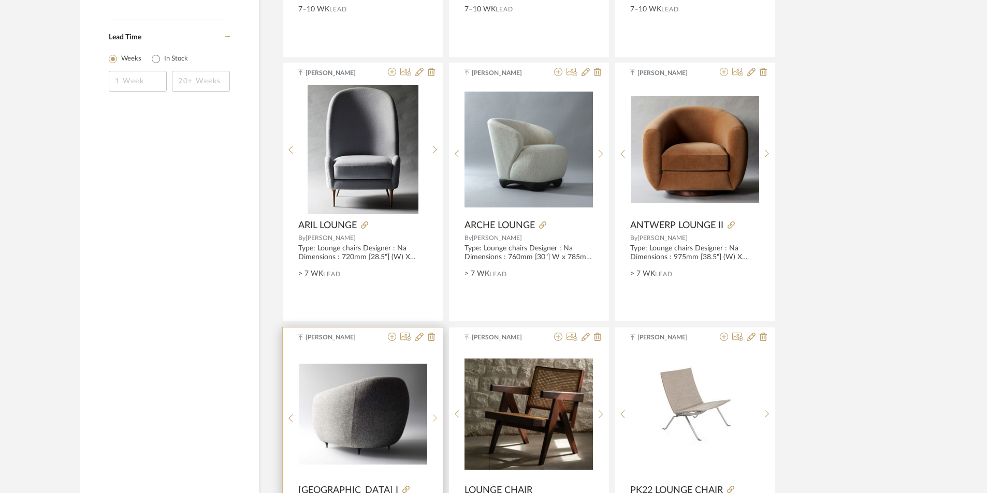
click at [433, 412] on div at bounding box center [435, 419] width 16 height 138
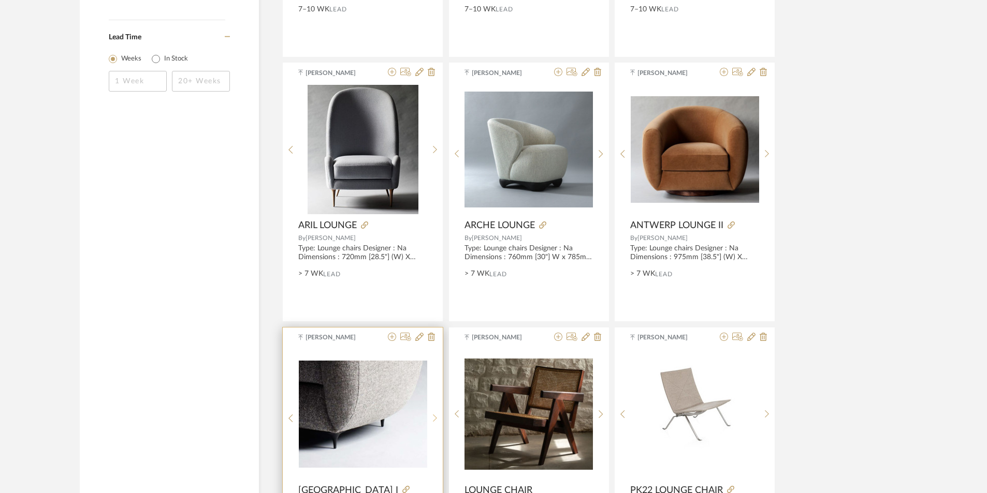
click at [433, 412] on div at bounding box center [435, 419] width 16 height 138
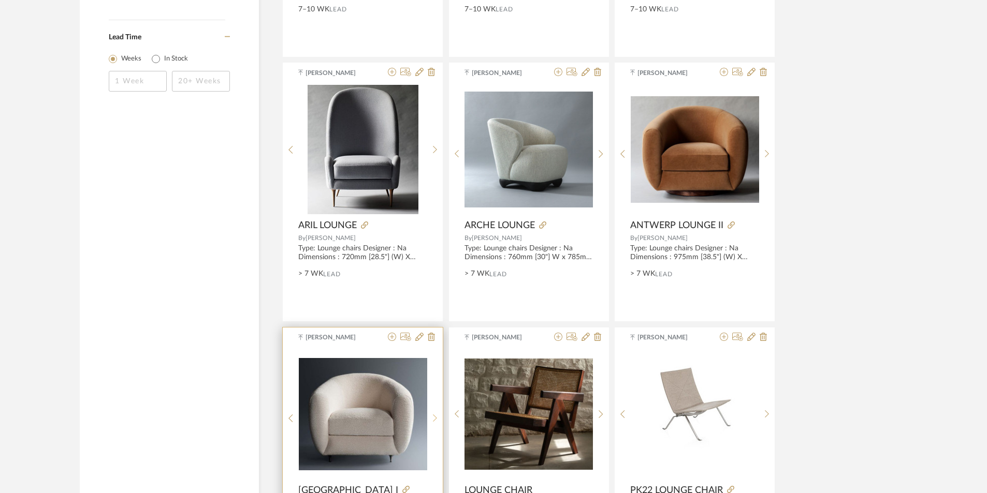
click at [433, 412] on div at bounding box center [435, 419] width 16 height 138
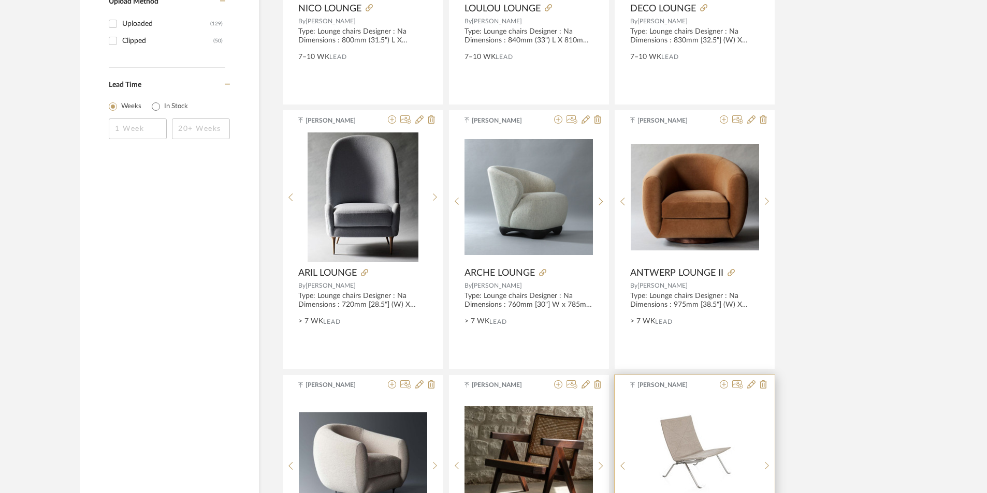
scroll to position [1719, 0]
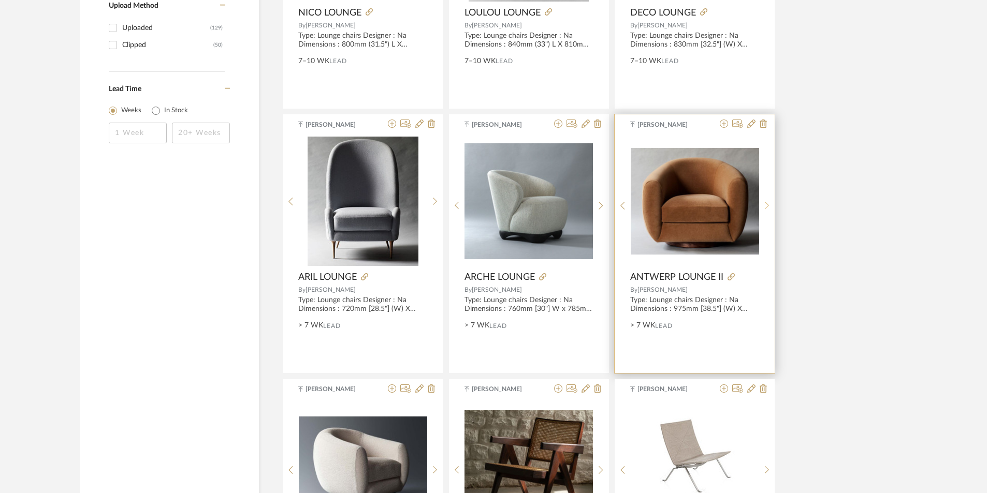
click at [768, 206] on icon at bounding box center [767, 205] width 5 height 9
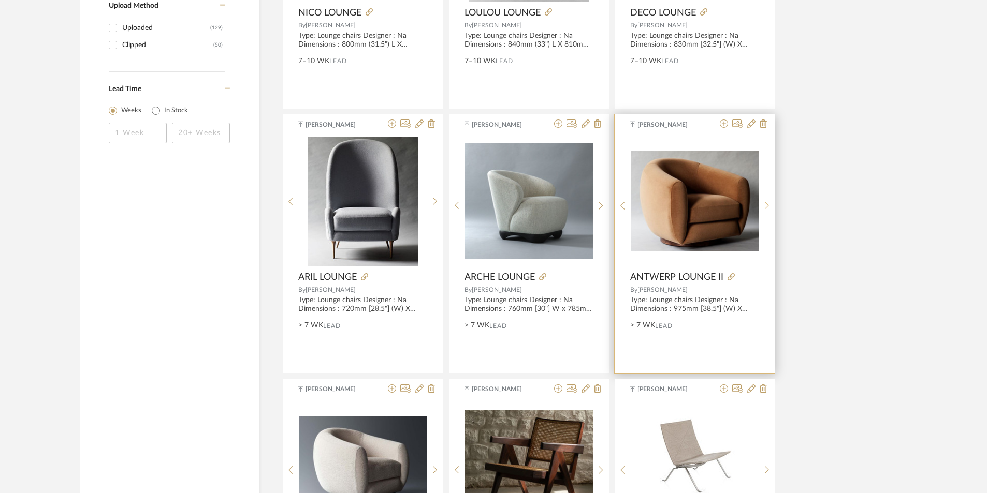
click at [768, 206] on icon at bounding box center [767, 205] width 5 height 9
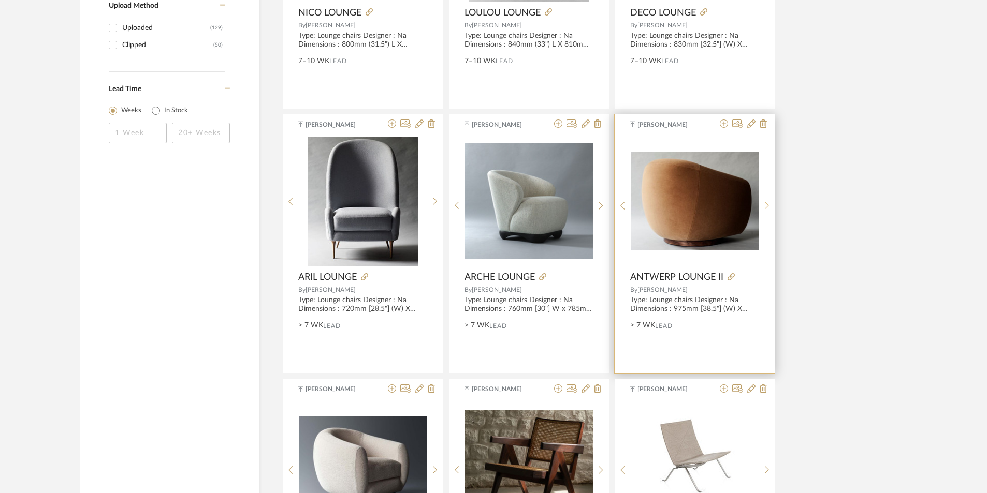
click at [768, 206] on icon at bounding box center [767, 205] width 5 height 9
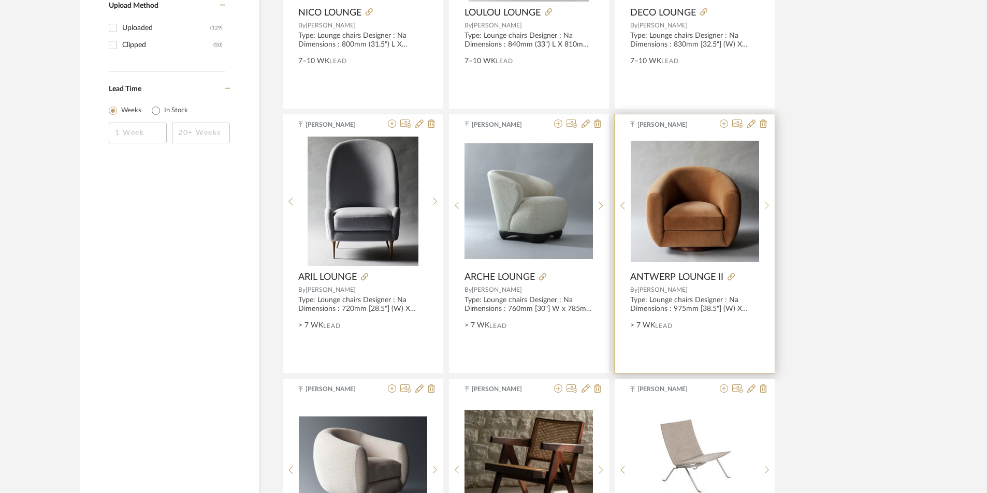
click at [768, 206] on icon at bounding box center [767, 205] width 5 height 9
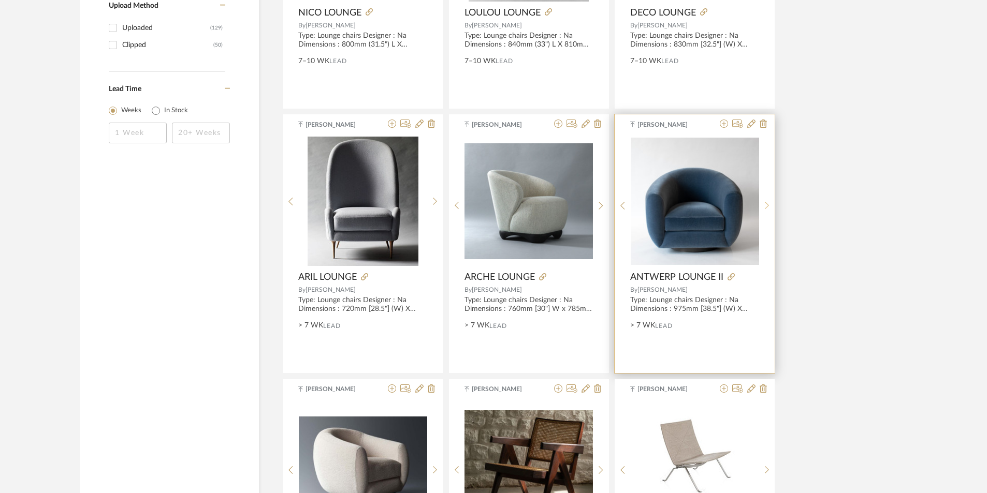
click at [768, 206] on icon at bounding box center [767, 205] width 5 height 9
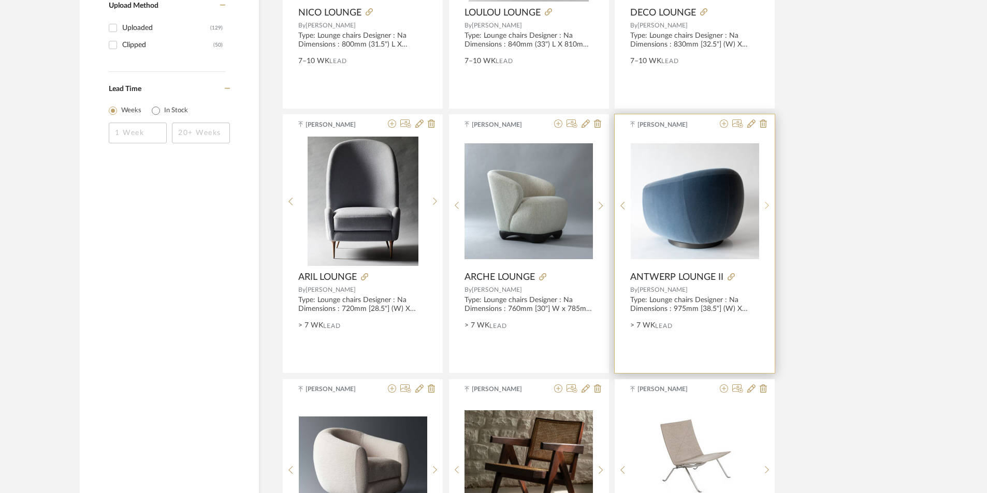
click at [768, 206] on icon at bounding box center [767, 205] width 5 height 9
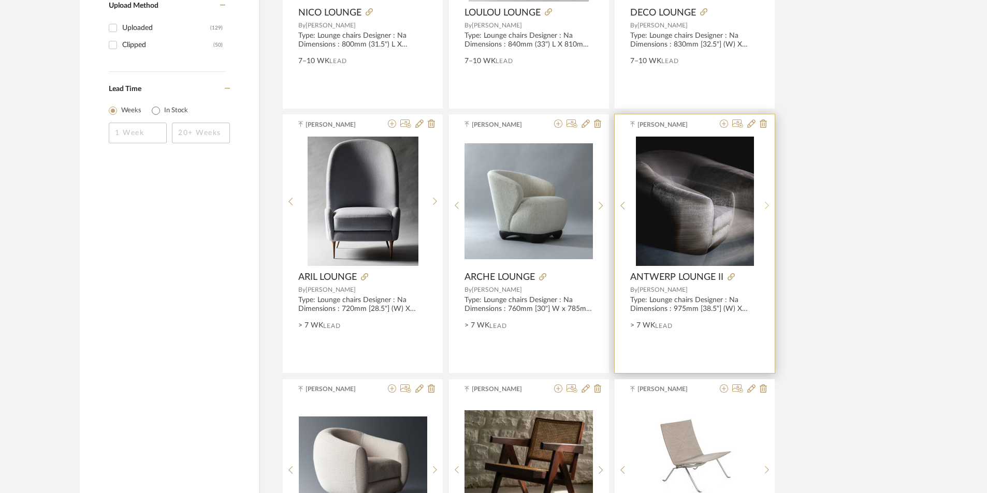
click at [768, 206] on icon at bounding box center [767, 205] width 5 height 9
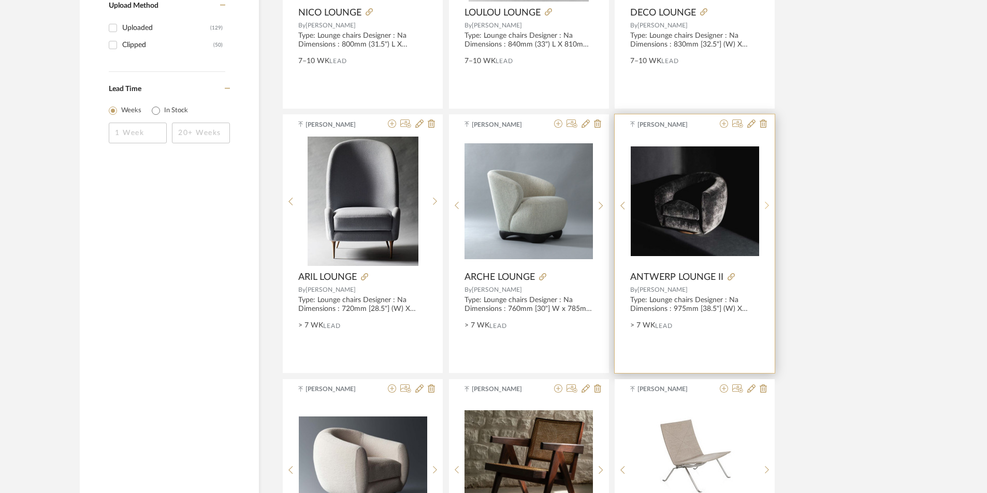
click at [768, 206] on icon at bounding box center [767, 205] width 5 height 9
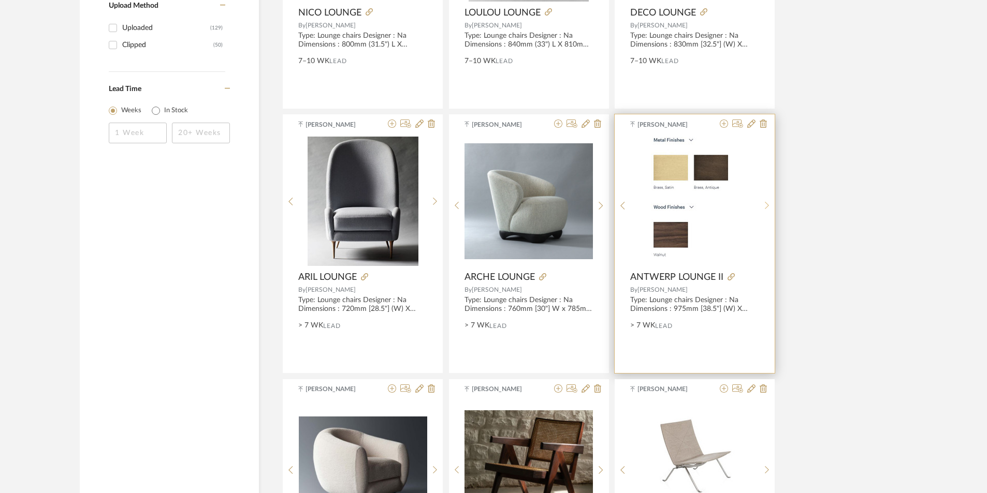
click at [768, 206] on icon at bounding box center [767, 205] width 5 height 9
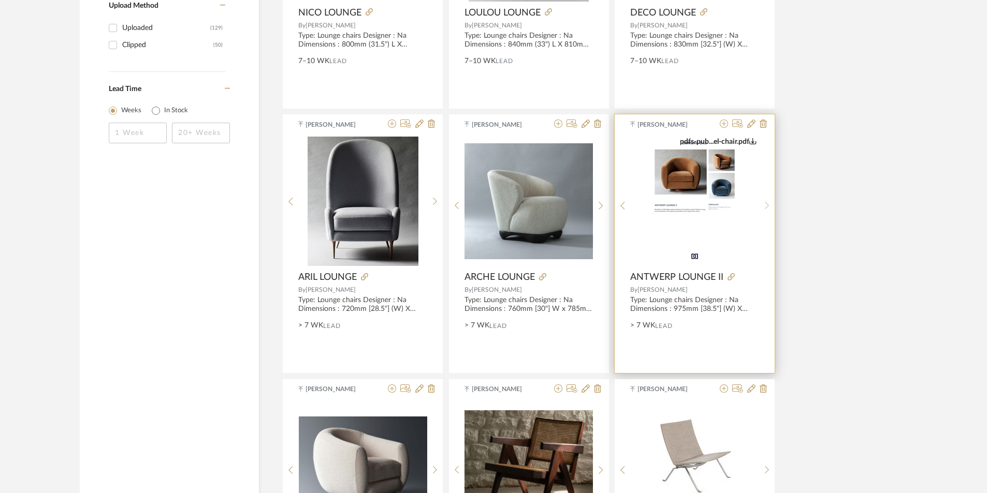
click at [768, 206] on icon at bounding box center [767, 205] width 5 height 9
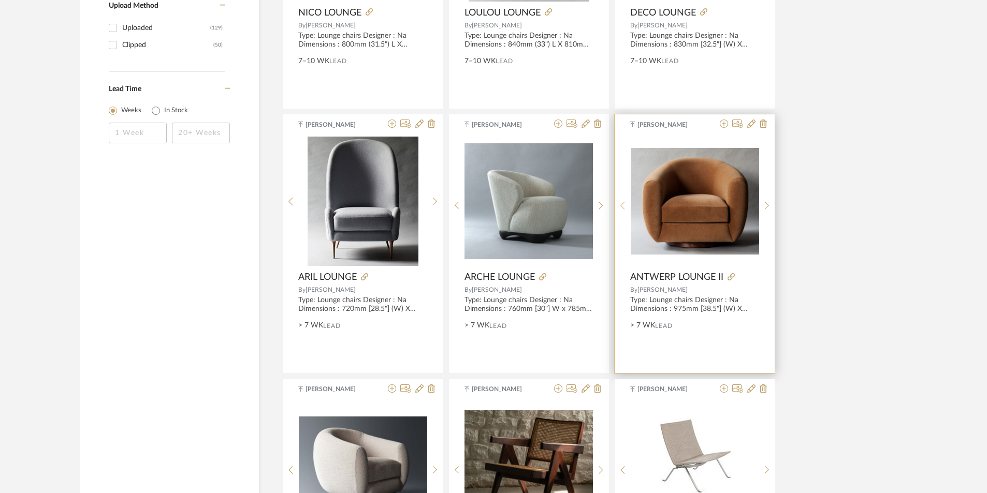
click at [622, 205] on icon at bounding box center [622, 205] width 5 height 9
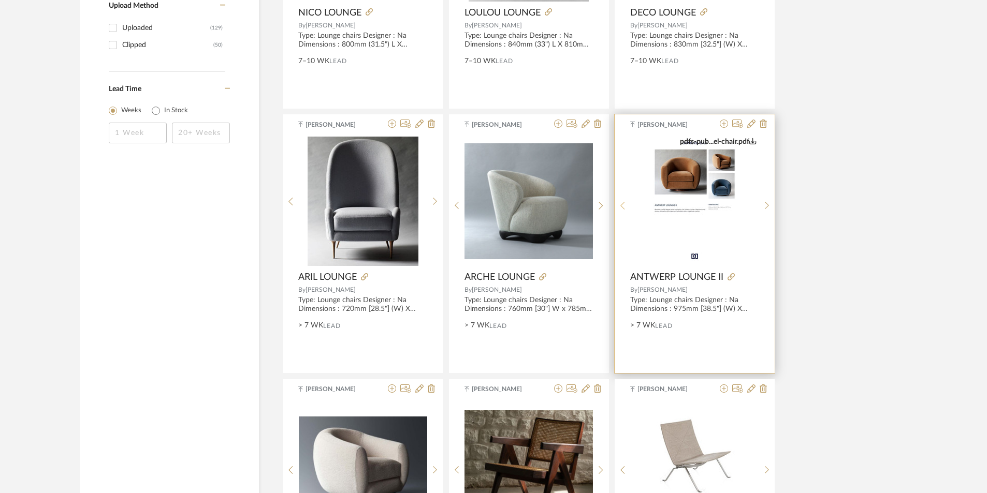
click at [622, 202] on icon at bounding box center [622, 205] width 5 height 9
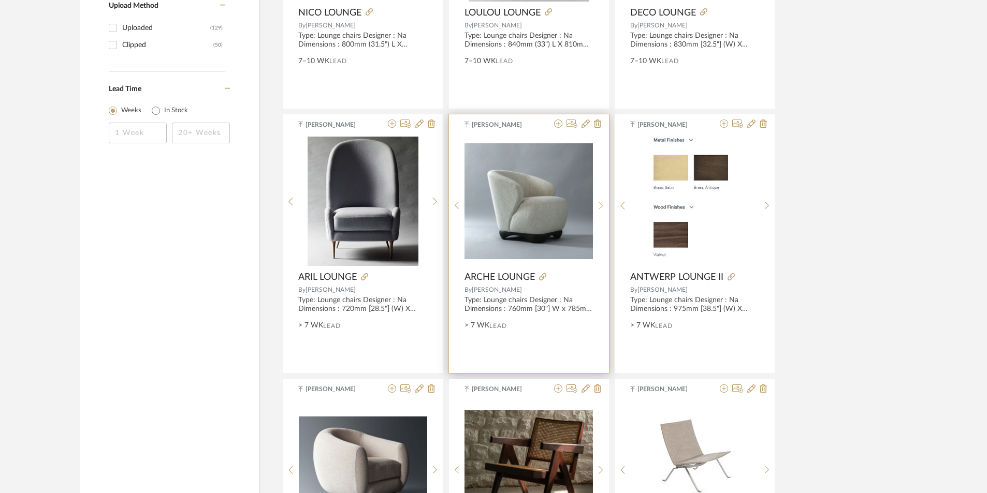
click at [600, 202] on icon at bounding box center [601, 205] width 5 height 9
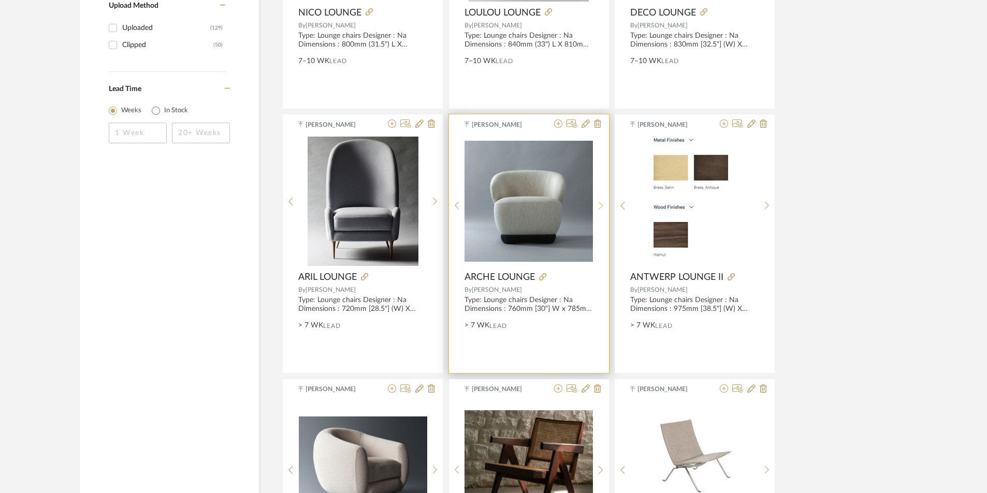
click at [600, 202] on icon at bounding box center [601, 205] width 5 height 9
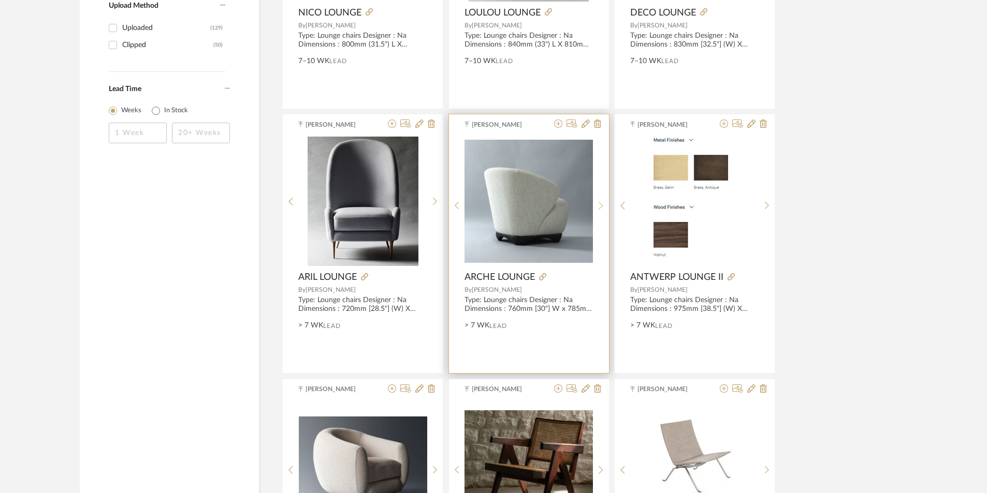
click at [600, 202] on icon at bounding box center [601, 205] width 5 height 9
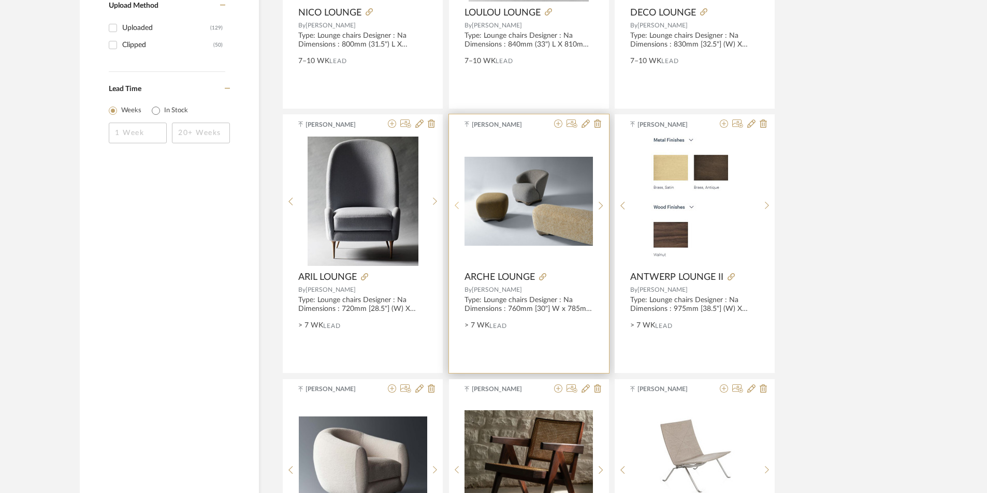
click at [456, 200] on div at bounding box center [457, 206] width 16 height 138
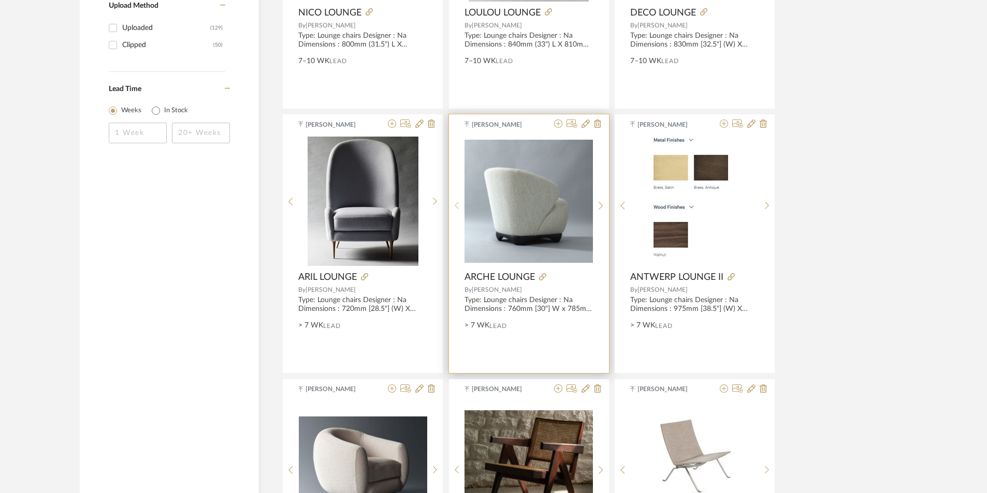
click at [456, 200] on div at bounding box center [457, 206] width 16 height 138
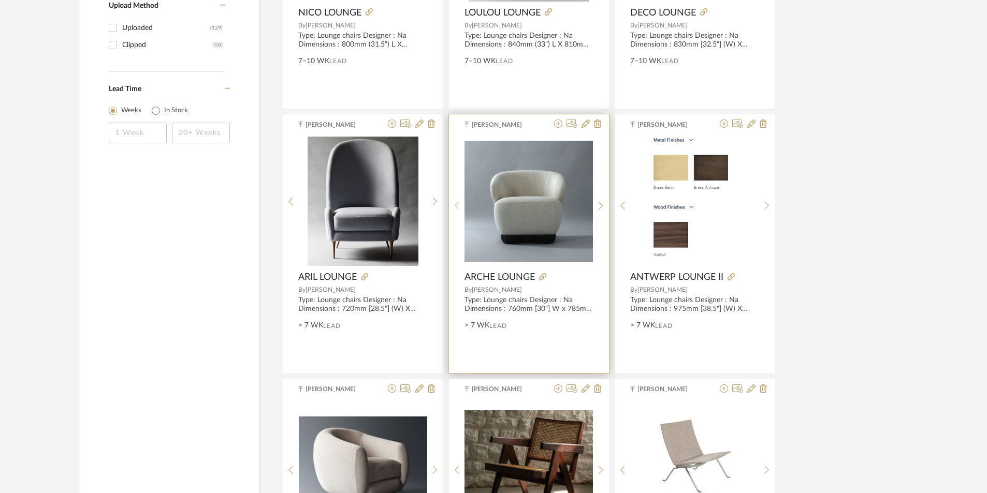
click at [456, 200] on div at bounding box center [457, 206] width 16 height 138
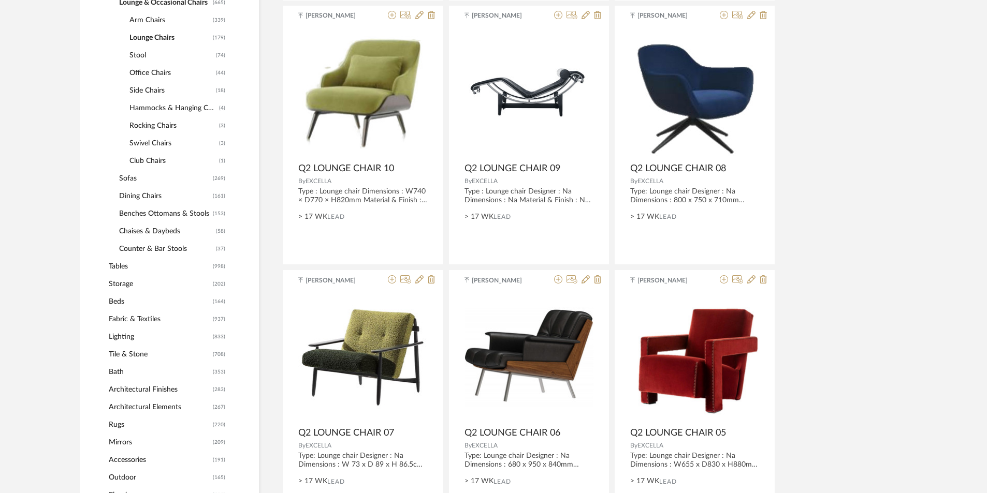
scroll to position [528, 0]
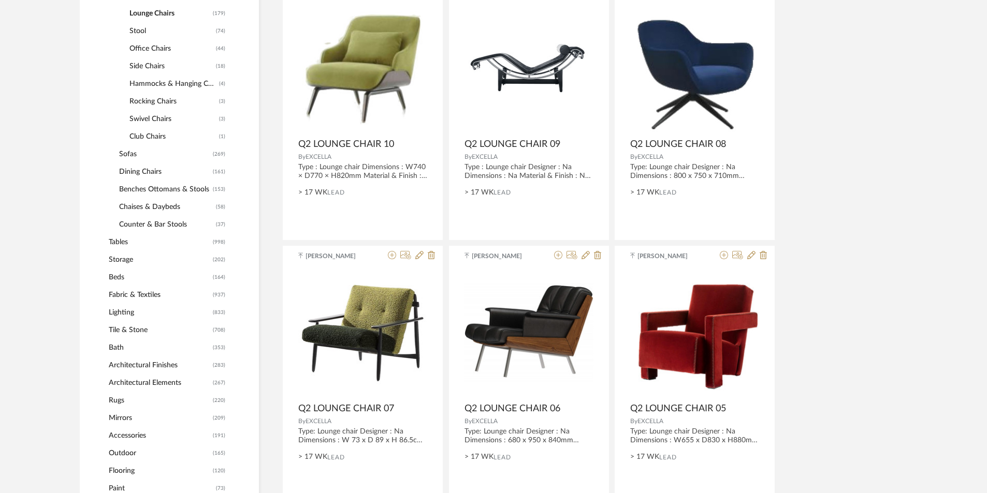
click at [136, 327] on span "Tile & Stone" at bounding box center [159, 331] width 101 height 18
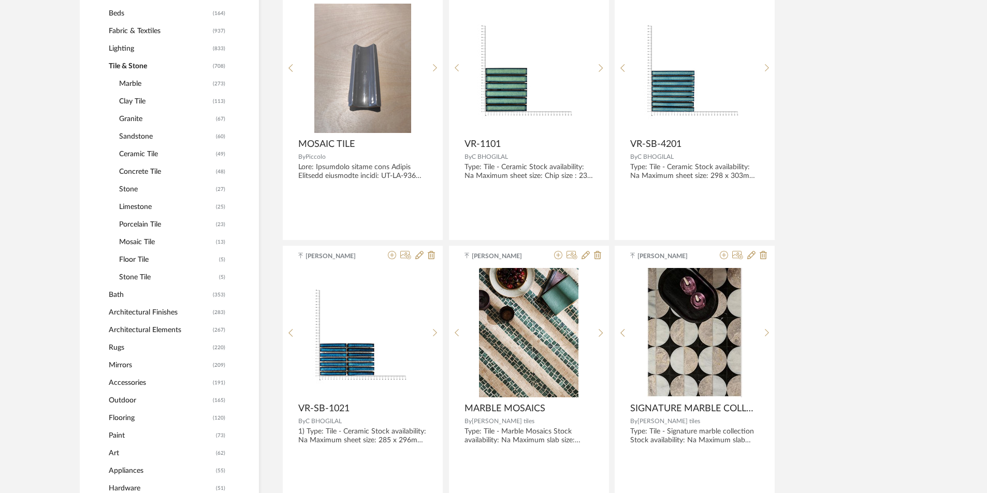
click at [125, 187] on span "Stone" at bounding box center [166, 190] width 94 height 18
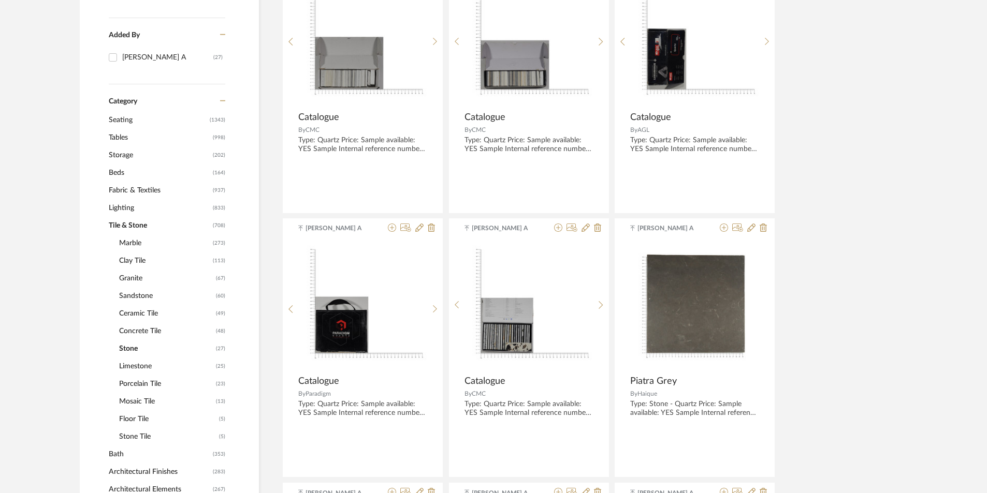
scroll to position [333, 0]
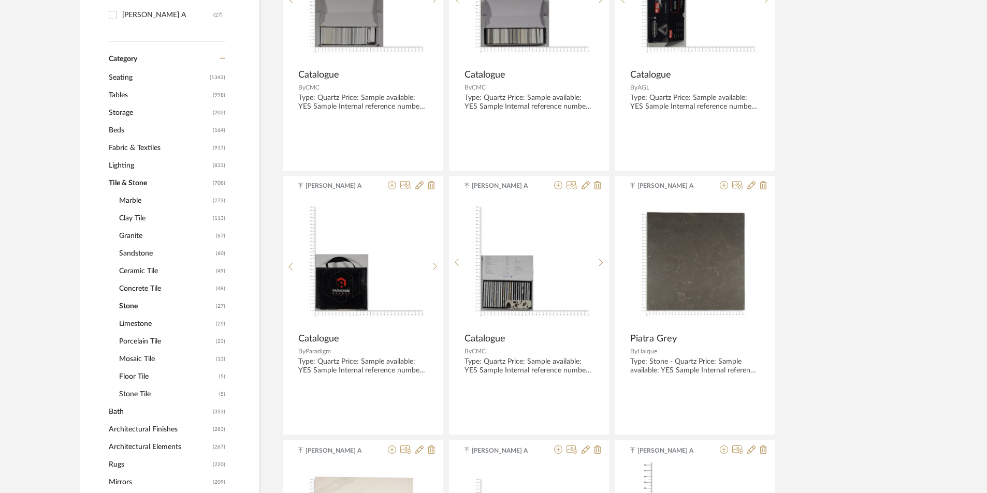
click at [153, 388] on span "Stone Tile" at bounding box center [167, 395] width 97 height 18
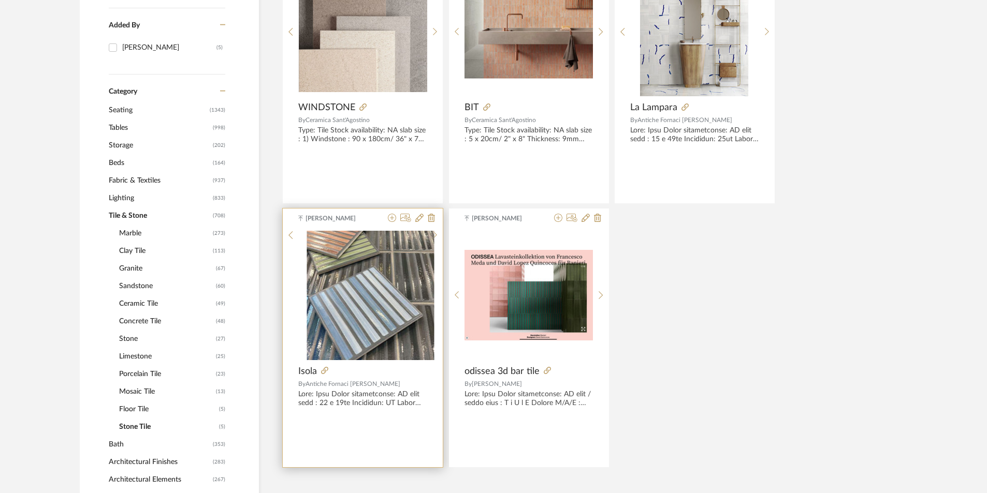
scroll to position [333, 0]
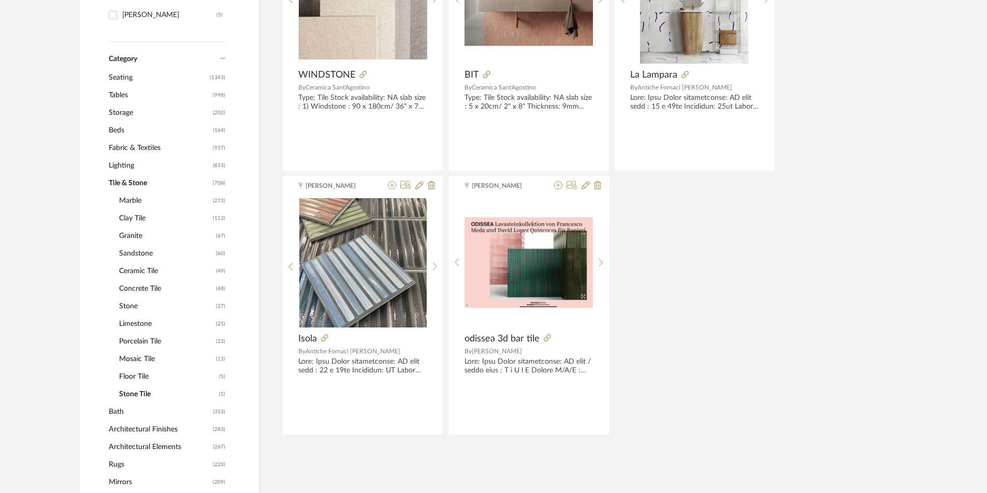
click at [141, 377] on span "Floor Tile" at bounding box center [167, 377] width 97 height 18
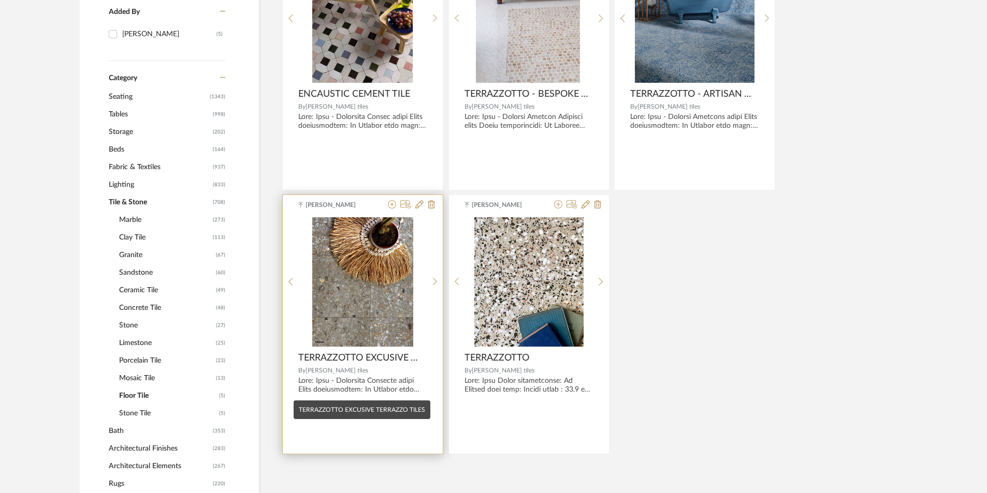
scroll to position [333, 0]
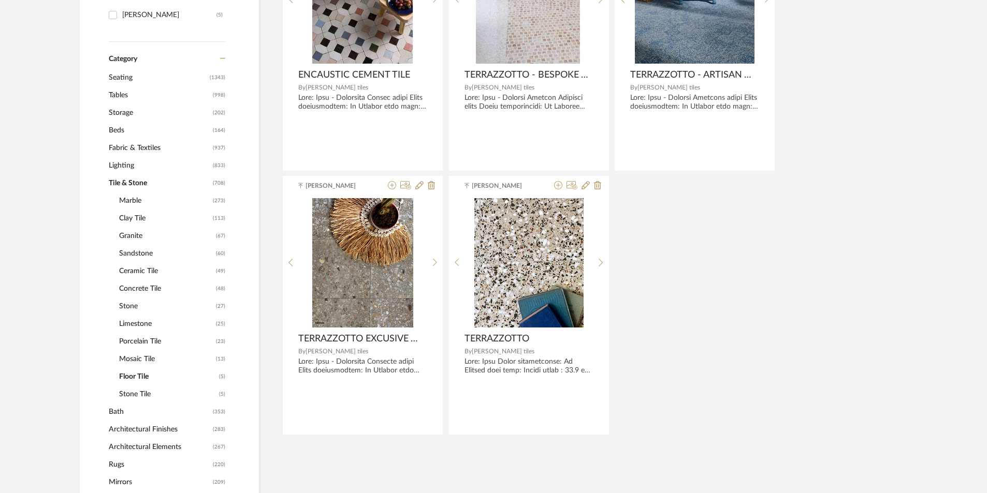
click at [162, 359] on span "Mosaic Tile" at bounding box center [166, 360] width 94 height 18
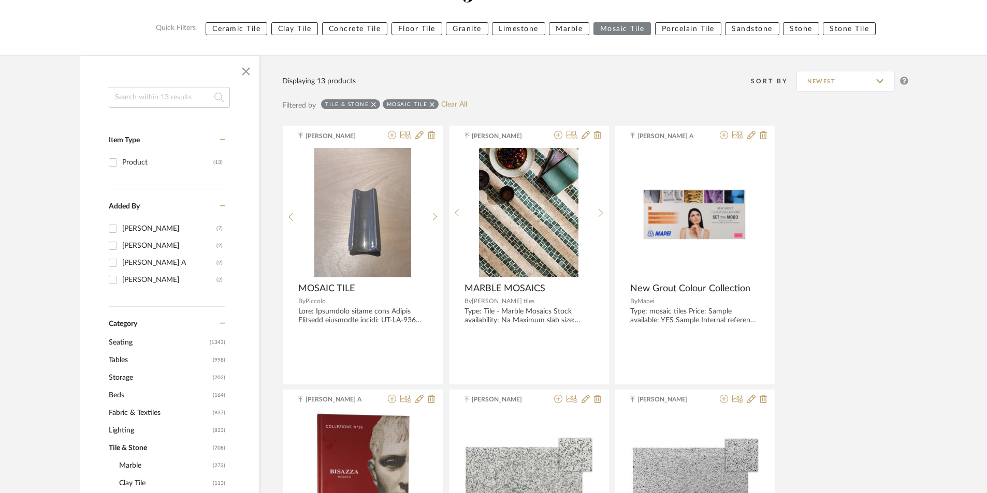
scroll to position [155, 0]
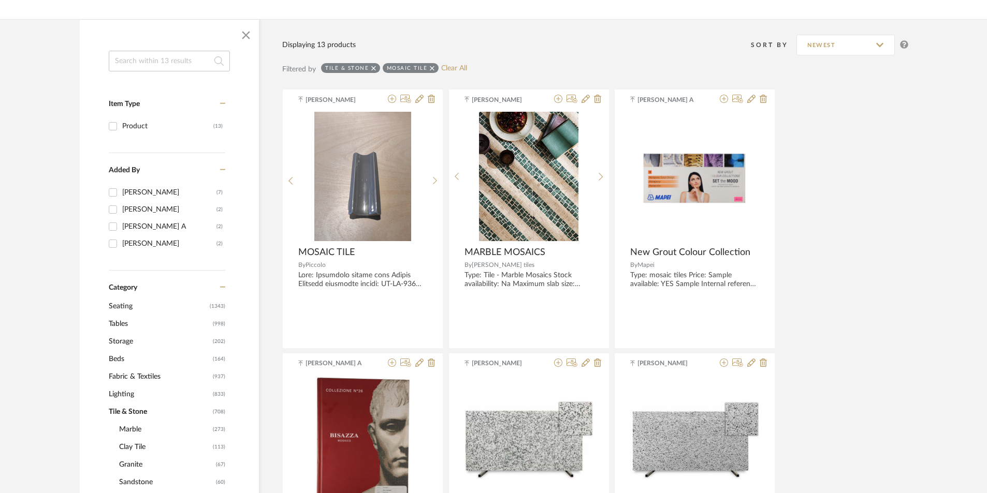
click at [133, 303] on span "Seating" at bounding box center [158, 307] width 98 height 18
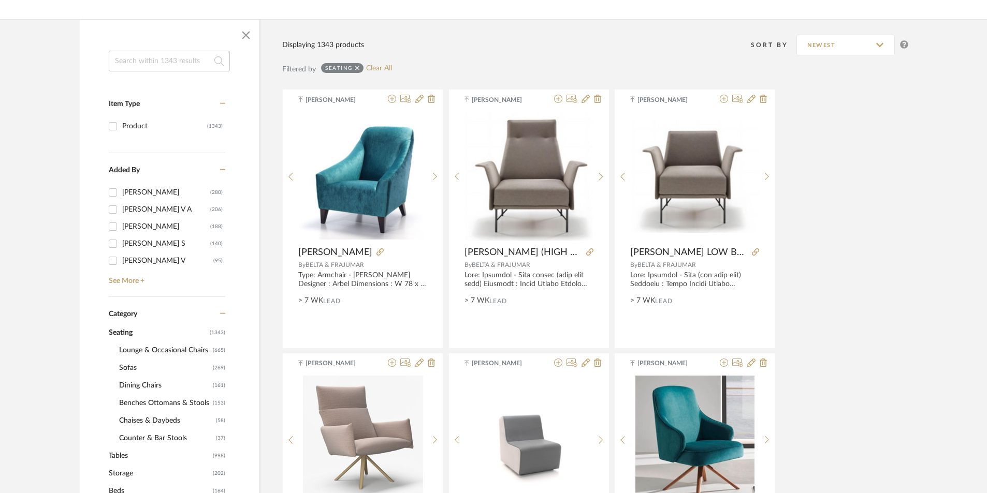
click at [145, 340] on span "Seating" at bounding box center [158, 333] width 98 height 18
click at [132, 363] on span "Sofas" at bounding box center [164, 368] width 91 height 18
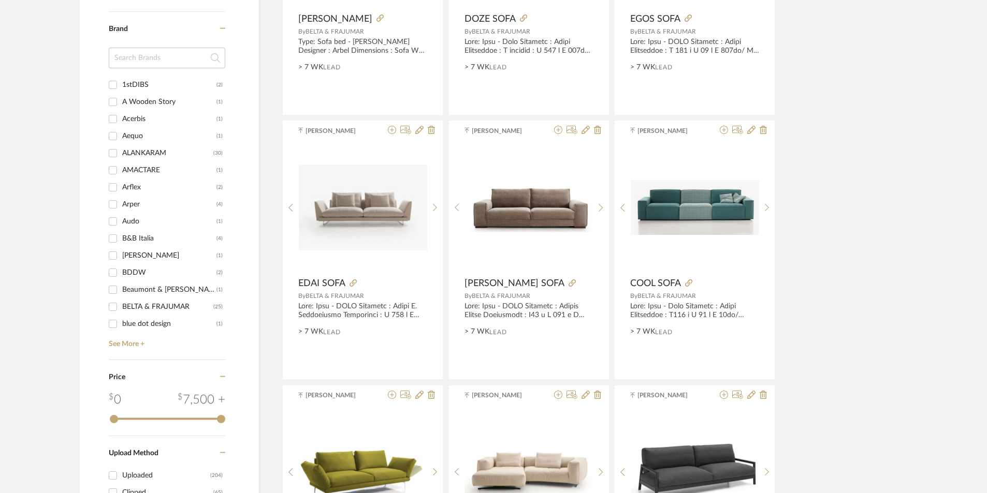
scroll to position [1191, 0]
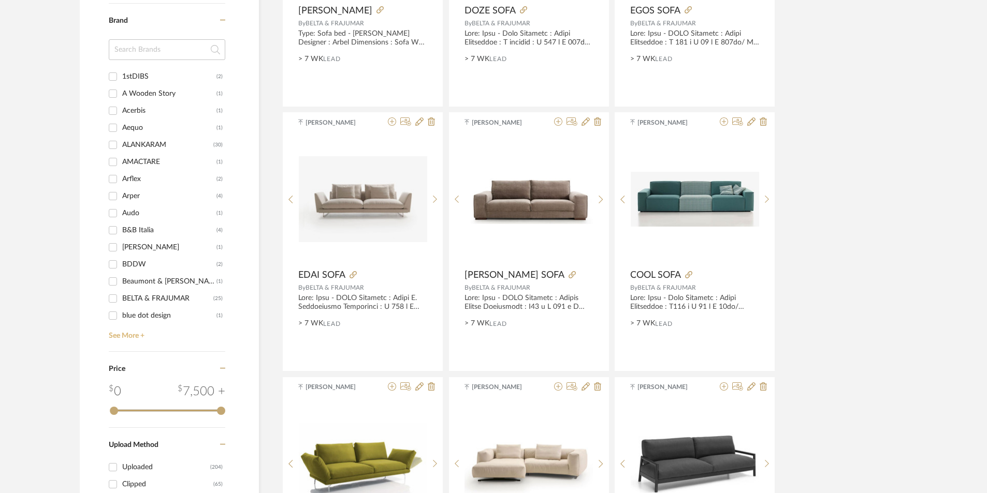
click at [132, 331] on link "See More +" at bounding box center [165, 332] width 119 height 17
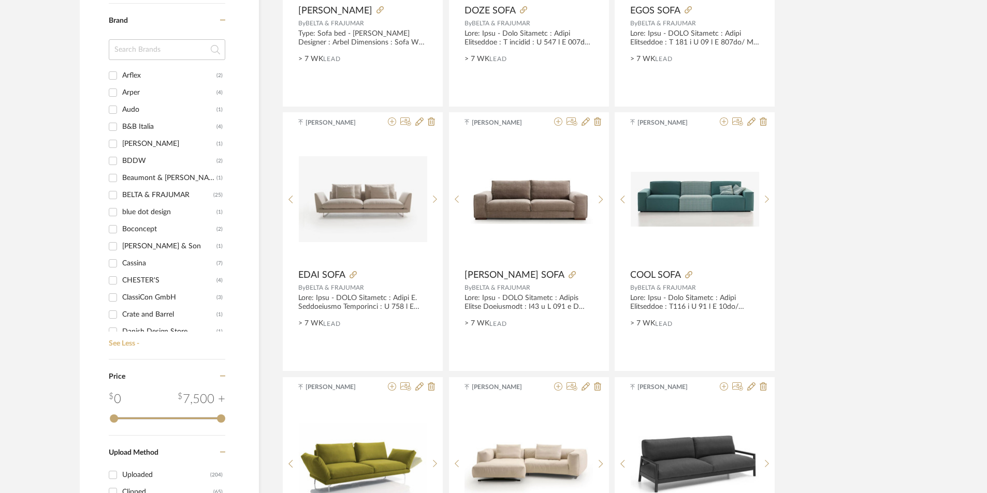
scroll to position [155, 0]
click at [114, 210] on input "Cassina (7)" at bounding box center [113, 211] width 17 height 17
checkbox input "true"
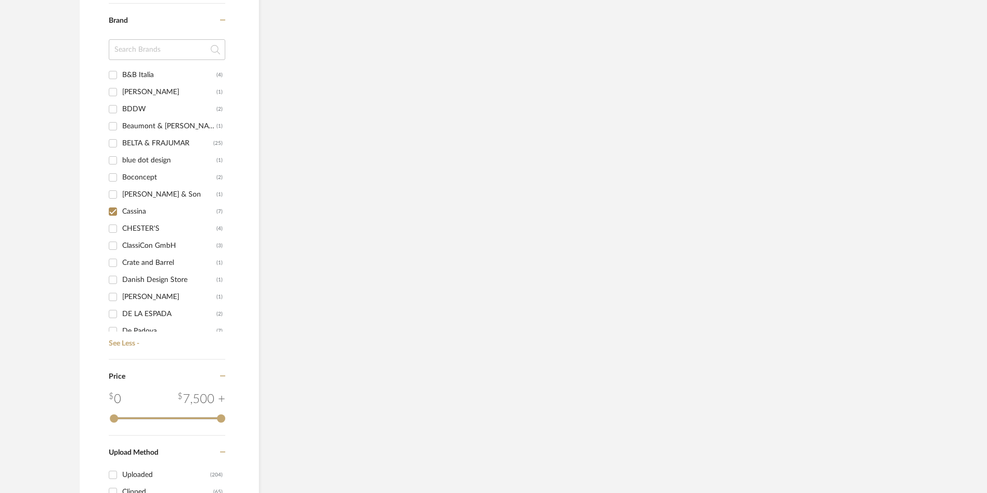
scroll to position [896, 0]
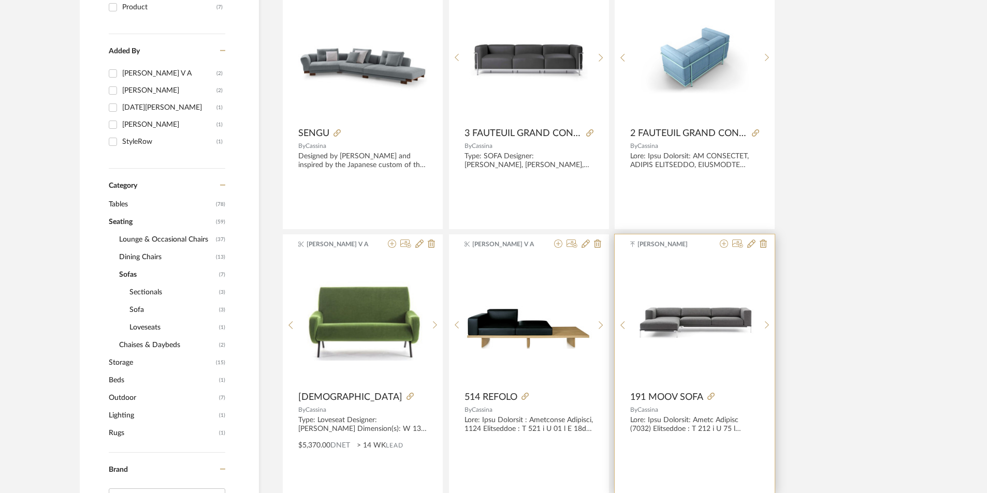
scroll to position [223, 0]
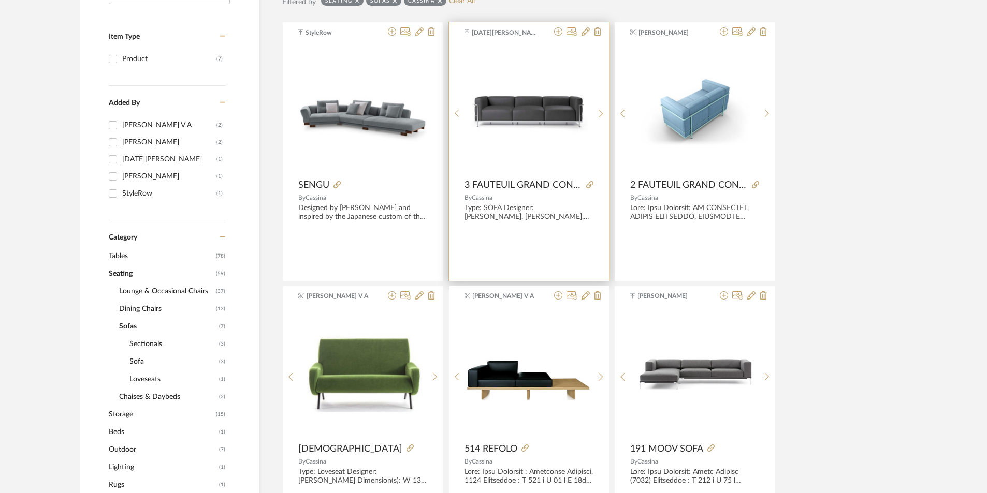
click at [599, 109] on icon at bounding box center [601, 113] width 5 height 9
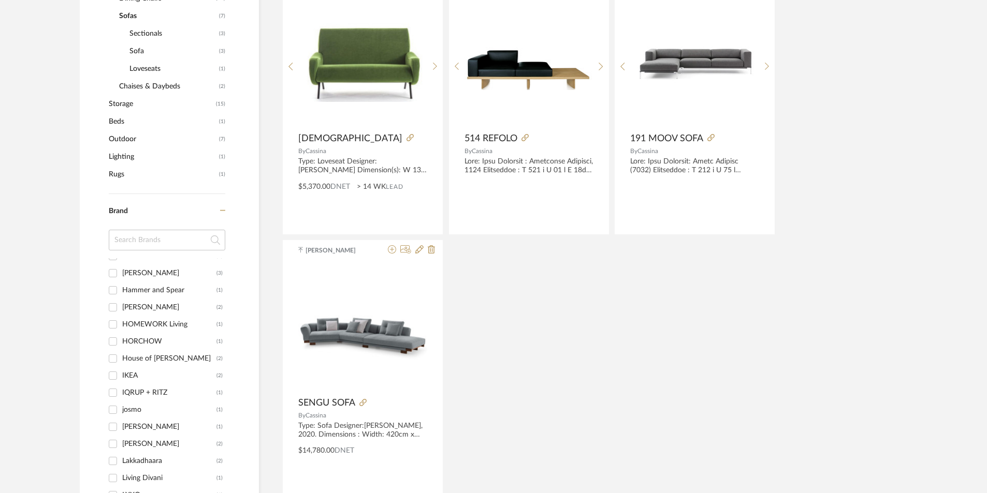
scroll to position [777, 0]
click at [140, 373] on div "IKEA" at bounding box center [169, 379] width 94 height 17
click at [121, 373] on input "IKEA (2)" at bounding box center [113, 379] width 17 height 17
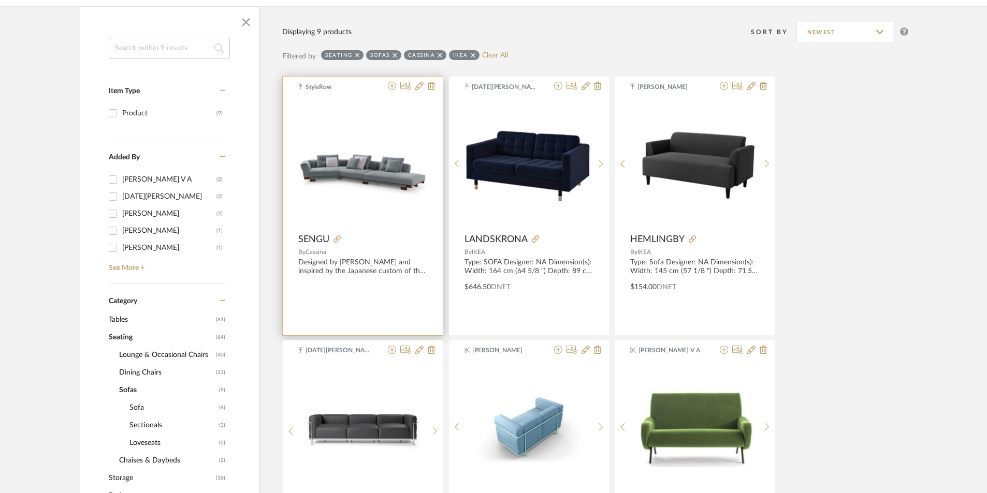
scroll to position [25, 0]
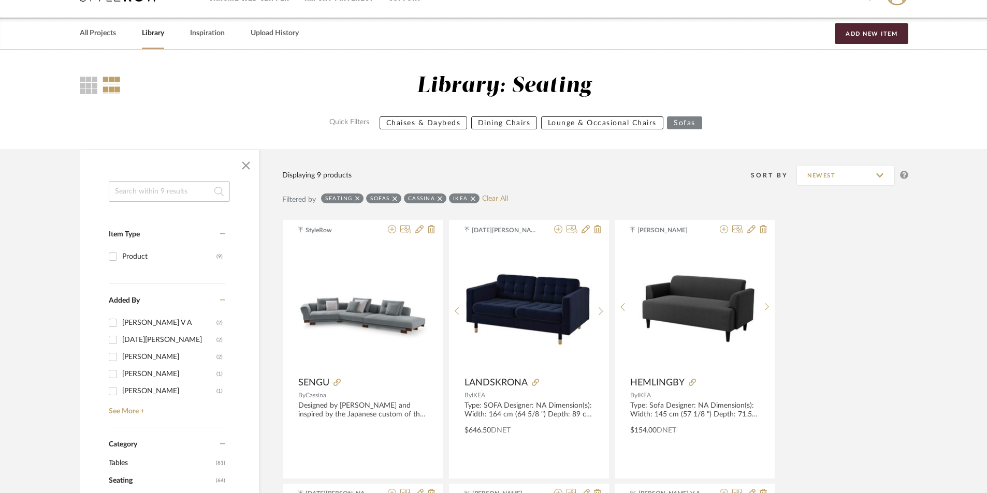
click at [472, 198] on icon at bounding box center [473, 198] width 5 height 7
checkbox input "false"
